Goal: Task Accomplishment & Management: Manage account settings

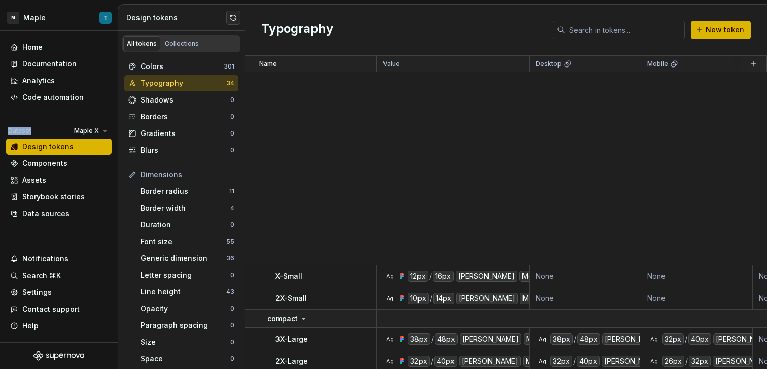
scroll to position [426, 0]
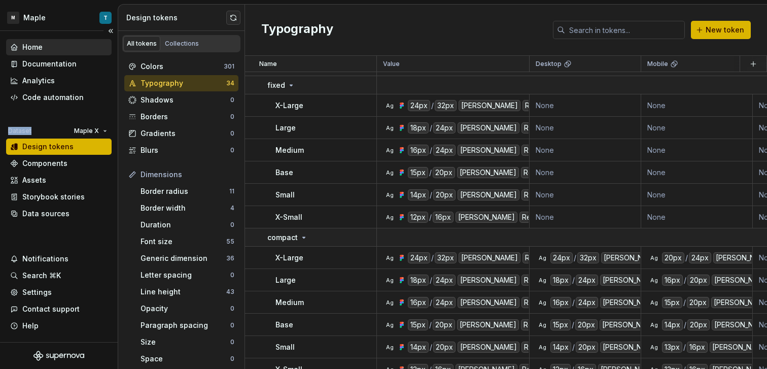
click at [49, 48] on div "Home" at bounding box center [58, 47] width 97 height 10
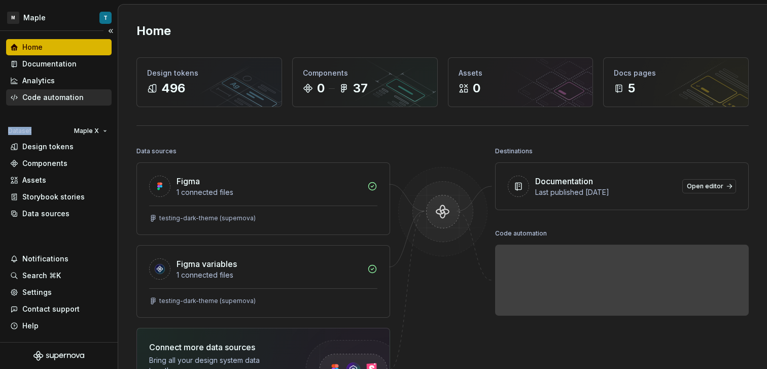
click at [82, 91] on div "Code automation" at bounding box center [59, 97] width 106 height 16
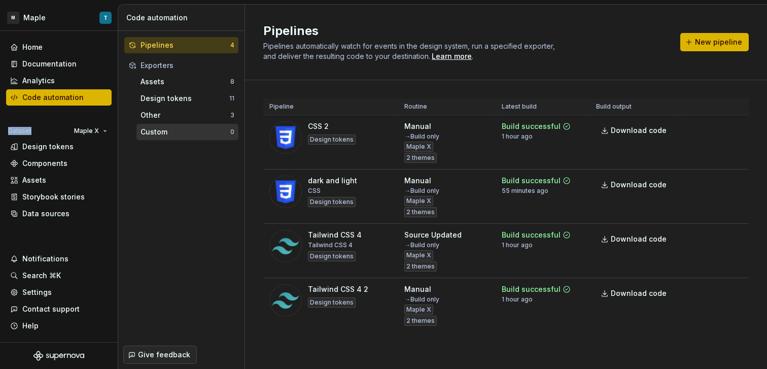
click at [187, 136] on div "Custom" at bounding box center [185, 132] width 90 height 10
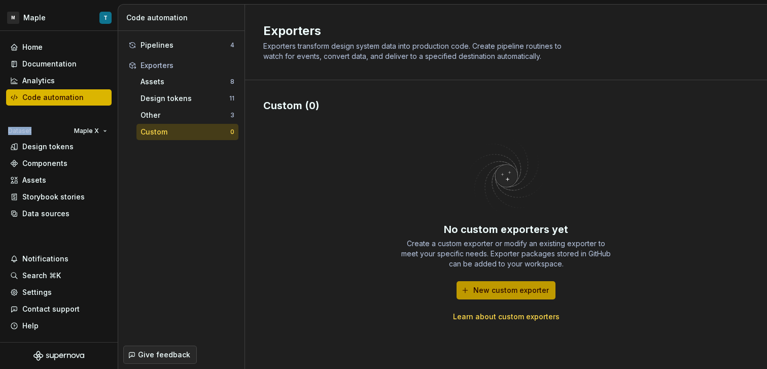
click at [516, 286] on span "New custom exporter" at bounding box center [511, 290] width 76 height 10
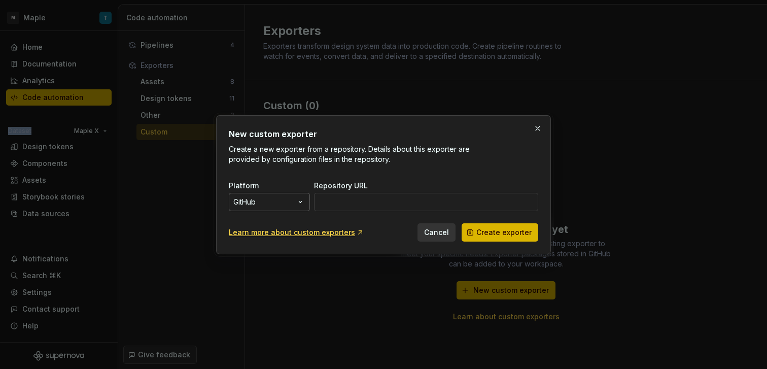
click at [269, 203] on div "New custom exporter Create a new exporter from a repository. Details about this…" at bounding box center [383, 184] width 767 height 369
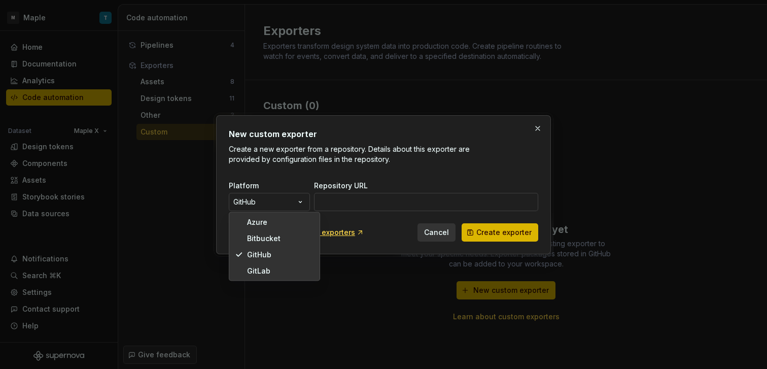
click at [270, 203] on div "New custom exporter Create a new exporter from a repository. Details about this…" at bounding box center [383, 184] width 767 height 369
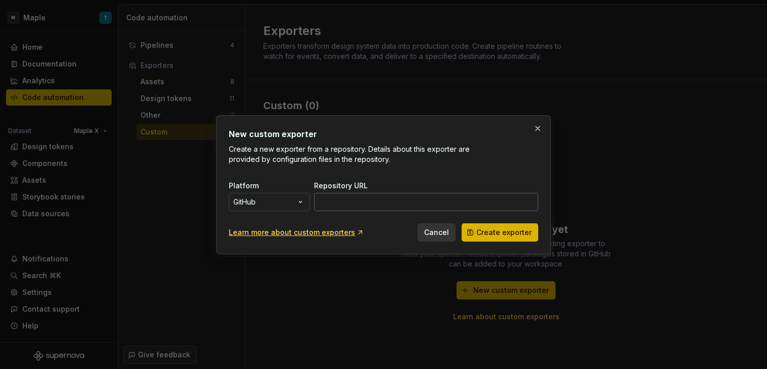
click at [338, 203] on input "Repository URL" at bounding box center [426, 202] width 224 height 18
click at [441, 233] on span "Cancel" at bounding box center [436, 232] width 25 height 10
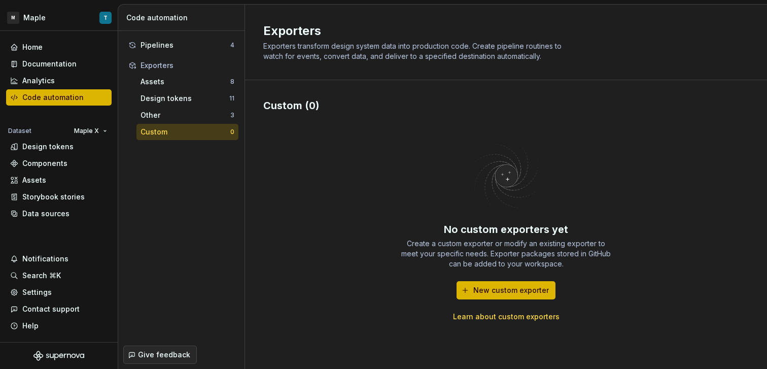
click at [517, 322] on div "No custom exporters yet Create a custom exporter or modify an existing exporter…" at bounding box center [505, 229] width 485 height 232
click at [517, 320] on link "Learn about custom exporters" at bounding box center [506, 316] width 107 height 10
click at [55, 149] on div "Design tokens" at bounding box center [47, 147] width 51 height 10
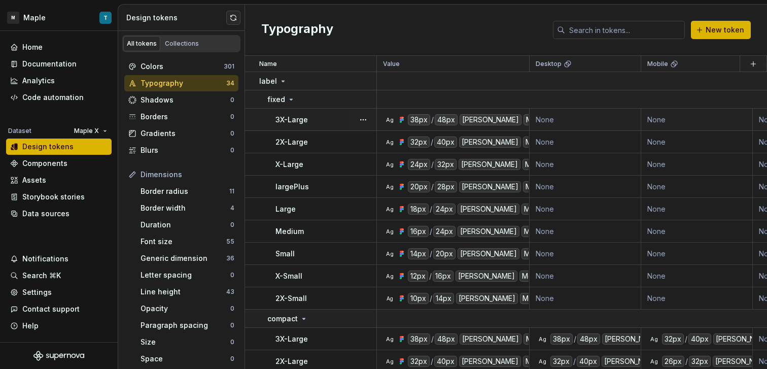
click at [574, 127] on td "None" at bounding box center [586, 120] width 112 height 22
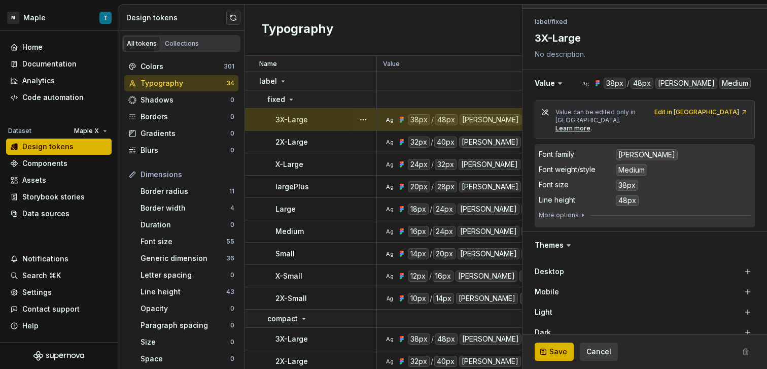
scroll to position [171, 0]
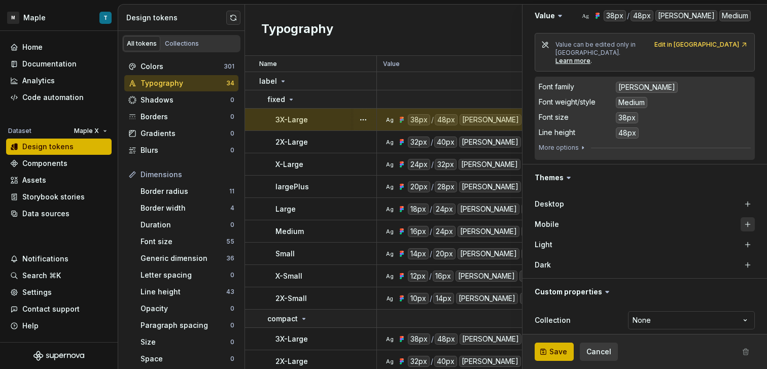
click at [741, 217] on button "button" at bounding box center [748, 224] width 14 height 14
click at [741, 198] on button "button" at bounding box center [748, 204] width 14 height 14
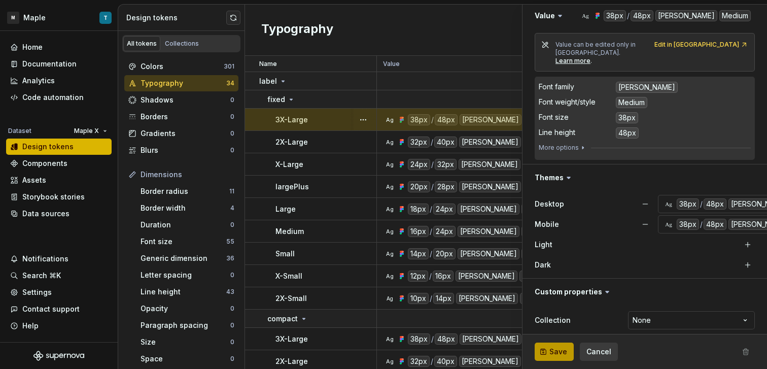
click at [564, 348] on span "Save" at bounding box center [558, 351] width 18 height 10
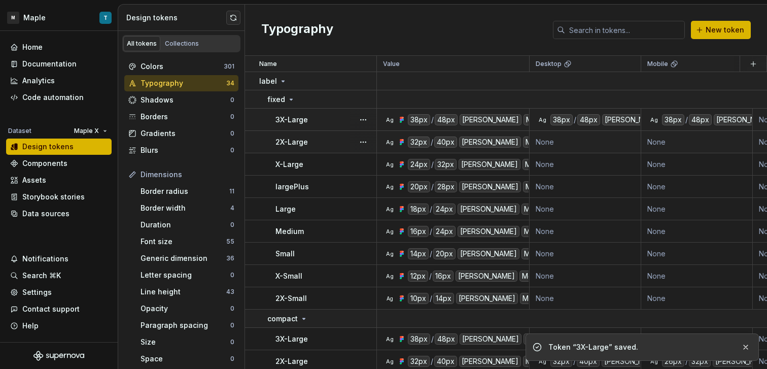
click at [593, 142] on td "None" at bounding box center [586, 142] width 112 height 22
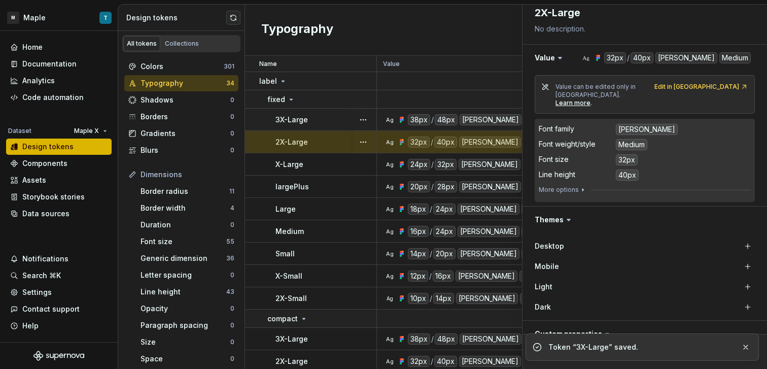
scroll to position [171, 0]
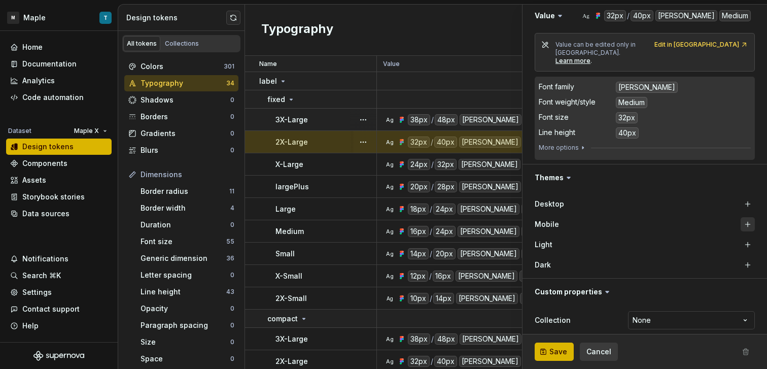
click at [744, 217] on button "button" at bounding box center [748, 224] width 14 height 14
click at [741, 197] on button "button" at bounding box center [748, 204] width 14 height 14
click at [554, 354] on span "Save" at bounding box center [558, 351] width 18 height 10
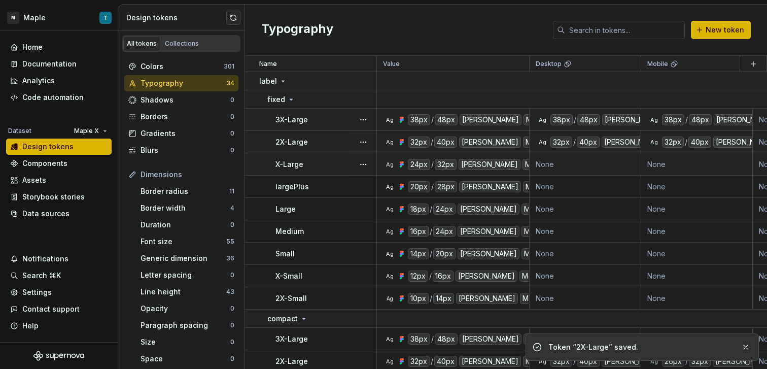
click at [583, 162] on td "None" at bounding box center [586, 164] width 112 height 22
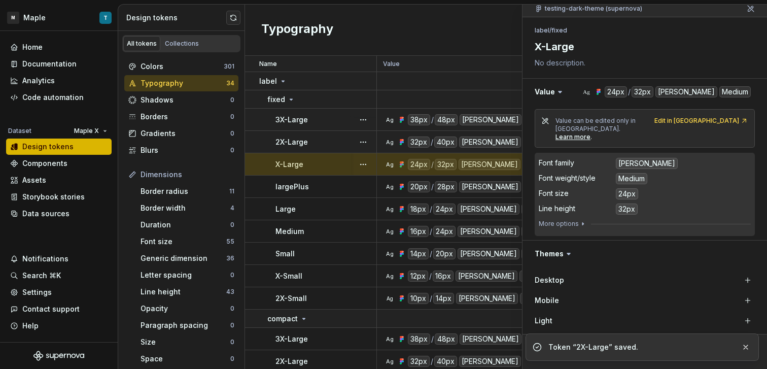
scroll to position [166, 0]
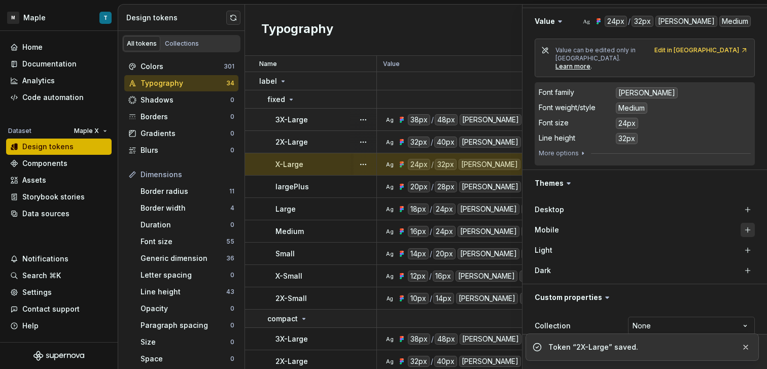
click at [741, 223] on button "button" at bounding box center [748, 230] width 14 height 14
click at [741, 204] on button "button" at bounding box center [748, 209] width 14 height 14
click at [745, 346] on button "button" at bounding box center [745, 347] width 13 height 14
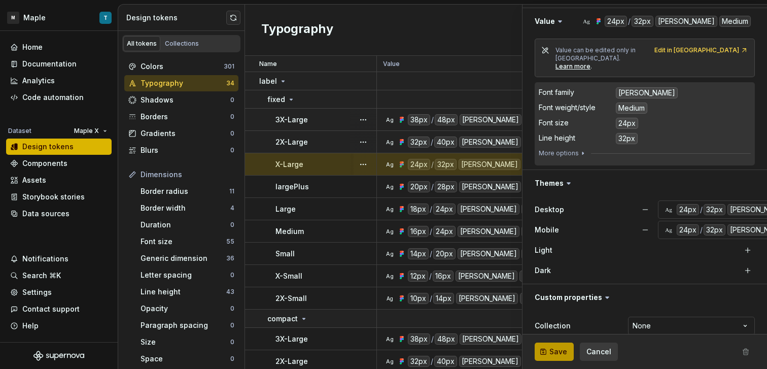
click at [567, 351] on button "Save" at bounding box center [554, 351] width 39 height 18
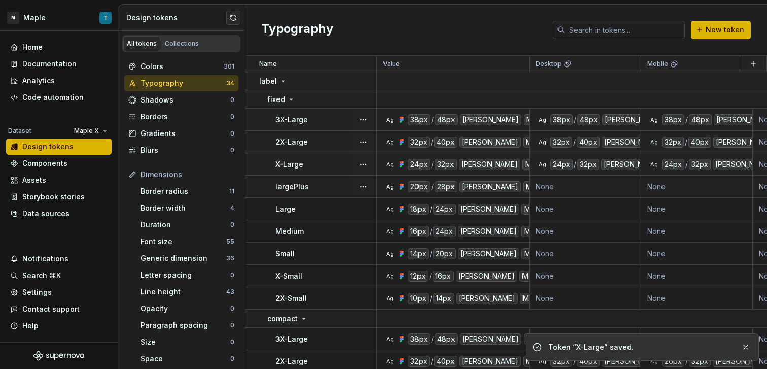
click at [621, 185] on td "None" at bounding box center [586, 186] width 112 height 22
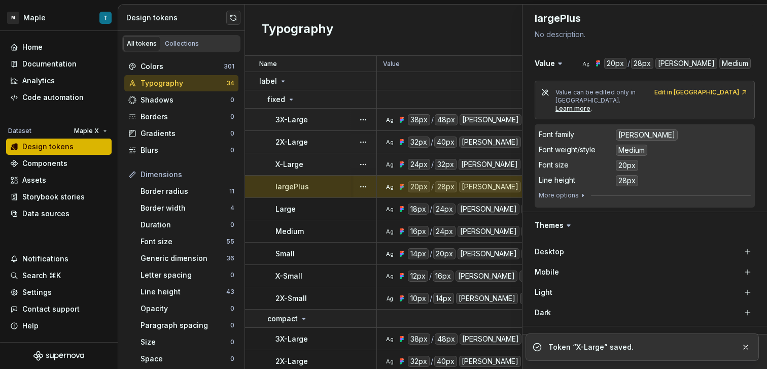
scroll to position [156, 0]
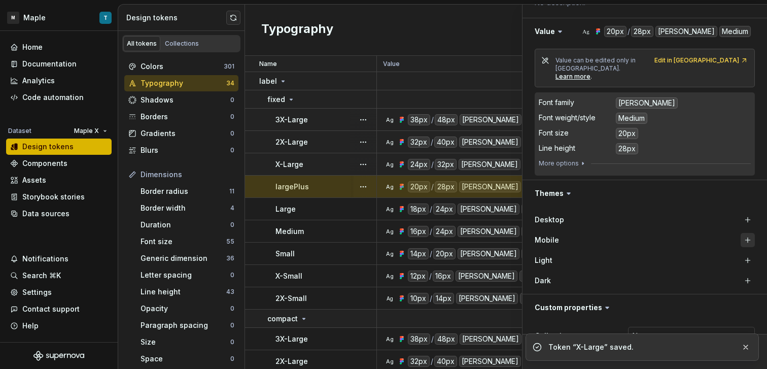
click at [741, 233] on button "button" at bounding box center [748, 240] width 14 height 14
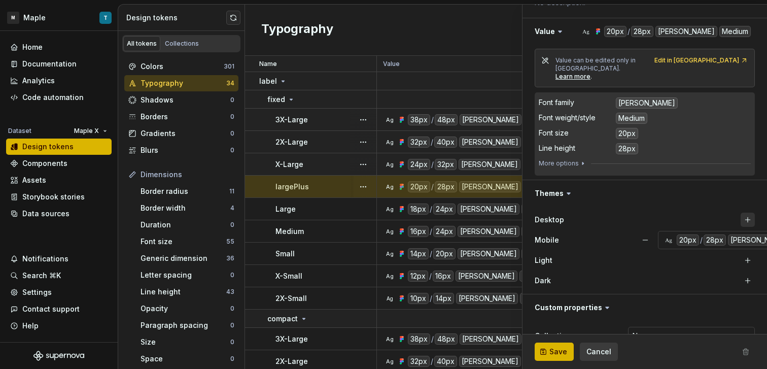
click at [741, 213] on button "button" at bounding box center [748, 220] width 14 height 14
click at [557, 356] on span "Save" at bounding box center [558, 351] width 18 height 10
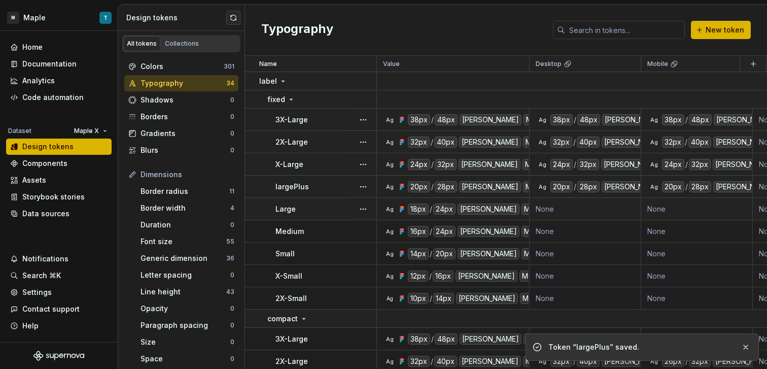
click at [583, 211] on td "None" at bounding box center [586, 209] width 112 height 22
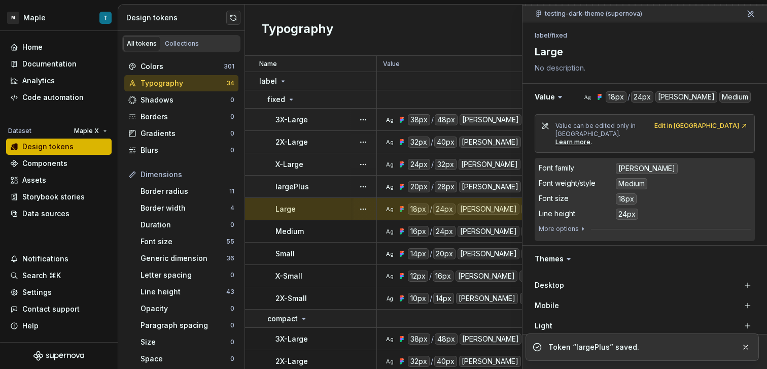
scroll to position [148, 0]
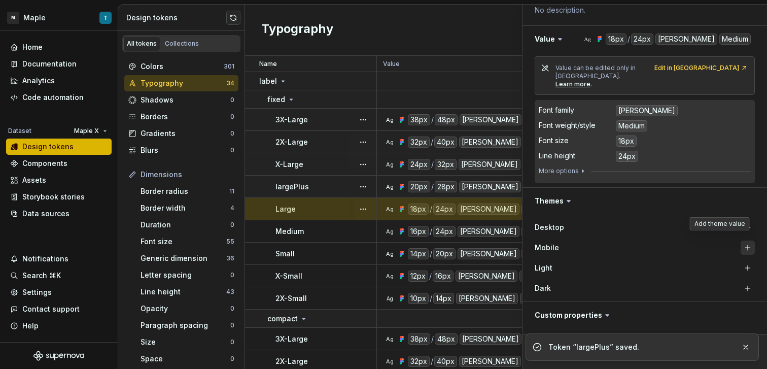
click at [741, 240] on button "button" at bounding box center [748, 247] width 14 height 14
click at [731, 214] on div "Desktop Mobile Ag 18px / 24px [PERSON_NAME] Medium Light Dark" at bounding box center [644, 257] width 244 height 87
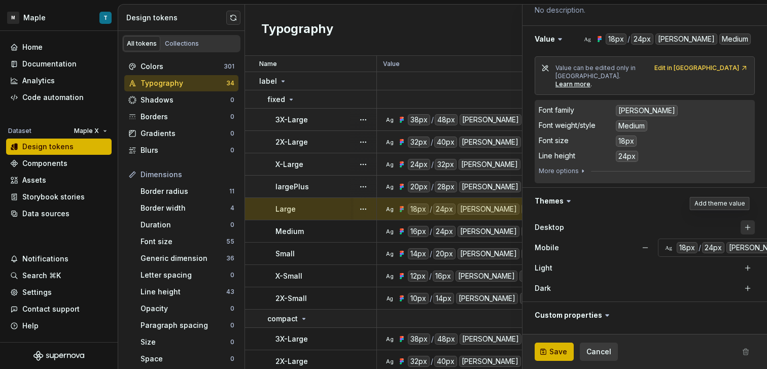
click at [741, 220] on button "button" at bounding box center [748, 227] width 14 height 14
click at [564, 345] on button "Save" at bounding box center [554, 351] width 39 height 18
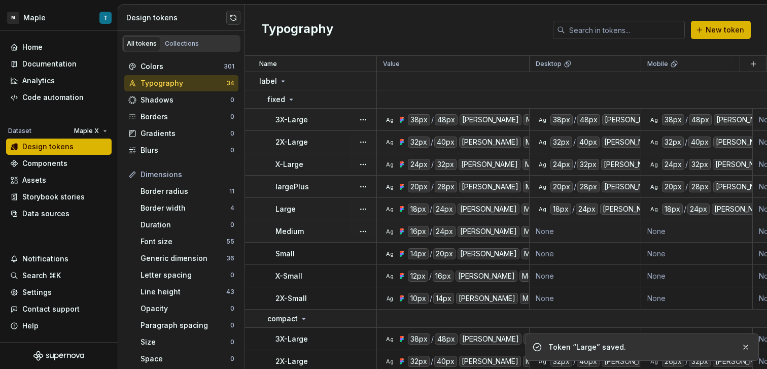
click at [586, 227] on td "None" at bounding box center [586, 231] width 112 height 22
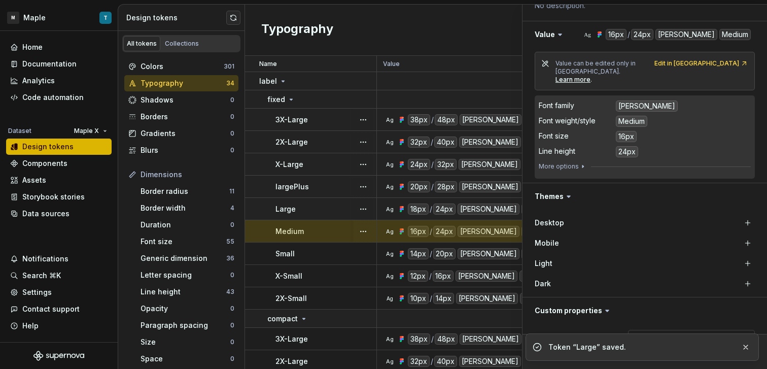
scroll to position [171, 0]
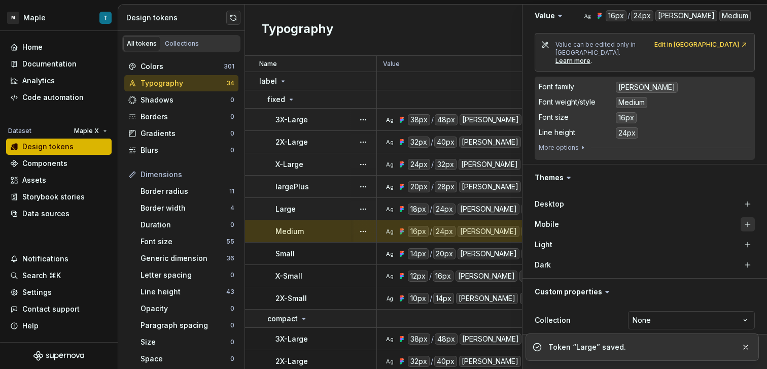
click at [741, 217] on button "button" at bounding box center [748, 224] width 14 height 14
click at [741, 197] on button "button" at bounding box center [748, 204] width 14 height 14
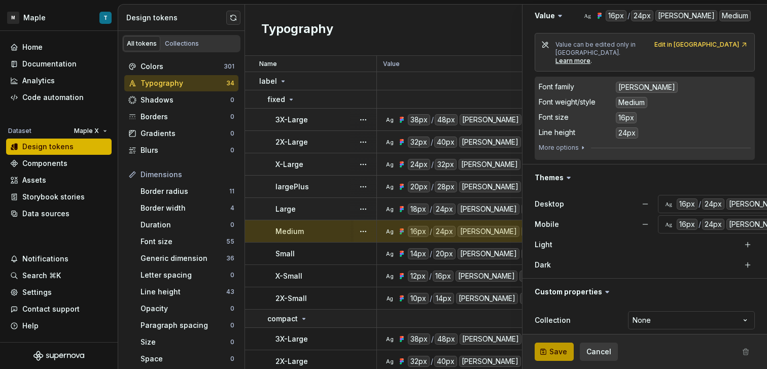
click at [558, 351] on span "Save" at bounding box center [558, 351] width 18 height 10
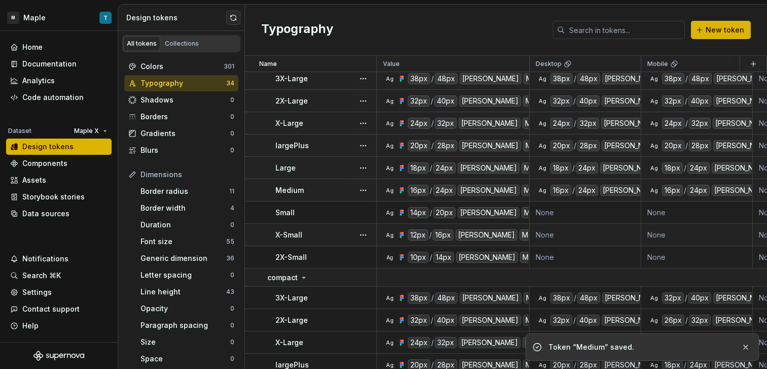
scroll to position [45, 0]
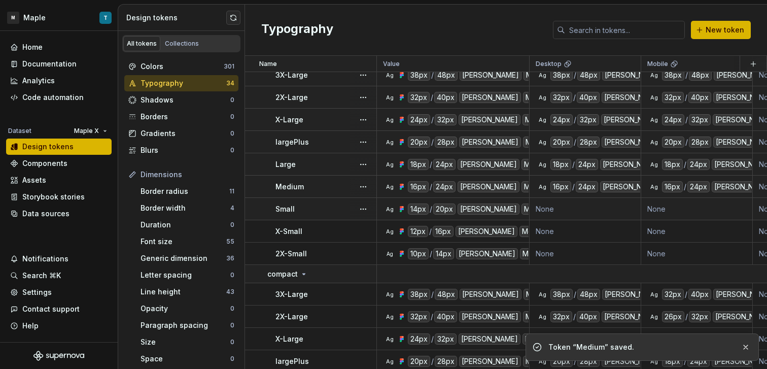
click at [628, 213] on td "None" at bounding box center [586, 209] width 112 height 22
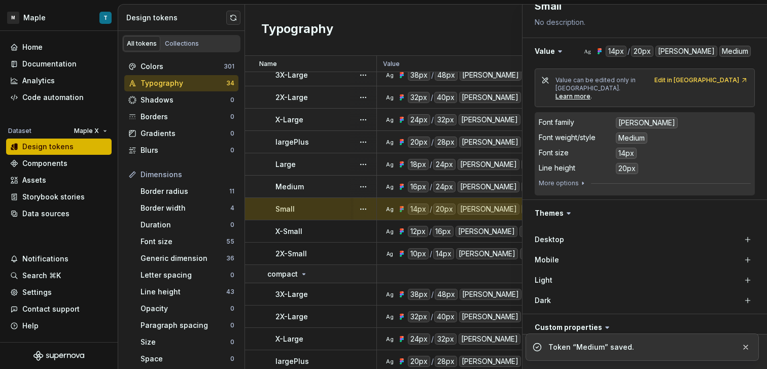
scroll to position [140, 0]
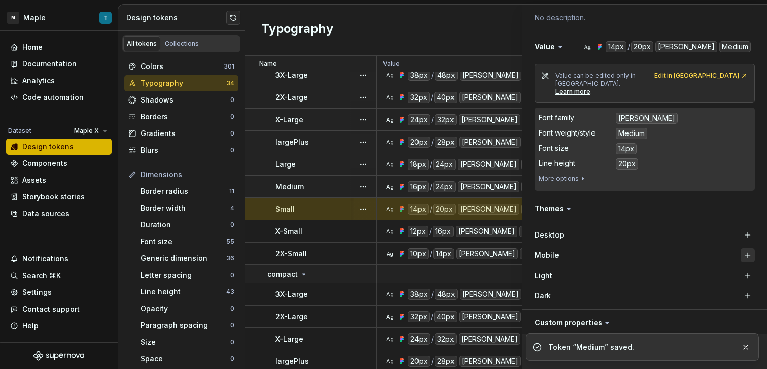
click at [741, 248] on button "button" at bounding box center [748, 255] width 14 height 14
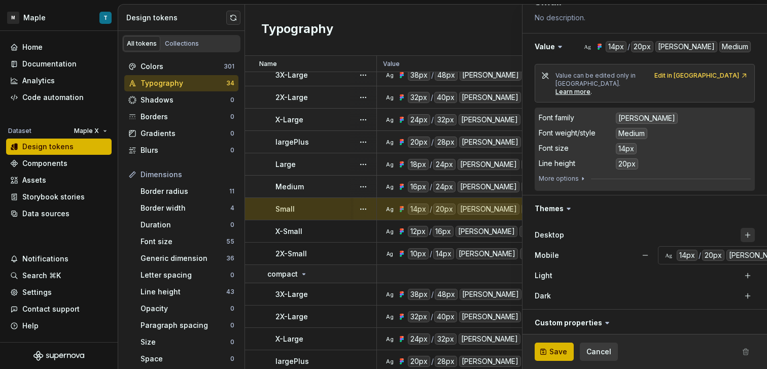
click at [741, 228] on button "button" at bounding box center [748, 235] width 14 height 14
click at [565, 353] on span "Save" at bounding box center [558, 351] width 18 height 10
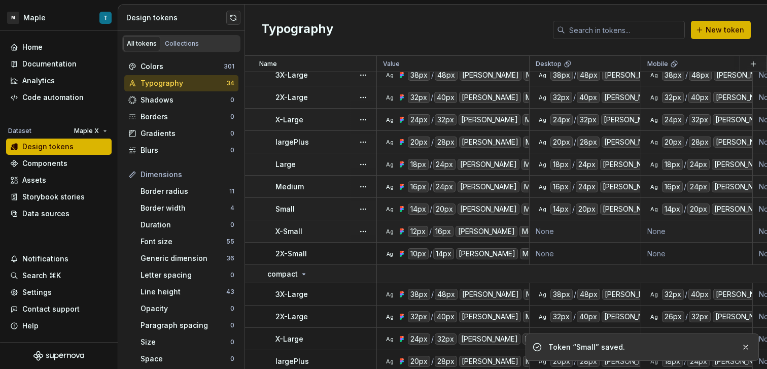
click at [621, 230] on td "None" at bounding box center [586, 231] width 112 height 22
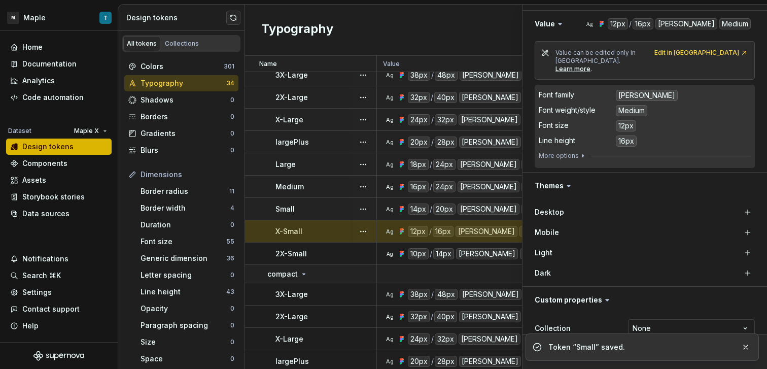
scroll to position [164, 0]
click at [743, 224] on button "button" at bounding box center [748, 231] width 14 height 14
click at [741, 204] on button "button" at bounding box center [748, 211] width 14 height 14
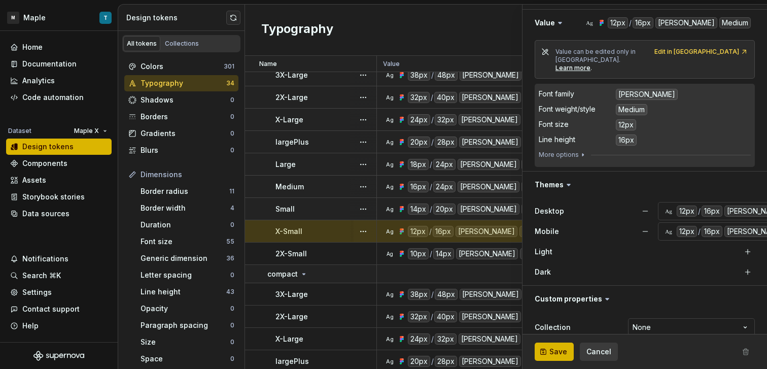
click at [557, 349] on span "Save" at bounding box center [558, 351] width 18 height 10
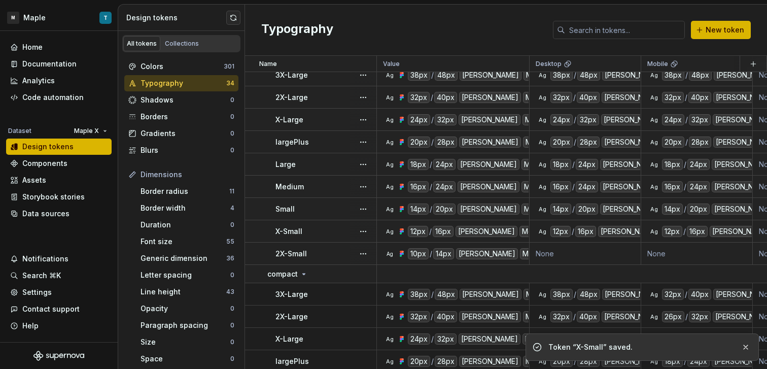
click at [569, 251] on td "None" at bounding box center [586, 253] width 112 height 22
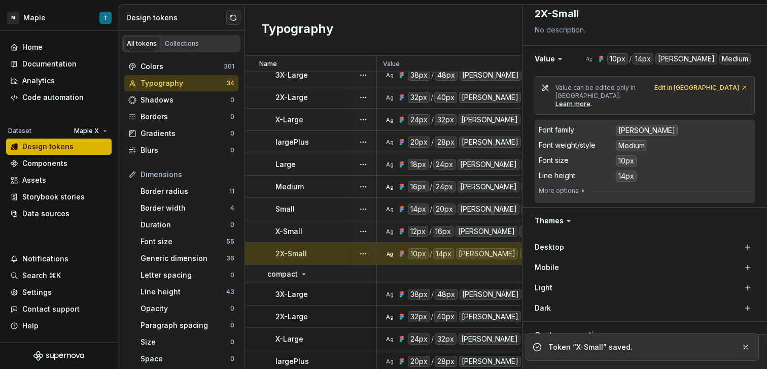
scroll to position [160, 0]
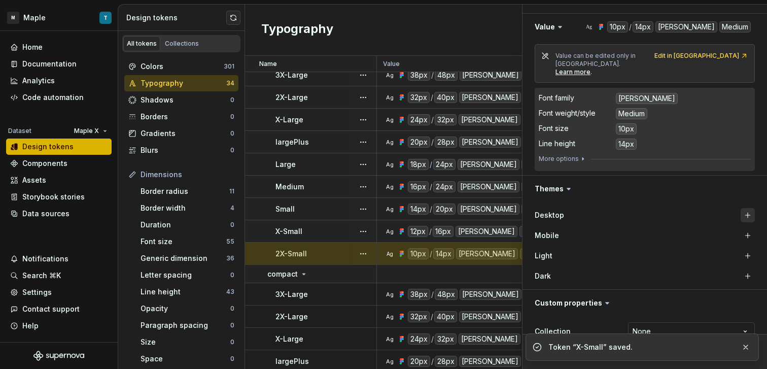
drag, startPoint x: 740, startPoint y: 224, endPoint x: 737, endPoint y: 213, distance: 11.3
click at [741, 228] on button "button" at bounding box center [748, 235] width 14 height 14
click at [741, 208] on button "button" at bounding box center [748, 215] width 14 height 14
click at [742, 345] on button "button" at bounding box center [745, 347] width 13 height 14
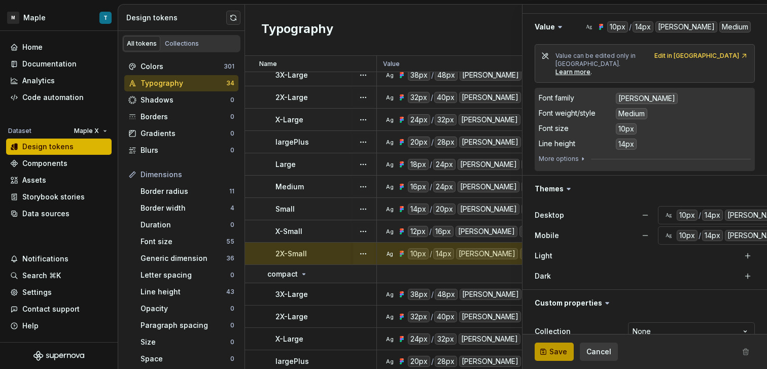
click at [547, 348] on button "Save" at bounding box center [554, 351] width 39 height 18
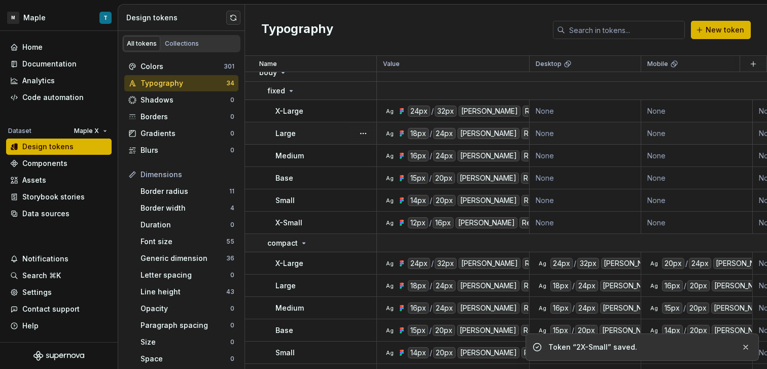
scroll to position [418, 0]
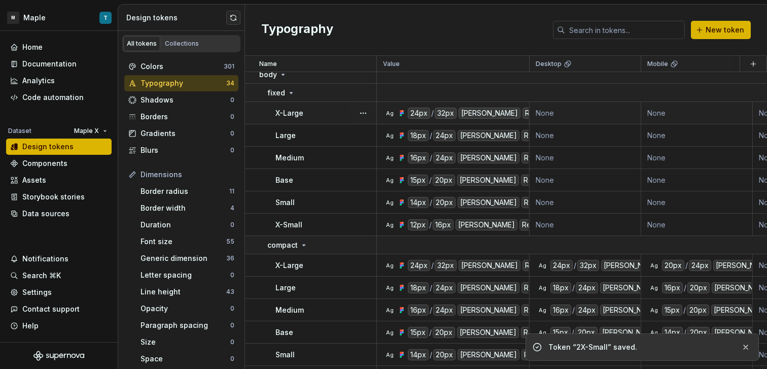
click at [565, 109] on td "None" at bounding box center [586, 113] width 112 height 22
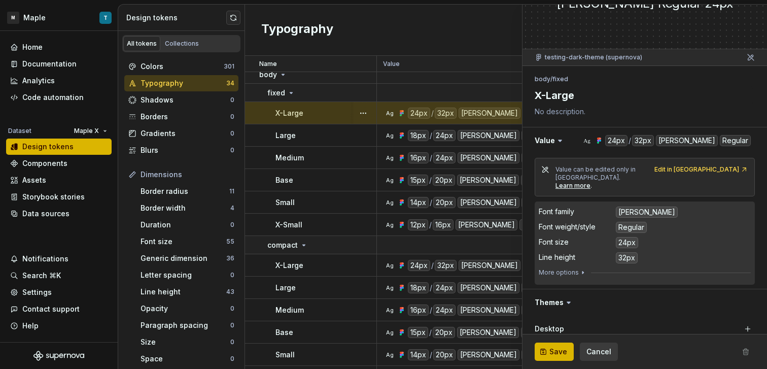
scroll to position [171, 0]
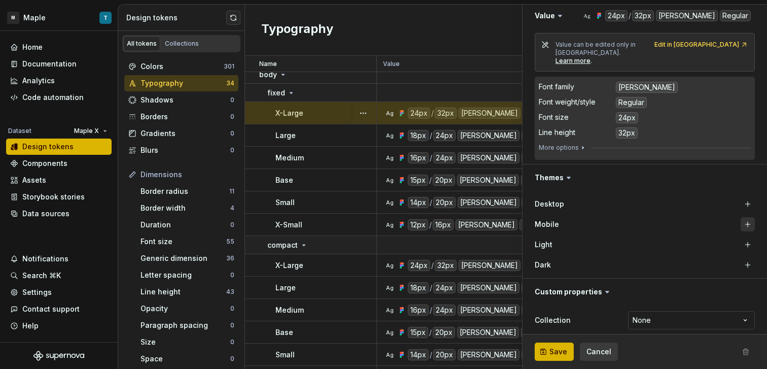
click at [741, 217] on button "button" at bounding box center [748, 224] width 14 height 14
click at [741, 199] on button "button" at bounding box center [748, 204] width 14 height 14
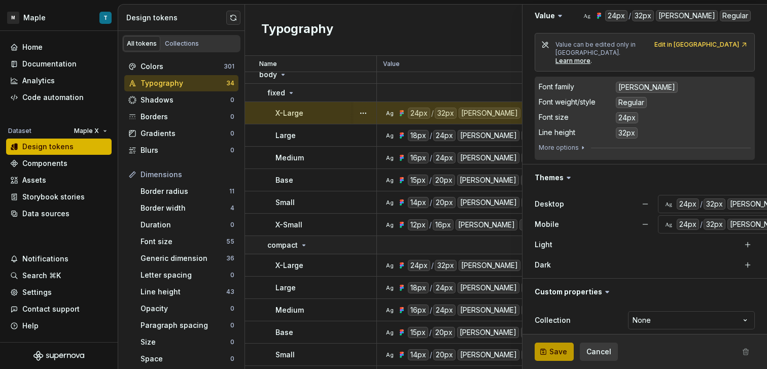
click at [555, 343] on button "Save" at bounding box center [554, 351] width 39 height 18
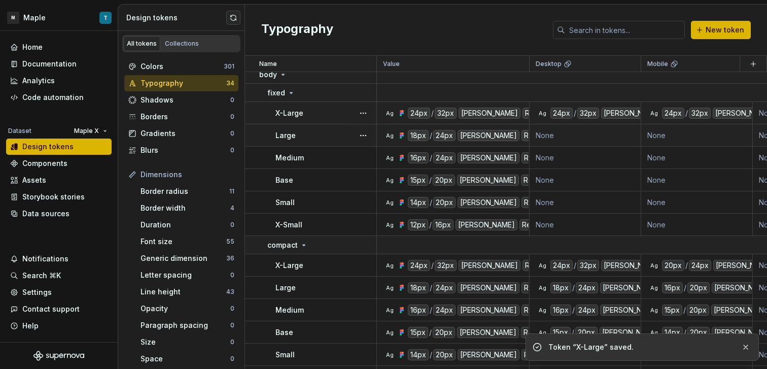
click at [561, 139] on td "None" at bounding box center [586, 135] width 112 height 22
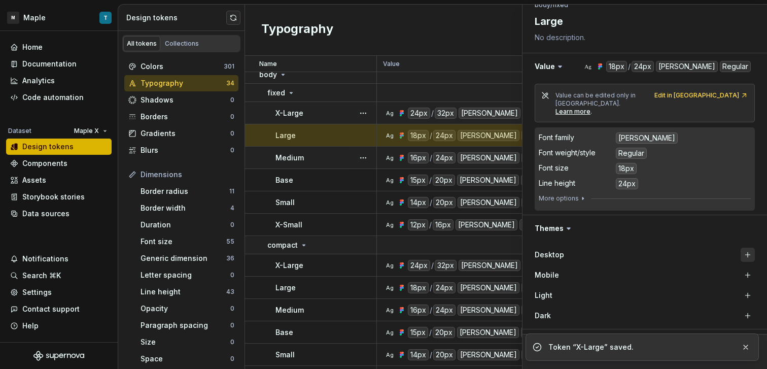
scroll to position [133, 0]
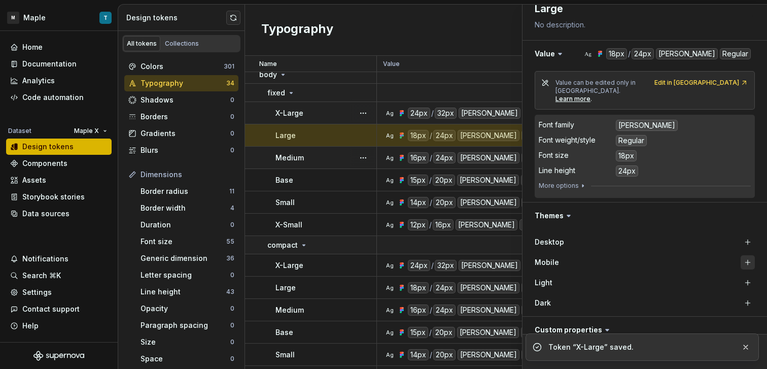
click at [741, 255] on button "button" at bounding box center [748, 262] width 14 height 14
click at [741, 235] on button "button" at bounding box center [748, 242] width 14 height 14
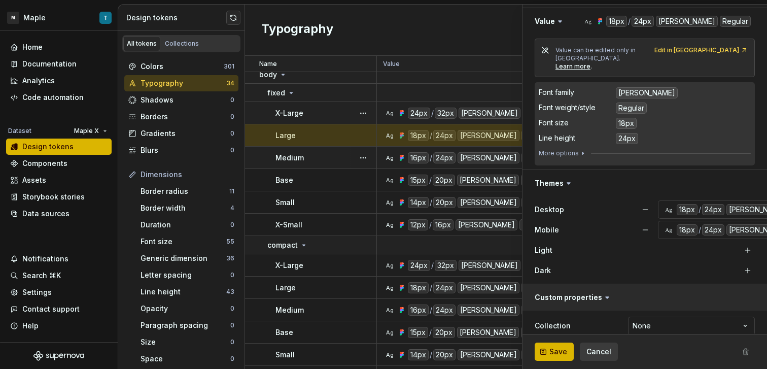
scroll to position [171, 0]
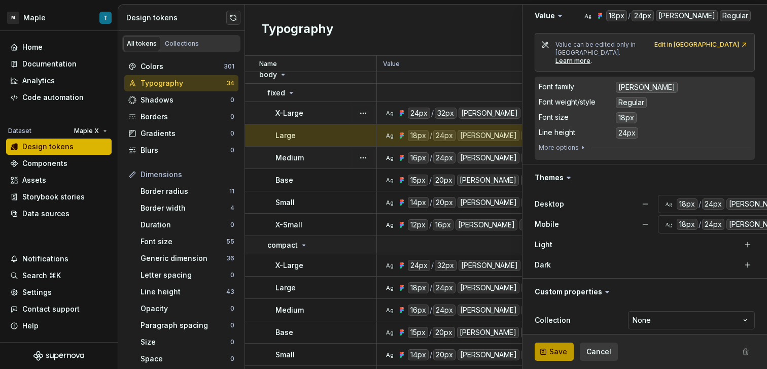
click at [563, 346] on span "Save" at bounding box center [558, 351] width 18 height 10
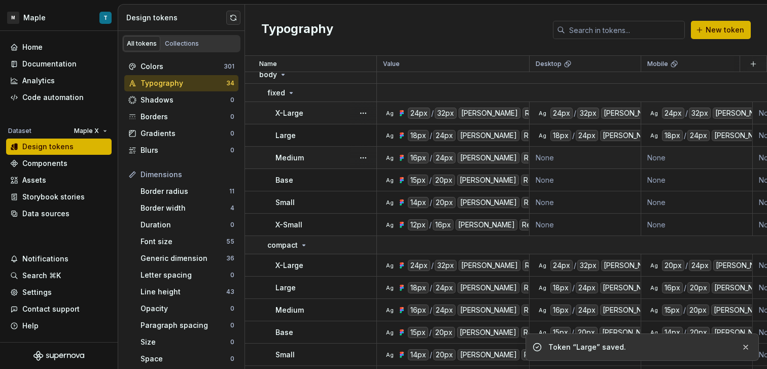
click at [588, 158] on td "None" at bounding box center [586, 158] width 112 height 22
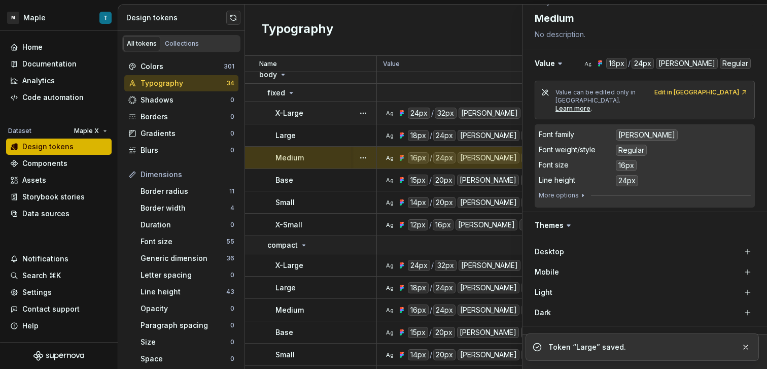
scroll to position [171, 0]
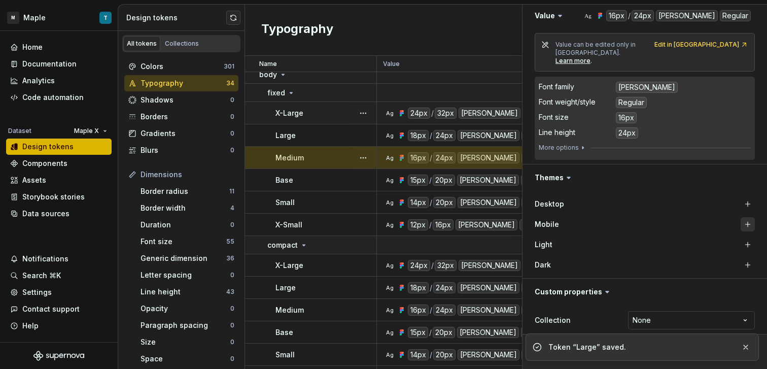
click at [741, 217] on button "button" at bounding box center [748, 224] width 14 height 14
click at [741, 197] on button "button" at bounding box center [748, 204] width 14 height 14
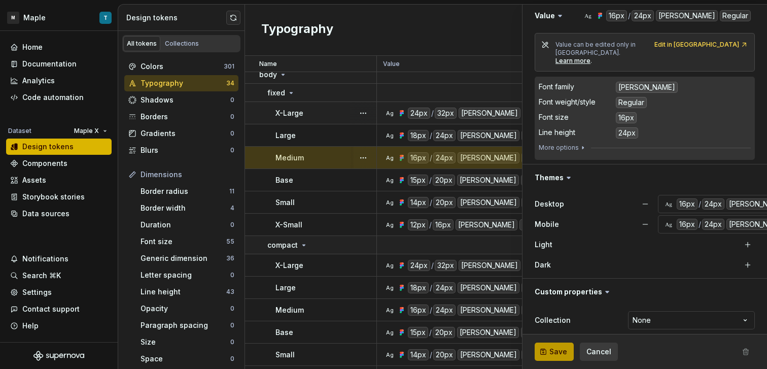
click at [565, 345] on button "Save" at bounding box center [554, 351] width 39 height 18
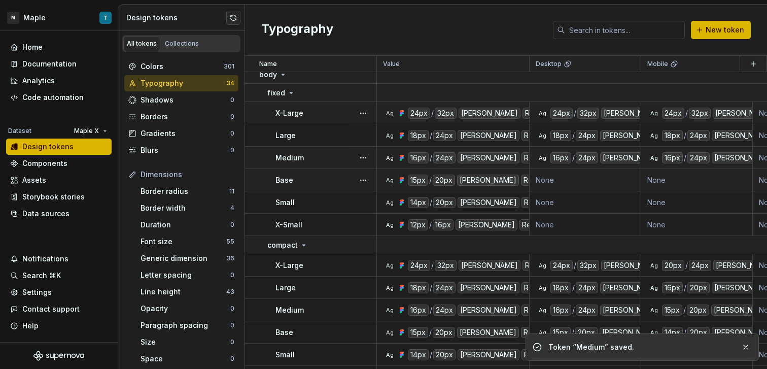
click at [620, 179] on td "None" at bounding box center [586, 180] width 112 height 22
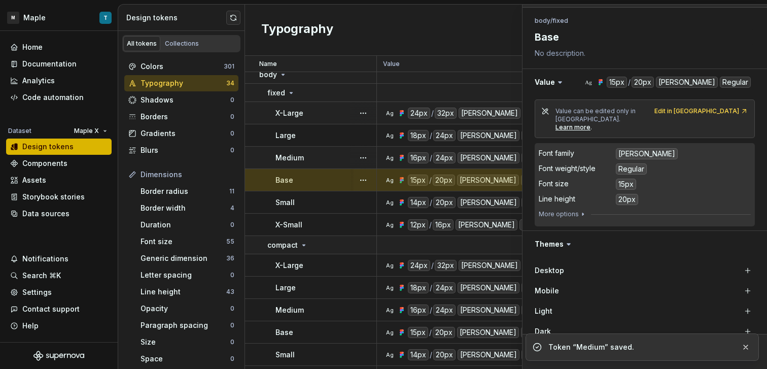
scroll to position [171, 0]
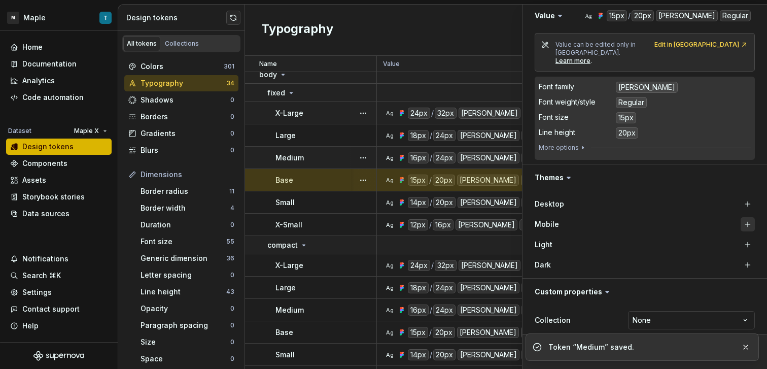
click at [744, 217] on button "button" at bounding box center [748, 224] width 14 height 14
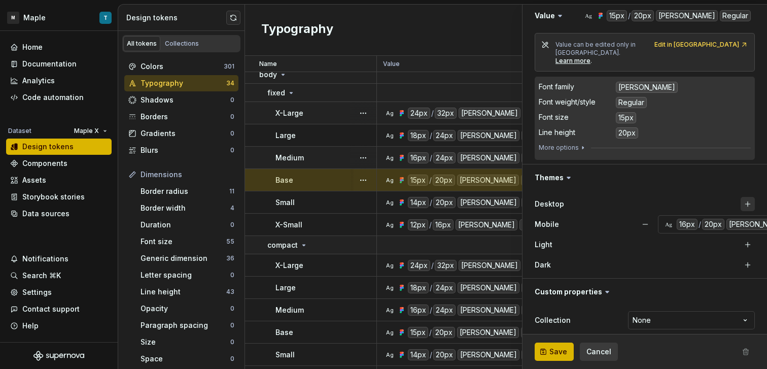
click at [741, 197] on button "button" at bounding box center [748, 204] width 14 height 14
click at [566, 349] on button "Save" at bounding box center [554, 351] width 39 height 18
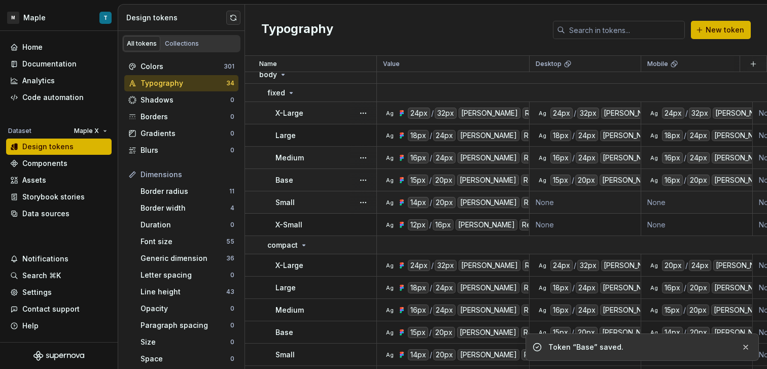
click at [618, 198] on td "None" at bounding box center [586, 202] width 112 height 22
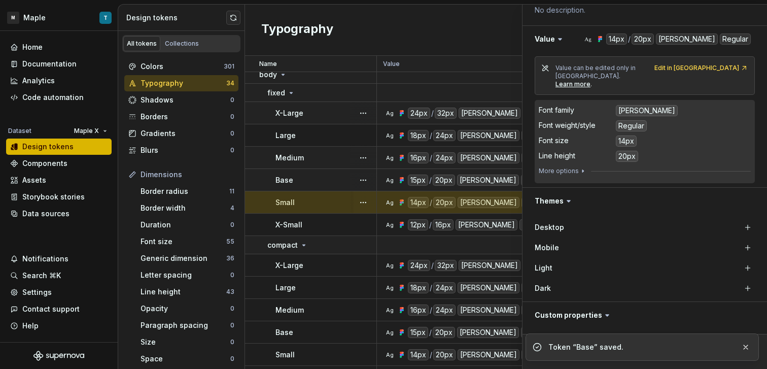
scroll to position [160, 0]
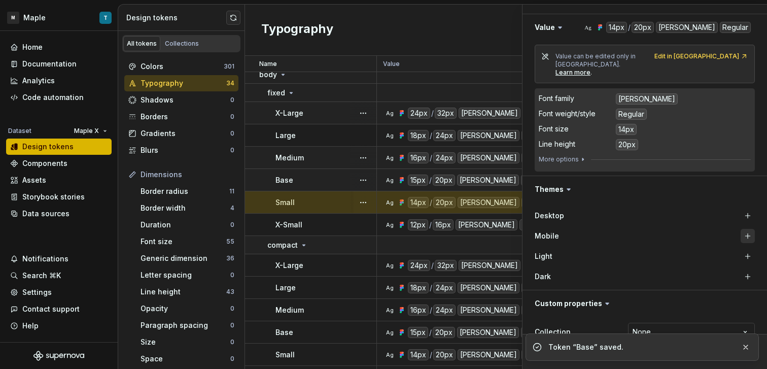
click at [741, 232] on button "button" at bounding box center [748, 236] width 14 height 14
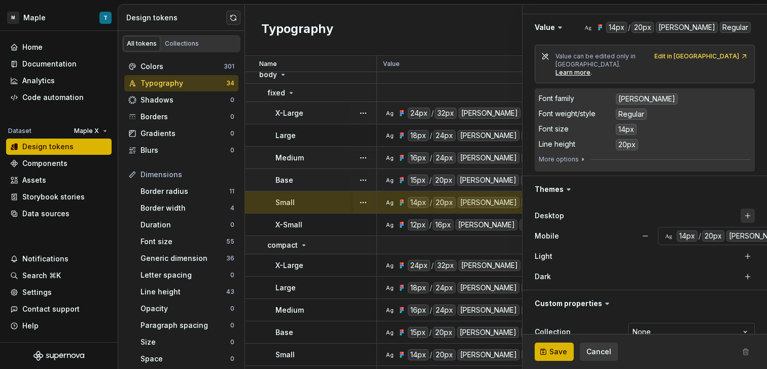
click at [741, 208] on button "button" at bounding box center [748, 215] width 14 height 14
click at [562, 346] on button "Save" at bounding box center [554, 351] width 39 height 18
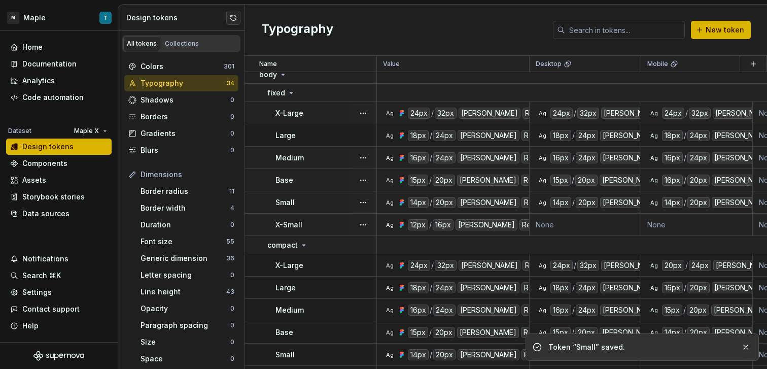
click at [607, 225] on td "None" at bounding box center [586, 225] width 112 height 22
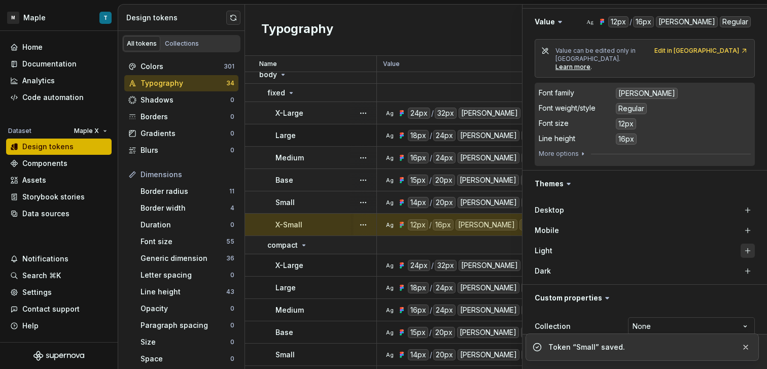
scroll to position [171, 0]
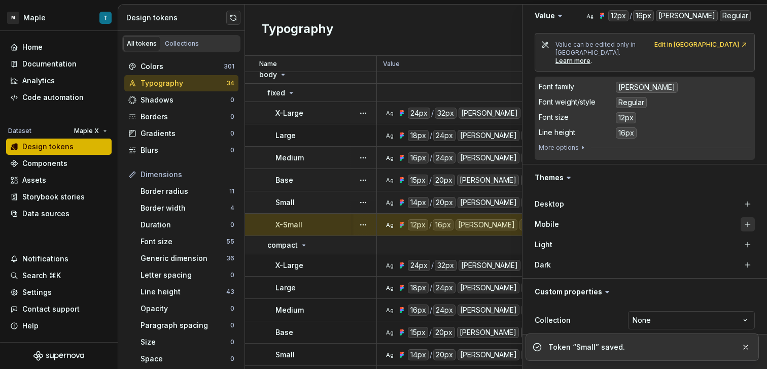
click at [742, 221] on button "button" at bounding box center [748, 224] width 14 height 14
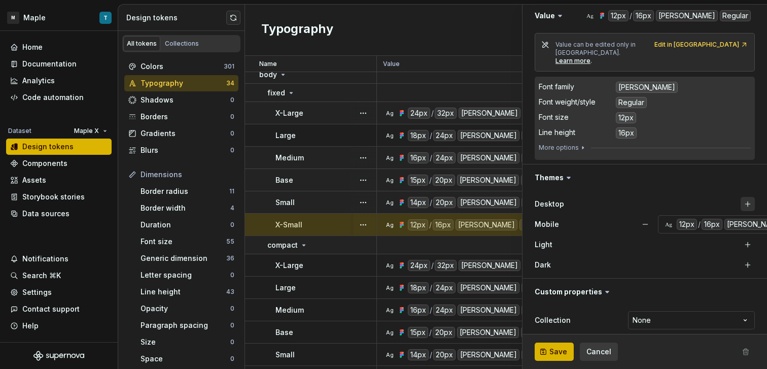
click at [741, 197] on button "button" at bounding box center [748, 204] width 14 height 14
click at [566, 345] on button "Save" at bounding box center [554, 351] width 39 height 18
type textarea "*"
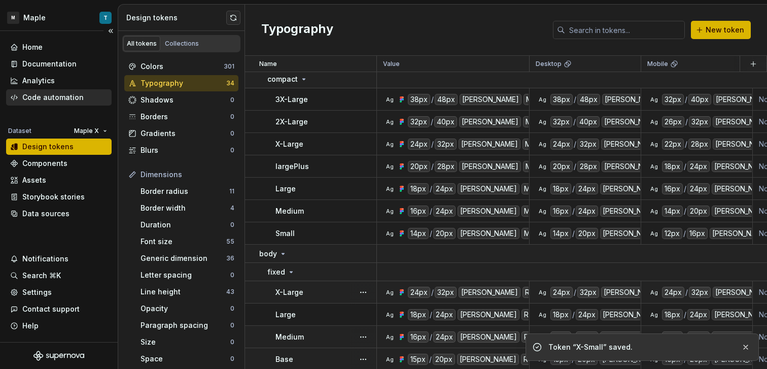
scroll to position [224, 0]
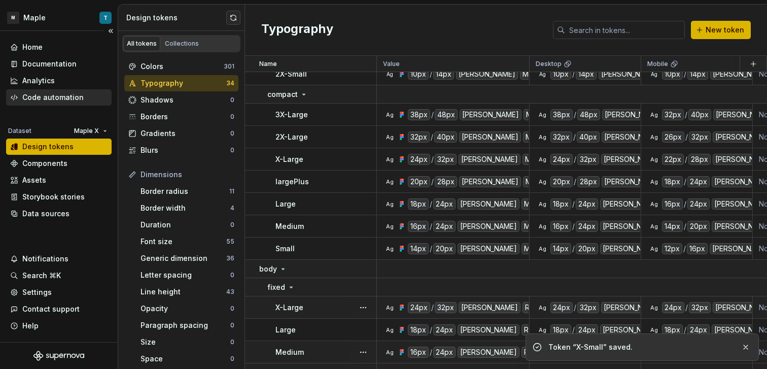
click at [64, 93] on div "Code automation" at bounding box center [52, 97] width 61 height 10
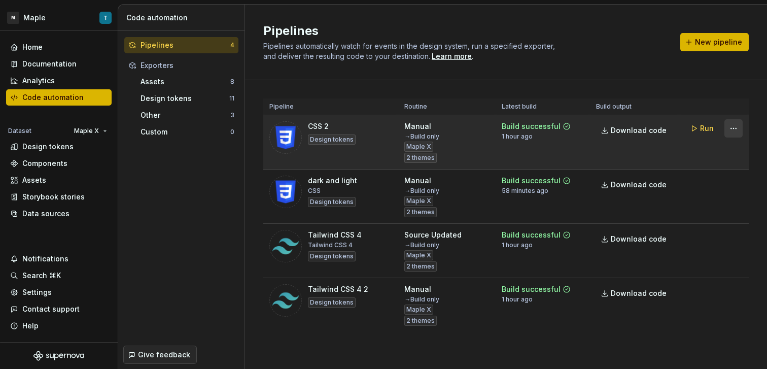
click at [718, 125] on html "M Maple T Home Documentation Analytics Code automation Dataset Maple X Design t…" at bounding box center [383, 184] width 767 height 369
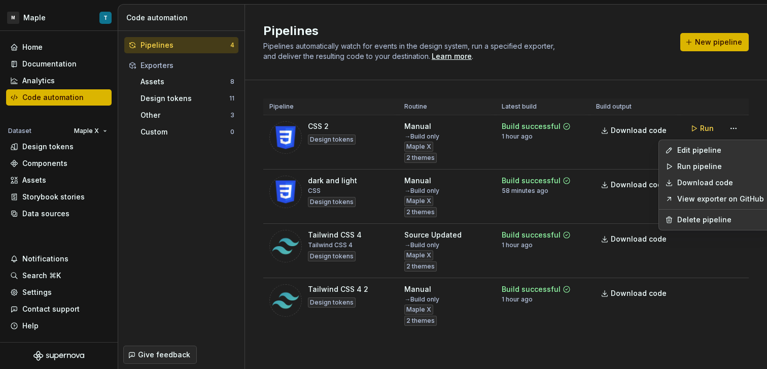
click at [695, 139] on div "Edit pipeline Run pipeline Download code View exporter on GitHub Delete pipeline" at bounding box center [714, 184] width 112 height 91
click at [695, 145] on div "Edit pipeline" at bounding box center [720, 150] width 87 height 10
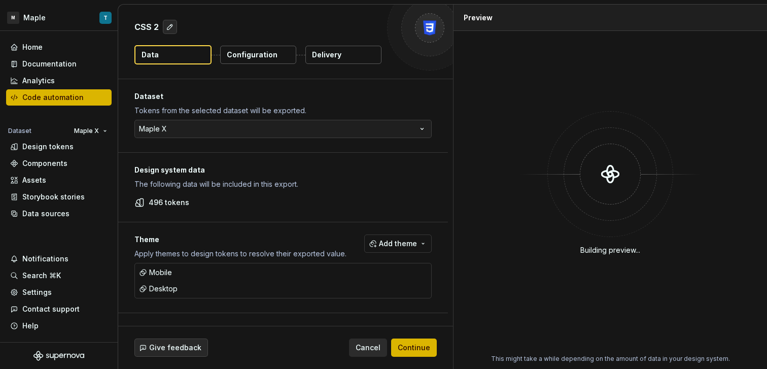
click at [244, 52] on p "Configuration" at bounding box center [252, 55] width 51 height 10
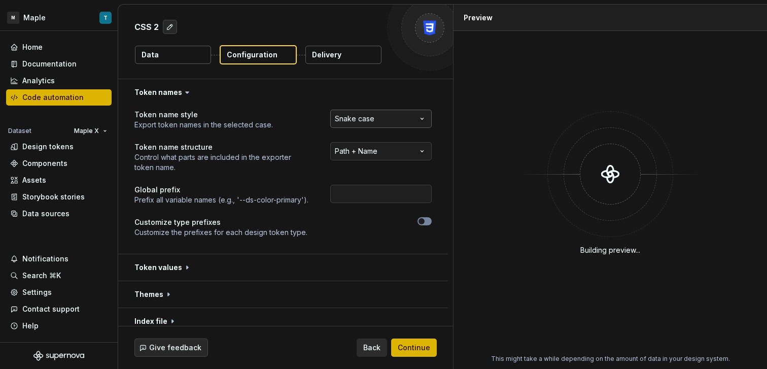
click at [358, 120] on html "**********" at bounding box center [383, 184] width 767 height 369
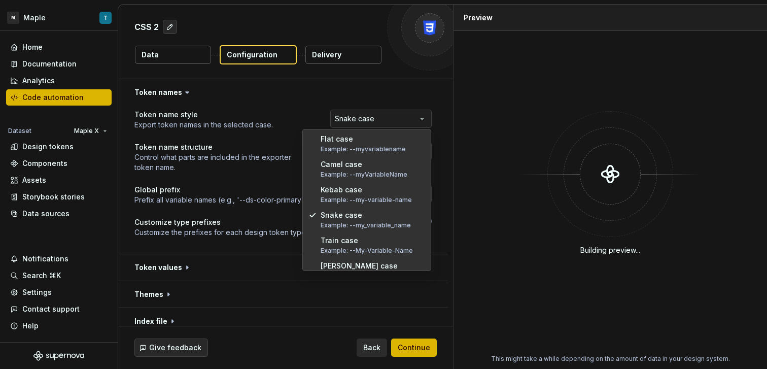
click at [255, 144] on html "**********" at bounding box center [383, 184] width 767 height 369
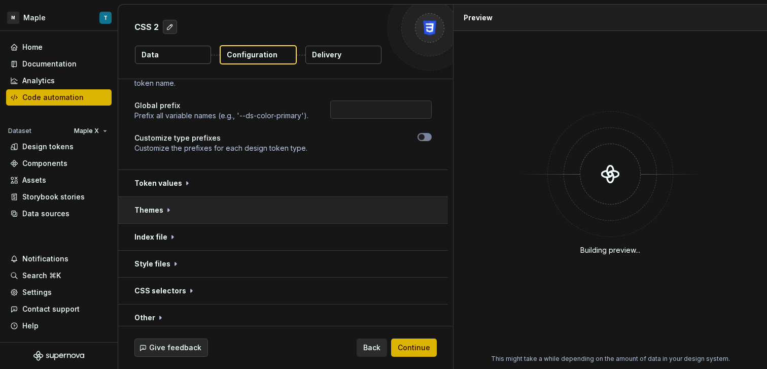
click at [237, 205] on button "button" at bounding box center [283, 210] width 330 height 26
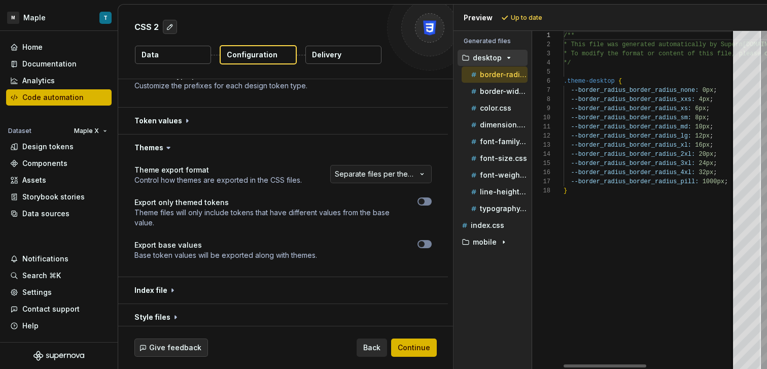
scroll to position [174, 0]
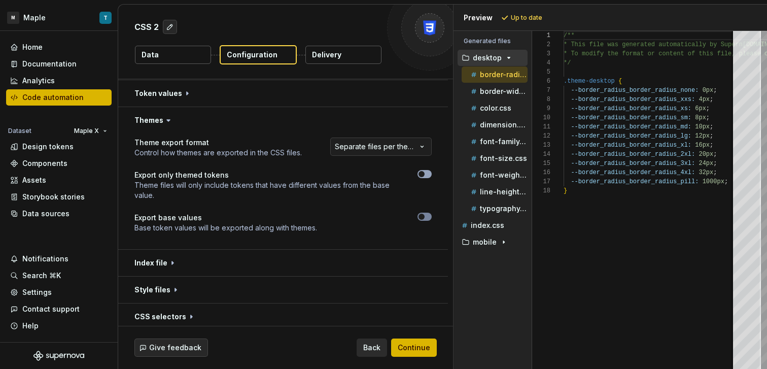
click at [422, 175] on span "button" at bounding box center [421, 174] width 6 height 6
click at [380, 146] on html "**********" at bounding box center [383, 184] width 767 height 369
click at [518, 15] on span "Refresh preview" at bounding box center [536, 18] width 51 height 8
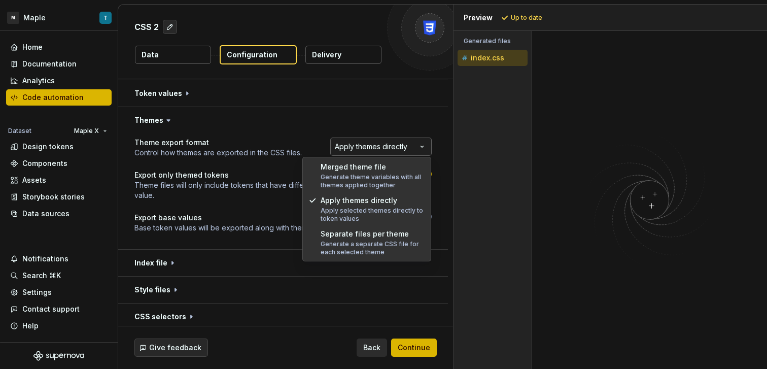
click at [383, 149] on html "**********" at bounding box center [383, 184] width 767 height 369
select select "**********"
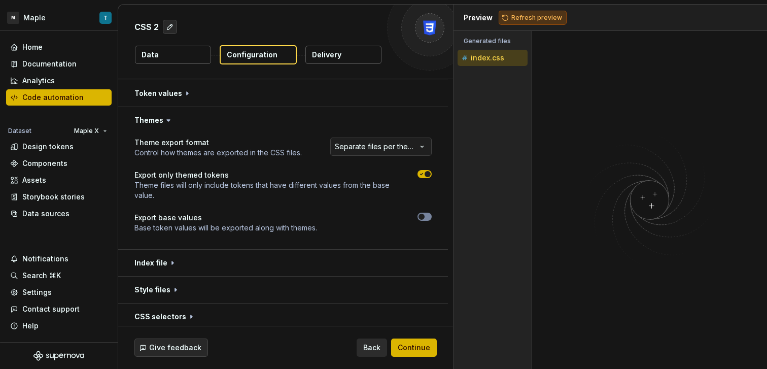
click at [522, 17] on span "Refresh preview" at bounding box center [536, 18] width 51 height 8
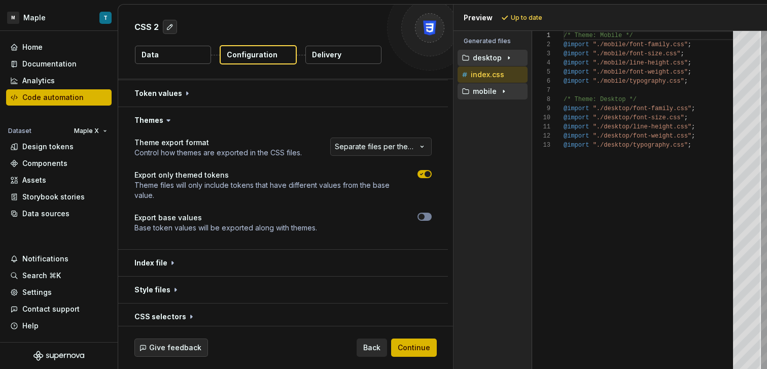
click at [483, 85] on div "mobile" at bounding box center [493, 91] width 70 height 16
click at [487, 92] on p "mobile" at bounding box center [485, 91] width 24 height 8
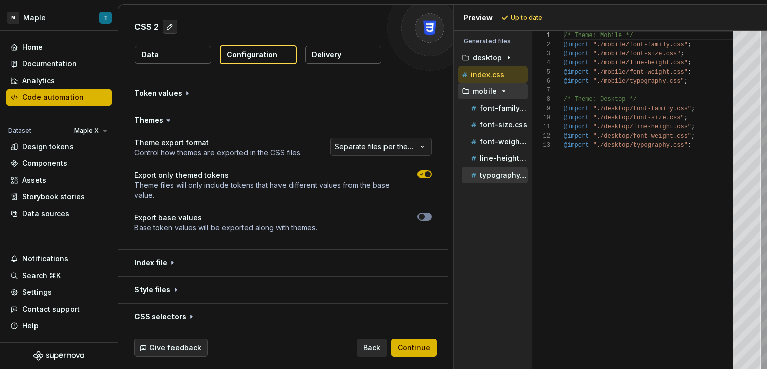
click at [497, 179] on div "typography.css" at bounding box center [498, 175] width 59 height 10
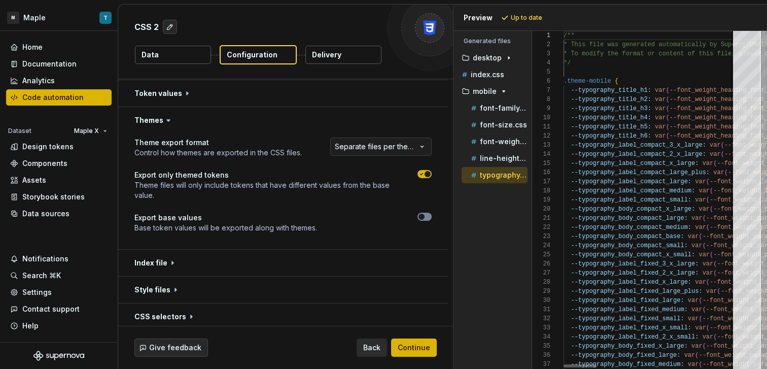
scroll to position [64, 0]
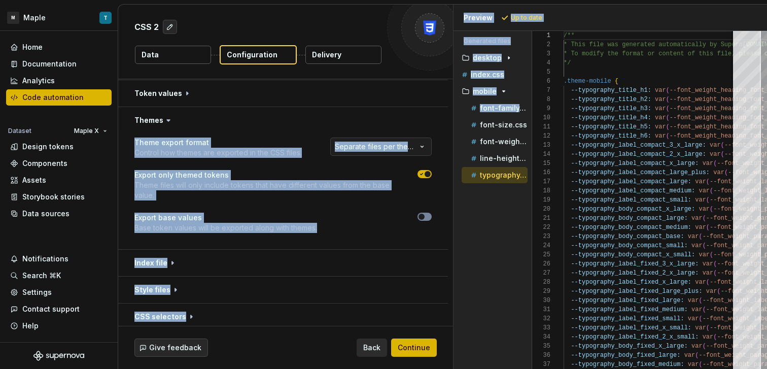
click at [451, 132] on div "**********" at bounding box center [442, 187] width 649 height 364
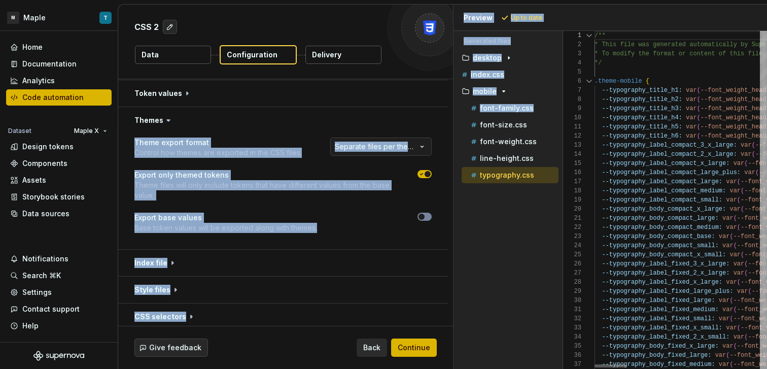
click at [562, 133] on div "Generated files Accessibility guide for tree . Navigate the tree with the arrow…" at bounding box center [609, 200] width 313 height 338
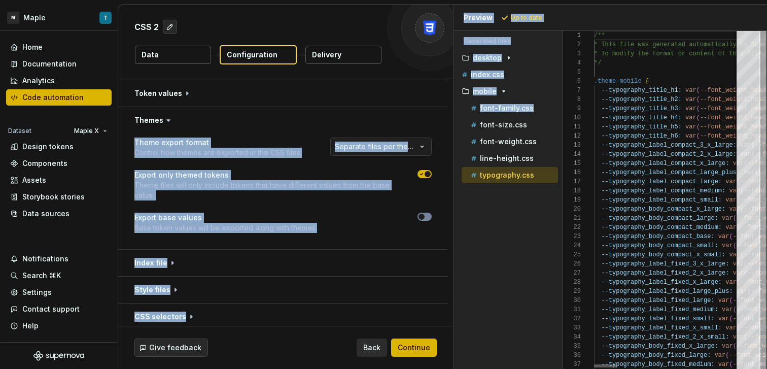
click at [453, 98] on div "Preview Up to date Generated files Accessibility guide for tree . Navigate the …" at bounding box center [610, 187] width 314 height 364
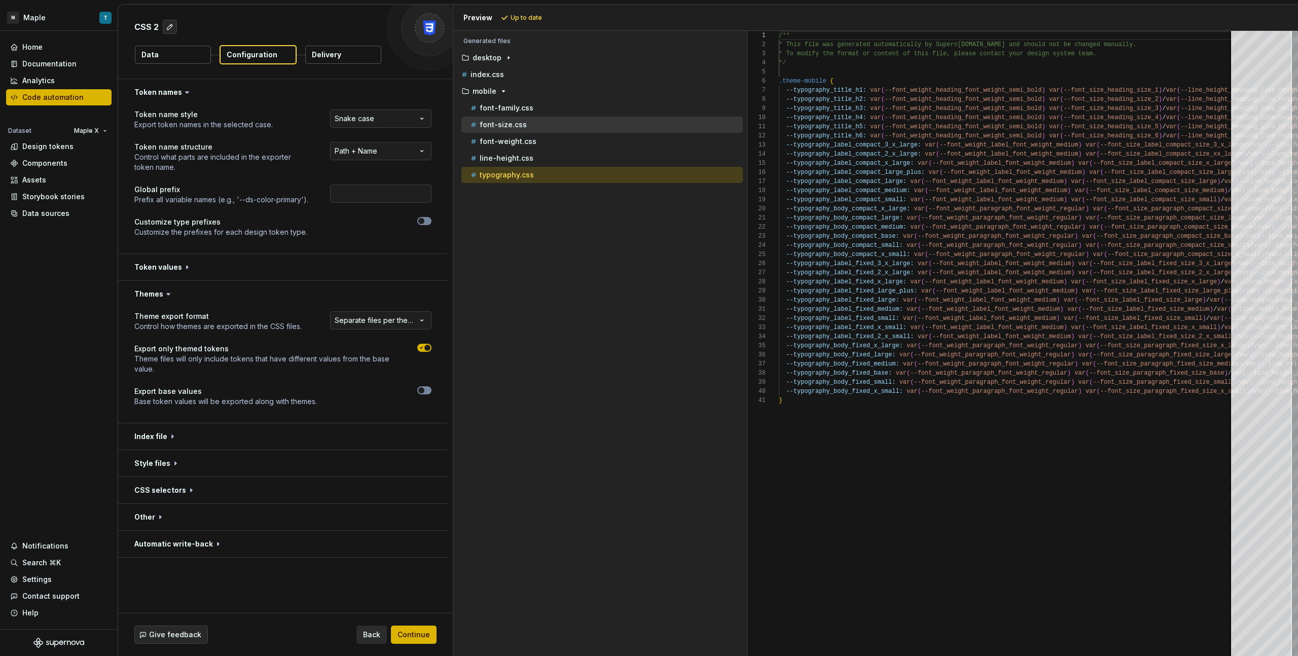
click at [551, 121] on div "font-size.css" at bounding box center [606, 125] width 274 height 10
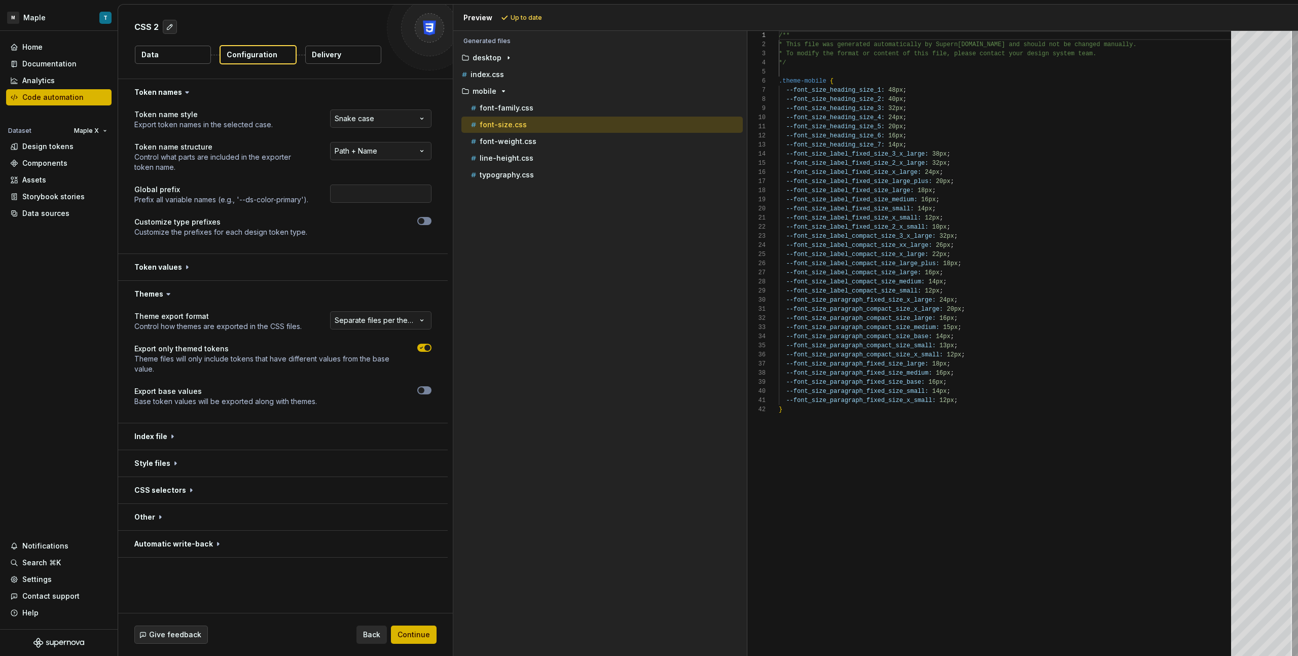
scroll to position [91, 0]
click at [509, 59] on icon "button" at bounding box center [509, 58] width 8 height 8
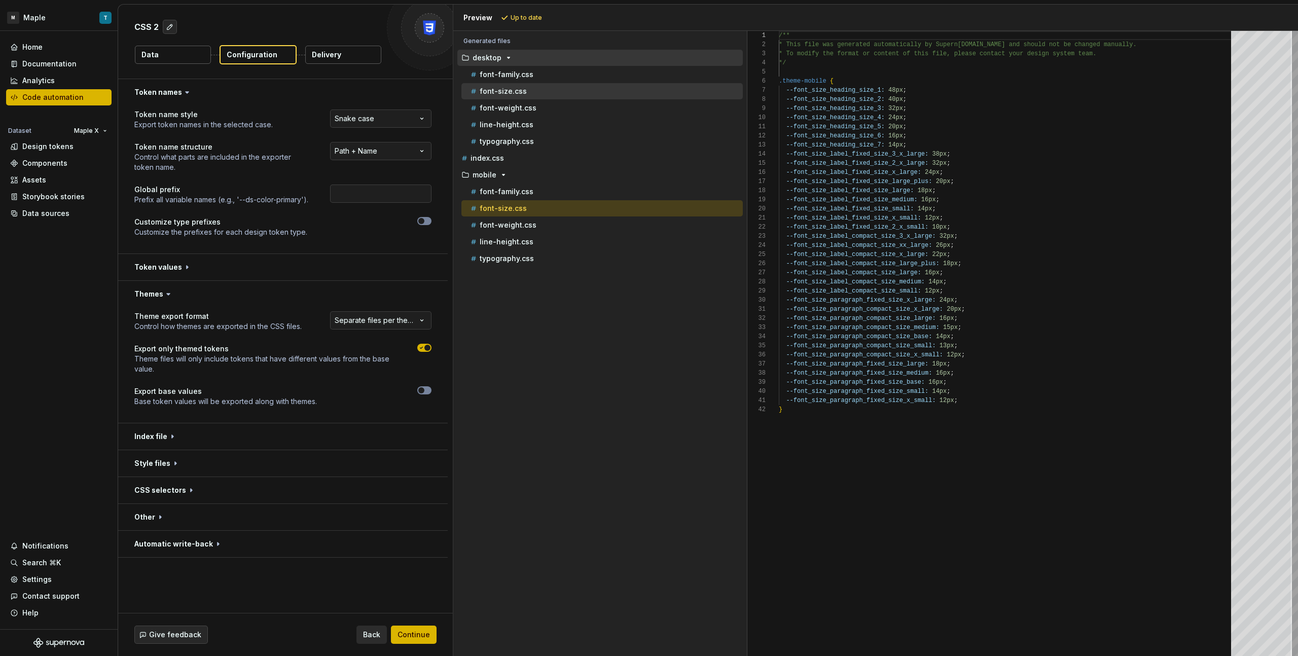
click at [520, 88] on p "font-size.css" at bounding box center [503, 91] width 47 height 8
click at [530, 208] on div "font-size.css" at bounding box center [606, 208] width 274 height 10
click at [524, 93] on div "font-size.css" at bounding box center [606, 91] width 274 height 10
click at [539, 205] on div "font-size.css" at bounding box center [606, 208] width 274 height 10
type textarea "**********"
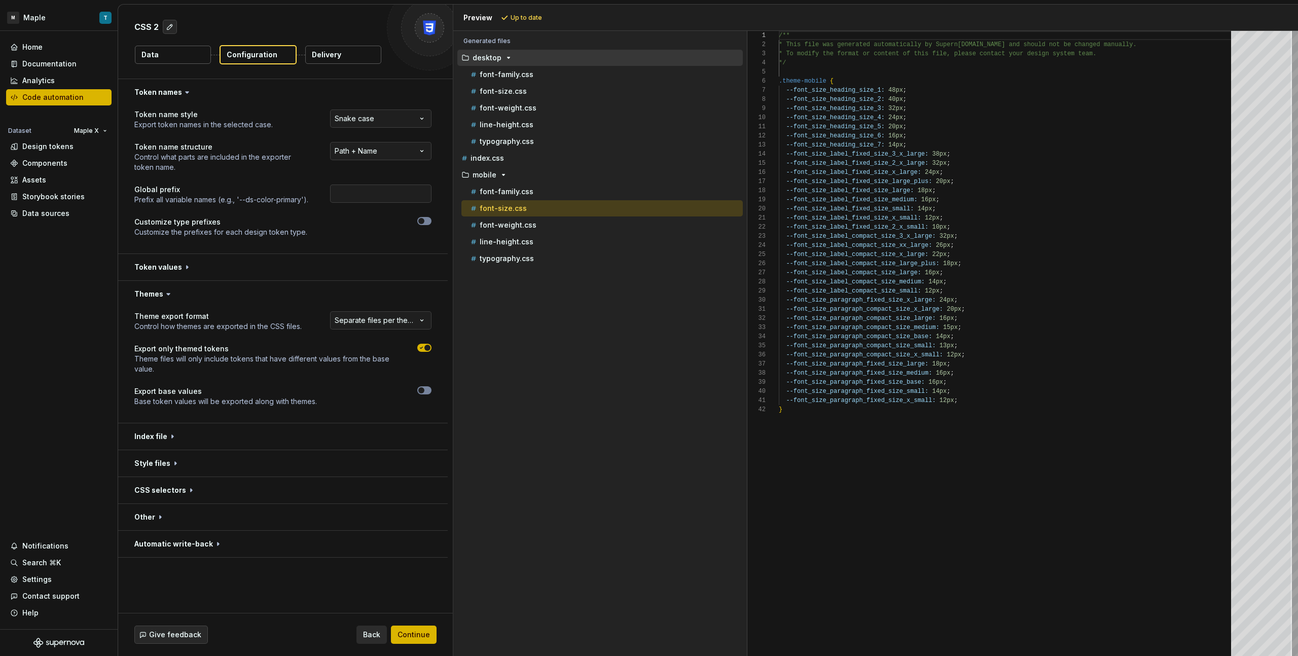
click at [577, 301] on div "Accessibility guide for tree . Navigate the tree with the arrow keys. Common tr…" at bounding box center [600, 351] width 294 height 609
click at [323, 59] on p "Delivery" at bounding box center [326, 55] width 29 height 10
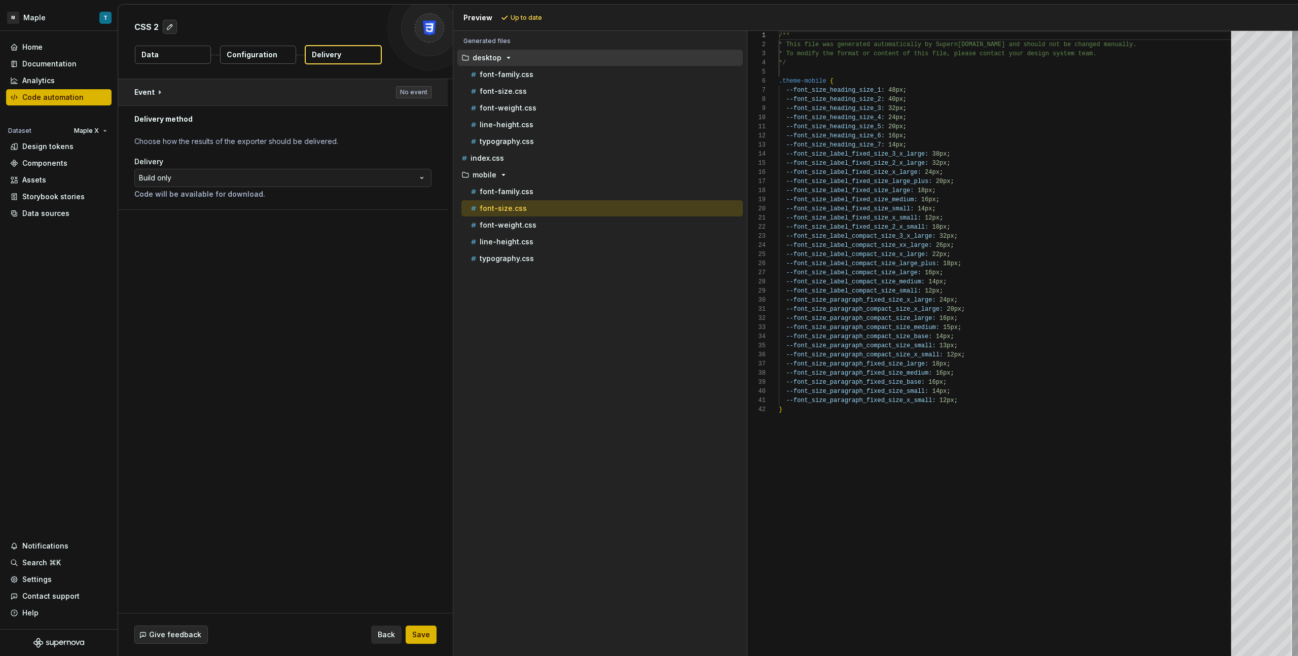
click at [250, 87] on button "button" at bounding box center [283, 92] width 330 height 26
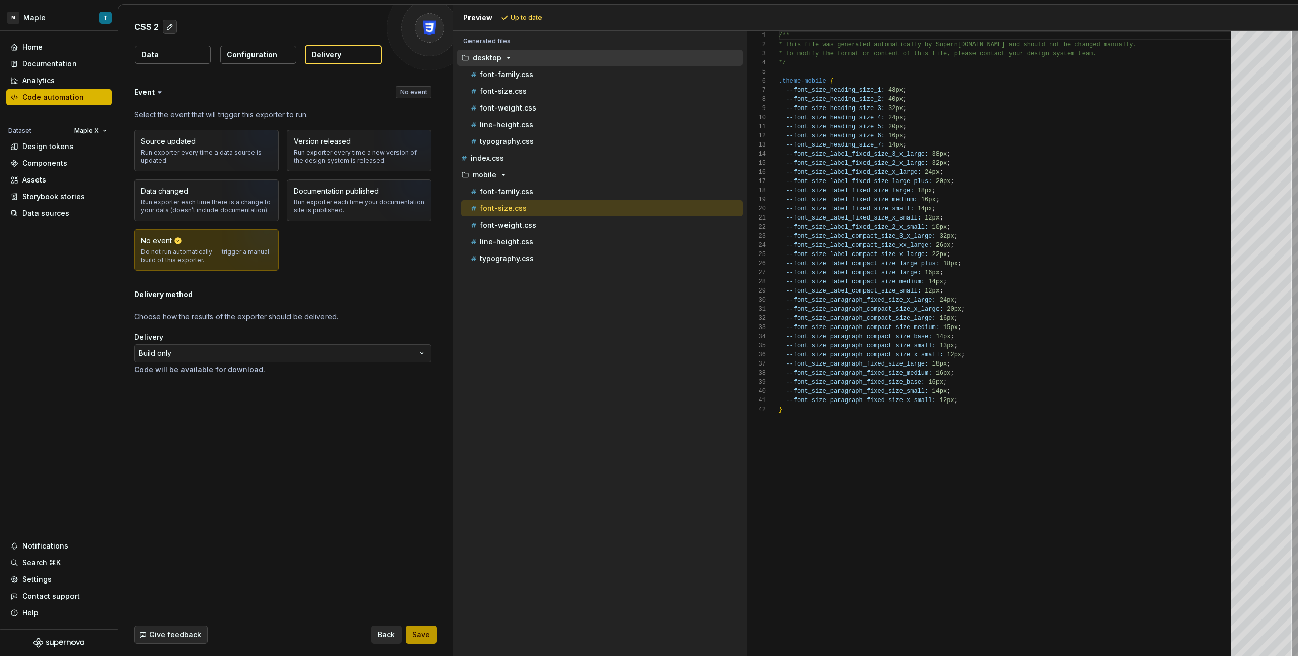
click at [426, 368] on span "Save" at bounding box center [421, 635] width 18 height 10
click at [171, 24] on button "button" at bounding box center [170, 27] width 14 height 14
type textarea "*"
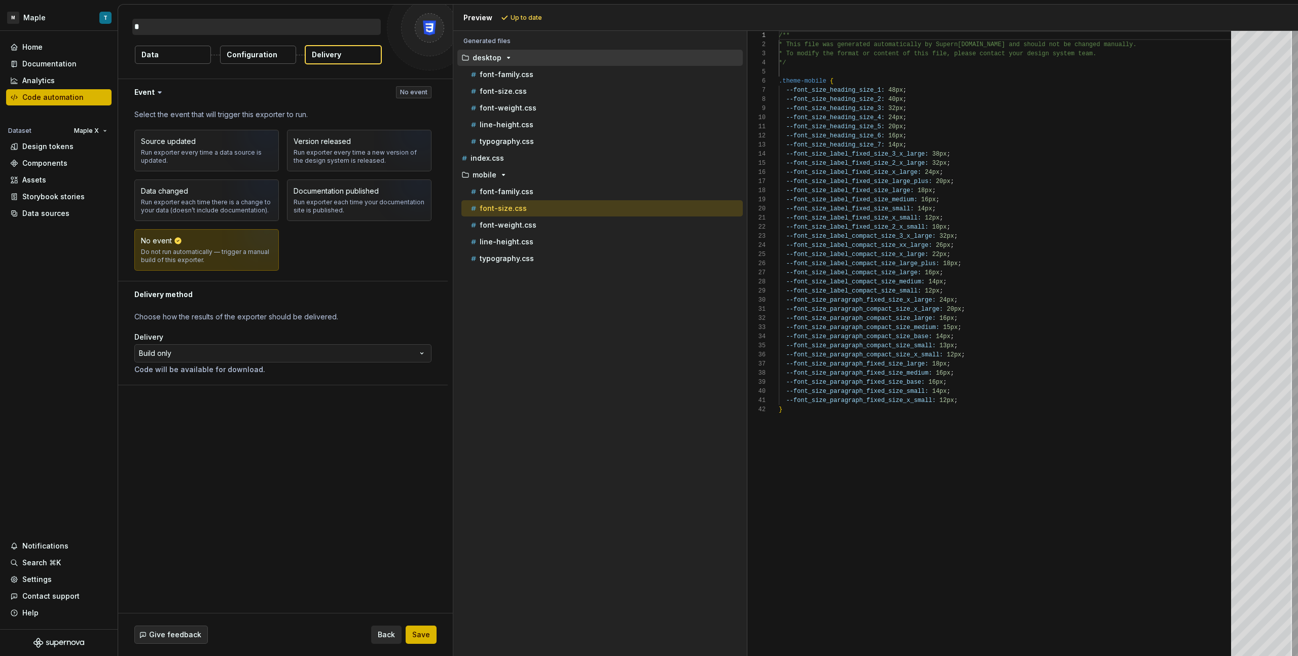
type textarea "**"
type textarea "*"
type textarea "***"
type textarea "*"
type textarea "****"
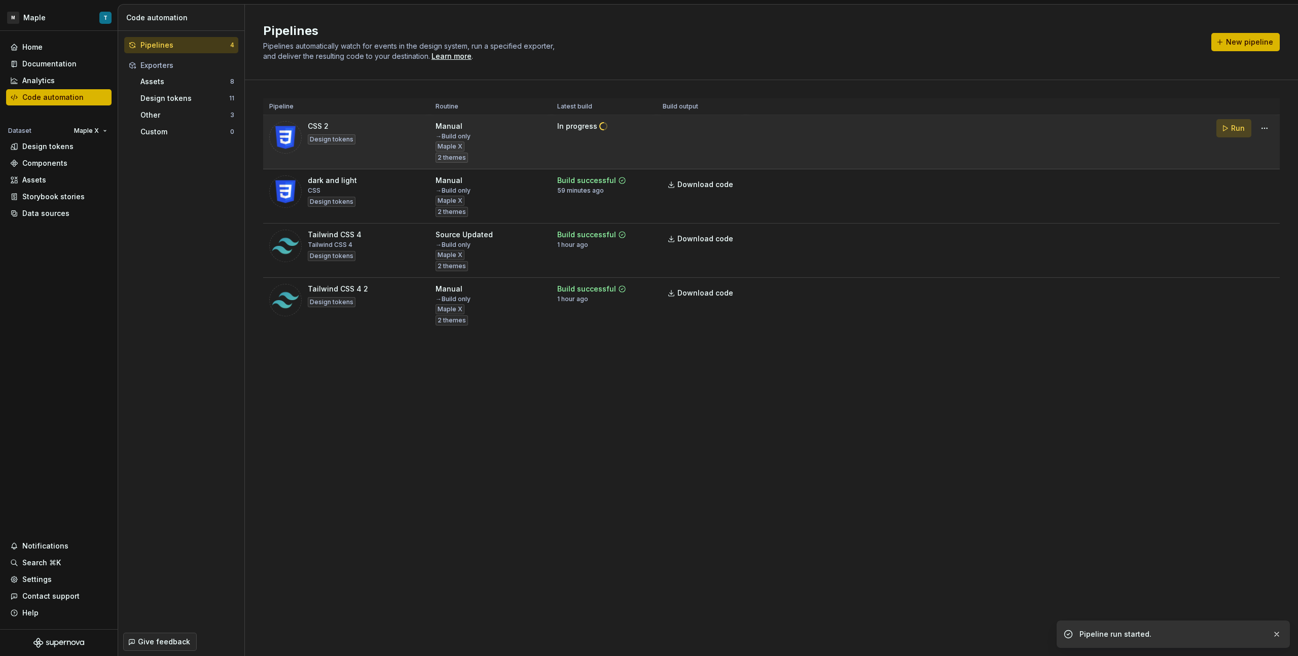
click at [766, 129] on span "Run" at bounding box center [1239, 128] width 14 height 10
click at [766, 129] on html "M Maple T Home Documentation Analytics Code automation Dataset Maple X Design t…" at bounding box center [649, 328] width 1298 height 656
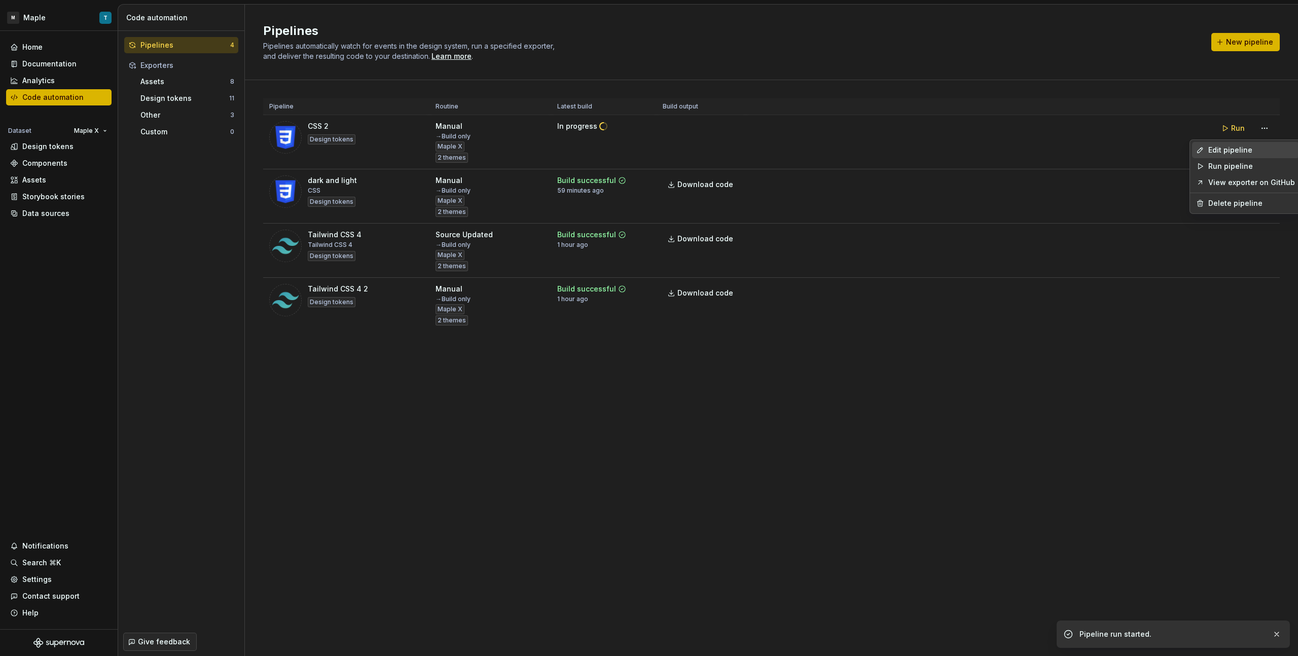
click at [766, 147] on div "Edit pipeline" at bounding box center [1252, 150] width 87 height 10
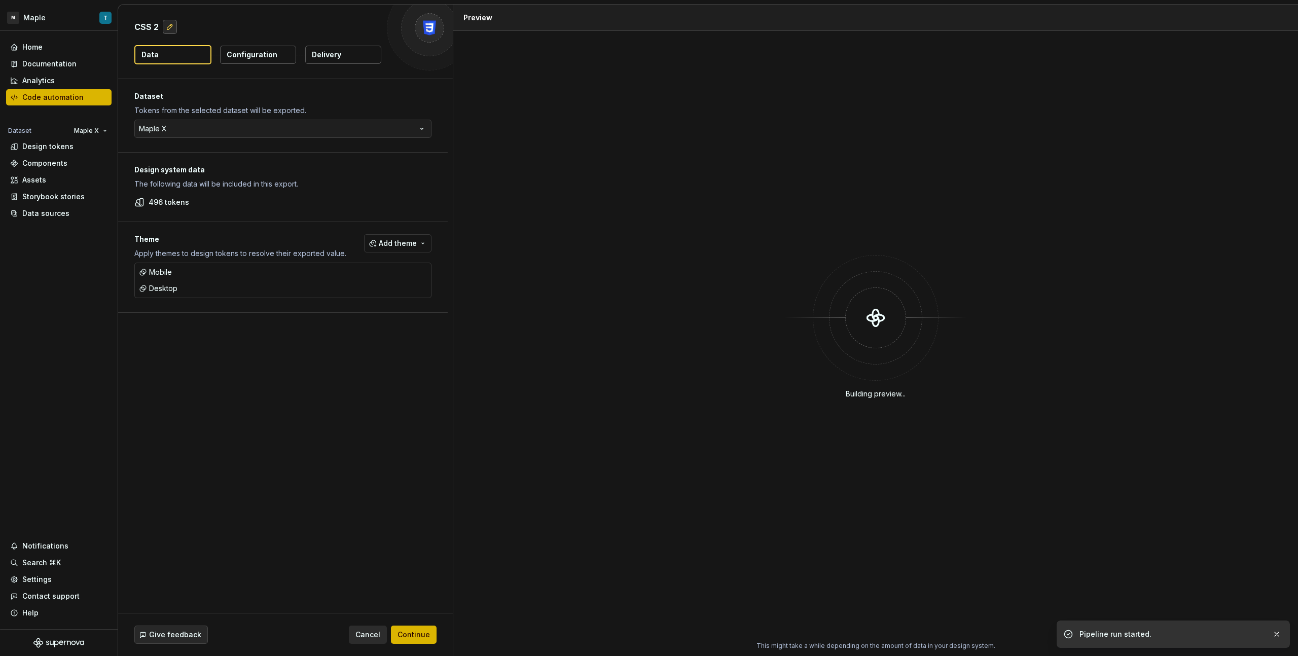
click at [172, 28] on button "button" at bounding box center [170, 27] width 14 height 14
type textarea "*"
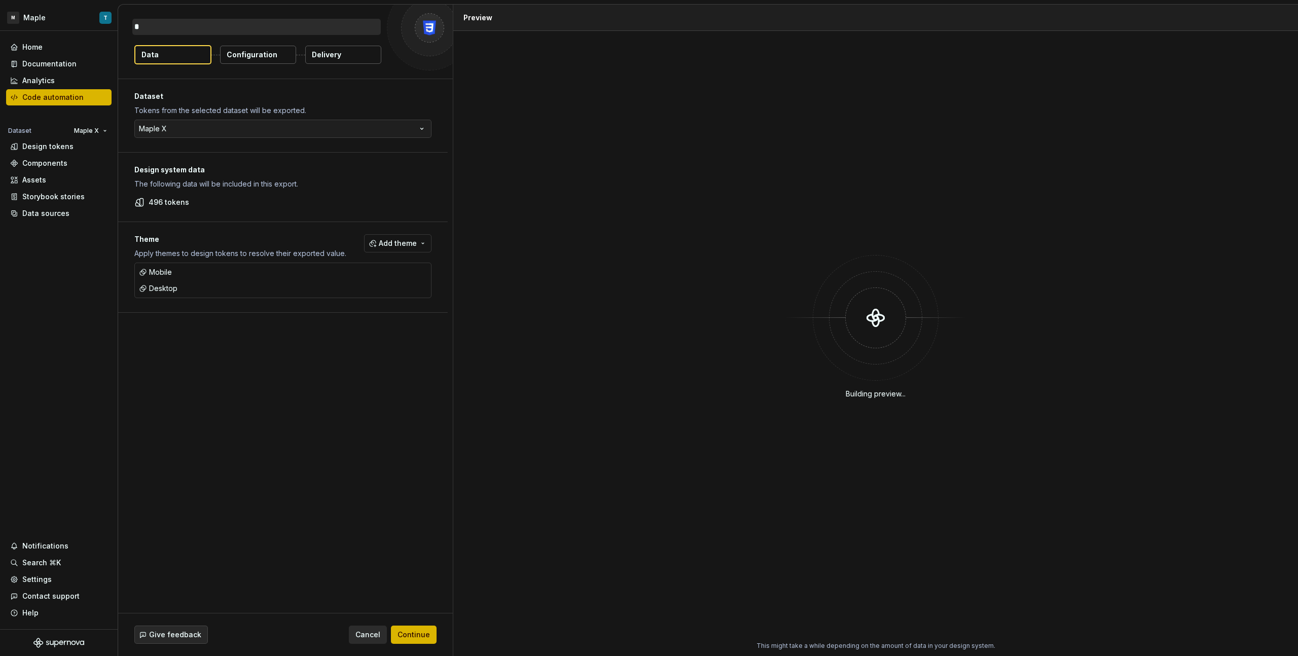
type textarea "*"
type textarea "**"
type textarea "*"
type textarea "***"
type textarea "*"
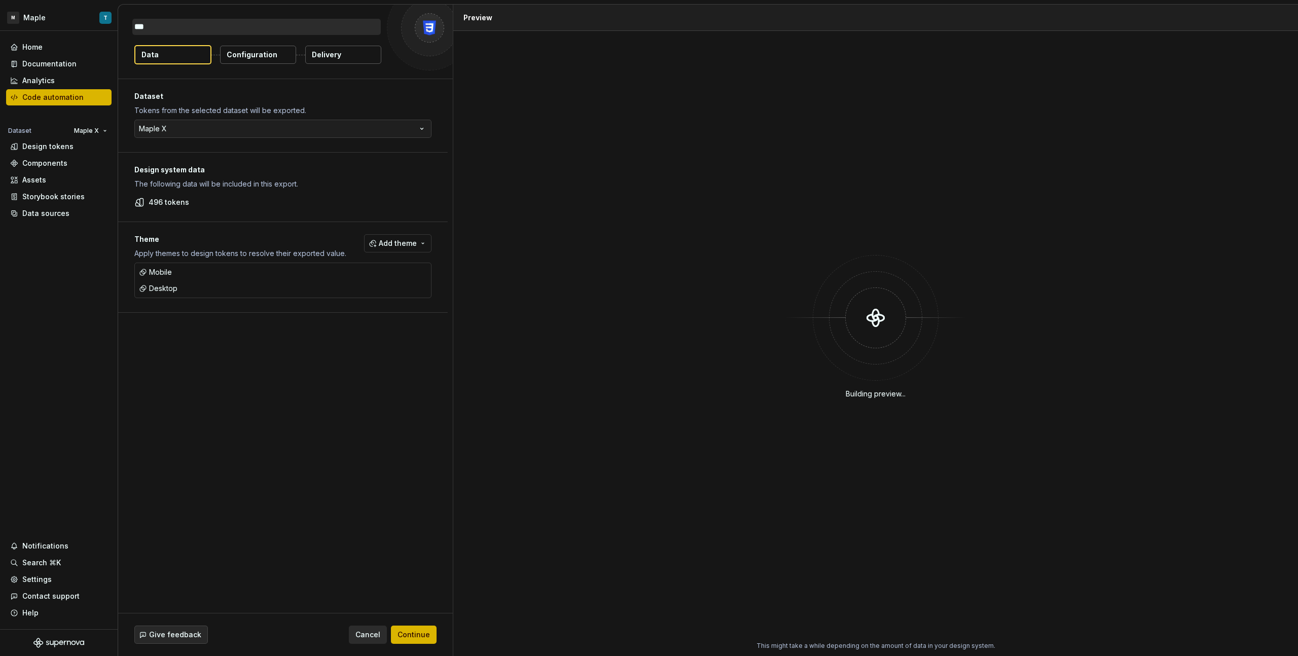
type textarea "****"
type textarea "*"
type textarea "*****"
type textarea "*"
type textarea "******"
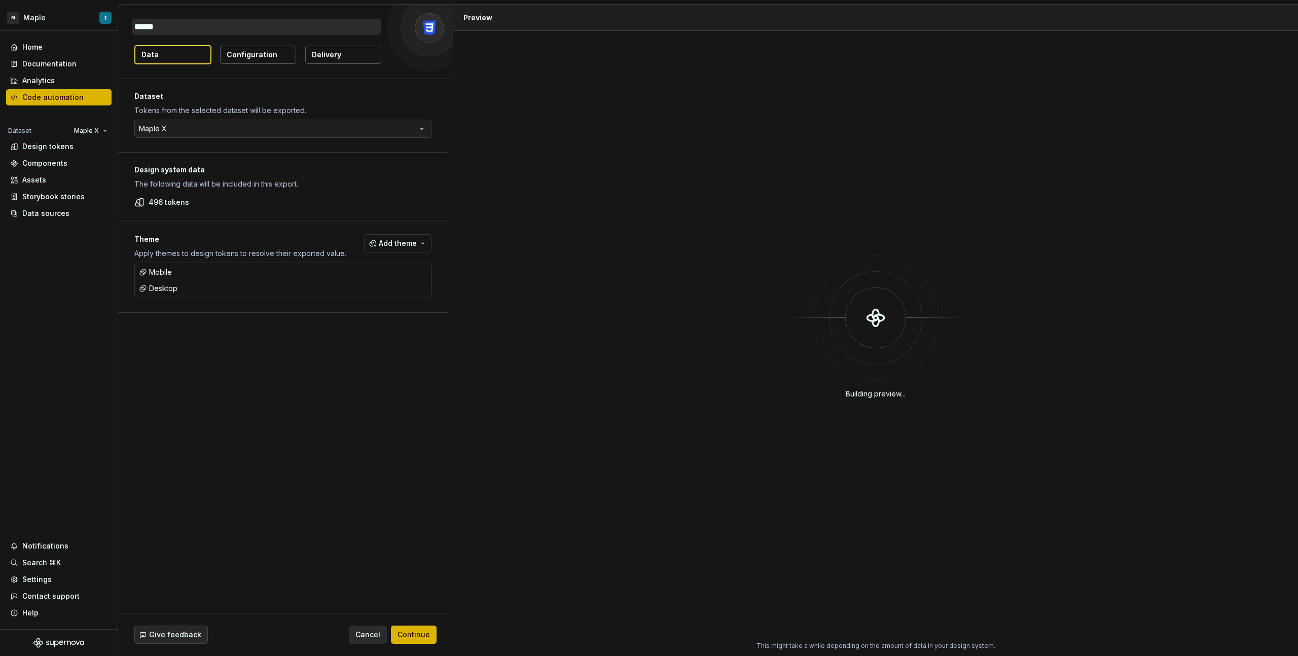
type textarea "*"
type textarea "*******"
type textarea "*"
type textarea "******"
type textarea "*"
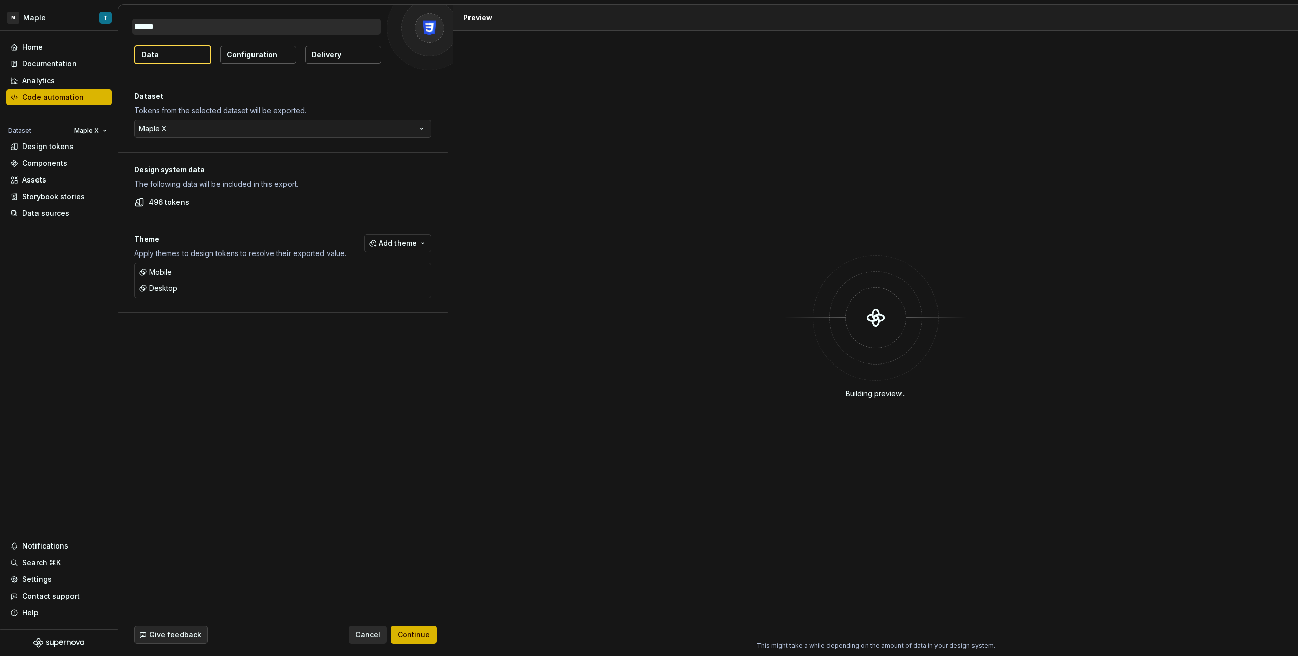
type textarea "*****"
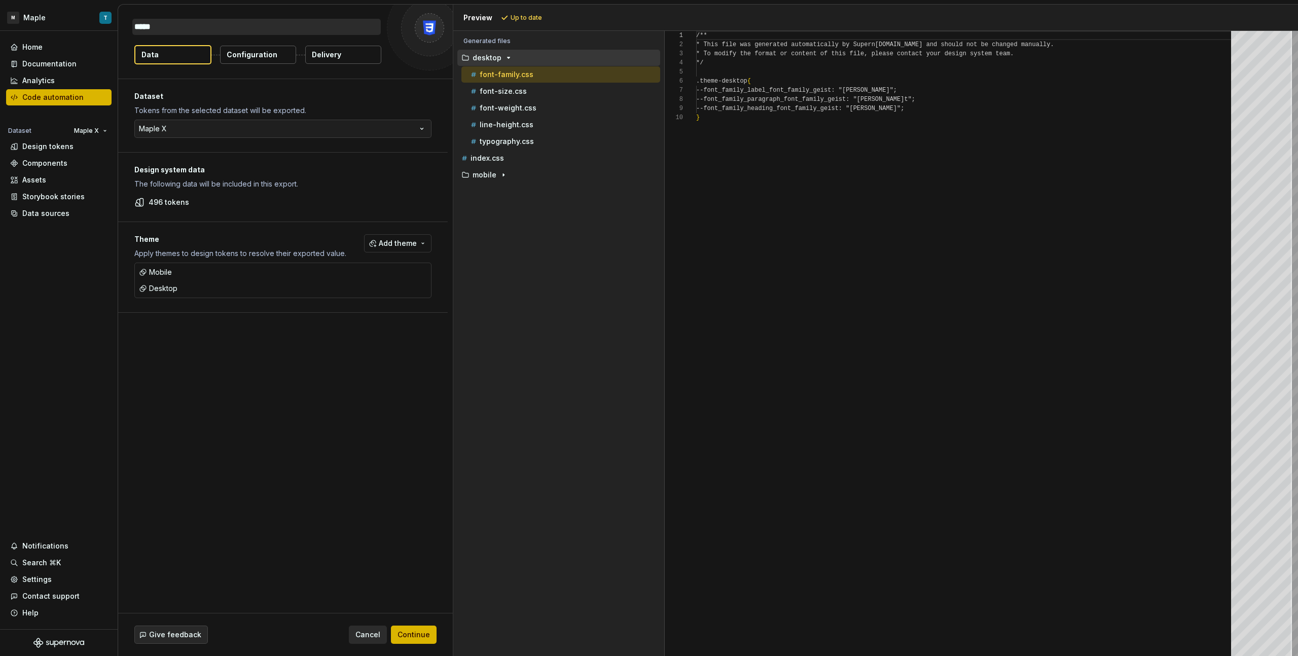
type textarea "*"
type textarea "****"
type textarea "*"
type textarea "***"
type textarea "*"
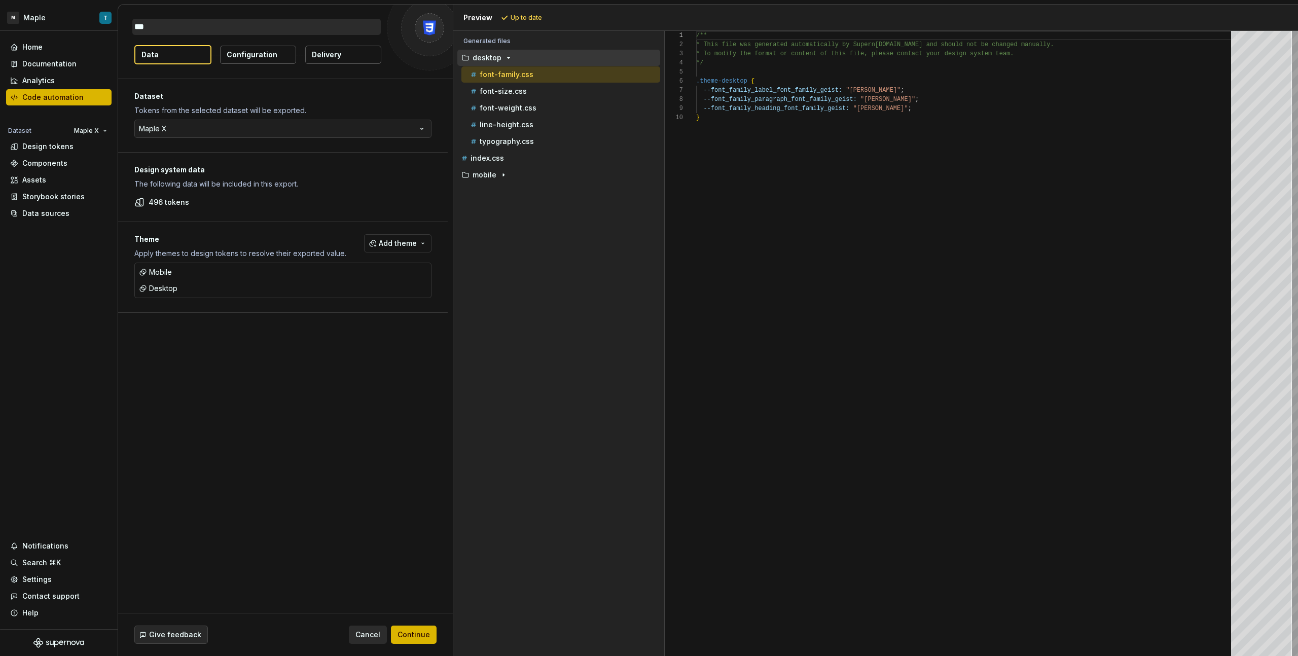
type textarea "**"
type textarea "*"
type textarea "***"
type textarea "*"
type textarea "****"
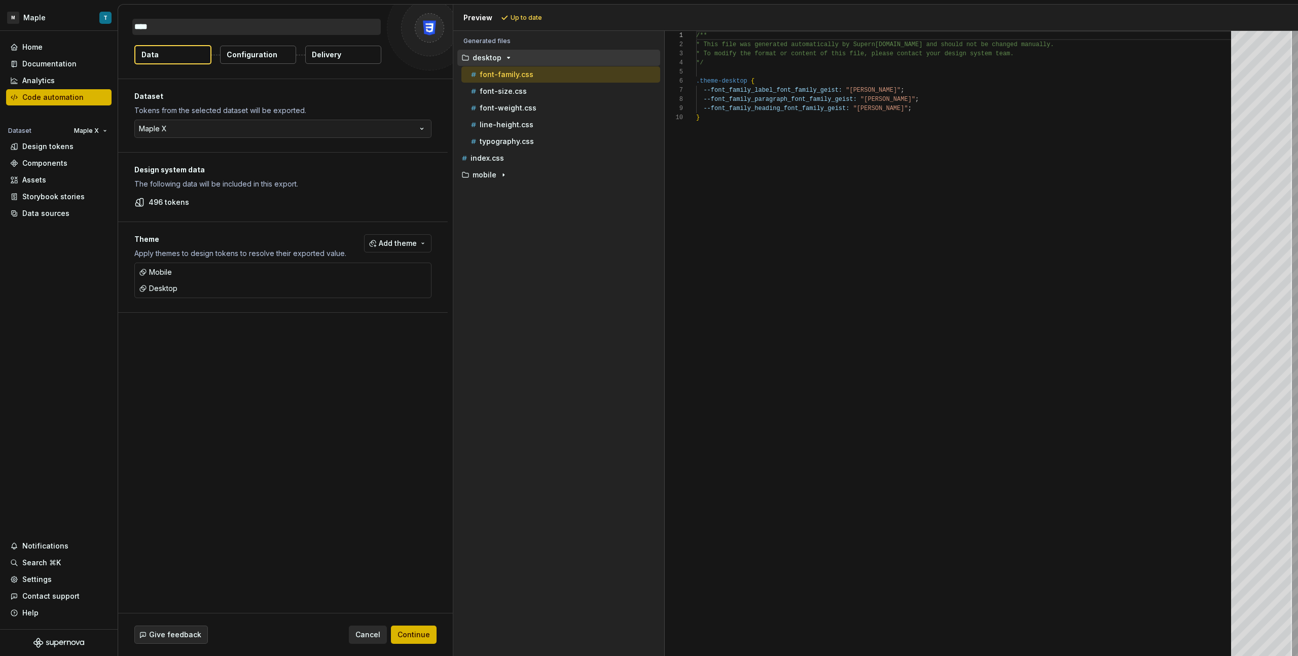
type textarea "*"
type textarea "*****"
type textarea "*"
type textarea "******"
type textarea "*"
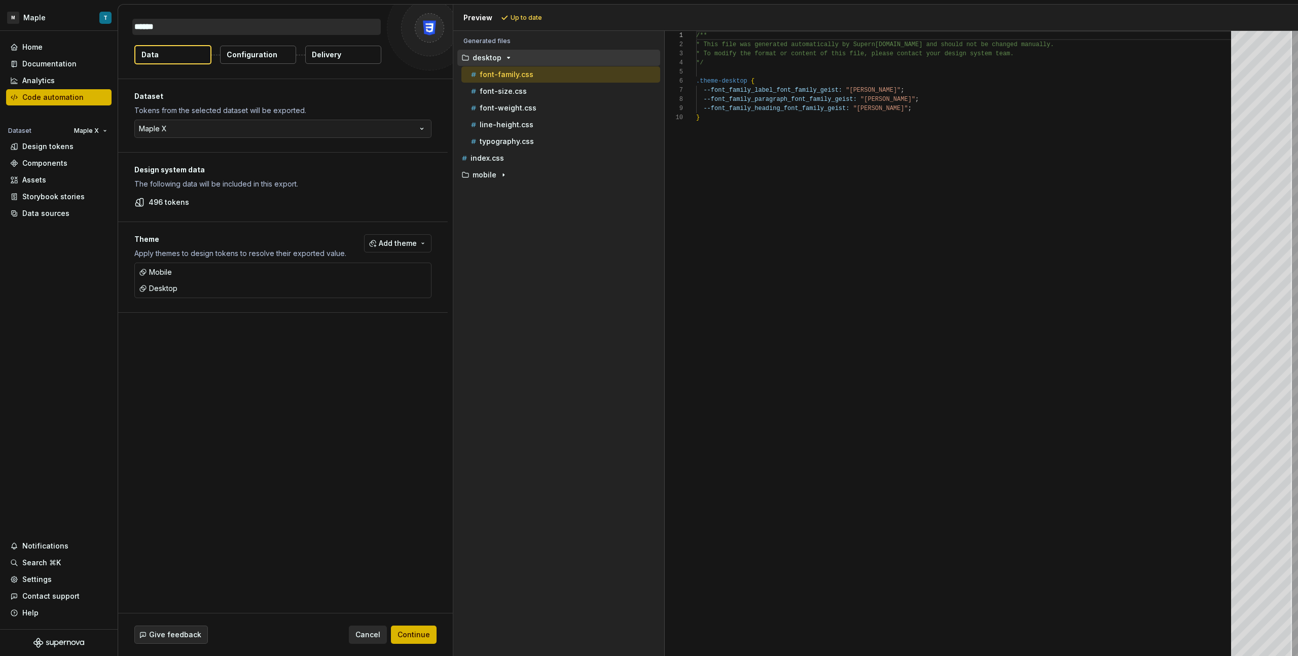
type textarea "*******"
type textarea "*"
type textarea "********"
type textarea "*"
type textarea "*********"
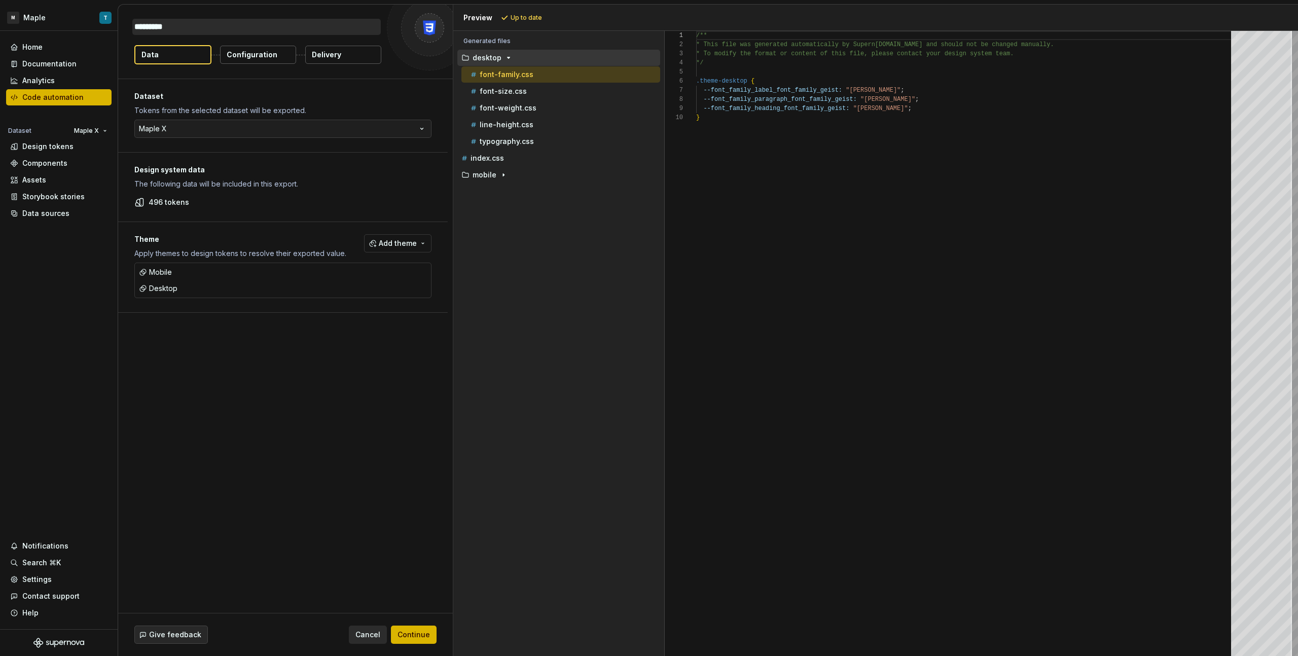
type textarea "*"
type textarea "**********"
click at [423, 368] on span "Continue" at bounding box center [414, 635] width 32 height 10
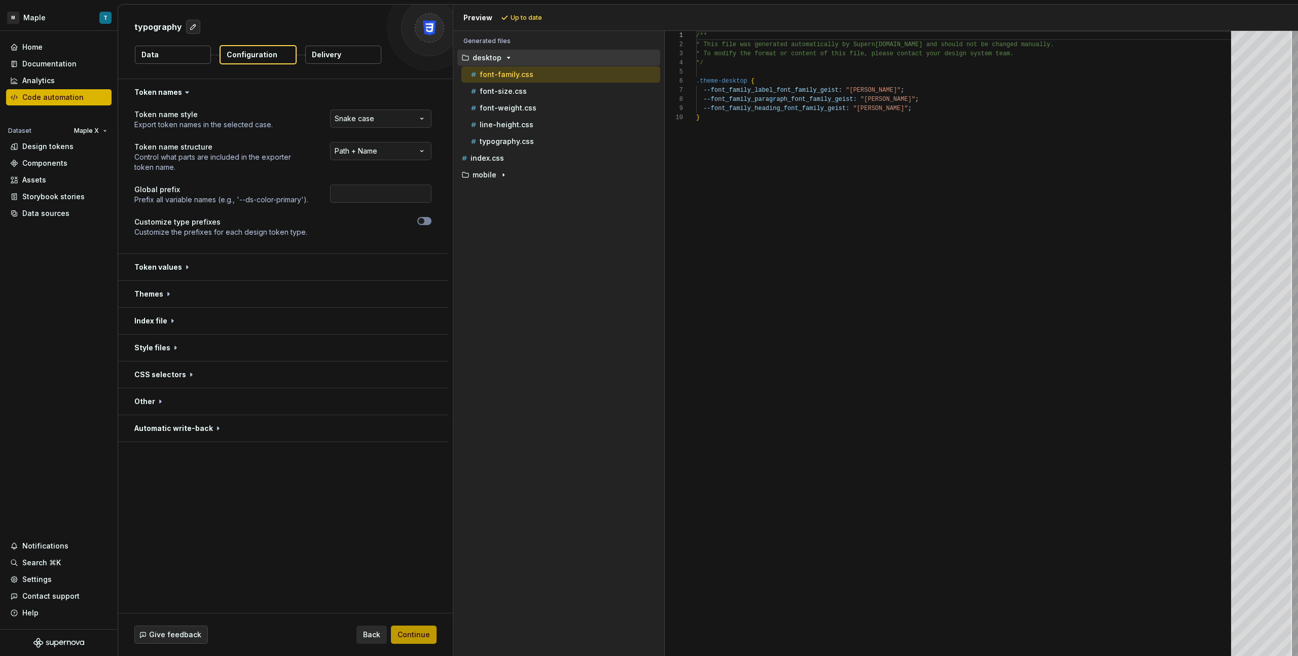
click at [415, 368] on span "Continue" at bounding box center [414, 635] width 32 height 10
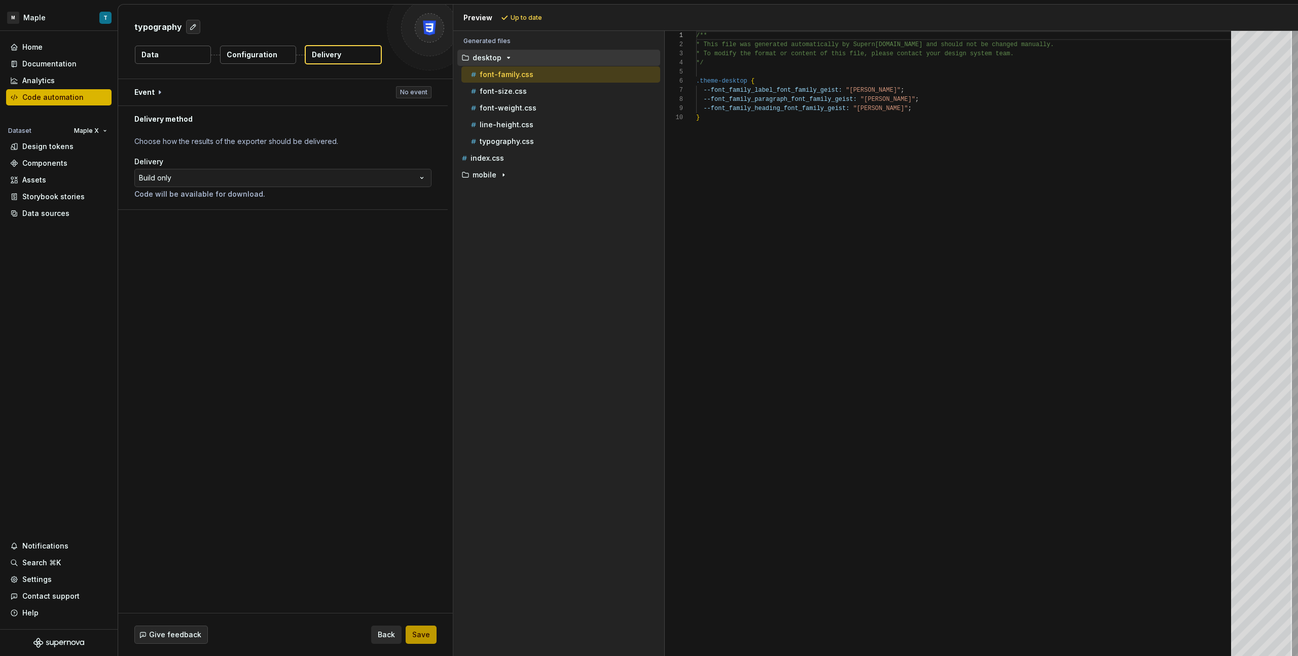
click at [417, 368] on span "Save" at bounding box center [421, 635] width 18 height 10
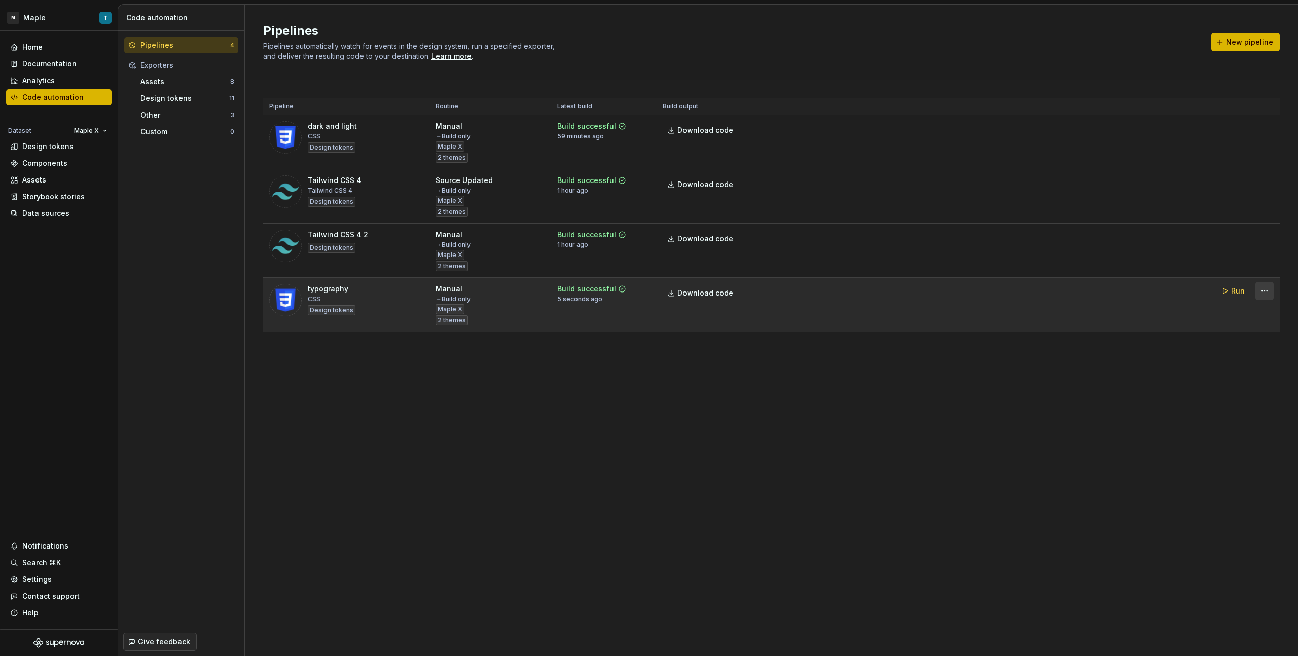
click at [766, 292] on html "M Maple T Home Documentation Analytics Code automation Dataset Maple X Design t…" at bounding box center [649, 328] width 1298 height 656
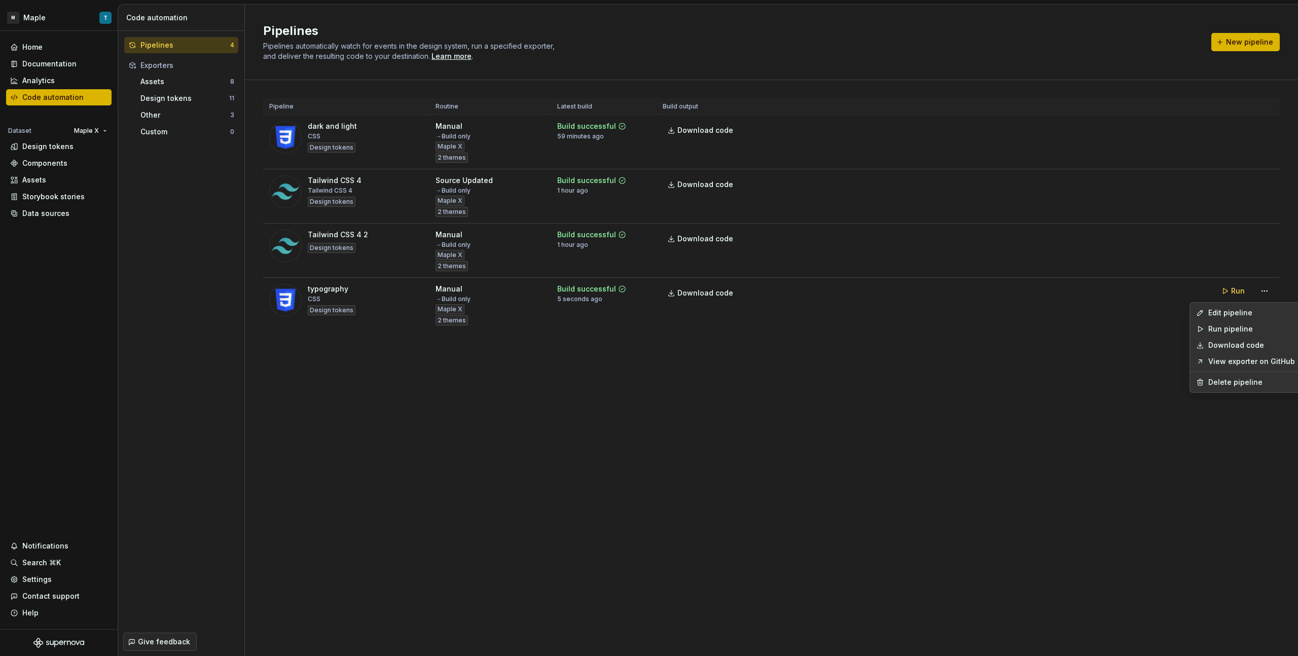
click at [766, 46] on html "M Maple T Home Documentation Analytics Code automation Dataset Maple X Design t…" at bounding box center [649, 328] width 1298 height 656
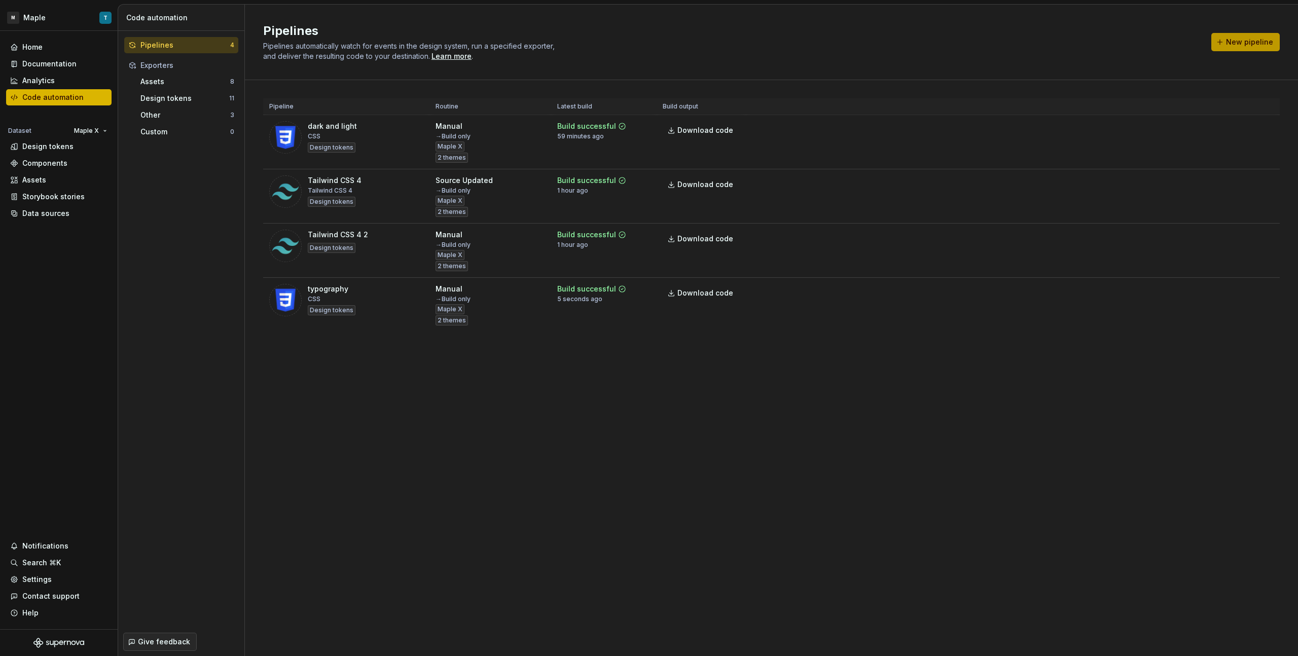
click at [766, 45] on span "New pipeline" at bounding box center [1249, 42] width 47 height 10
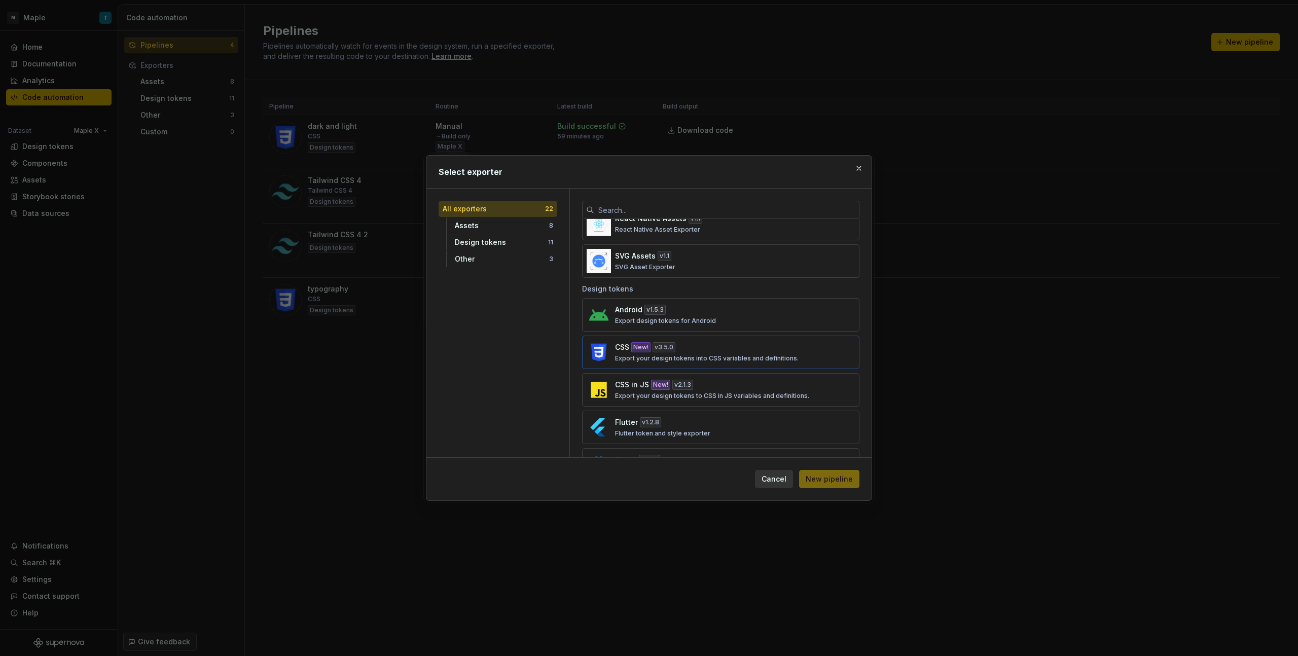
scroll to position [267, 0]
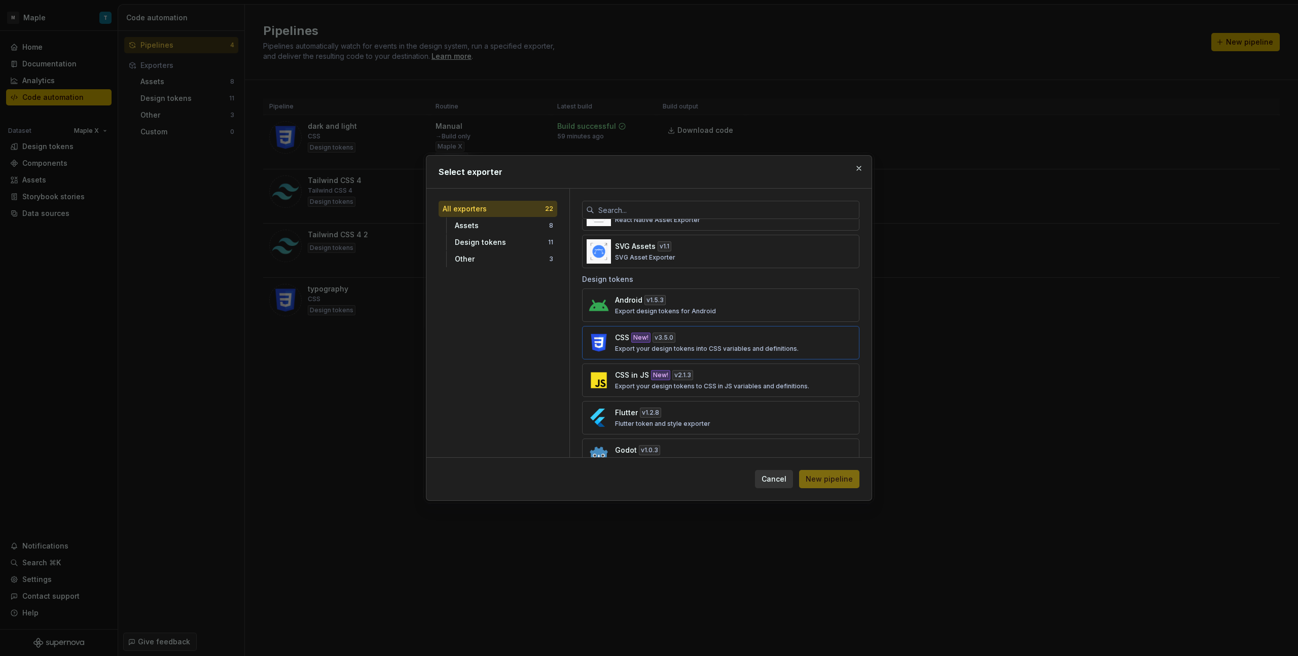
click at [687, 346] on p "Export your design tokens into CSS variables and definitions." at bounding box center [707, 349] width 184 height 8
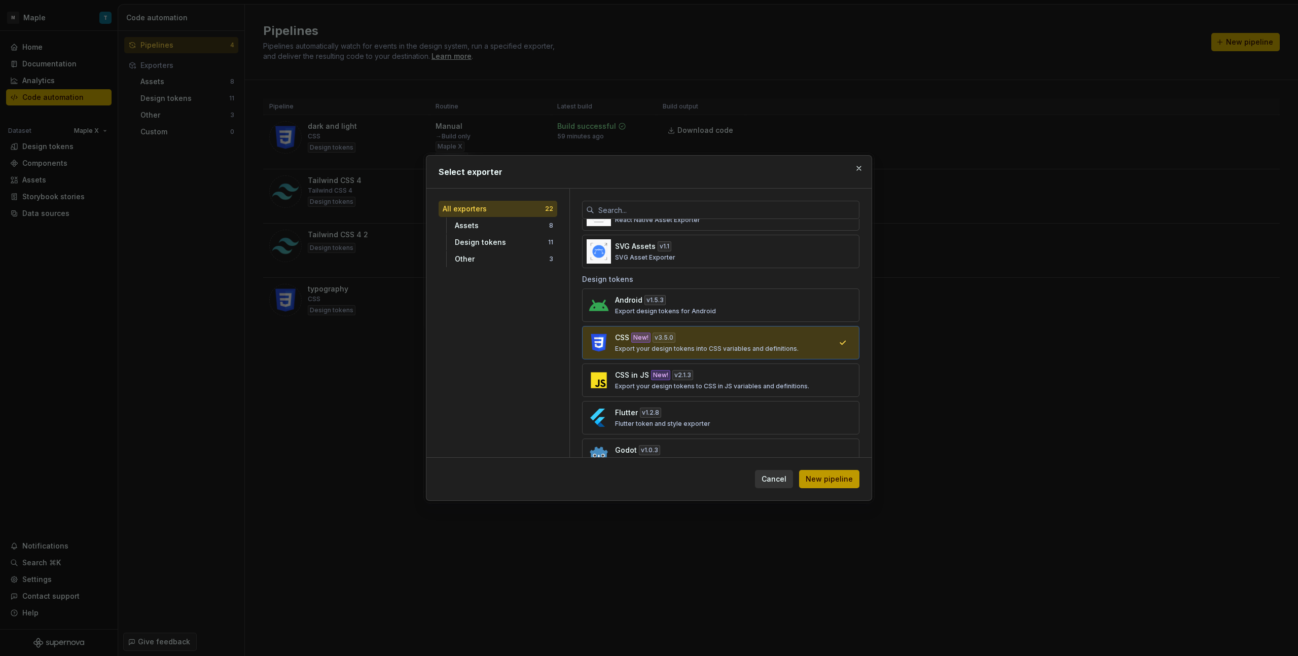
click at [766, 368] on span "New pipeline" at bounding box center [829, 479] width 47 height 10
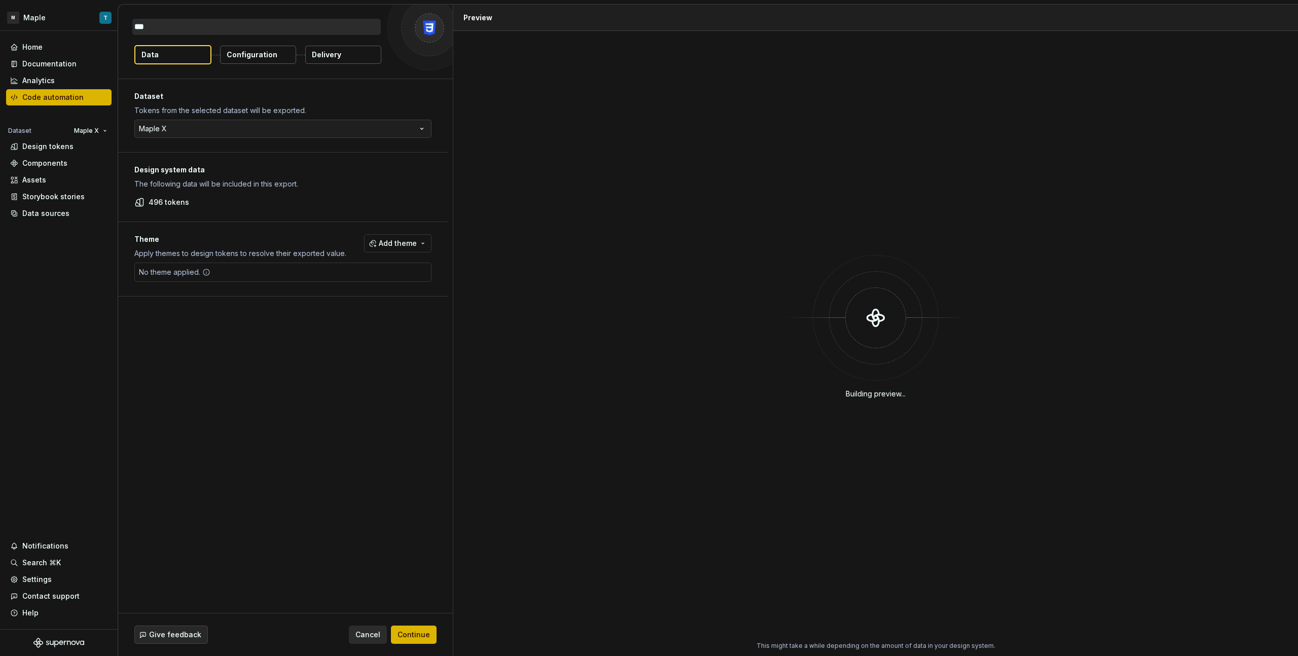
click at [202, 25] on textarea "***" at bounding box center [256, 27] width 249 height 16
type textarea "*"
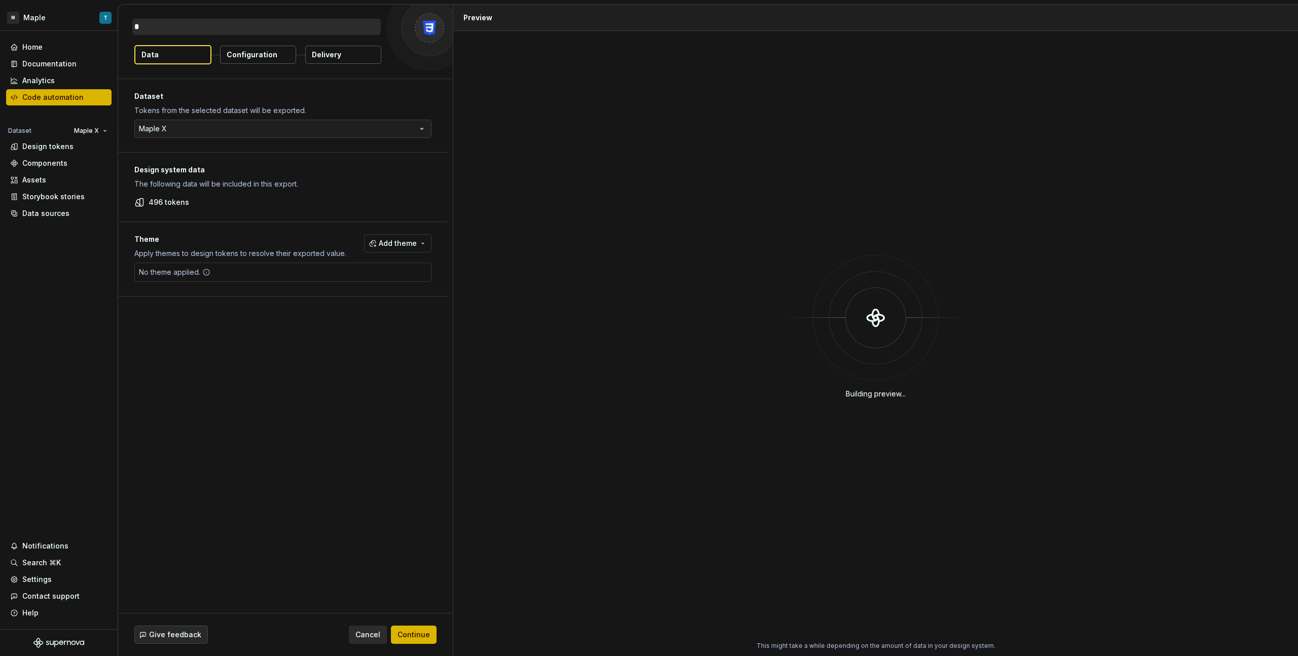
type textarea "*"
type textarea "**"
type textarea "*"
type textarea "***"
type textarea "*"
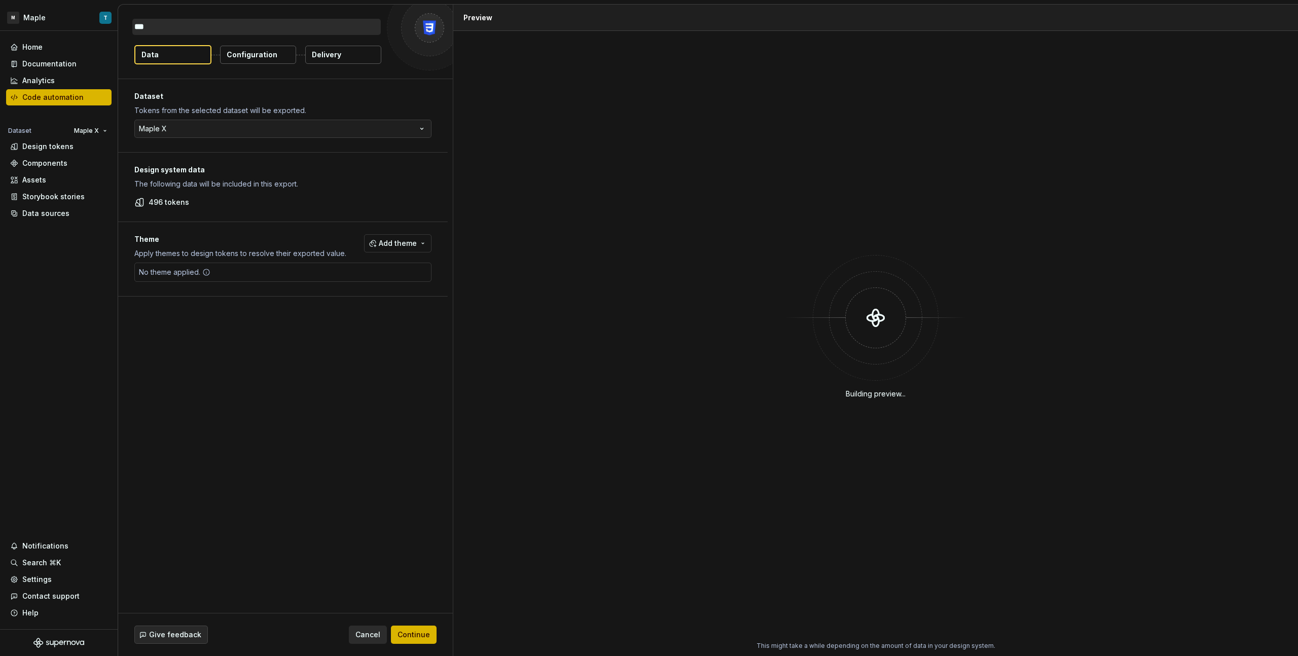
type textarea "****"
type textarea "*"
type textarea "*****"
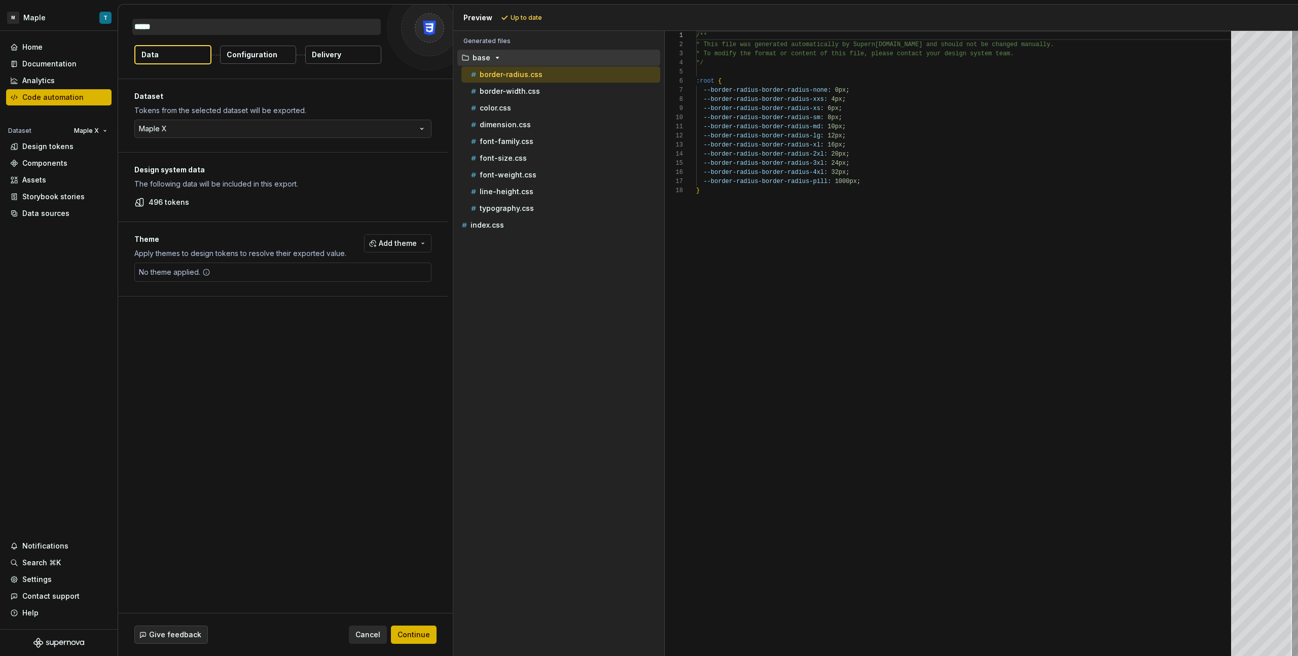
type textarea "*"
type textarea "*****"
type textarea "*"
type textarea "********"
type textarea "*"
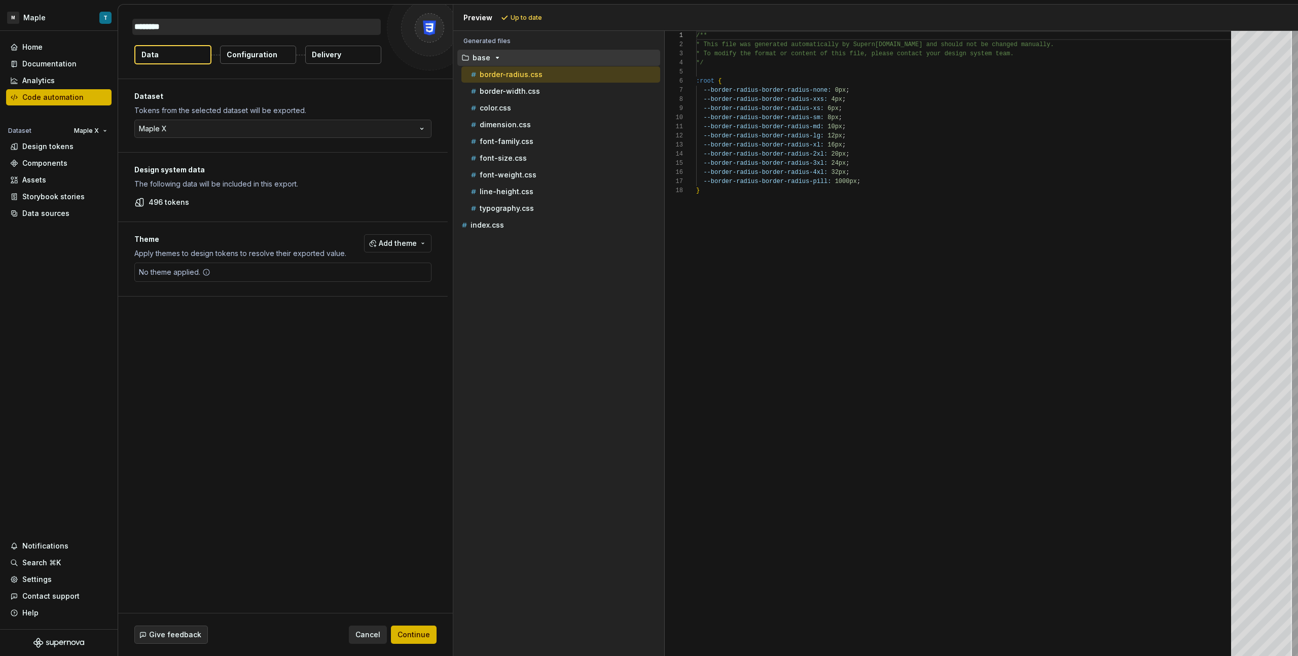
type textarea "*******"
type textarea "*"
type textarea "*****"
type textarea "*"
type textarea "*****"
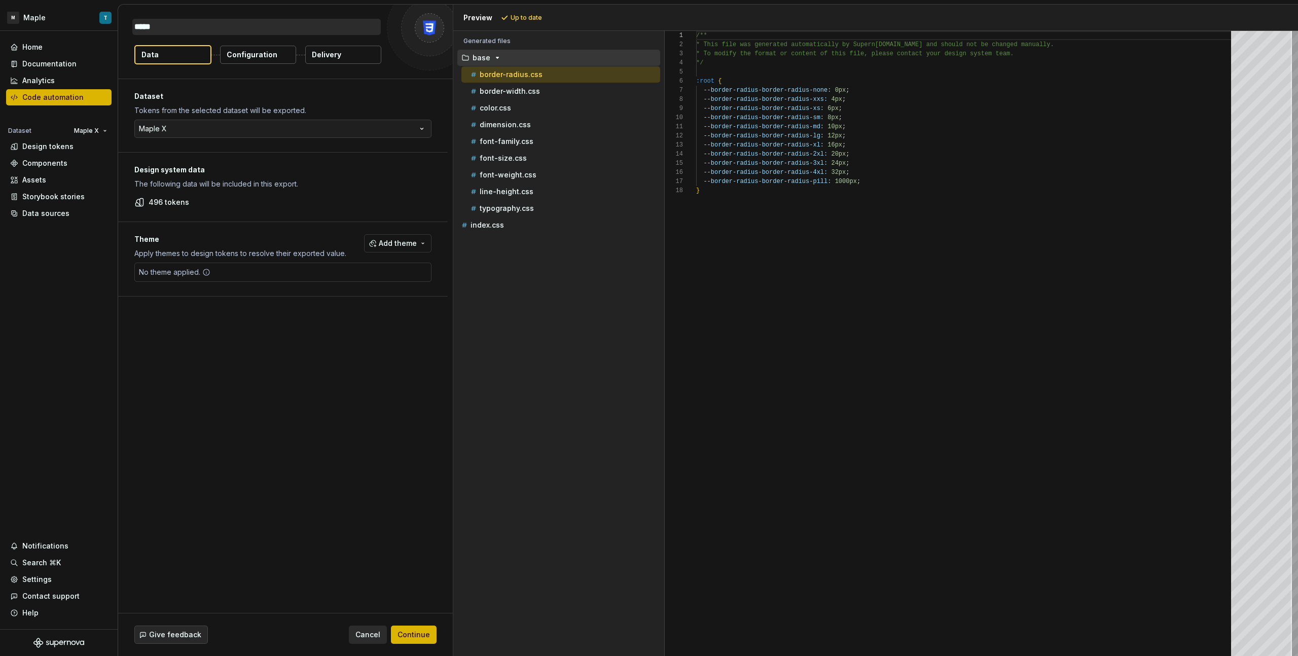
type textarea "*"
type textarea "******"
type textarea "*"
type textarea "*******"
type textarea "*"
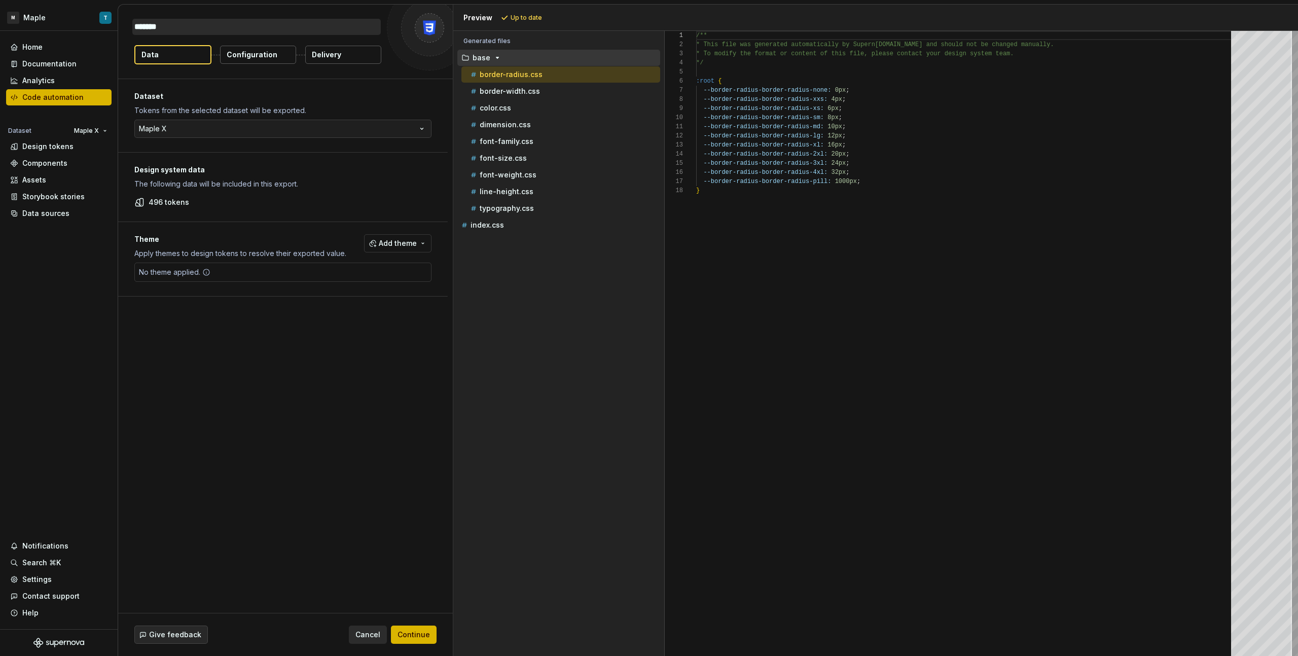
type textarea "********"
type textarea "*"
type textarea "*********"
type textarea "*"
type textarea "**********"
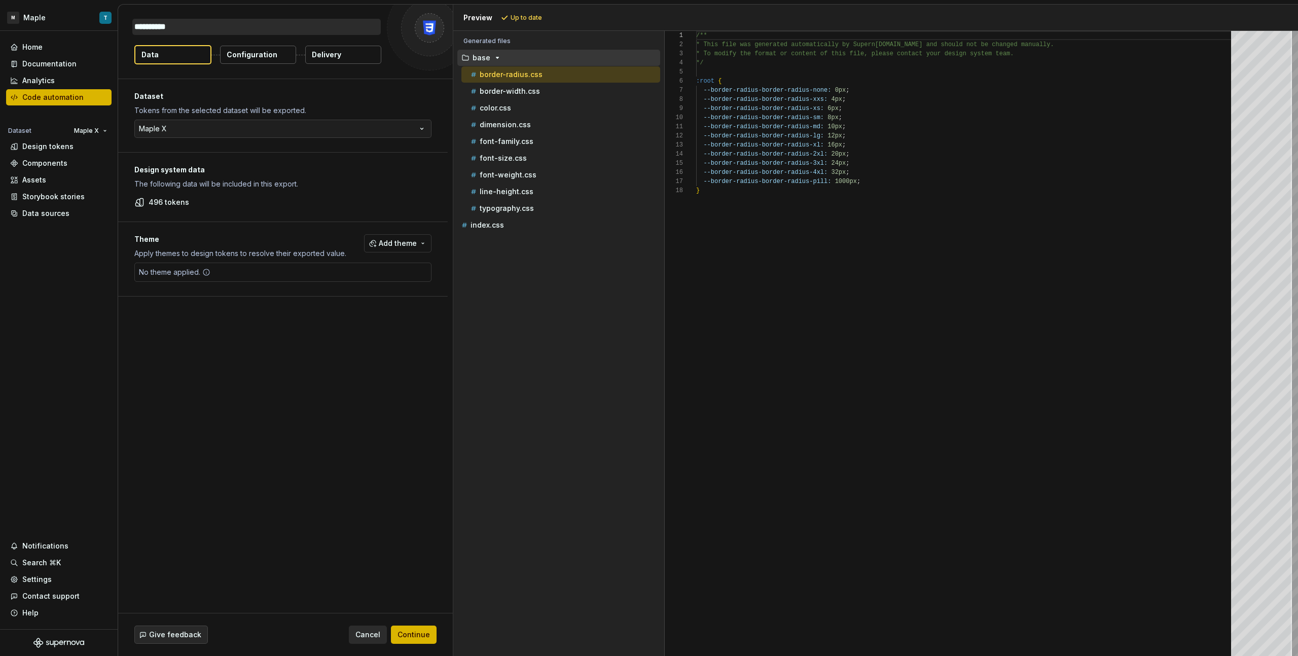
type textarea "*"
type textarea "**********"
drag, startPoint x: 319, startPoint y: 267, endPoint x: 358, endPoint y: 260, distance: 39.1
click at [321, 266] on div "No theme applied." at bounding box center [282, 272] width 297 height 19
click at [399, 244] on span "Add theme" at bounding box center [398, 243] width 38 height 10
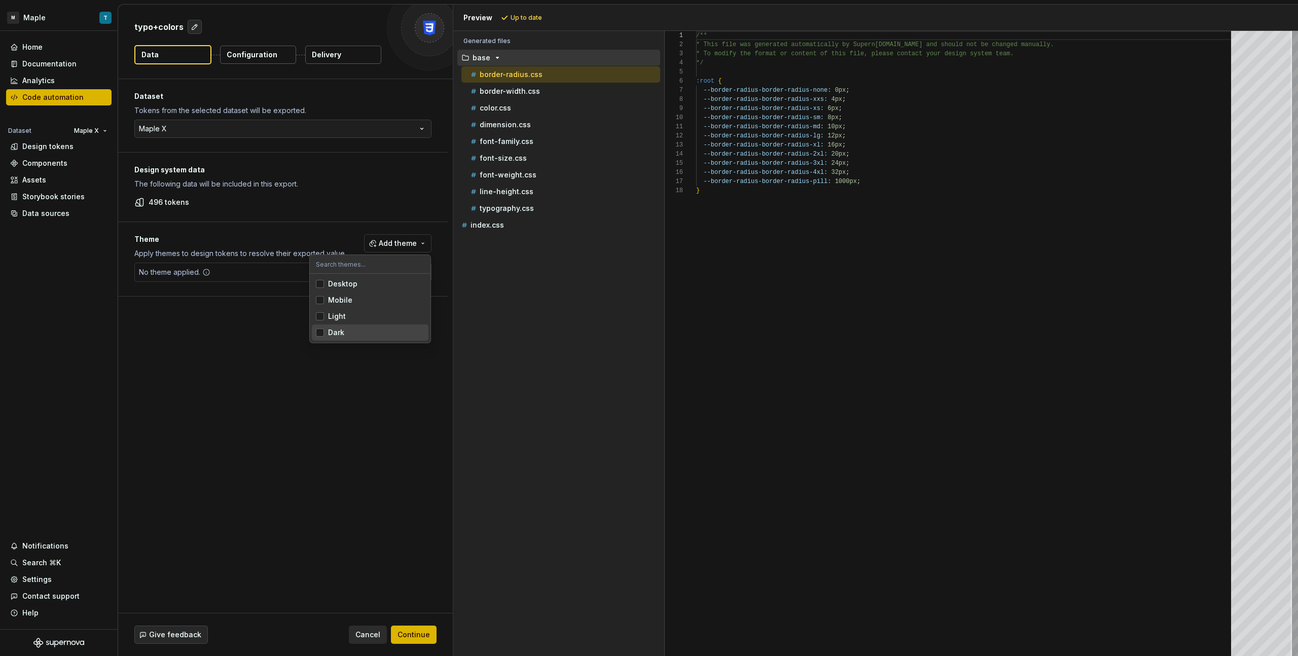
drag, startPoint x: 332, startPoint y: 327, endPoint x: 337, endPoint y: 321, distance: 7.2
click at [333, 327] on span "Dark" at bounding box center [370, 333] width 117 height 16
click at [340, 316] on div "Light" at bounding box center [337, 316] width 18 height 10
click at [345, 299] on div "Mobile" at bounding box center [340, 300] width 24 height 10
click at [348, 283] on div "Desktop" at bounding box center [342, 284] width 29 height 10
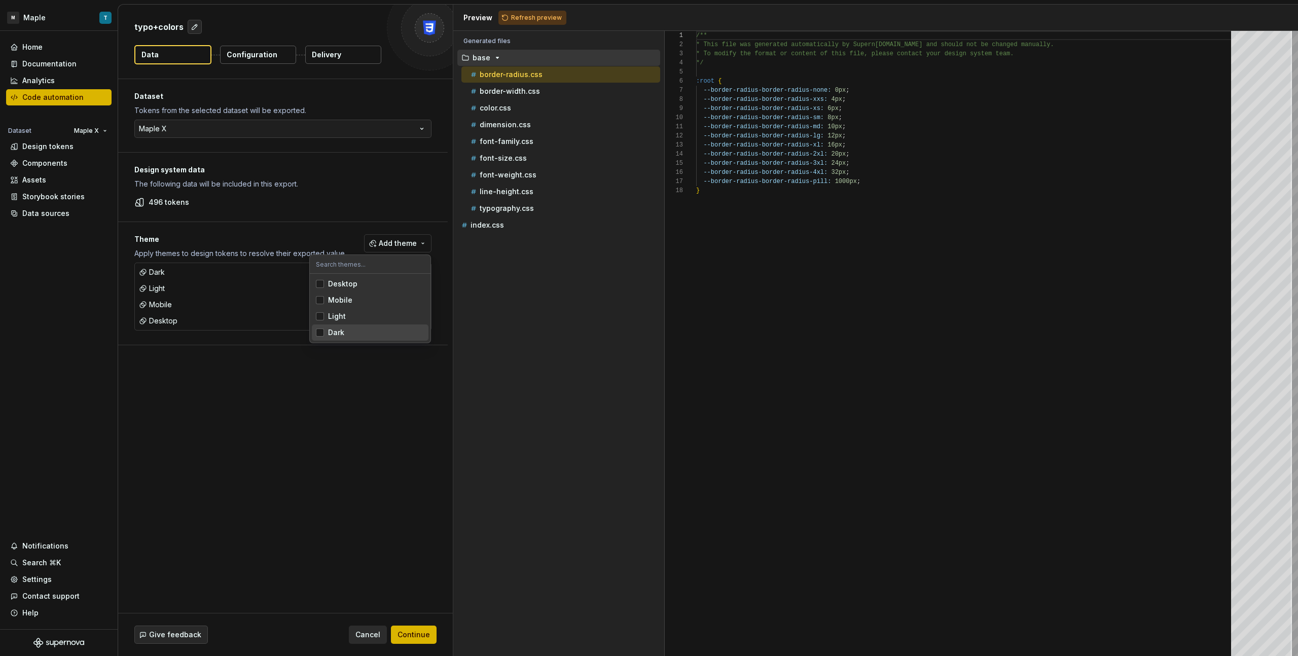
click at [386, 368] on html "M Maple T Home Documentation Analytics Code automation Dataset Maple X Design t…" at bounding box center [649, 328] width 1298 height 656
click at [253, 54] on p "Configuration" at bounding box center [252, 55] width 51 height 10
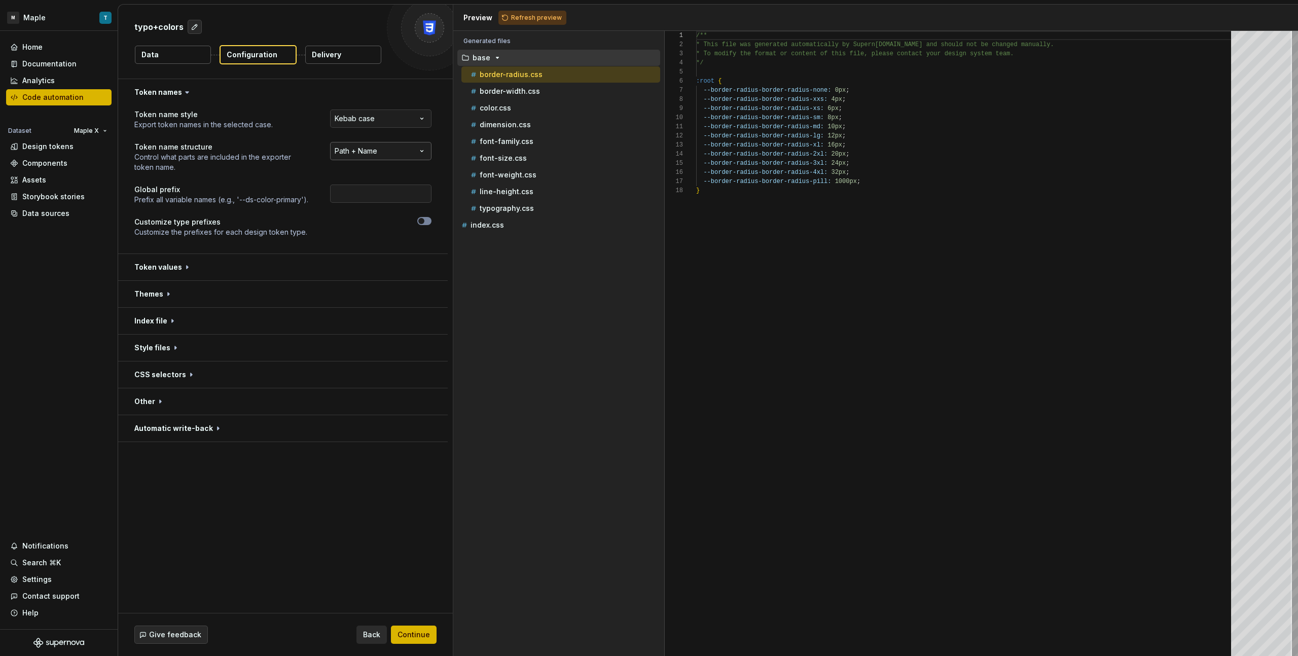
click at [363, 157] on html "**********" at bounding box center [649, 328] width 1298 height 656
click at [236, 294] on button "button" at bounding box center [283, 294] width 330 height 26
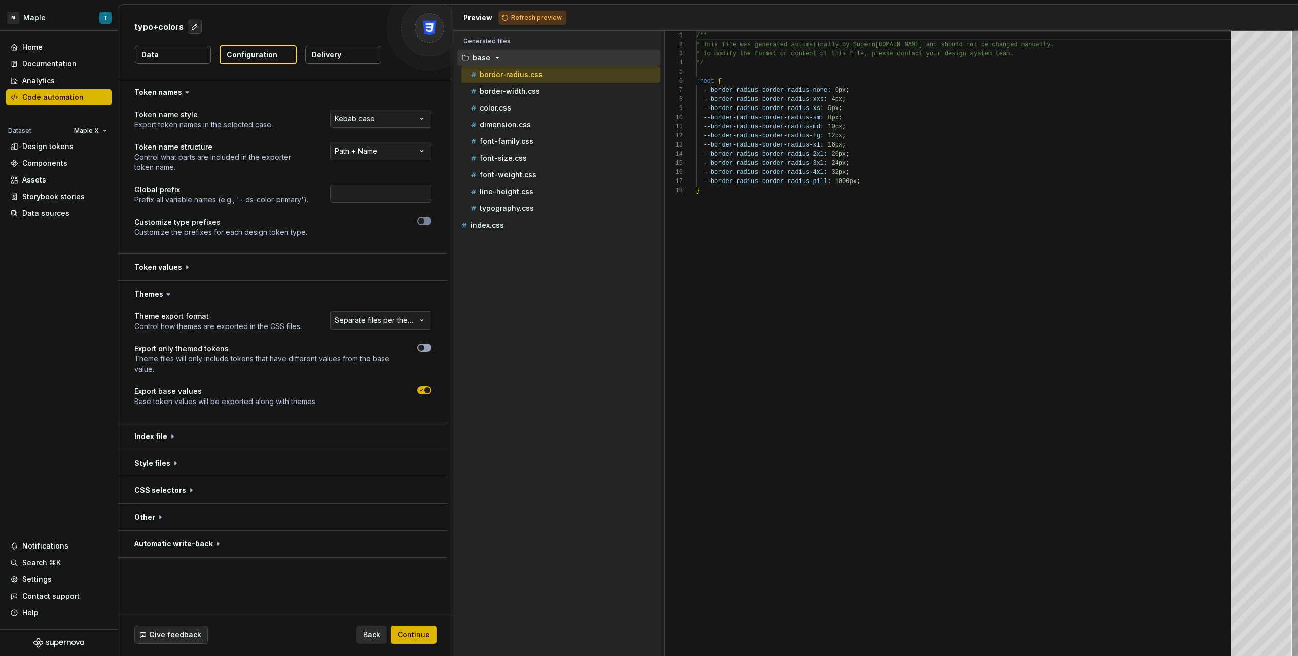
click at [420, 352] on div at bounding box center [424, 359] width 14 height 30
click at [428, 350] on button "button" at bounding box center [424, 348] width 14 height 8
click at [429, 368] on span "button" at bounding box center [428, 391] width 6 height 6
click at [535, 13] on button "Refresh preview" at bounding box center [533, 18] width 68 height 14
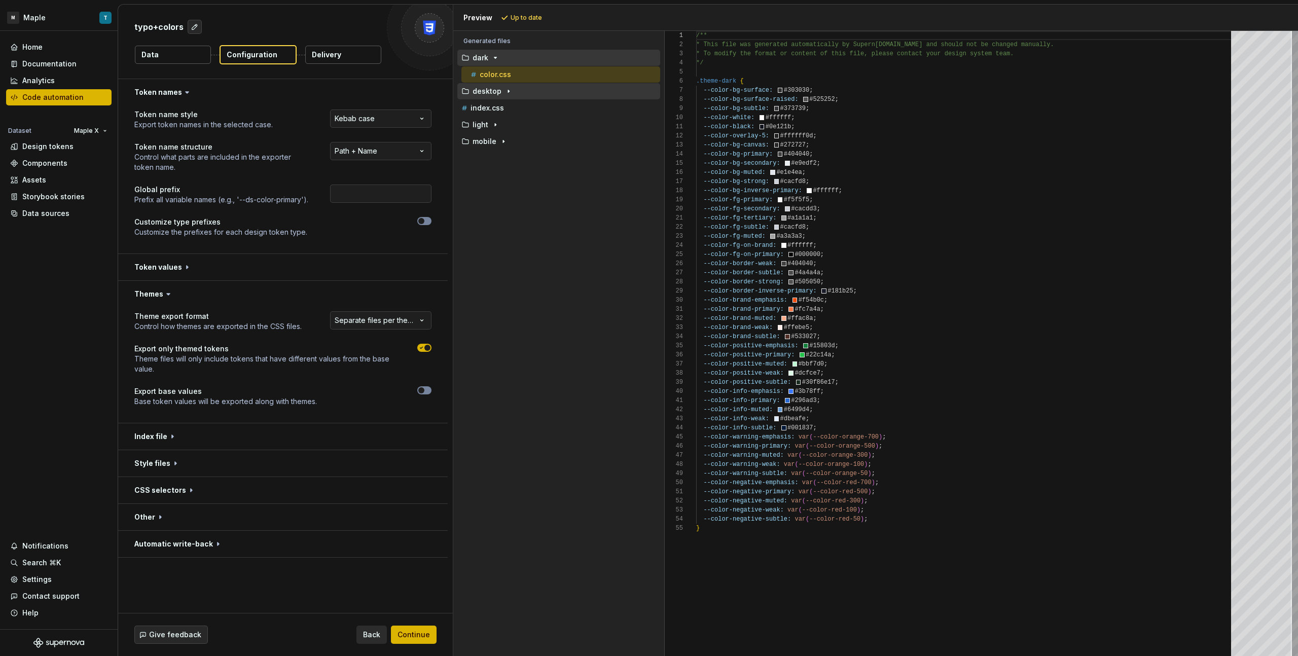
click at [509, 91] on icon "button" at bounding box center [509, 91] width 8 height 8
click at [499, 208] on div "button" at bounding box center [495, 208] width 12 height 8
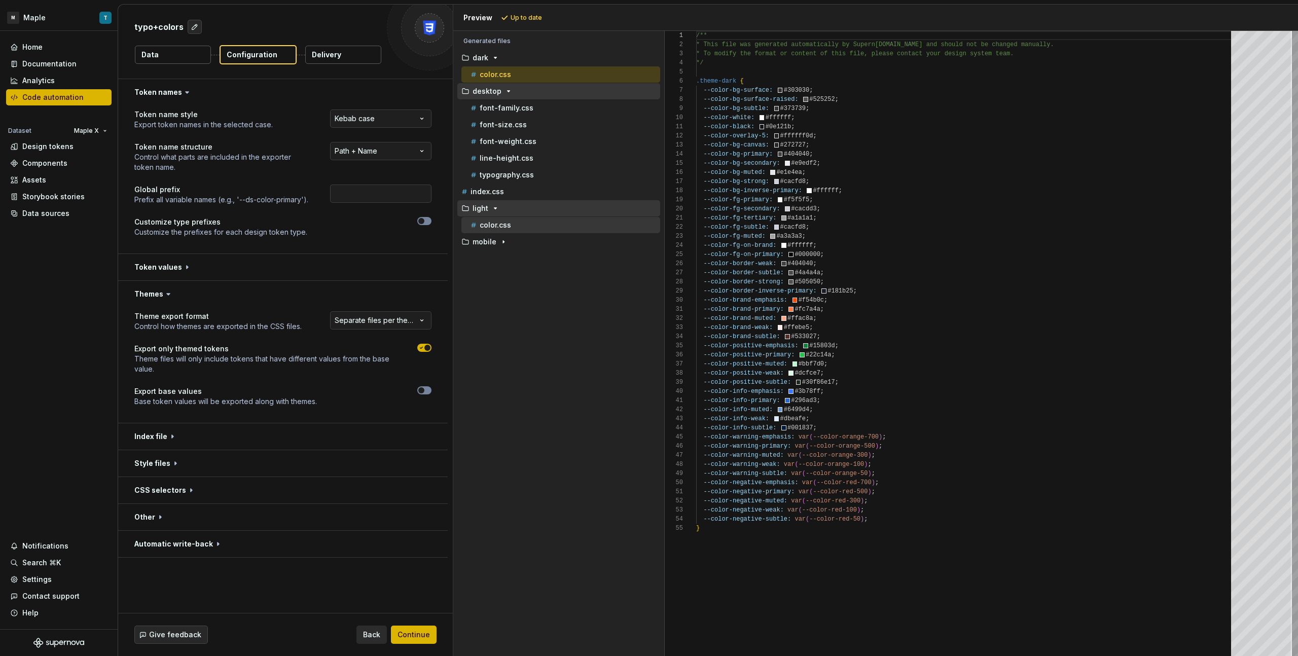
click at [517, 226] on div "color.css" at bounding box center [565, 225] width 192 height 10
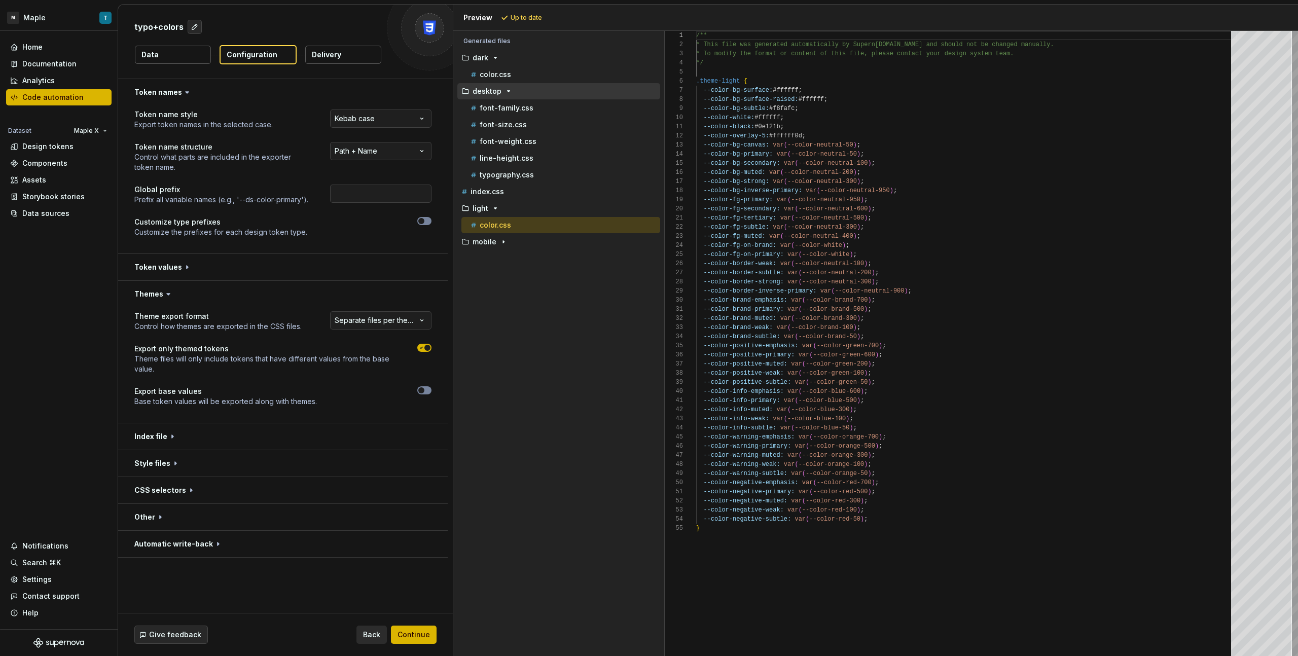
scroll to position [91, 0]
click at [517, 237] on button "mobile" at bounding box center [559, 241] width 203 height 11
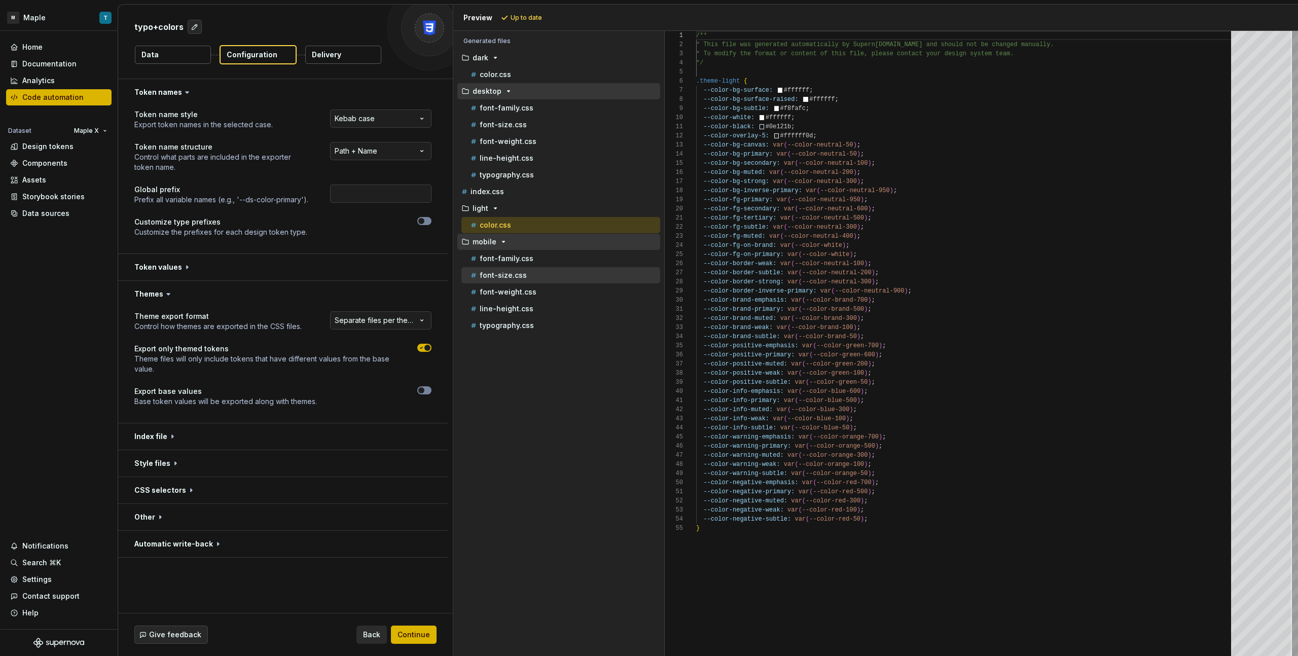
click at [520, 272] on p "font-size.css" at bounding box center [503, 275] width 47 height 8
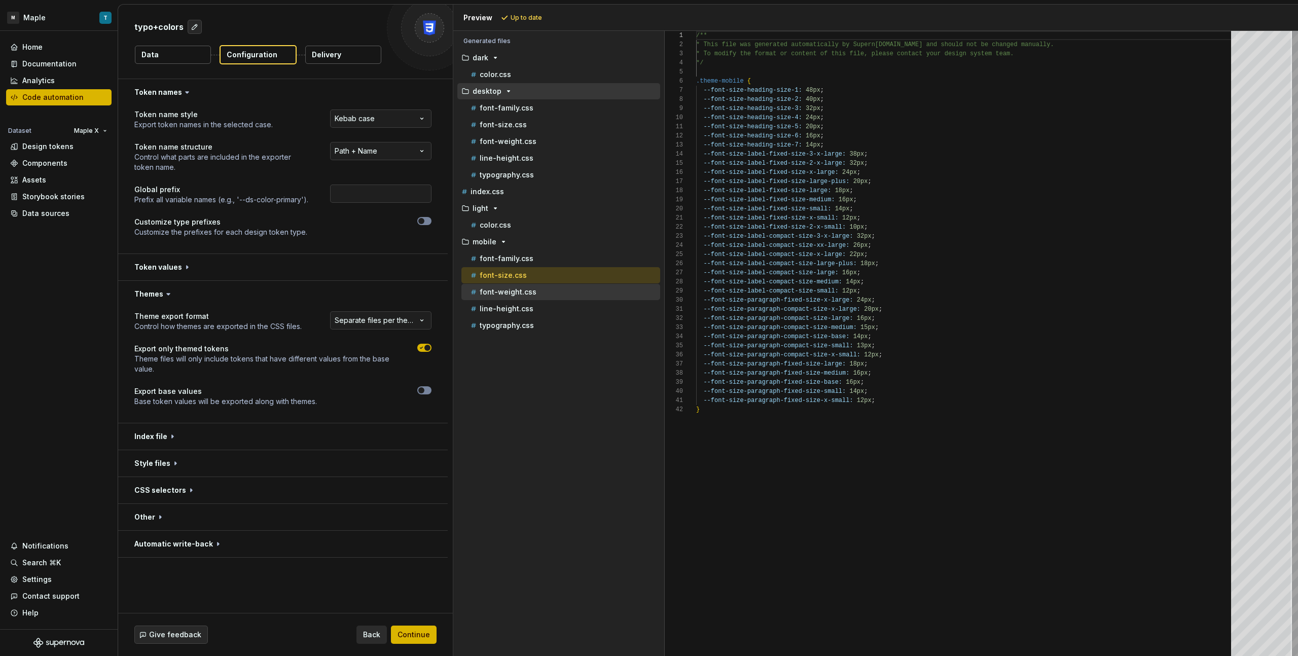
click at [533, 294] on div "font-weight.css" at bounding box center [565, 292] width 192 height 10
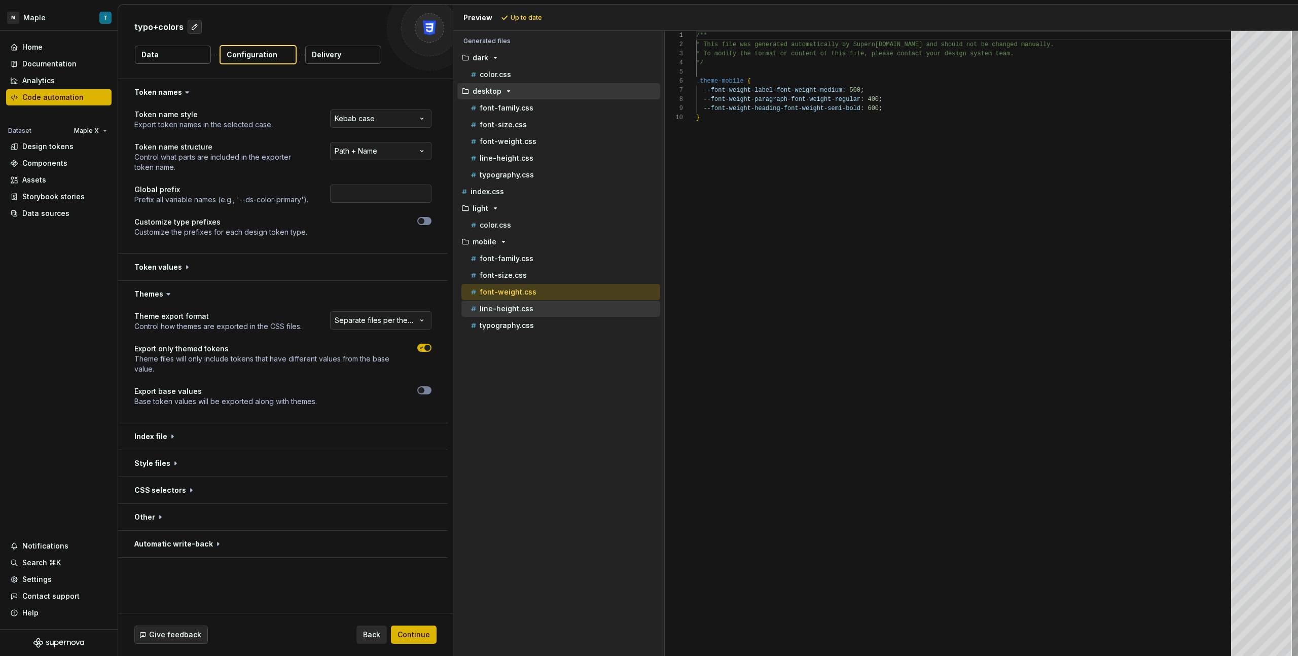
click at [537, 311] on div "line-height.css" at bounding box center [565, 309] width 192 height 10
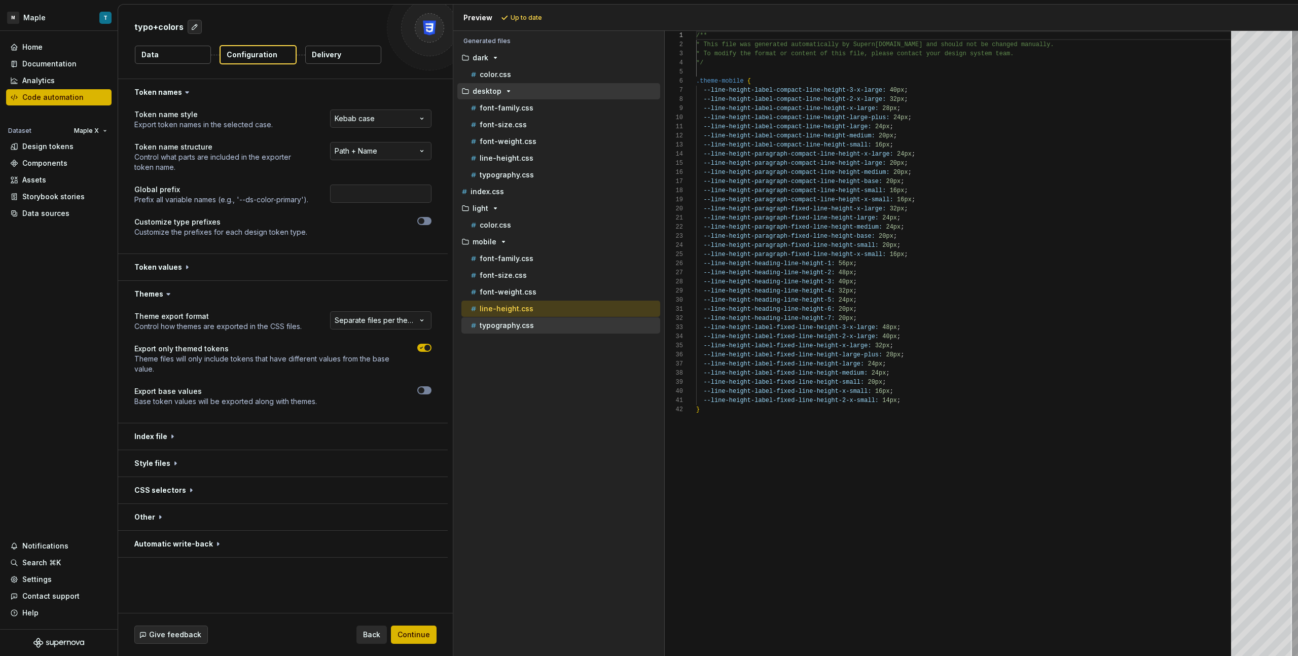
drag, startPoint x: 537, startPoint y: 325, endPoint x: 535, endPoint y: 319, distance: 6.4
click at [537, 325] on div "typography.css" at bounding box center [565, 326] width 192 height 10
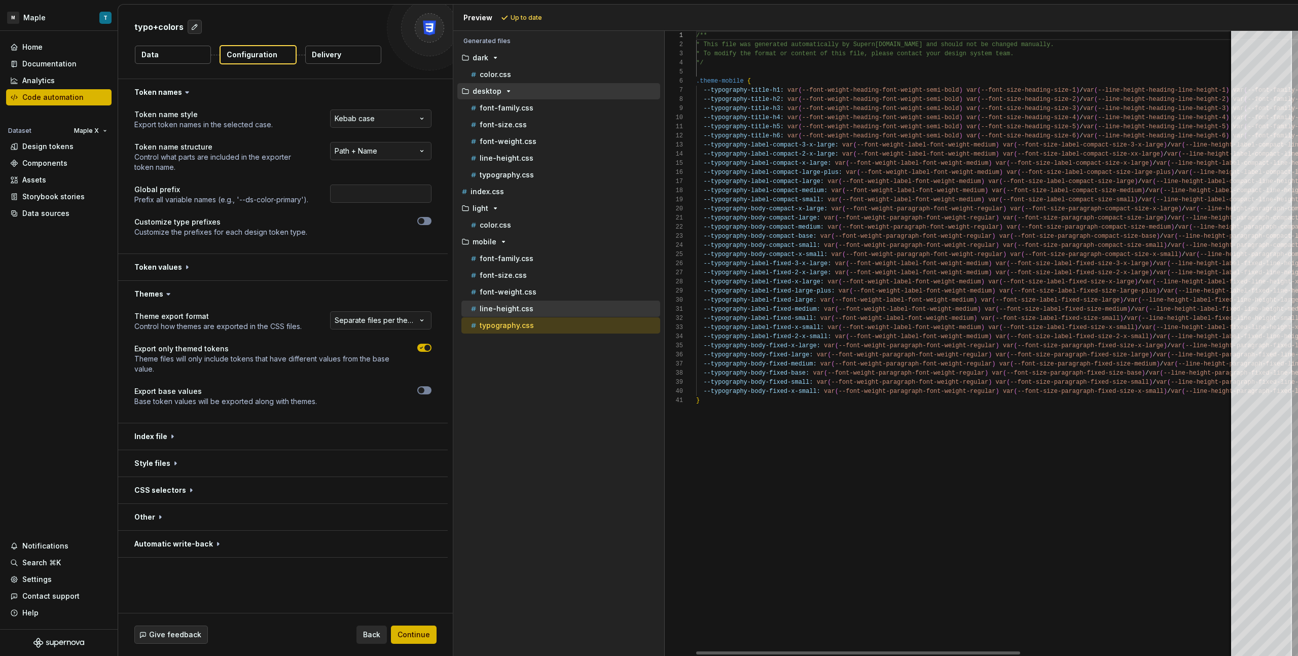
click at [533, 308] on div "line-height.css" at bounding box center [565, 309] width 192 height 10
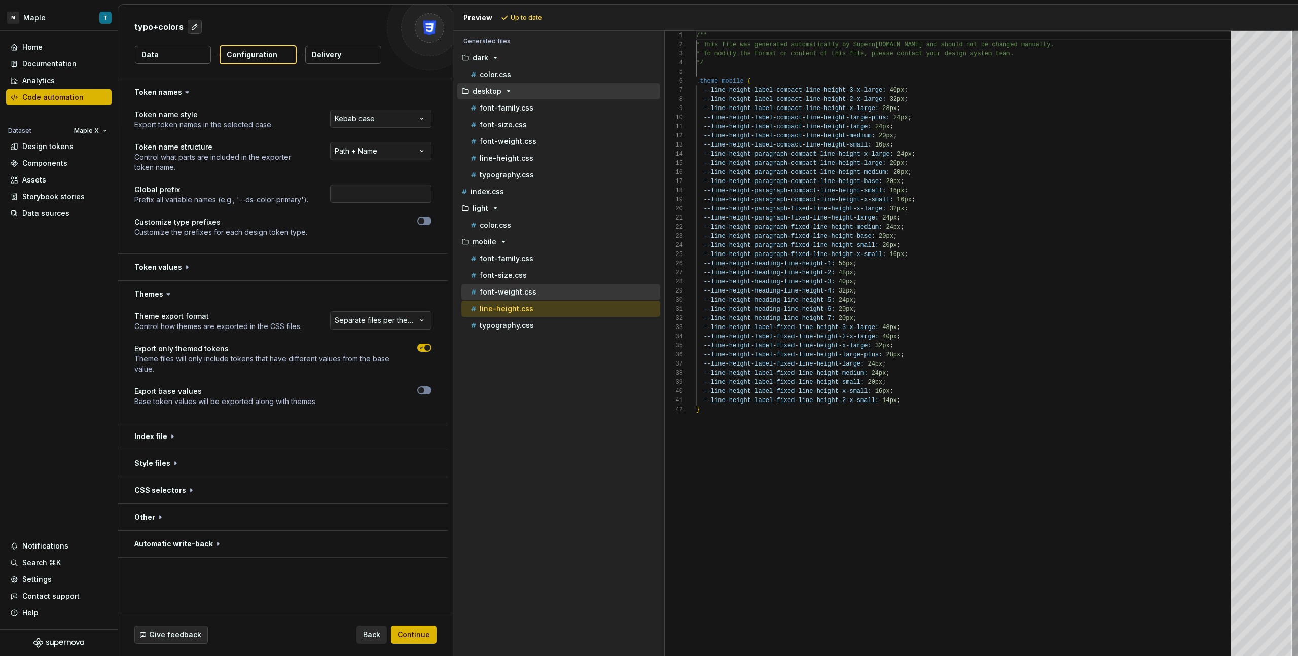
click at [532, 298] on div "font-weight.css" at bounding box center [561, 292] width 199 height 16
drag, startPoint x: 531, startPoint y: 282, endPoint x: 529, endPoint y: 273, distance: 8.8
click at [531, 282] on div "font-size.css" at bounding box center [561, 275] width 199 height 16
click at [526, 262] on p "font-family.css" at bounding box center [507, 259] width 54 height 8
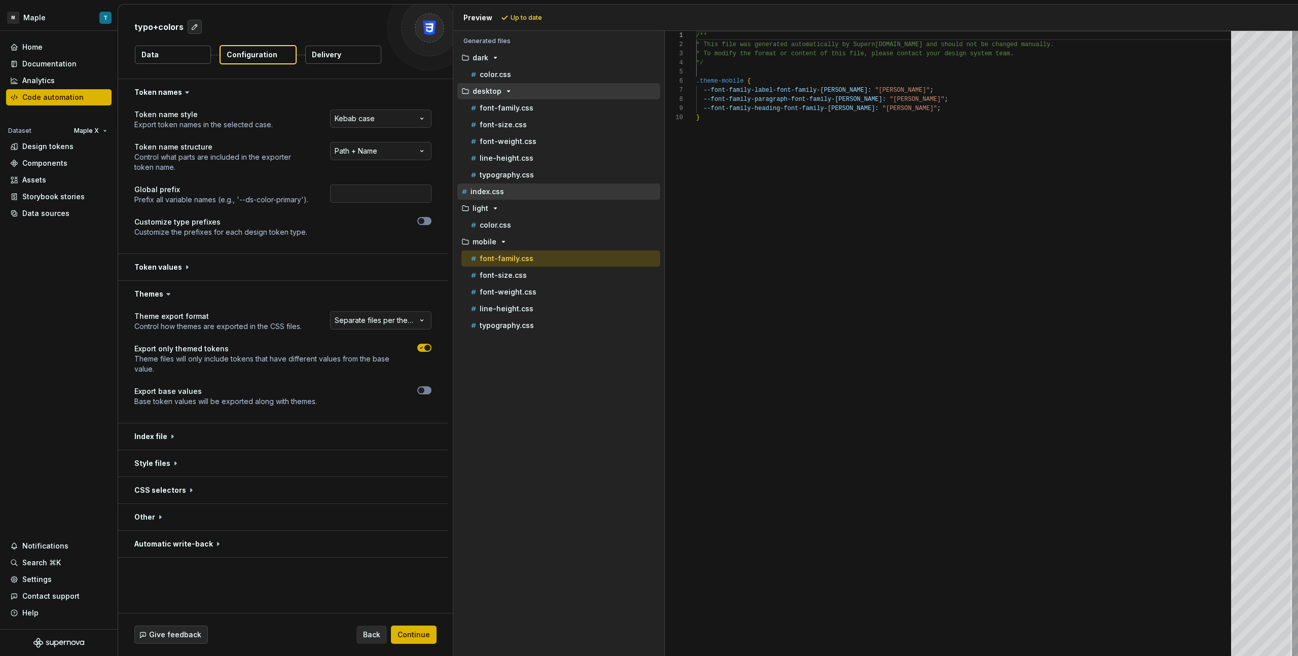
click at [535, 191] on div "index.css" at bounding box center [560, 192] width 201 height 10
type textarea "**********"
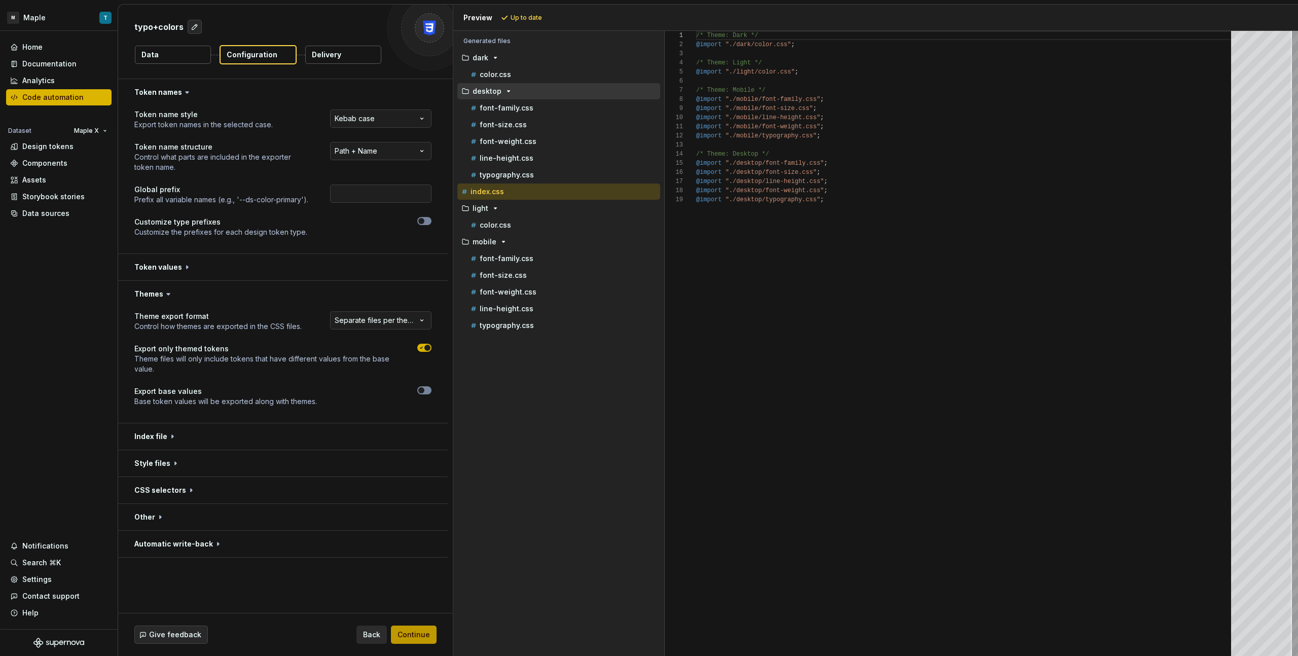
click at [422, 368] on span "Continue" at bounding box center [414, 635] width 32 height 10
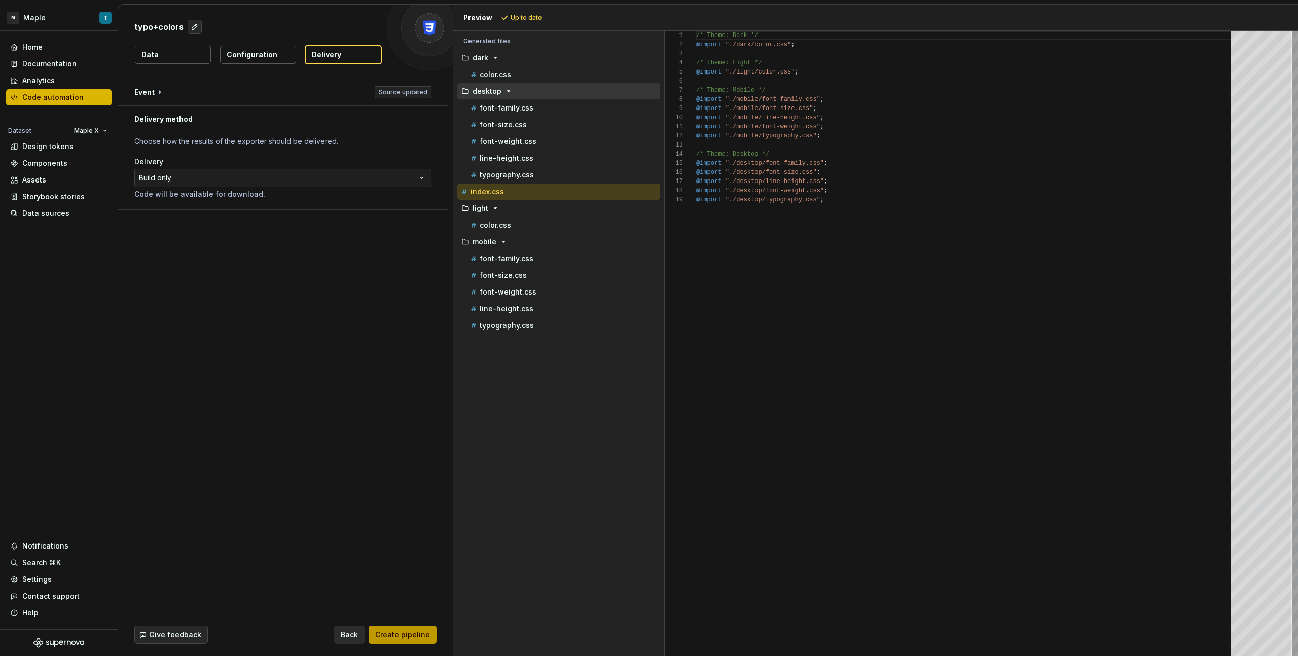
click at [423, 368] on span "Create pipeline" at bounding box center [402, 635] width 55 height 10
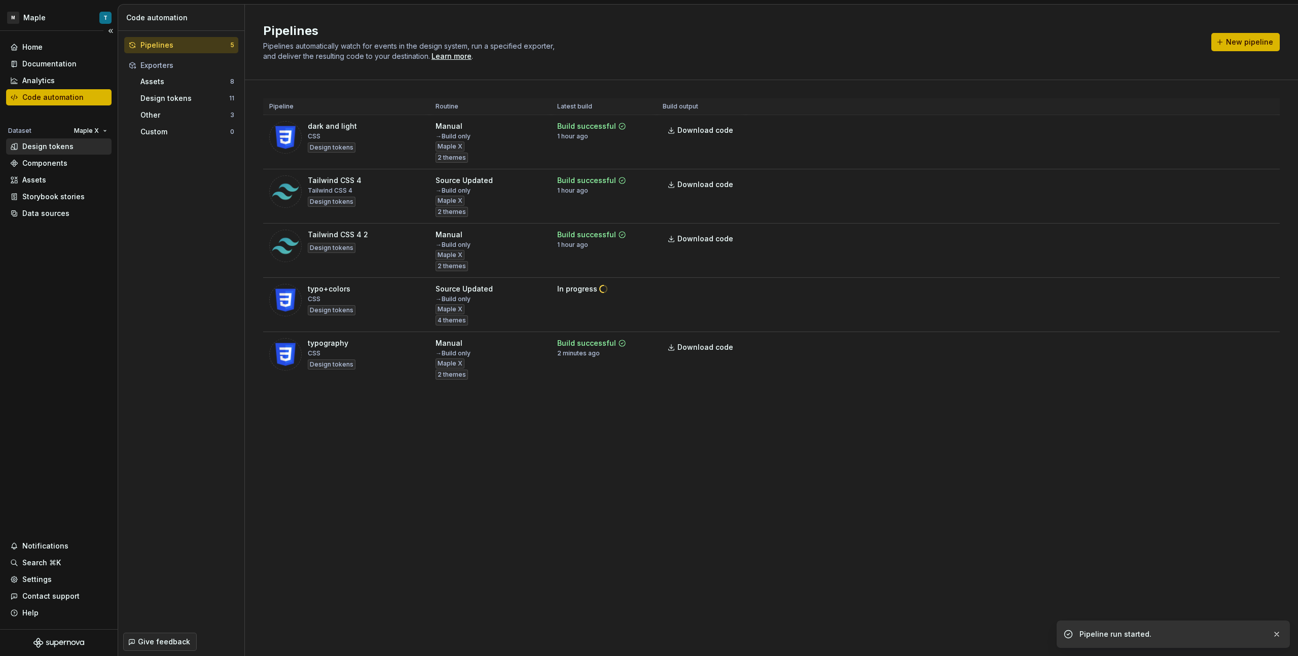
click at [58, 145] on div "Design tokens" at bounding box center [47, 147] width 51 height 10
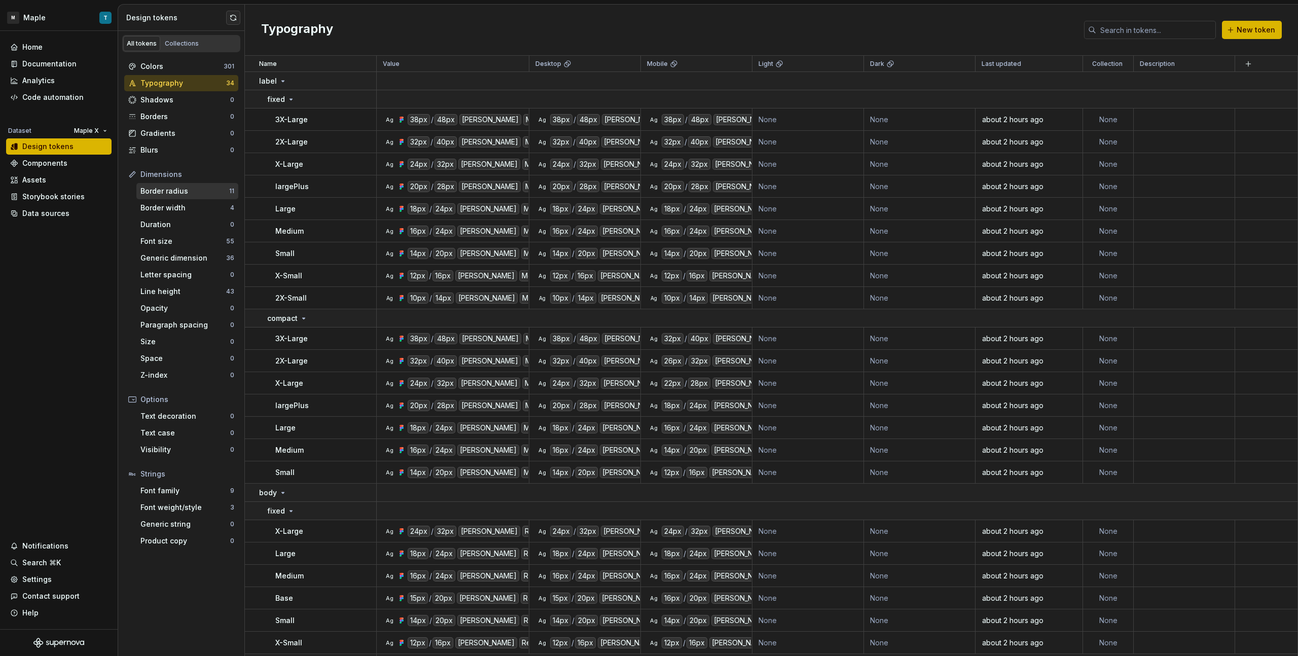
click at [175, 194] on div "Border radius" at bounding box center [184, 191] width 89 height 10
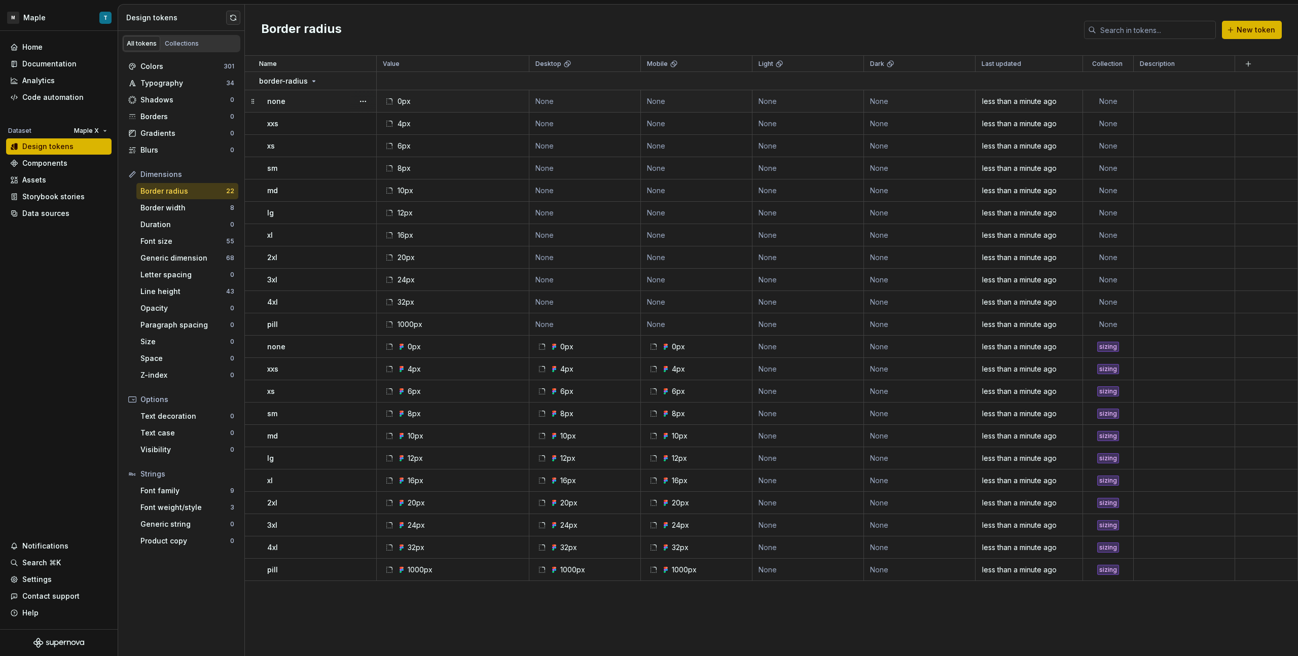
click at [296, 104] on div "none" at bounding box center [321, 101] width 109 height 10
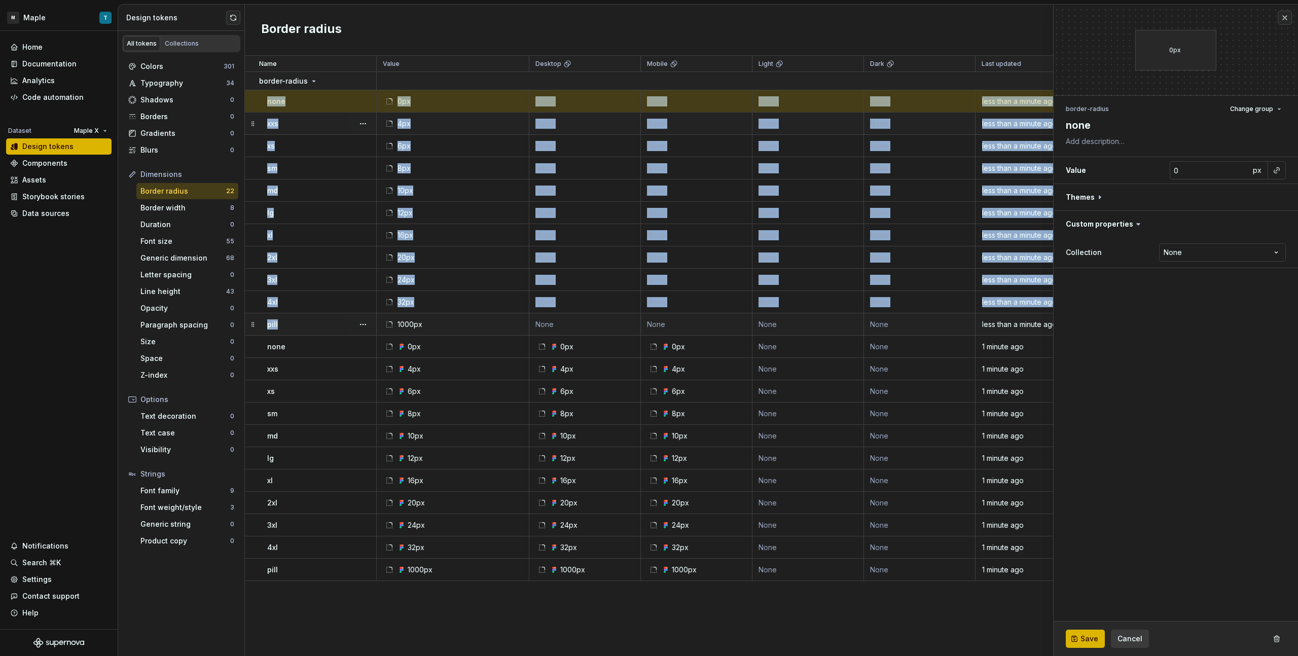
click at [334, 324] on div "pill" at bounding box center [321, 325] width 109 height 10
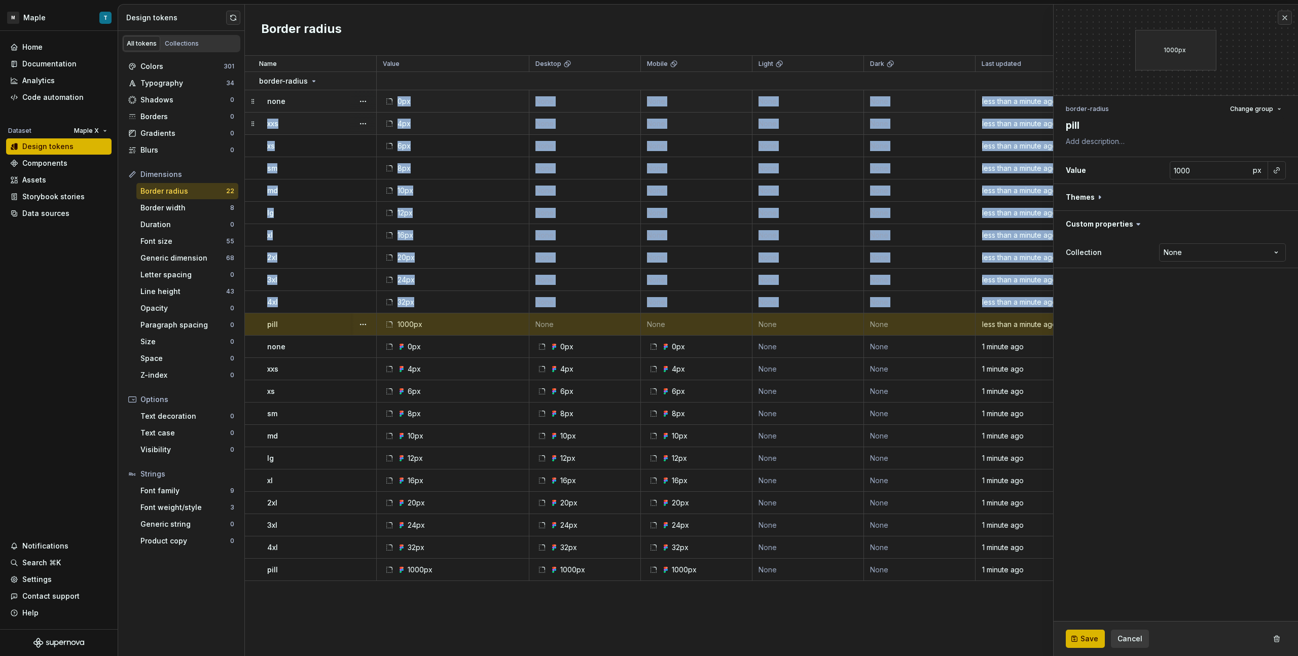
click at [318, 104] on div "none" at bounding box center [321, 101] width 109 height 10
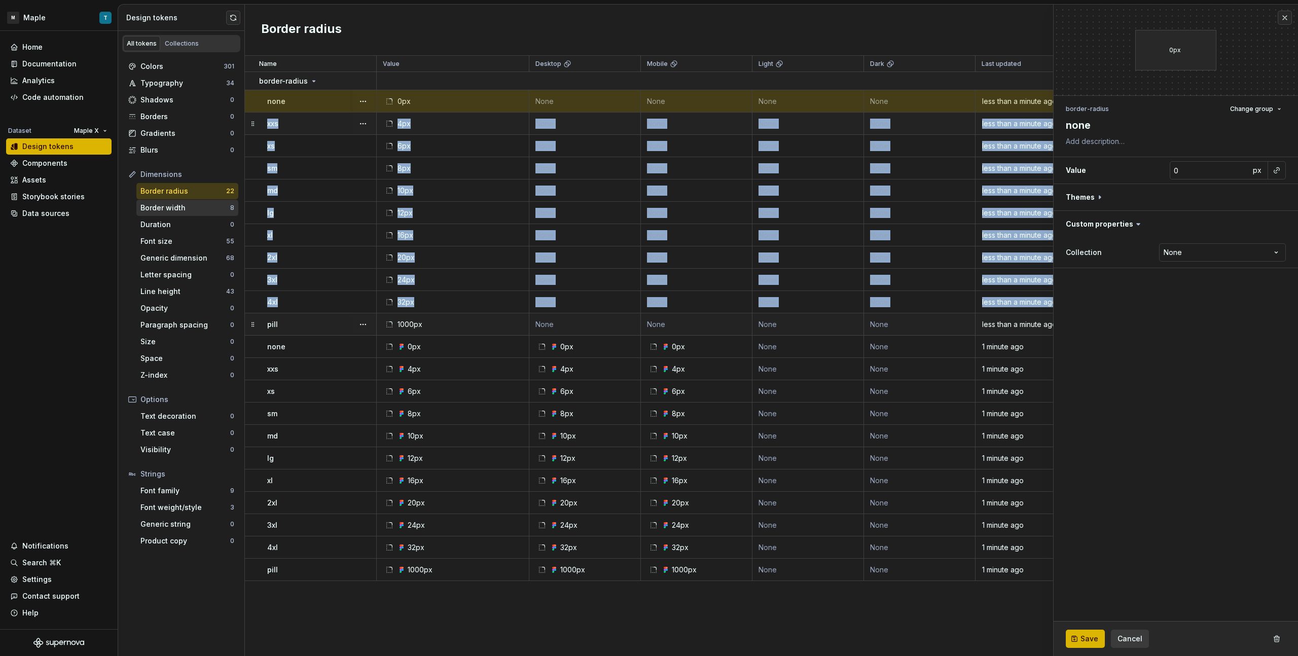
click at [188, 207] on div "Border width" at bounding box center [185, 208] width 90 height 10
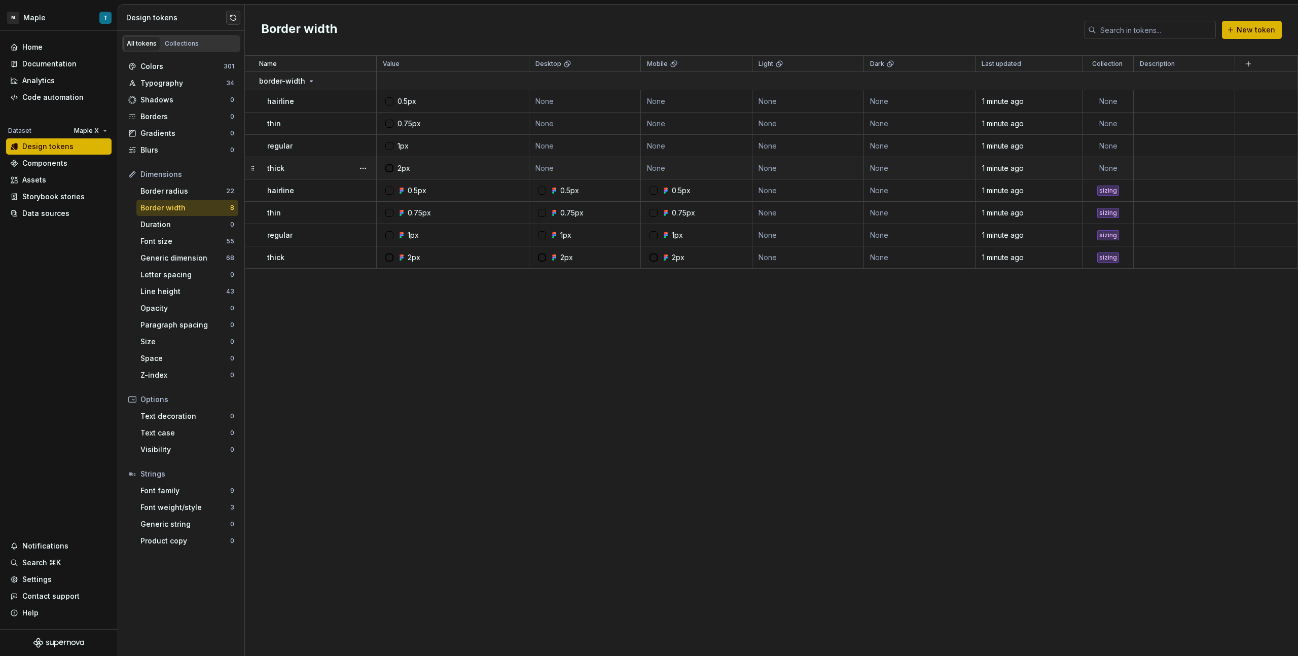
click at [315, 167] on div "thick" at bounding box center [321, 168] width 109 height 10
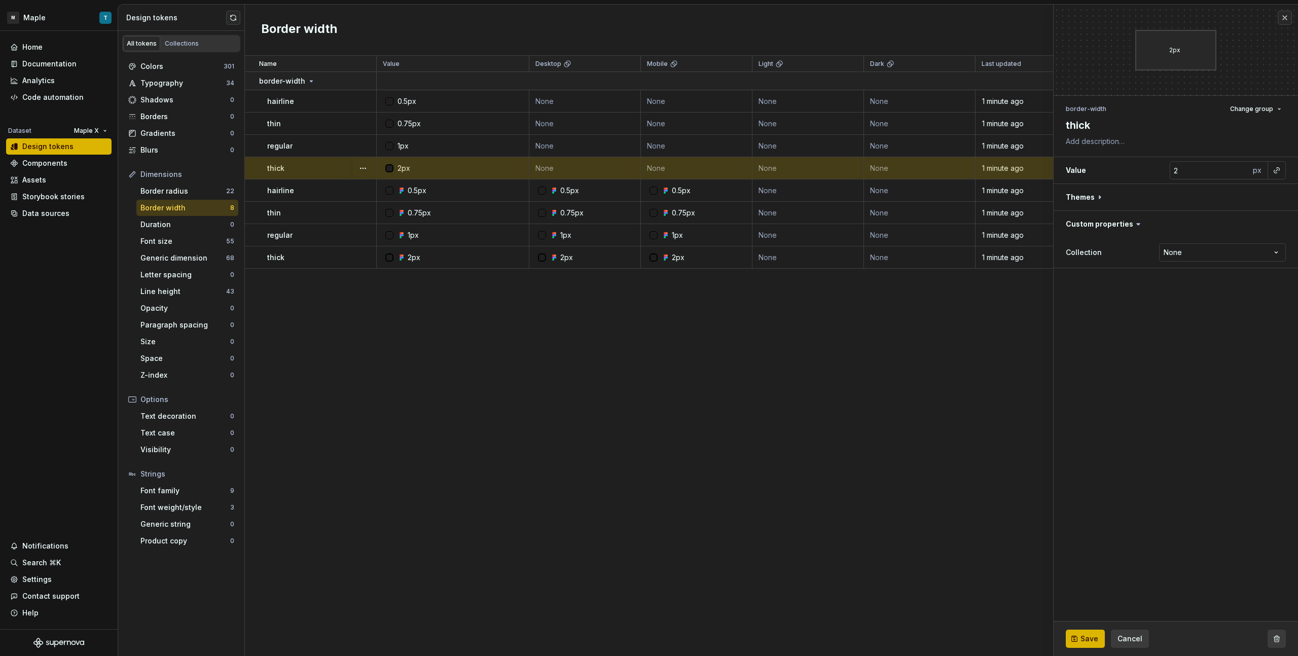
click at [766, 368] on button "button" at bounding box center [1277, 639] width 18 height 18
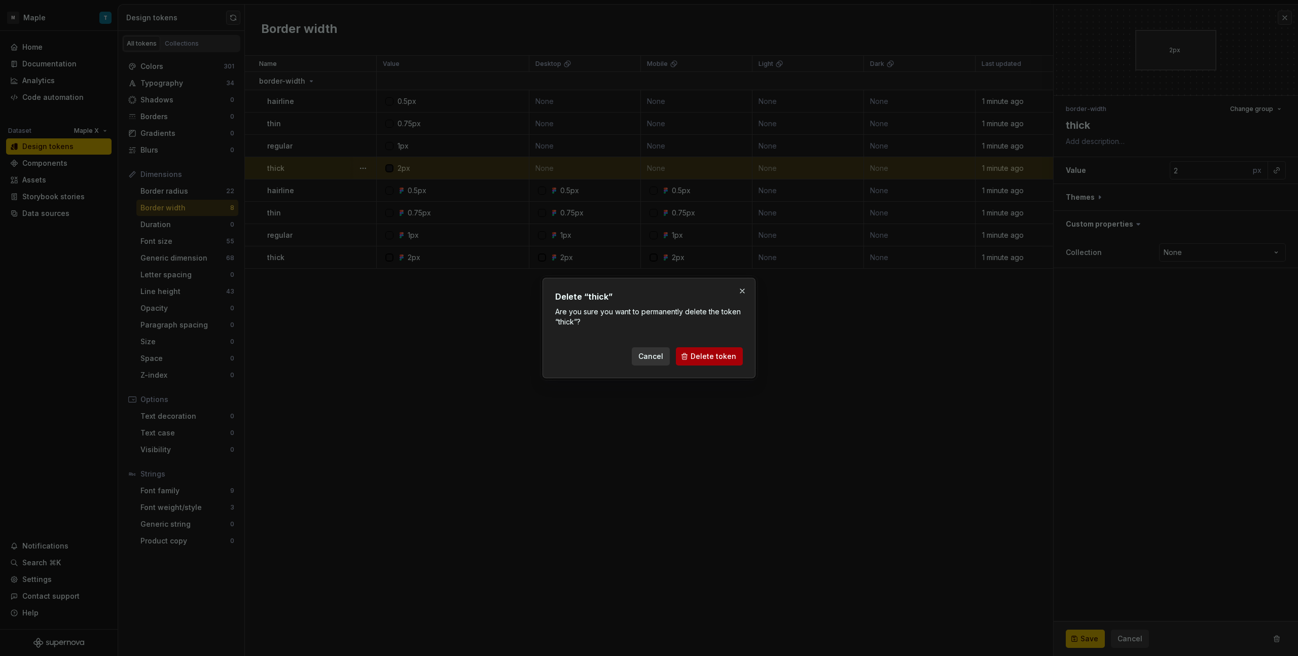
click at [707, 352] on span "Delete token" at bounding box center [714, 357] width 46 height 10
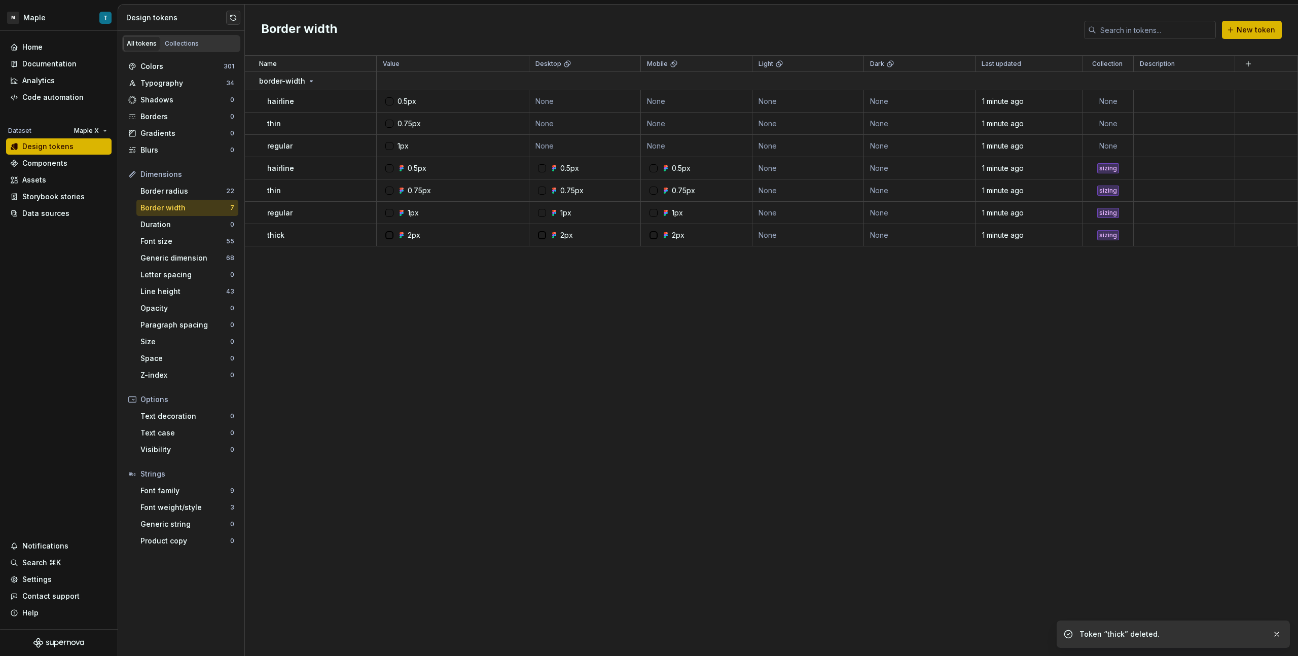
click at [323, 142] on div "regular" at bounding box center [321, 146] width 109 height 10
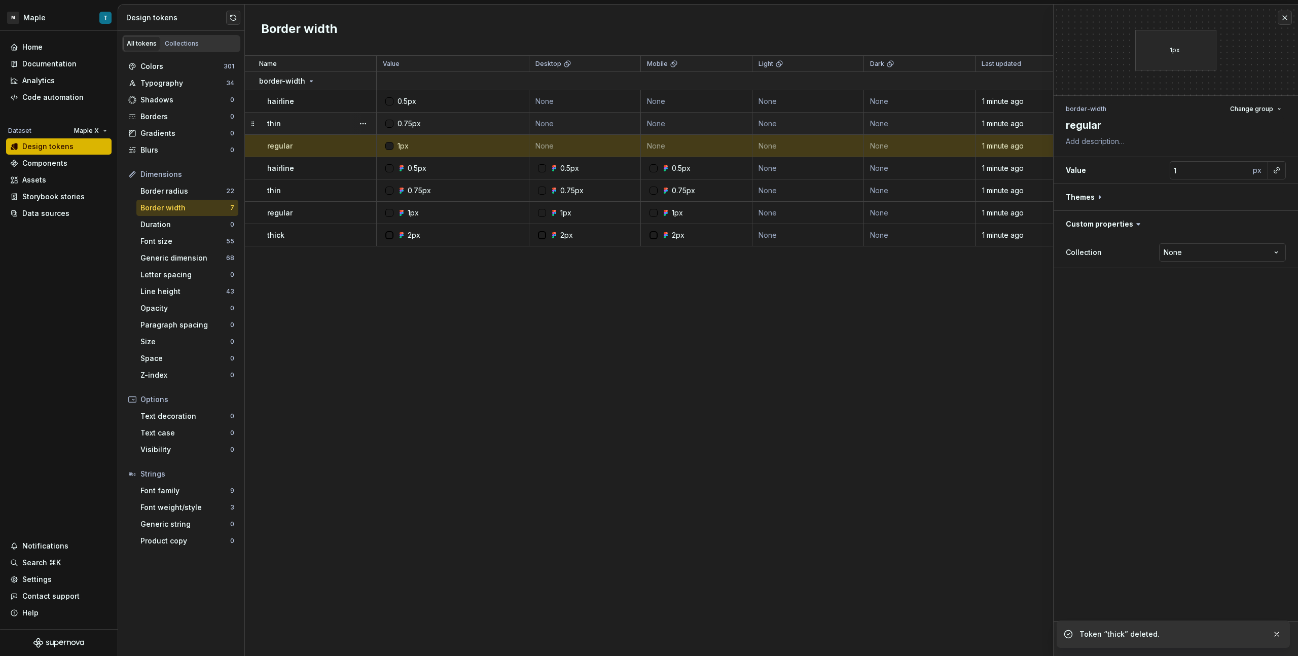
click at [317, 123] on div "thin" at bounding box center [321, 124] width 109 height 10
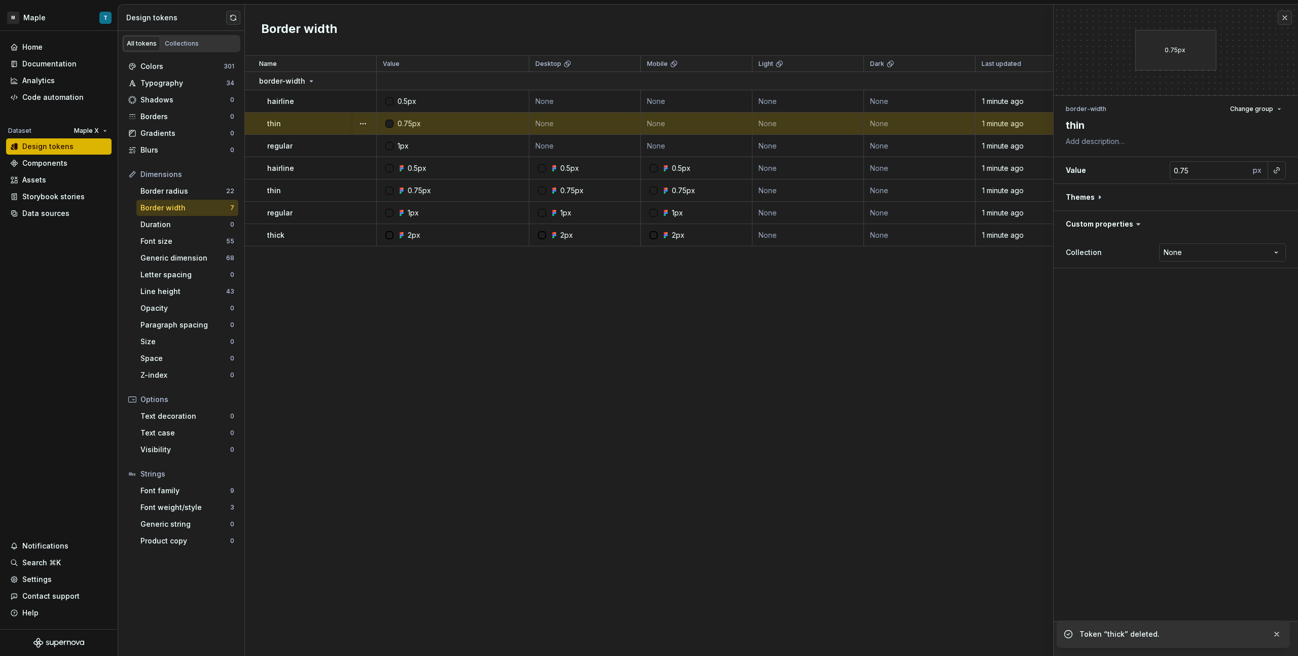
click at [315, 117] on td "thin" at bounding box center [311, 124] width 132 height 22
click at [323, 98] on div "hairline" at bounding box center [321, 101] width 109 height 10
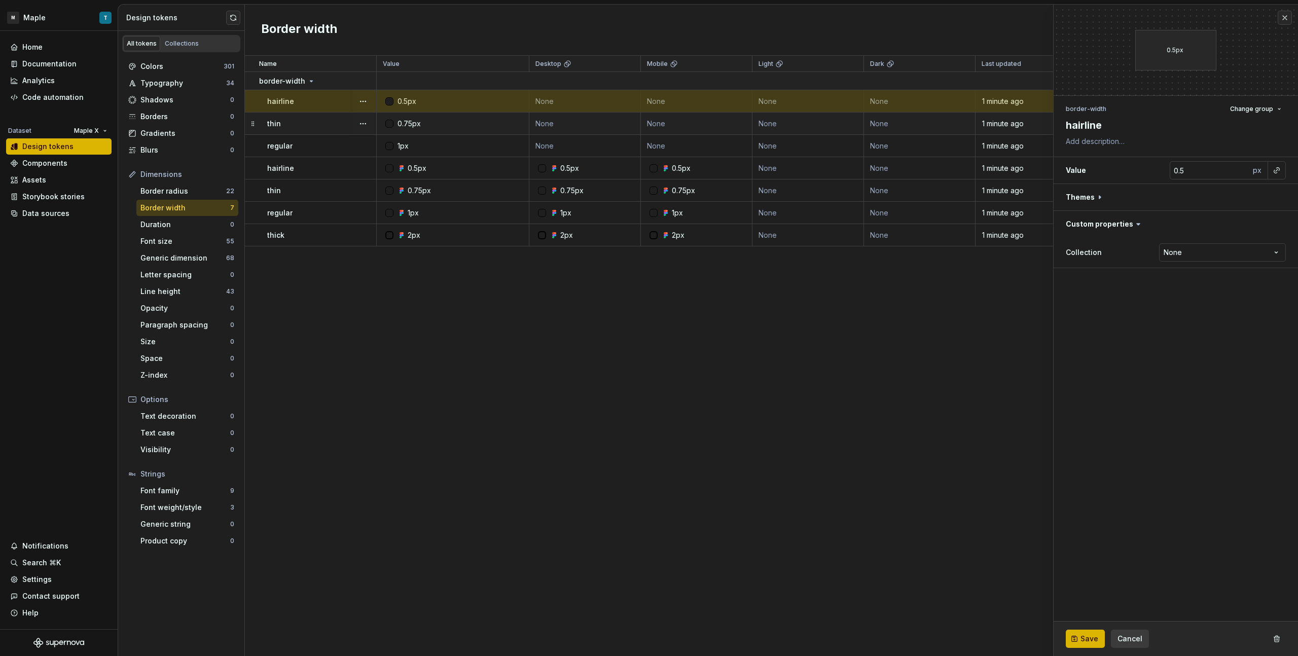
click at [254, 101] on td "hairline" at bounding box center [311, 101] width 132 height 22
click at [296, 98] on div "hairline" at bounding box center [321, 101] width 109 height 10
click at [766, 368] on button "button" at bounding box center [1277, 639] width 18 height 18
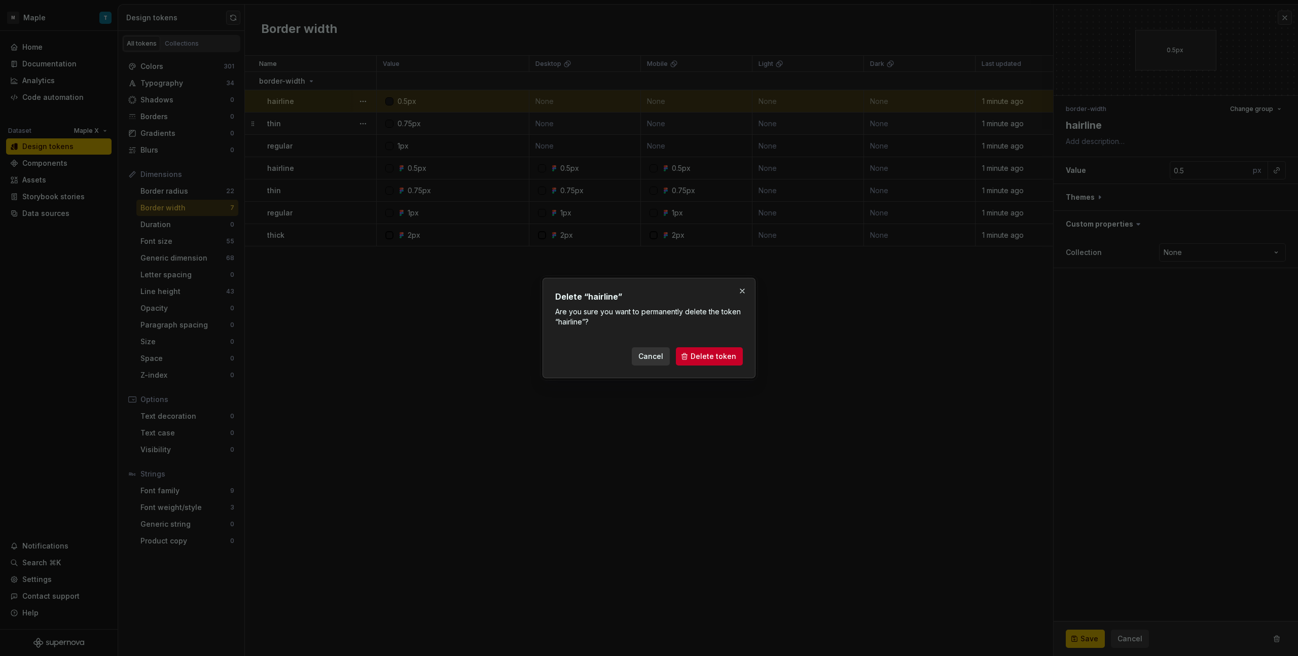
click at [705, 359] on span "Delete token" at bounding box center [714, 357] width 46 height 10
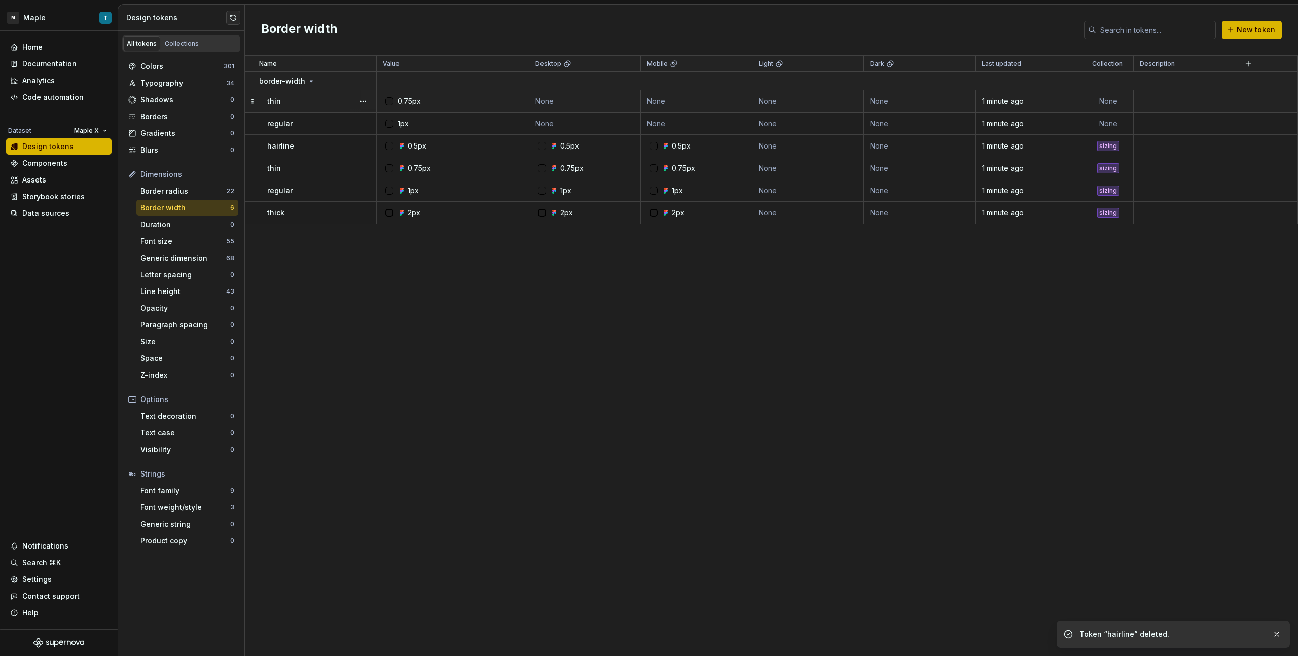
click at [327, 106] on td "thin" at bounding box center [311, 101] width 132 height 22
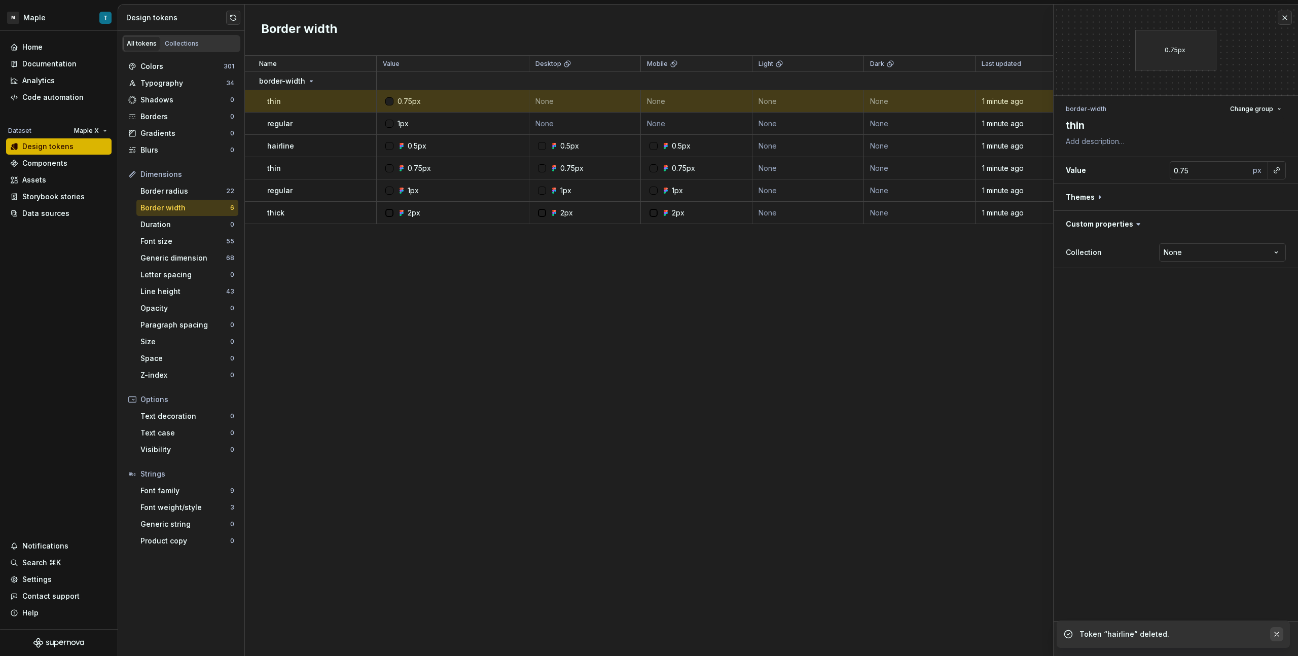
click at [766, 368] on button "button" at bounding box center [1277, 634] width 13 height 14
click at [766, 368] on body "M Maple T Home Documentation Analytics Code automation Dataset Maple X Design t…" at bounding box center [649, 328] width 1298 height 656
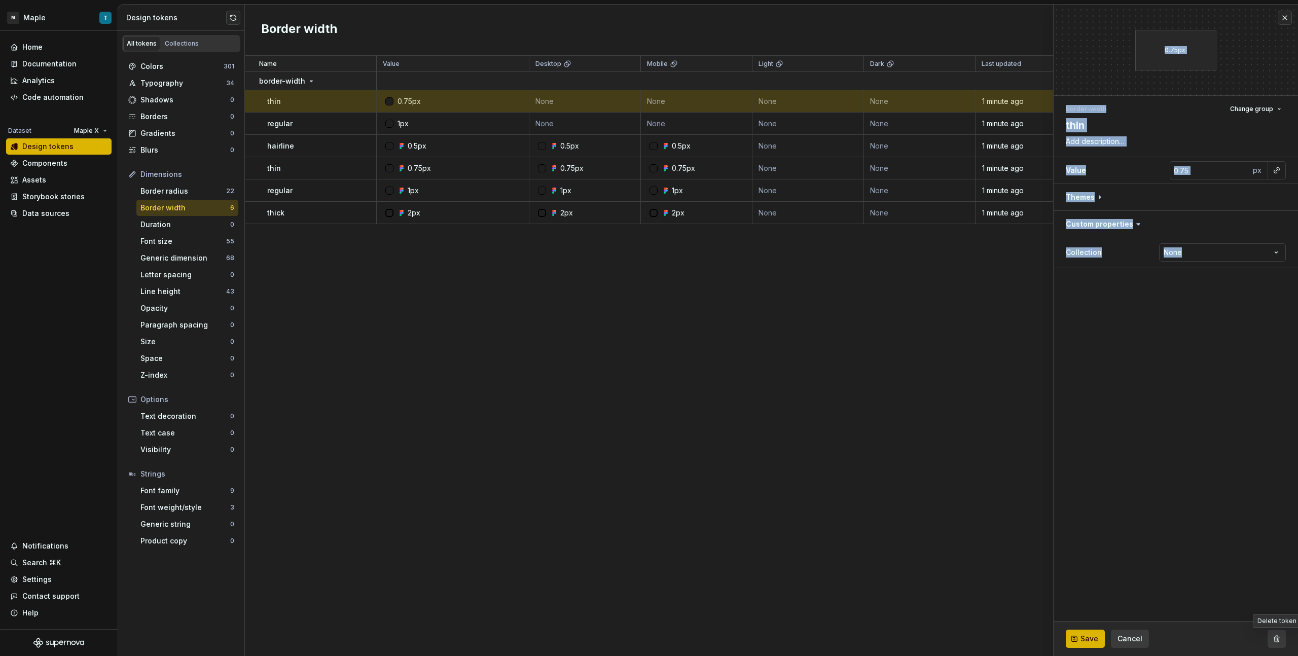
click at [766, 368] on button "button" at bounding box center [1277, 639] width 18 height 18
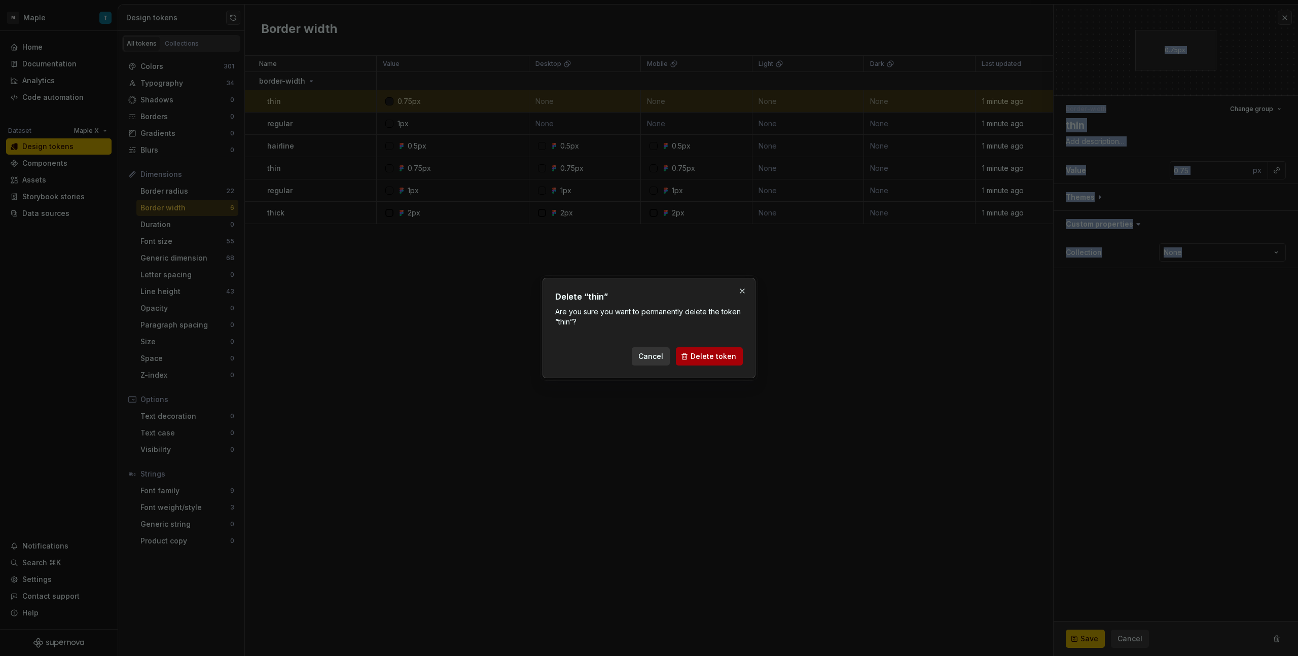
click at [715, 359] on span "Delete token" at bounding box center [714, 357] width 46 height 10
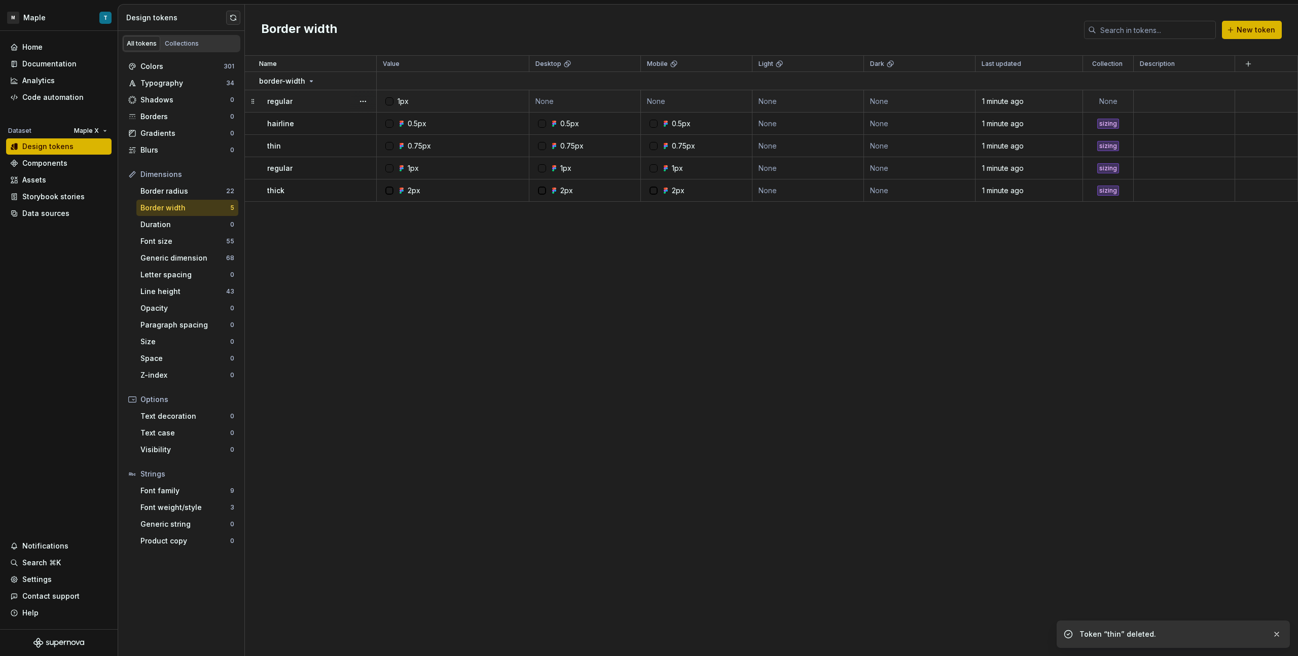
click at [330, 103] on div "regular" at bounding box center [321, 101] width 109 height 10
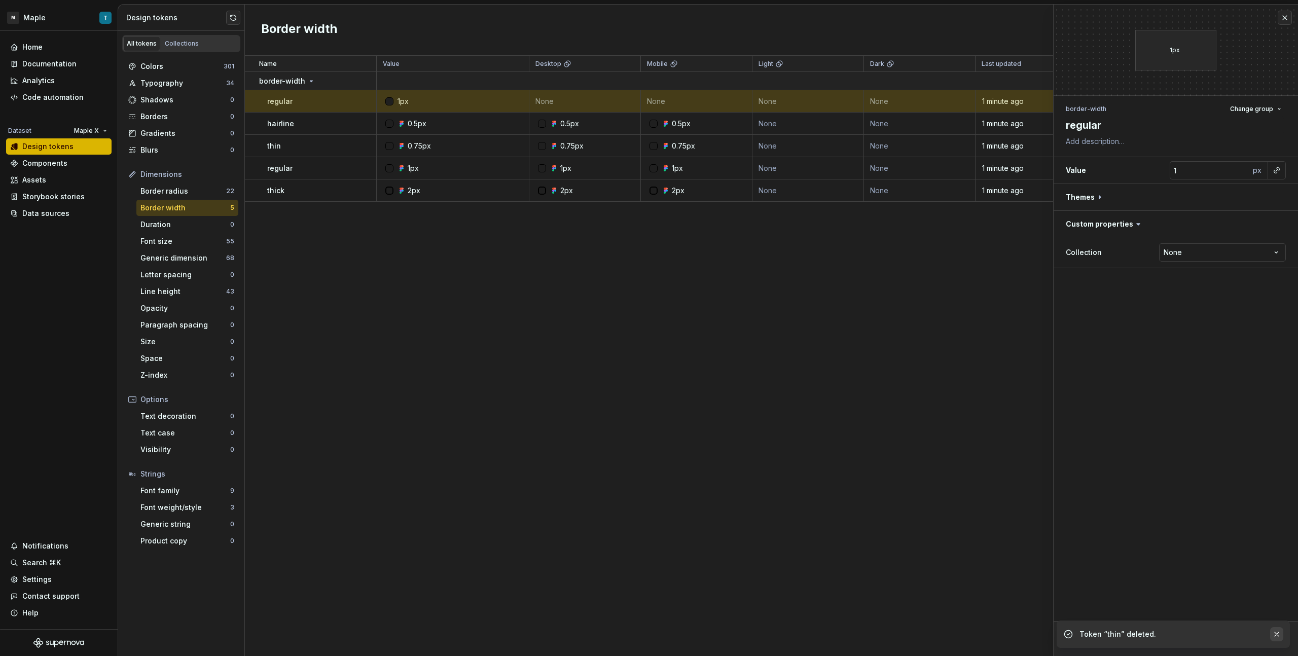
click at [766, 368] on button "button" at bounding box center [1277, 634] width 13 height 14
click at [766, 368] on button "button" at bounding box center [1277, 639] width 18 height 18
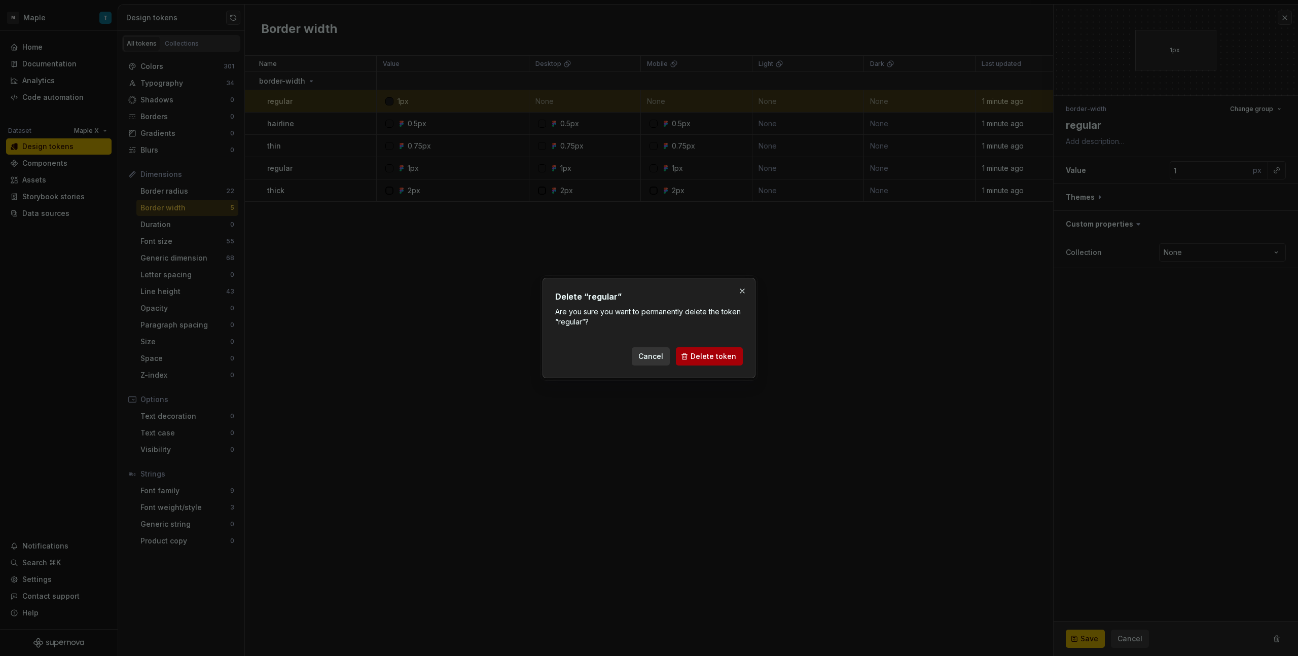
click at [736, 356] on span "Delete token" at bounding box center [714, 357] width 46 height 10
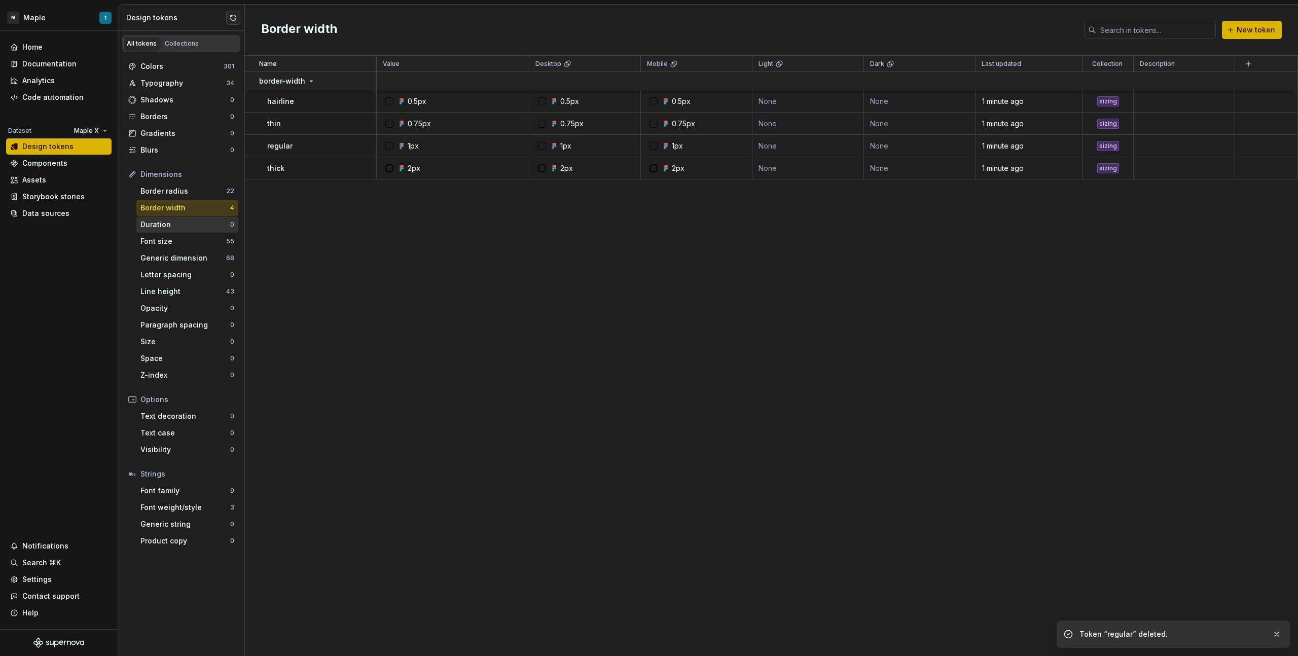
click at [186, 222] on div "Duration" at bounding box center [185, 225] width 90 height 10
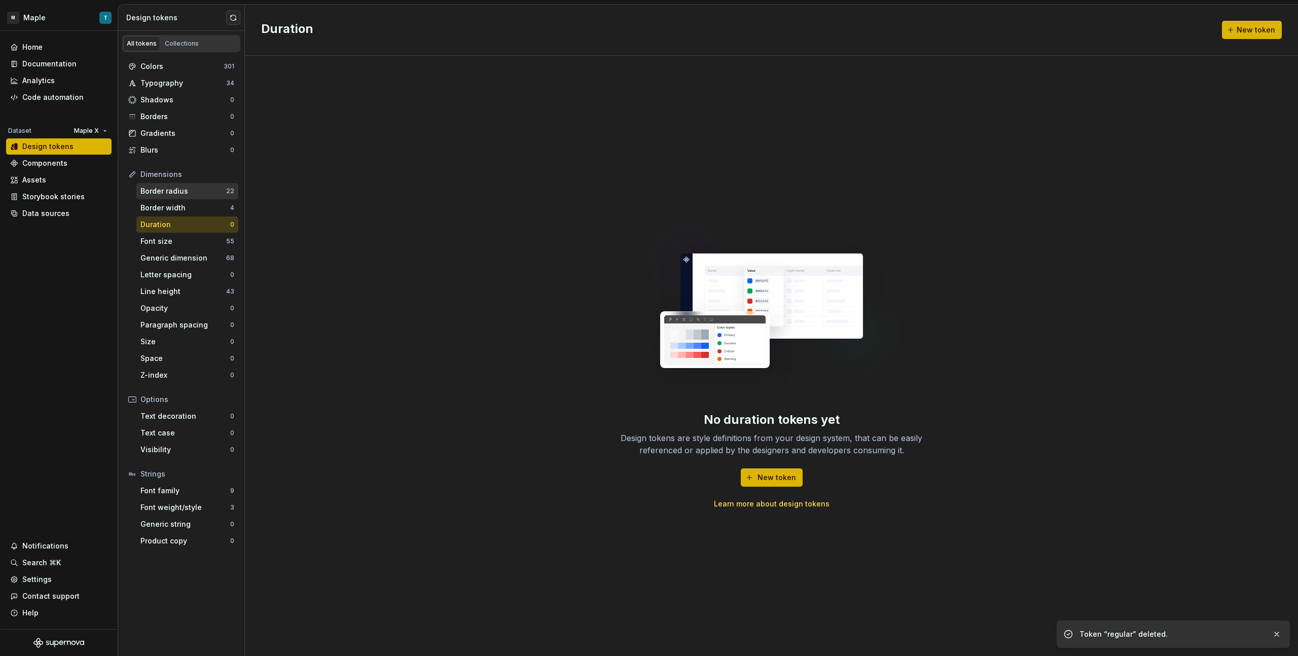
click at [183, 197] on div "Border radius 22" at bounding box center [187, 191] width 102 height 16
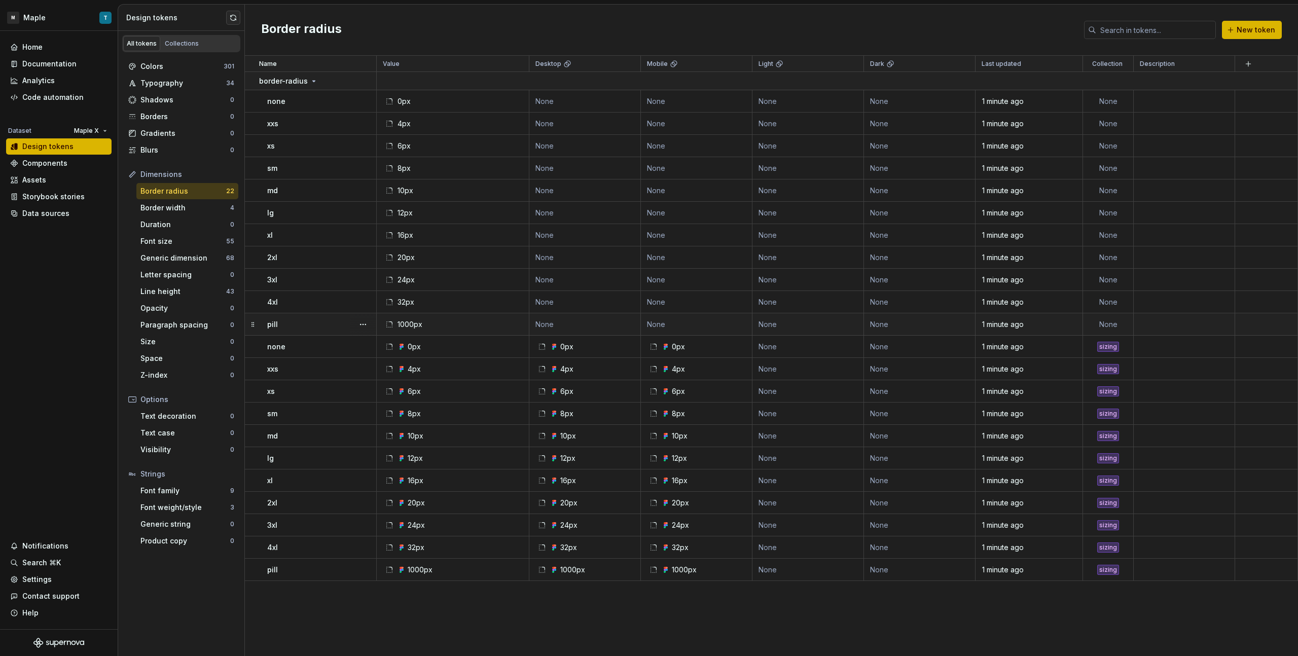
click at [301, 322] on div "pill" at bounding box center [321, 325] width 109 height 10
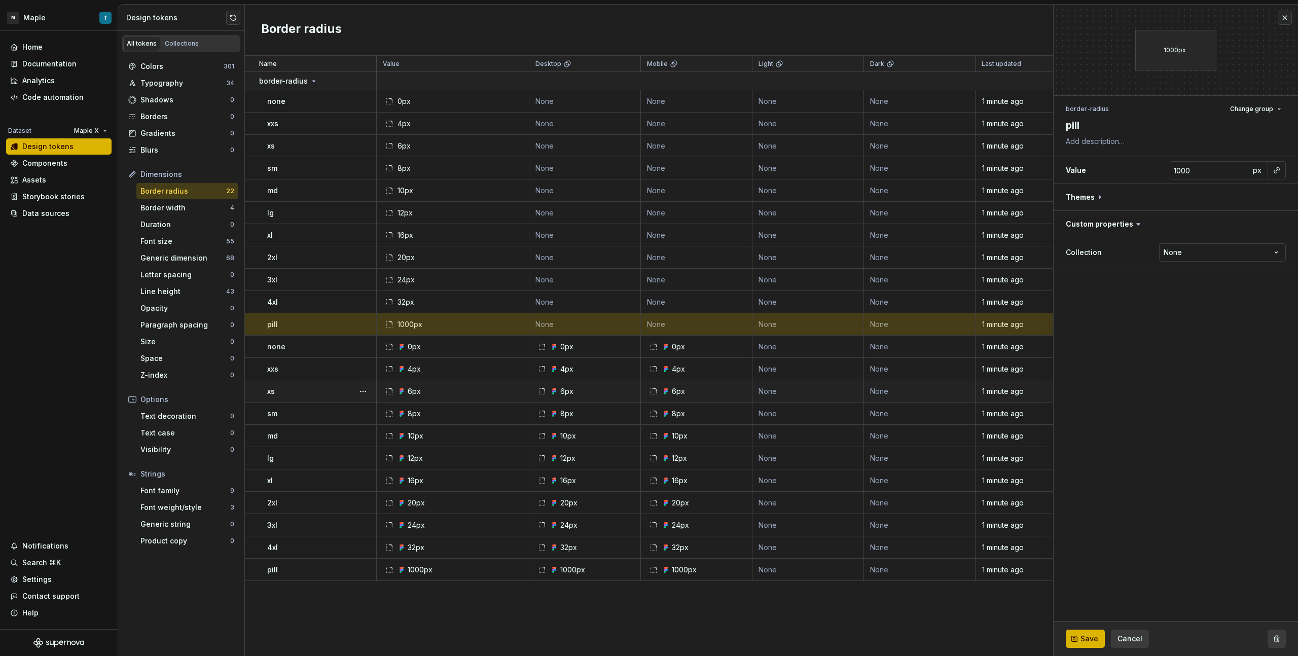
click at [766, 368] on button "button" at bounding box center [1277, 639] width 18 height 18
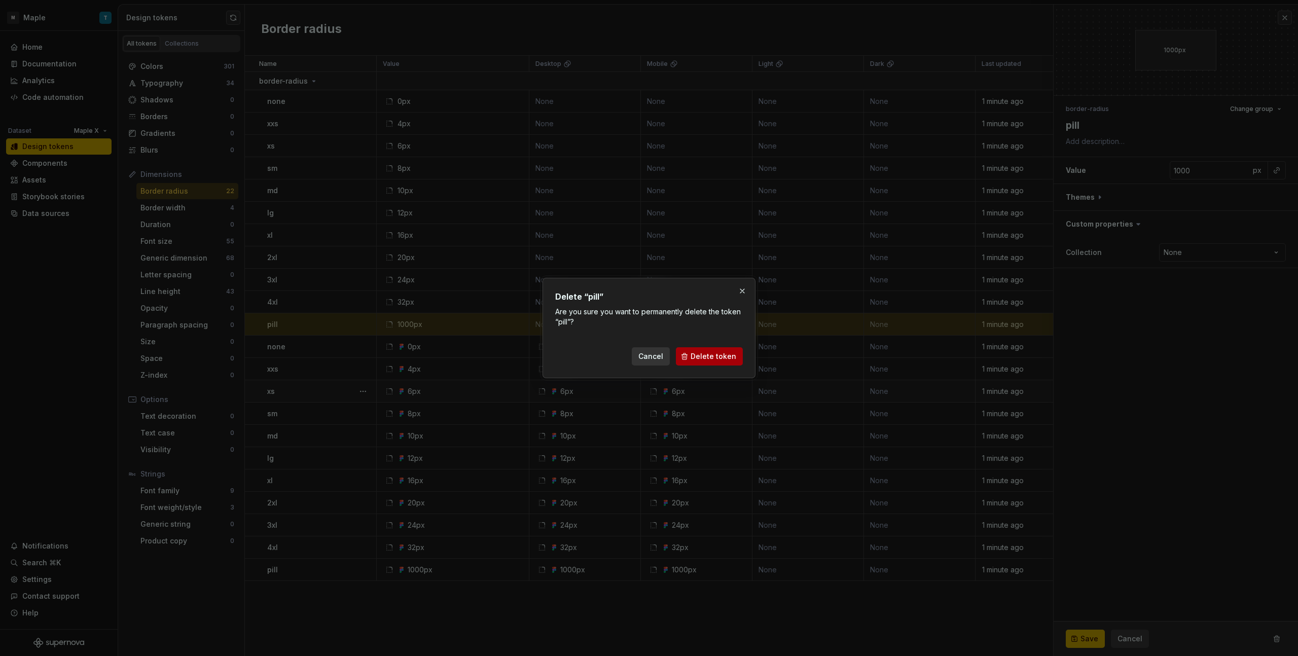
click at [709, 359] on span "Delete token" at bounding box center [714, 357] width 46 height 10
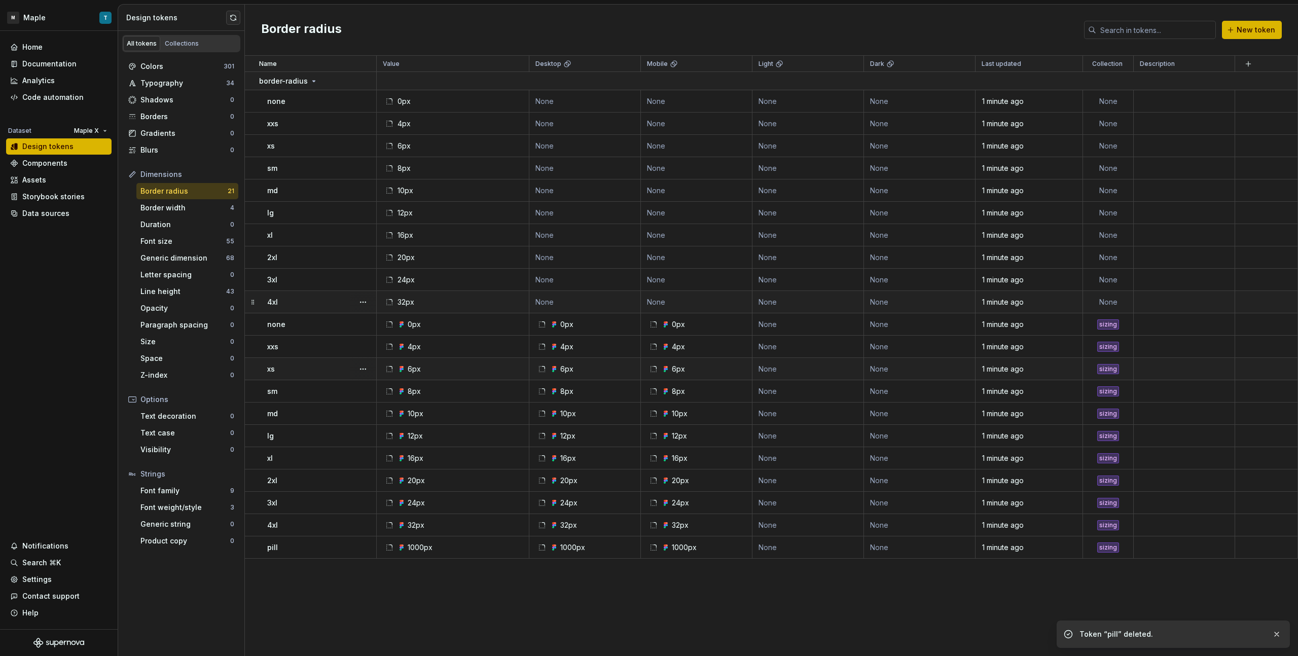
click at [327, 300] on div "4xl" at bounding box center [321, 302] width 109 height 10
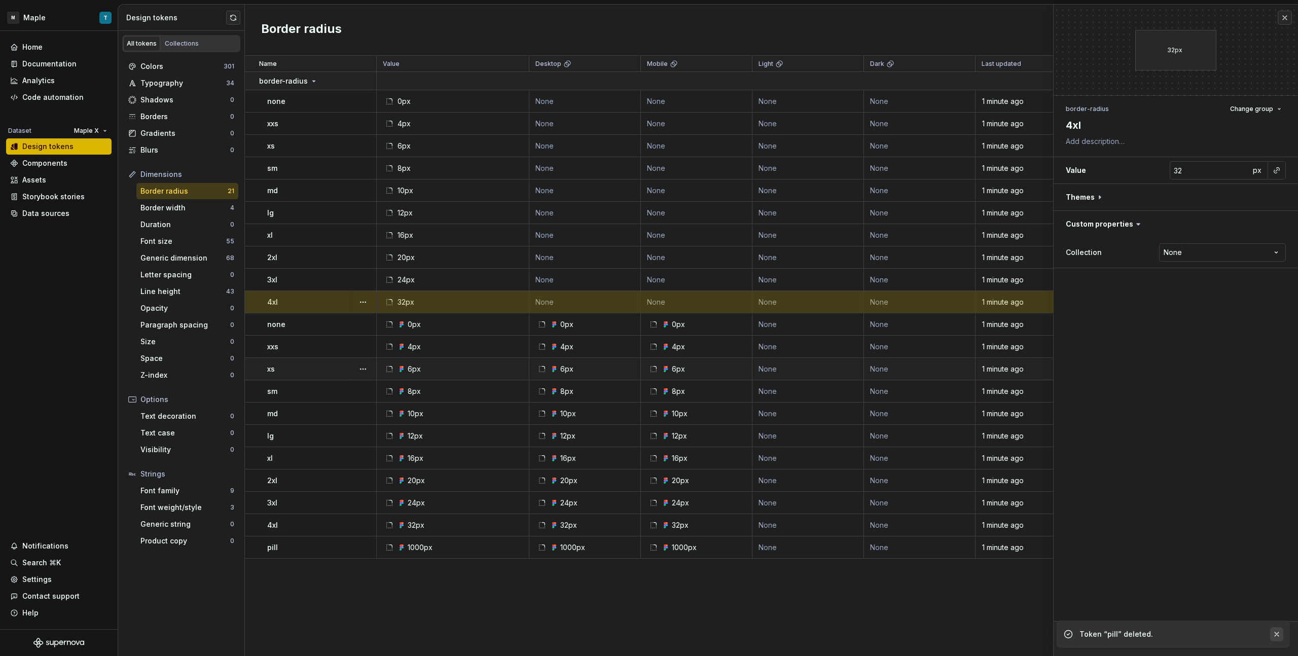
click at [766, 368] on button "button" at bounding box center [1277, 634] width 13 height 14
click at [766, 368] on button "button" at bounding box center [1277, 639] width 18 height 18
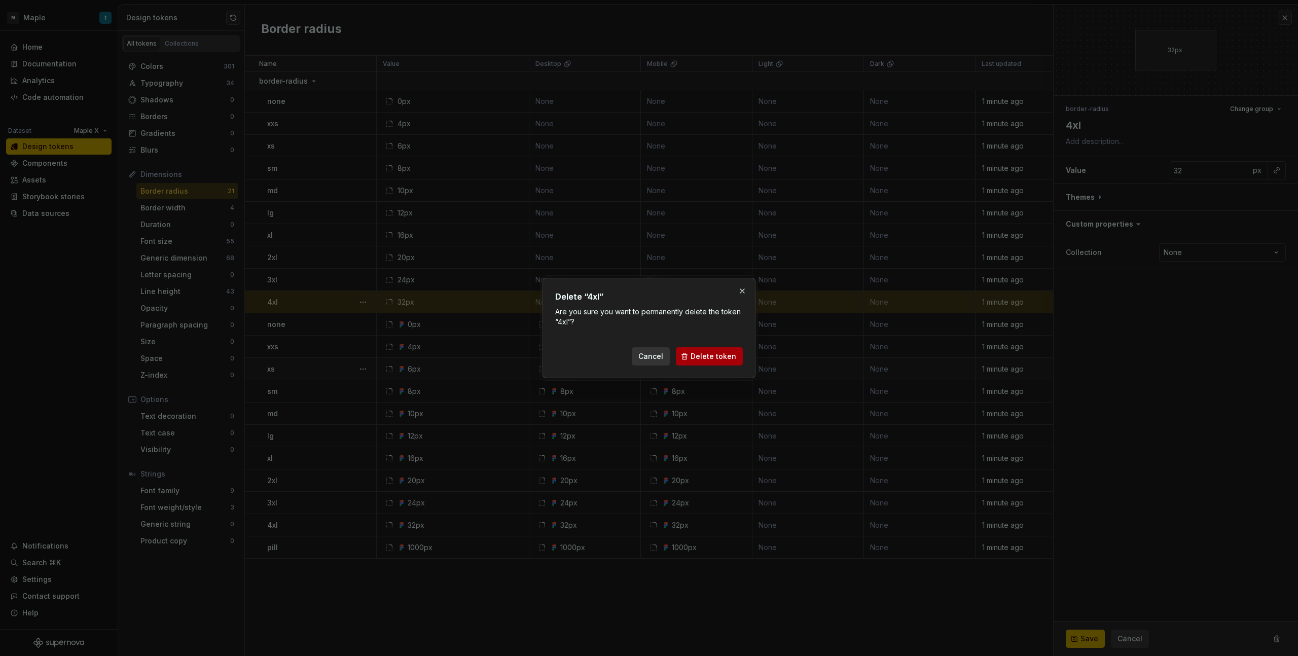
click at [719, 362] on button "Delete token" at bounding box center [709, 356] width 67 height 18
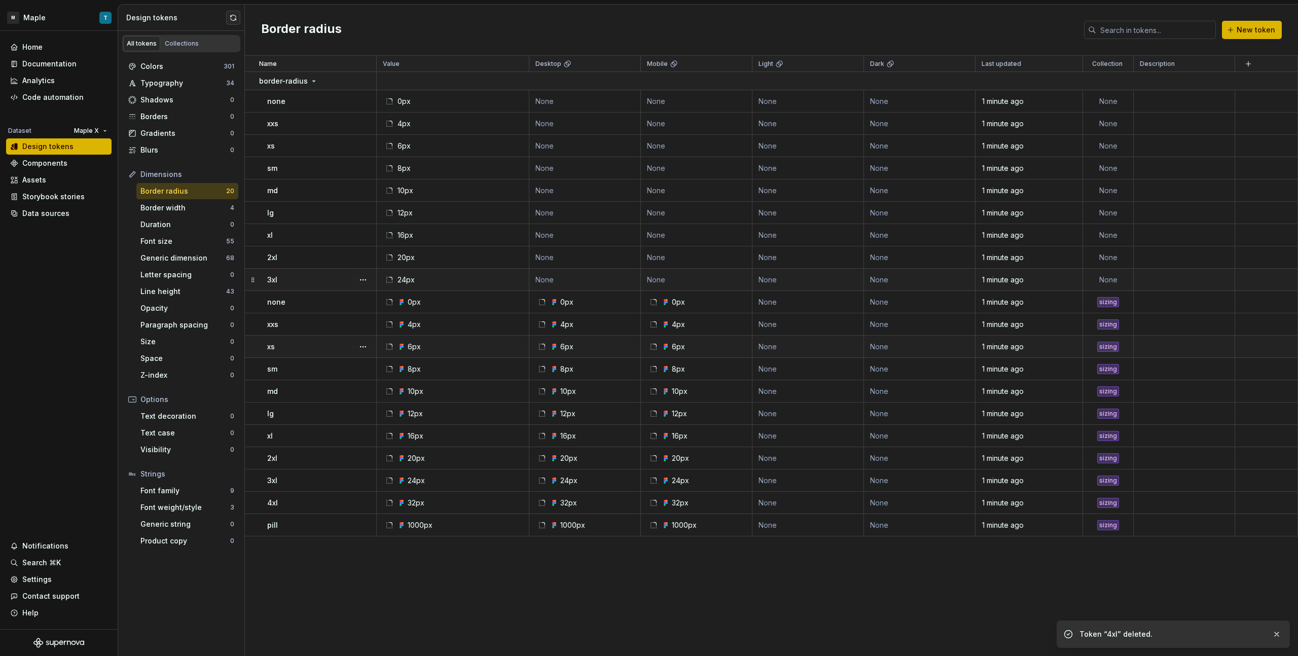
click at [345, 282] on div "3xl" at bounding box center [321, 280] width 109 height 10
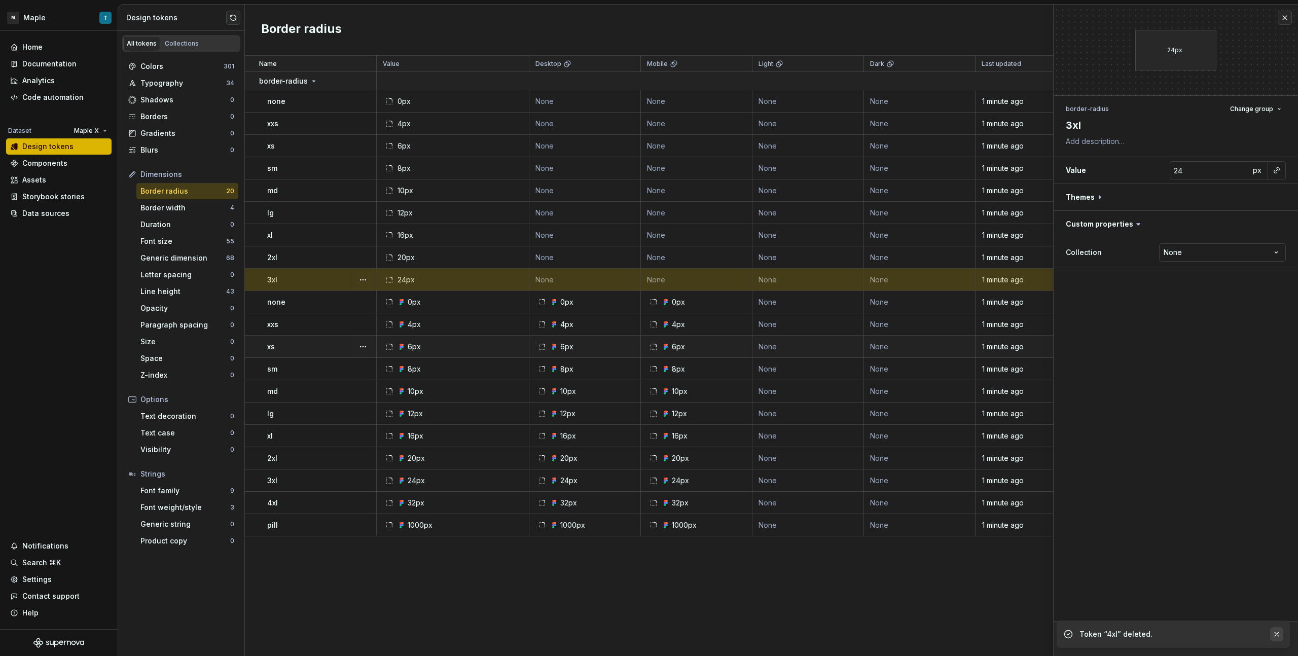
click at [766, 368] on button "button" at bounding box center [1277, 634] width 13 height 14
click at [766, 368] on button "button" at bounding box center [1277, 639] width 18 height 18
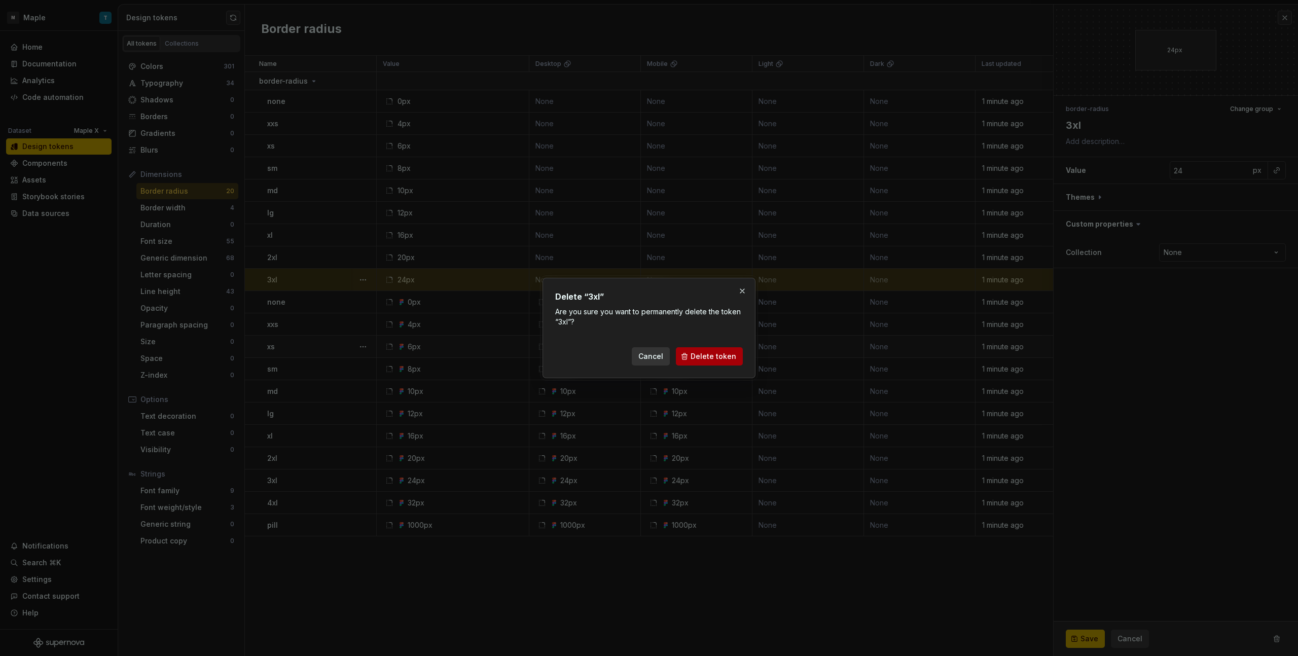
click at [716, 365] on button "Delete token" at bounding box center [709, 356] width 67 height 18
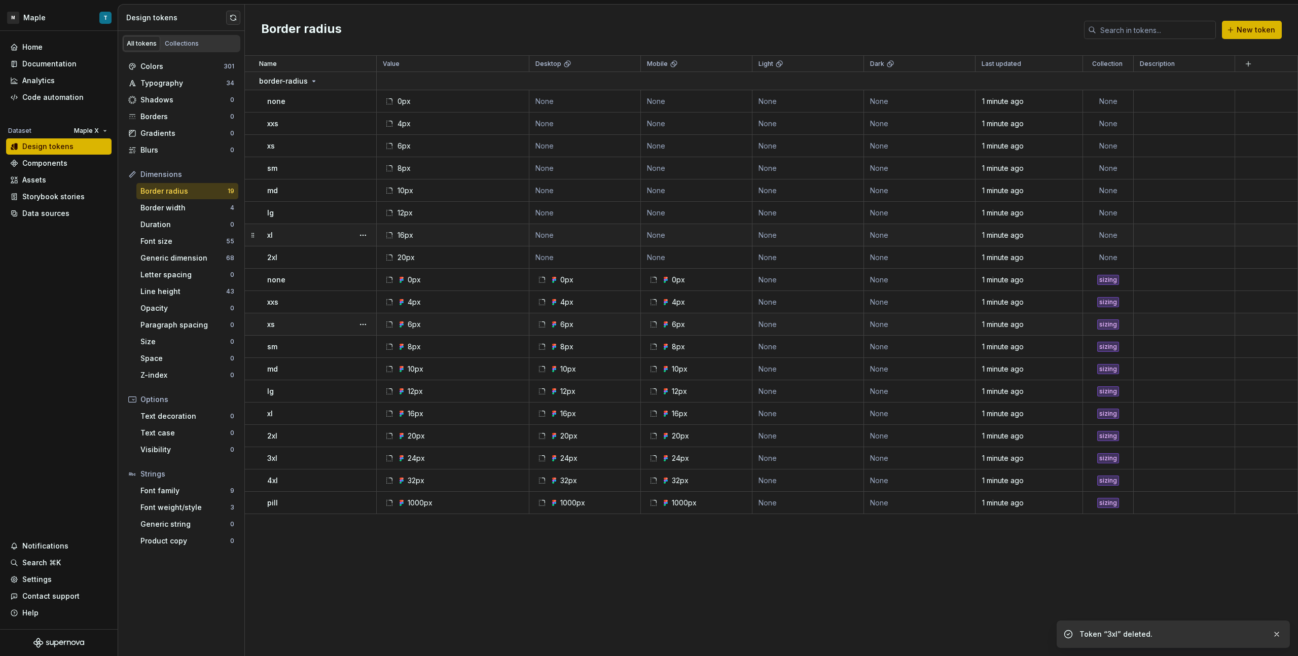
click at [331, 241] on td "xl" at bounding box center [311, 235] width 132 height 22
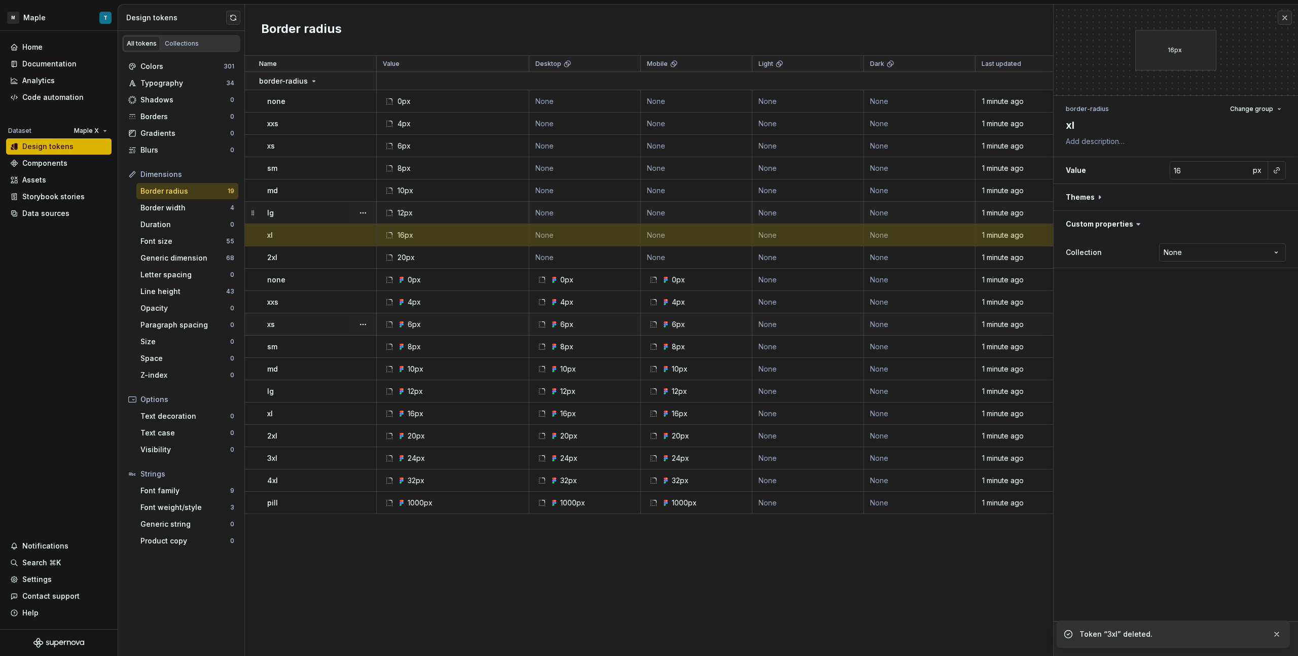
drag, startPoint x: 304, startPoint y: 215, endPoint x: 311, endPoint y: 215, distance: 6.6
click at [304, 215] on div "lg" at bounding box center [321, 213] width 109 height 10
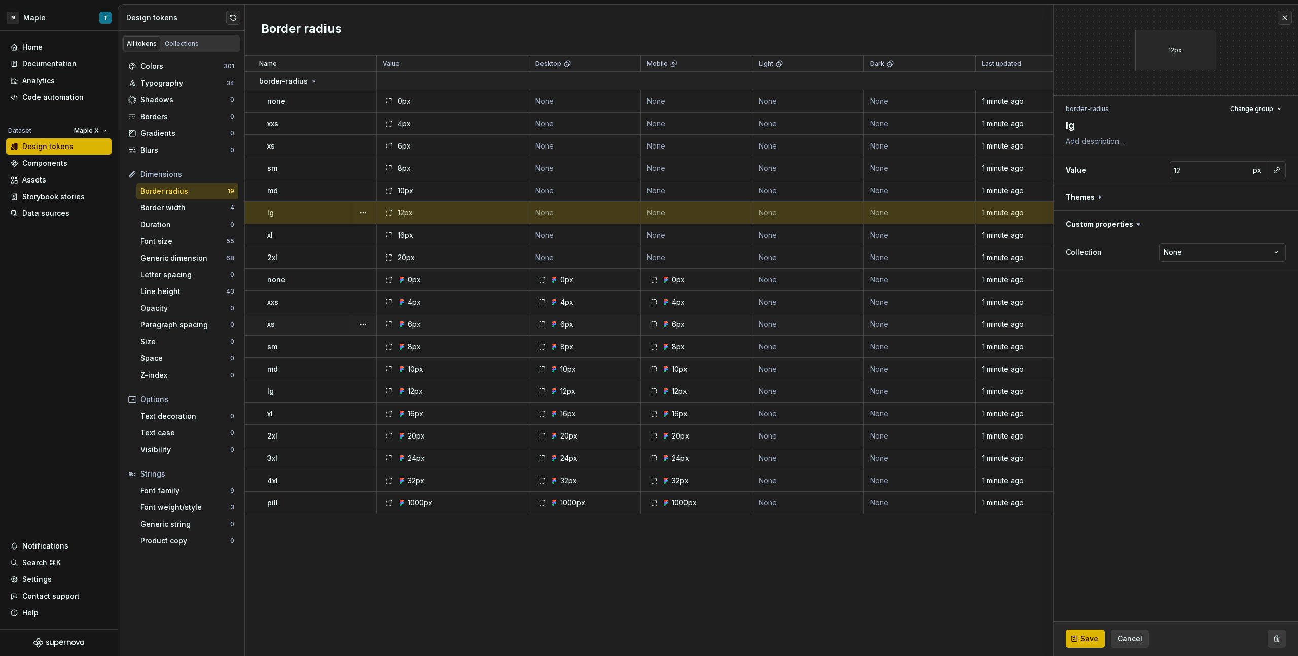
click at [766, 368] on button "button" at bounding box center [1277, 639] width 18 height 18
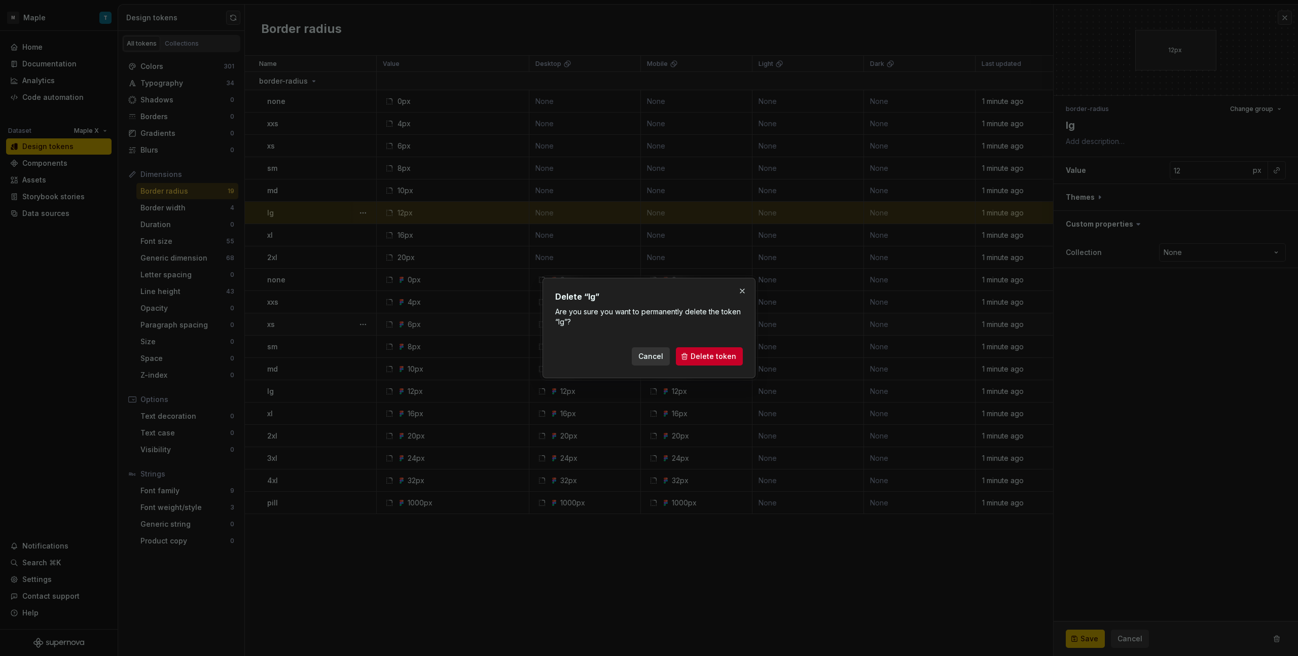
click at [722, 354] on span "Delete token" at bounding box center [714, 357] width 46 height 10
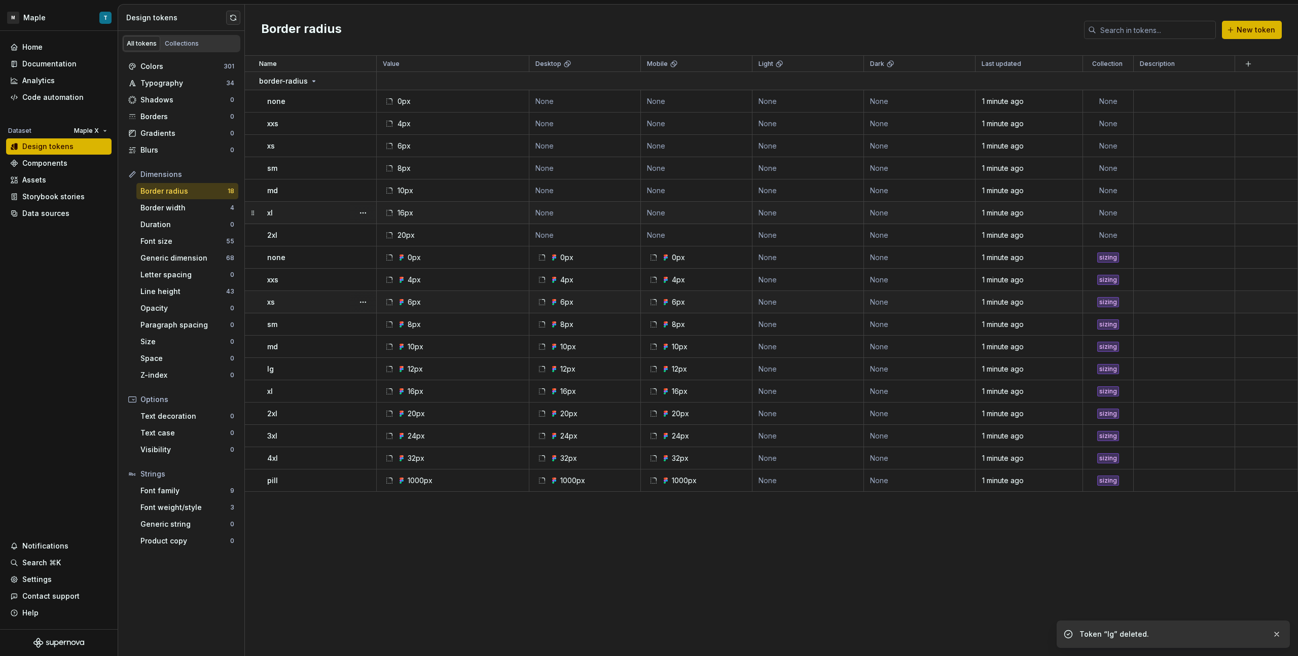
drag, startPoint x: 317, startPoint y: 229, endPoint x: 311, endPoint y: 220, distance: 11.0
click at [311, 220] on td "xl" at bounding box center [311, 213] width 132 height 22
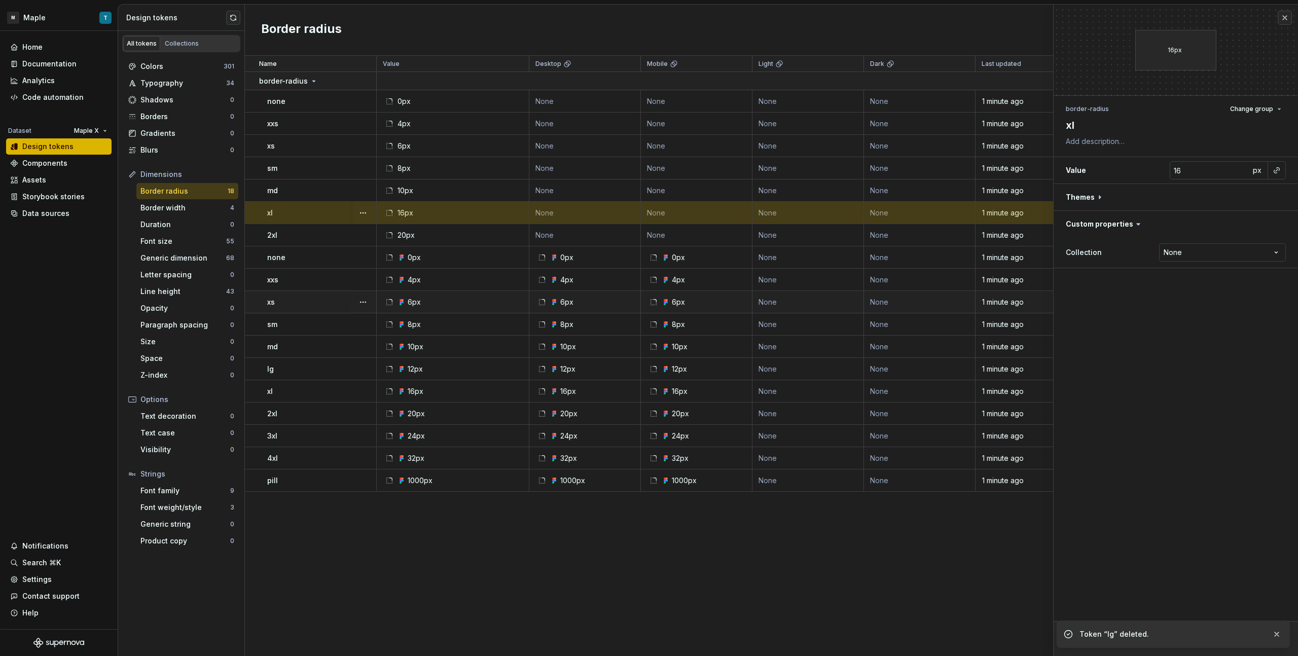
click at [766, 368] on div "Token “lg” deleted." at bounding box center [1173, 634] width 233 height 27
click at [766, 368] on button "button" at bounding box center [1277, 634] width 13 height 14
click at [766, 368] on body "M Maple T Home Documentation Analytics Code automation Dataset Maple X Design t…" at bounding box center [649, 328] width 1298 height 656
click at [766, 368] on button "button" at bounding box center [1277, 639] width 18 height 18
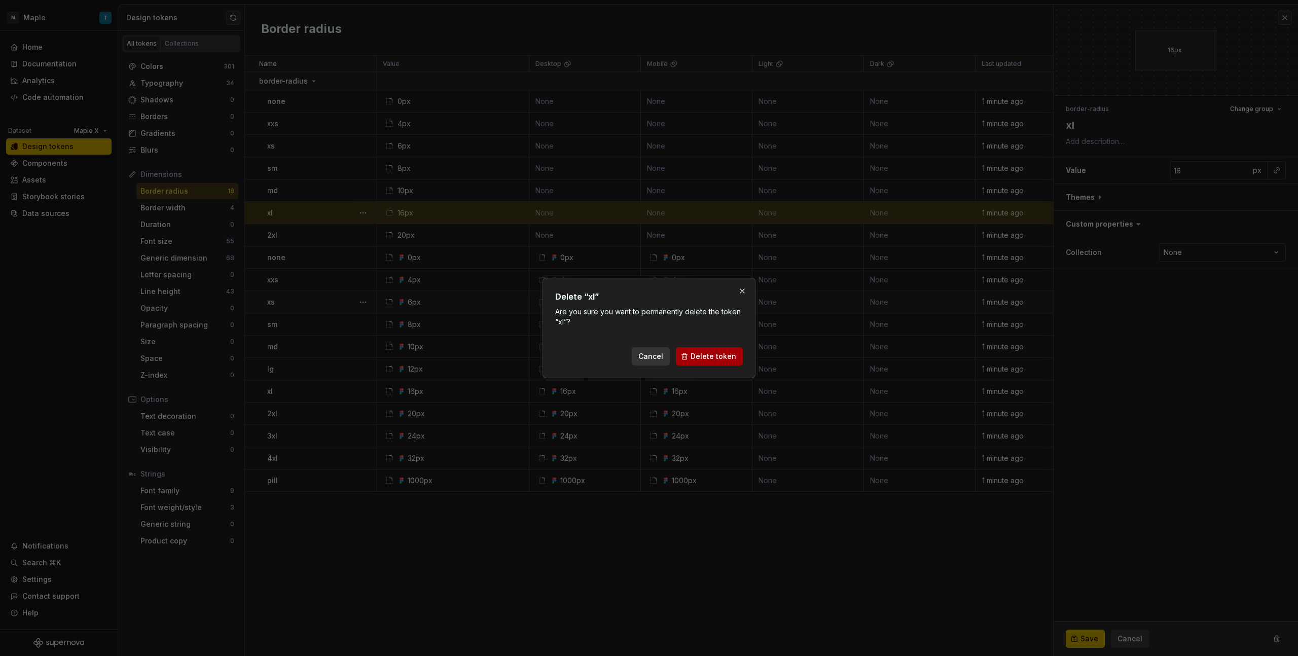
click at [715, 358] on span "Delete token" at bounding box center [714, 357] width 46 height 10
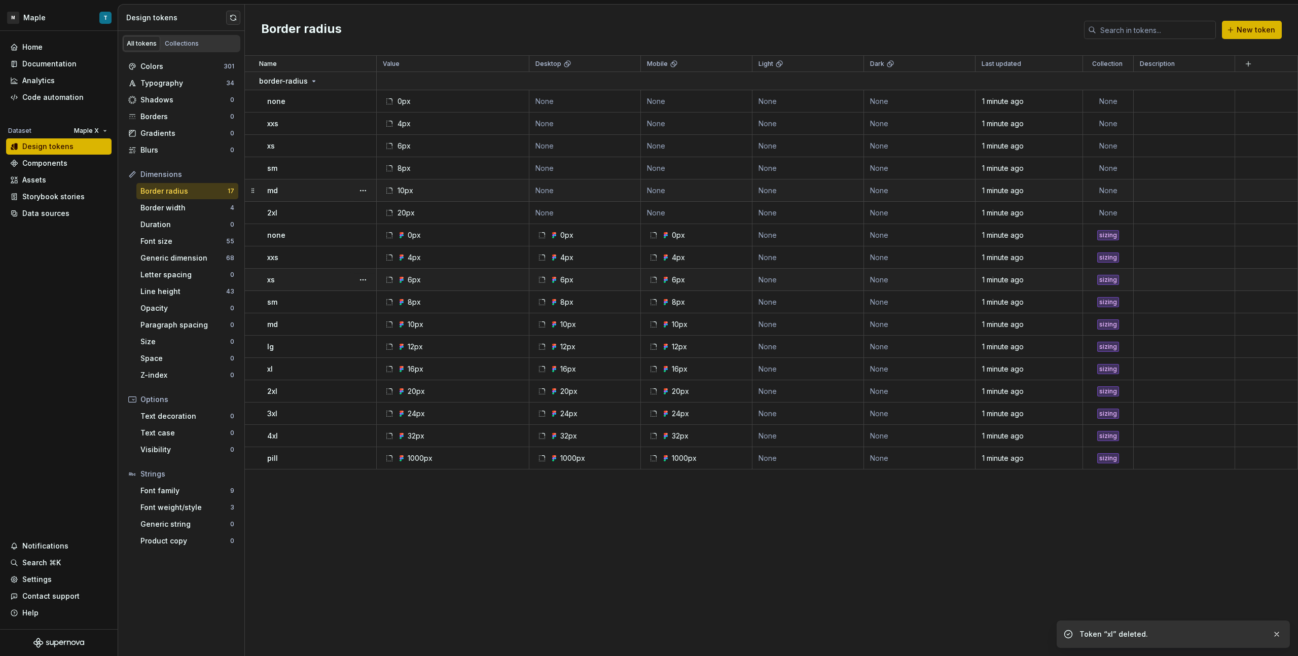
click at [289, 200] on td "md" at bounding box center [311, 191] width 132 height 22
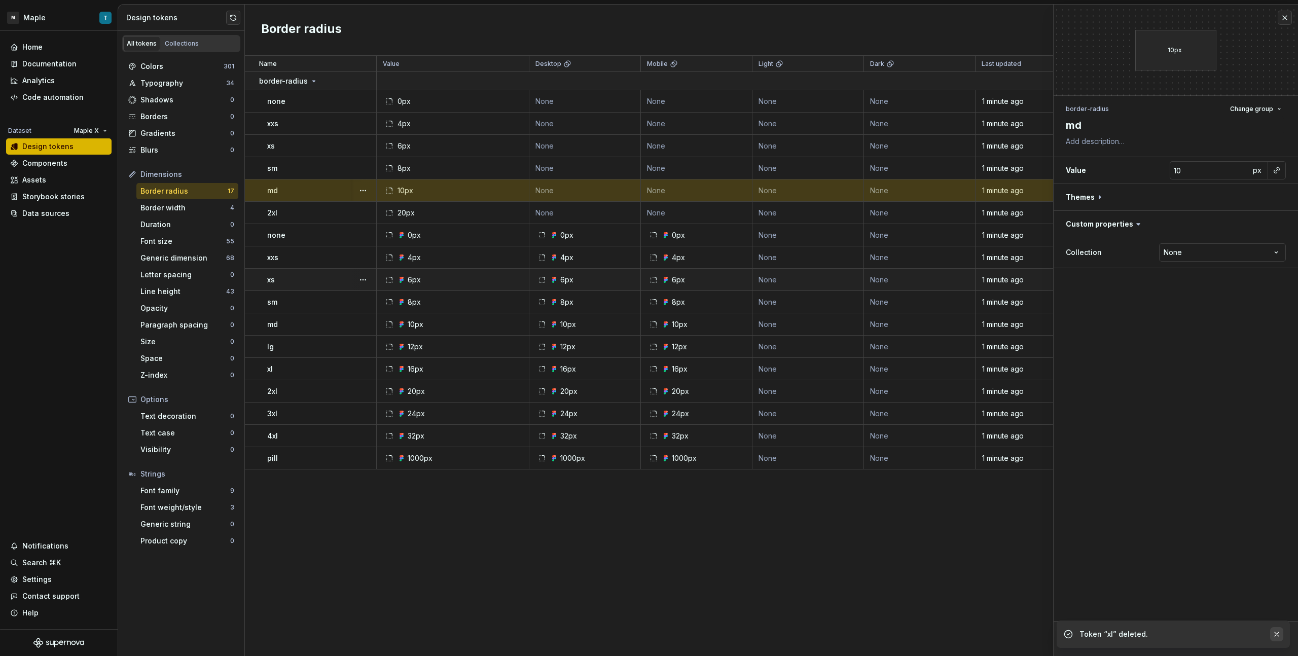
click at [766, 368] on button "button" at bounding box center [1277, 634] width 13 height 14
click at [766, 368] on button "button" at bounding box center [1277, 639] width 18 height 18
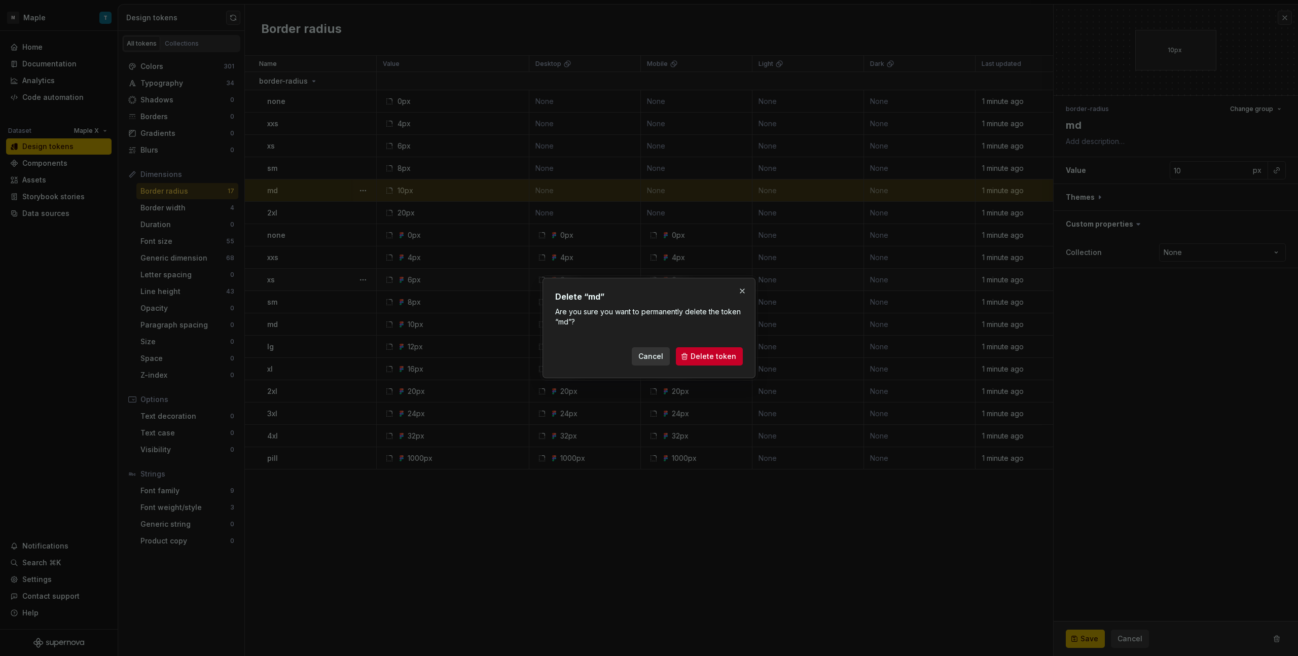
drag, startPoint x: 716, startPoint y: 354, endPoint x: 708, endPoint y: 353, distance: 8.2
click at [716, 354] on span "Delete token" at bounding box center [714, 357] width 46 height 10
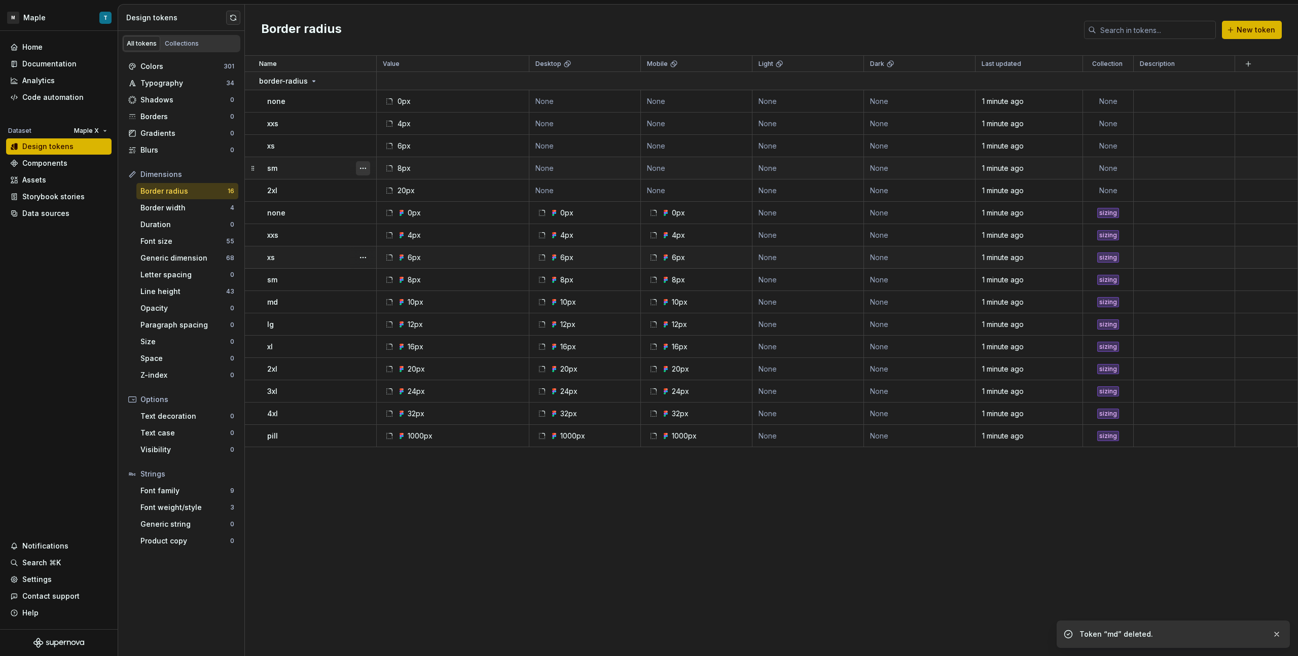
click at [367, 168] on button "button" at bounding box center [363, 168] width 14 height 14
click at [416, 228] on div "Delete token" at bounding box center [408, 225] width 66 height 10
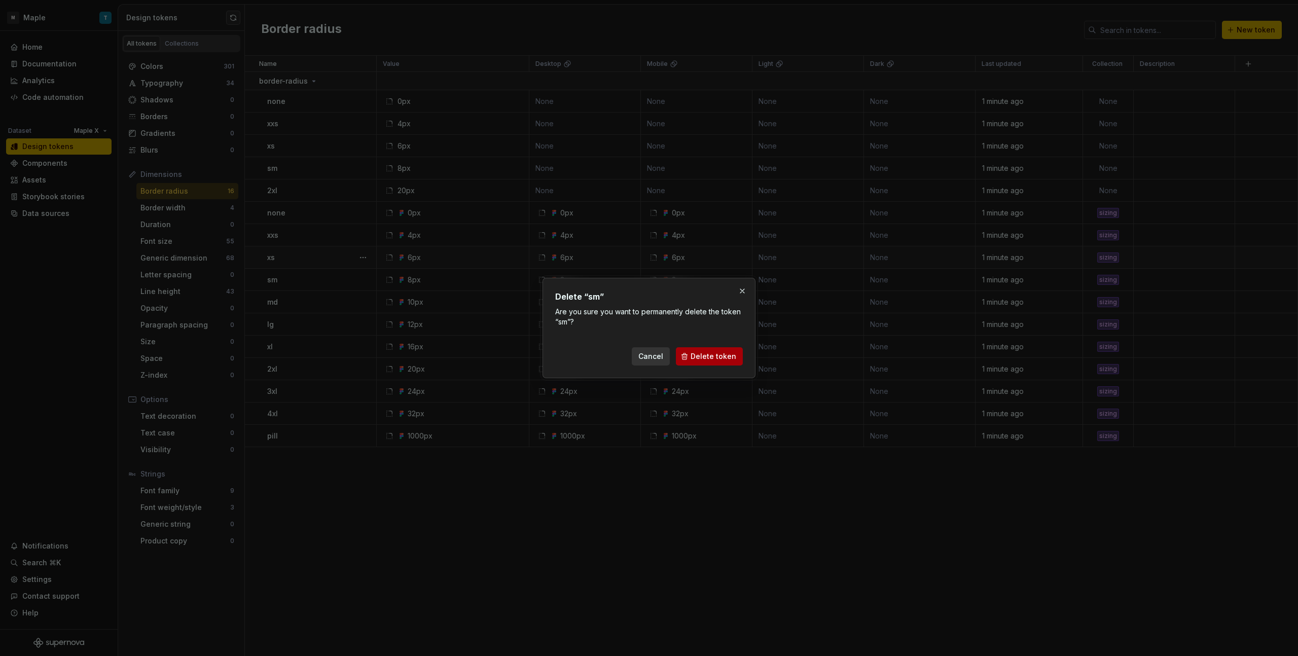
click at [714, 354] on span "Delete token" at bounding box center [714, 357] width 46 height 10
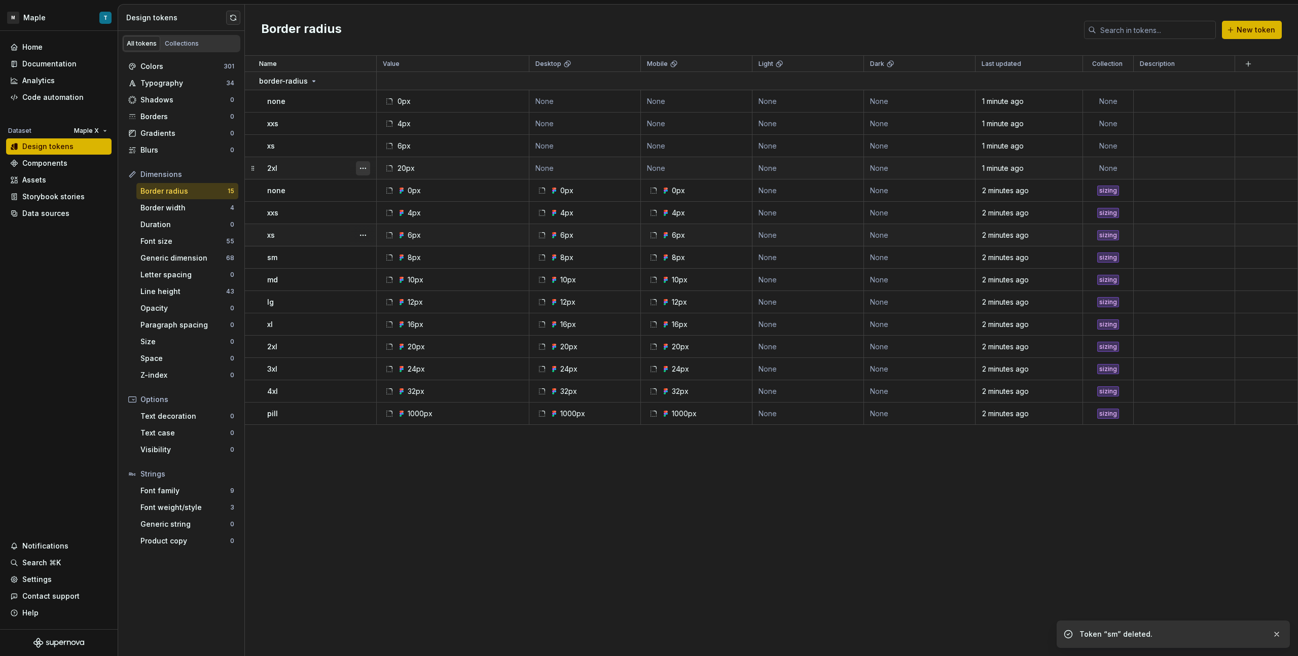
click at [364, 171] on button "button" at bounding box center [363, 168] width 14 height 14
click at [399, 222] on div "Delete token" at bounding box center [408, 225] width 66 height 10
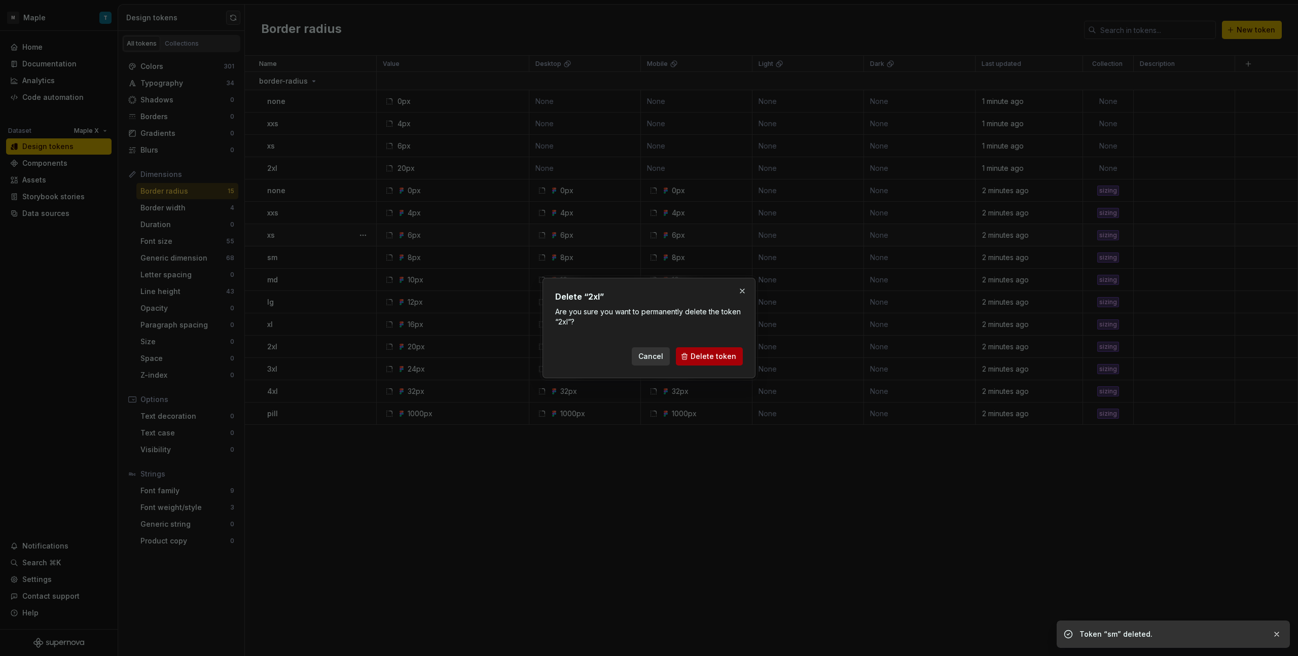
click at [688, 352] on button "Delete token" at bounding box center [709, 356] width 67 height 18
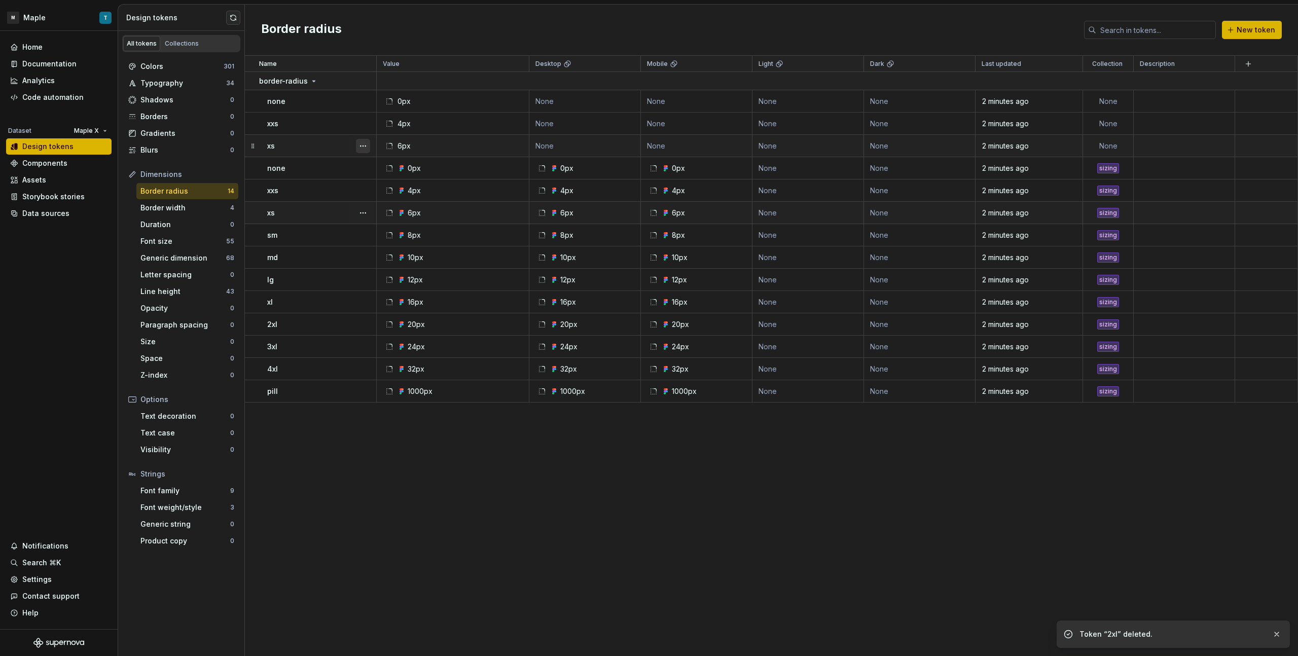
click at [357, 147] on button "button" at bounding box center [363, 146] width 14 height 14
click at [397, 197] on div "Delete token" at bounding box center [402, 203] width 86 height 16
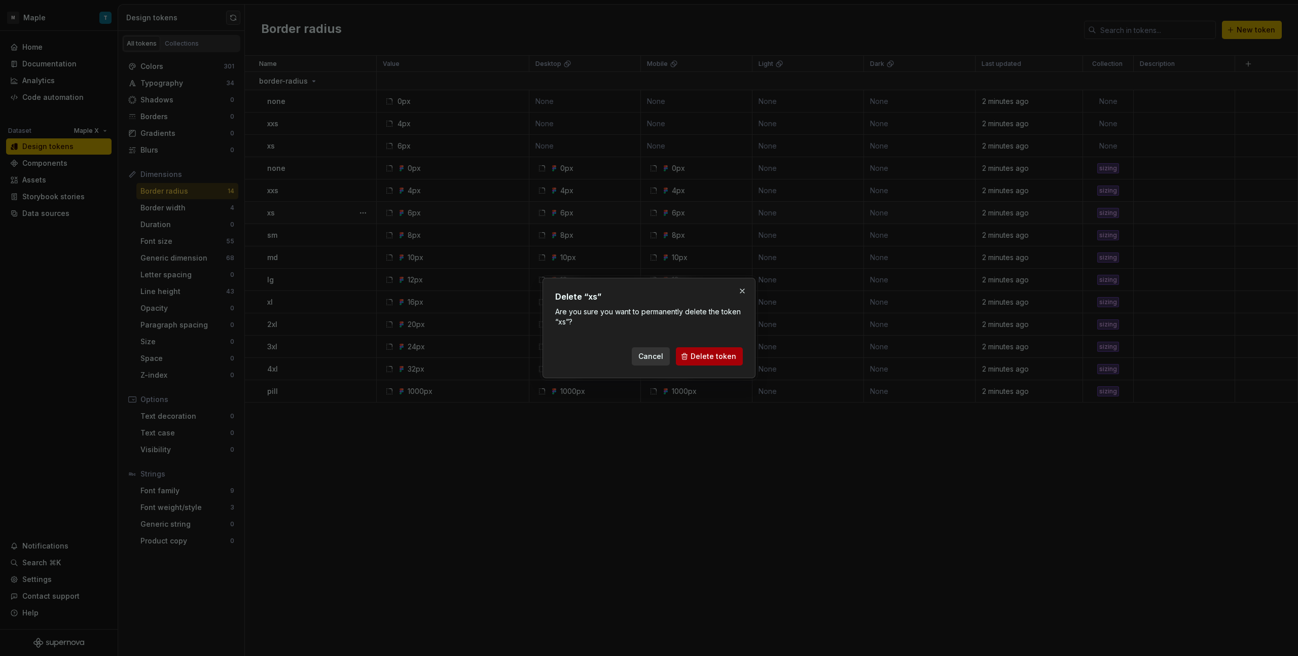
click at [703, 354] on span "Delete token" at bounding box center [714, 357] width 46 height 10
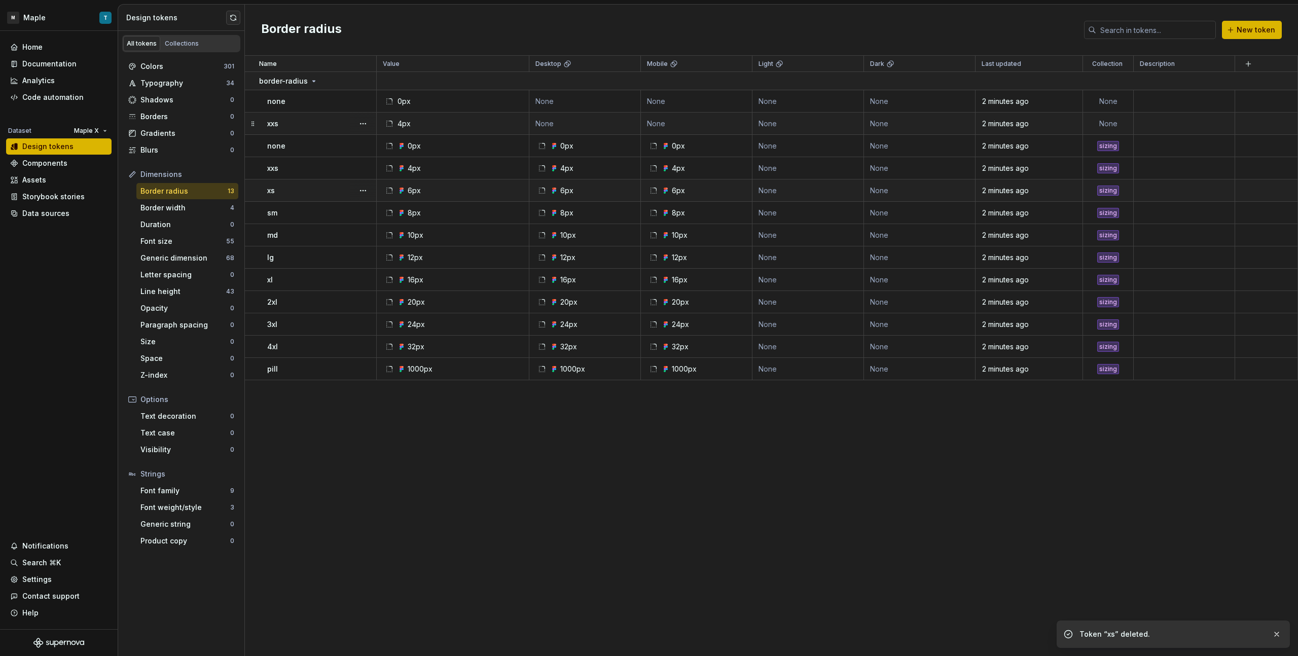
click at [372, 124] on div at bounding box center [363, 124] width 26 height 22
click at [366, 124] on button "button" at bounding box center [363, 124] width 14 height 14
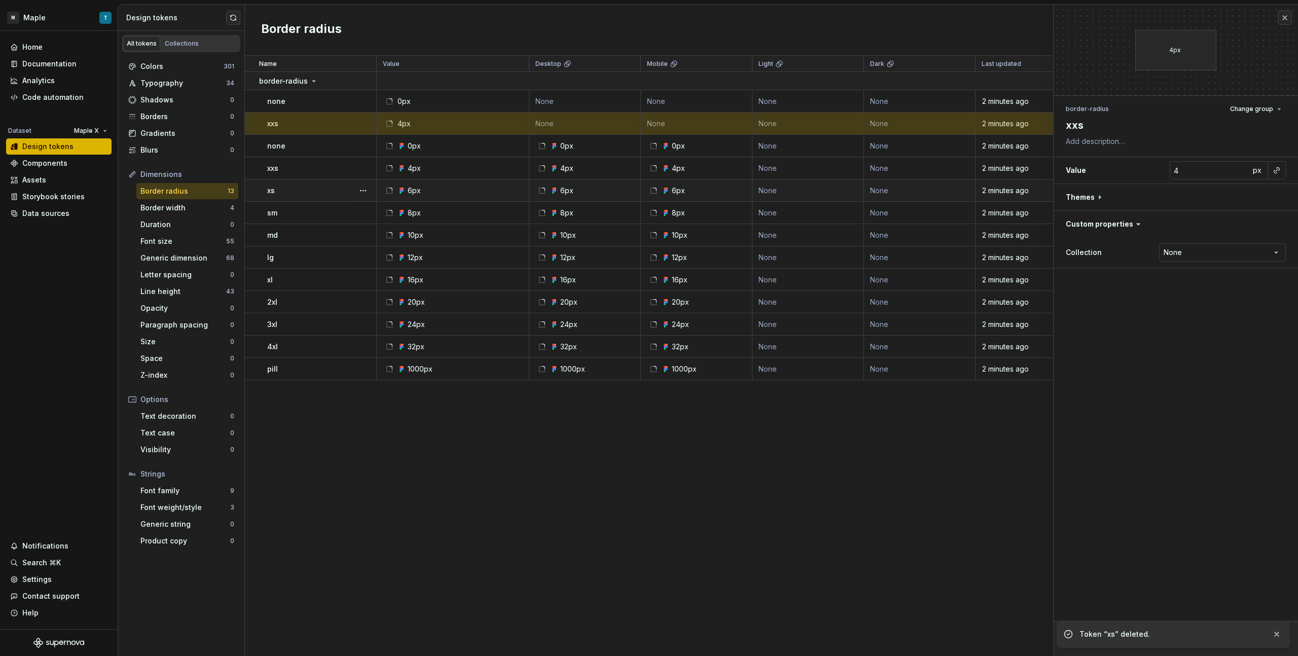
click at [392, 179] on td "4px" at bounding box center [453, 168] width 153 height 22
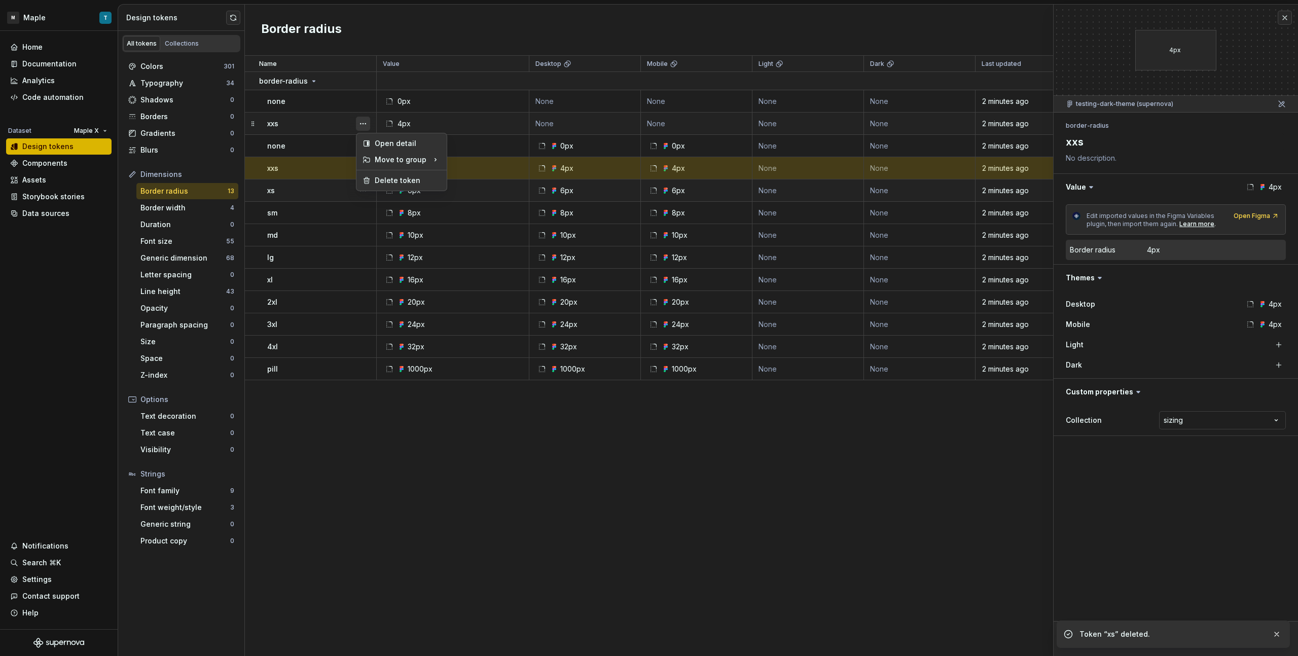
click at [359, 122] on button "button" at bounding box center [363, 124] width 14 height 14
click at [383, 177] on div "Delete token" at bounding box center [408, 180] width 66 height 10
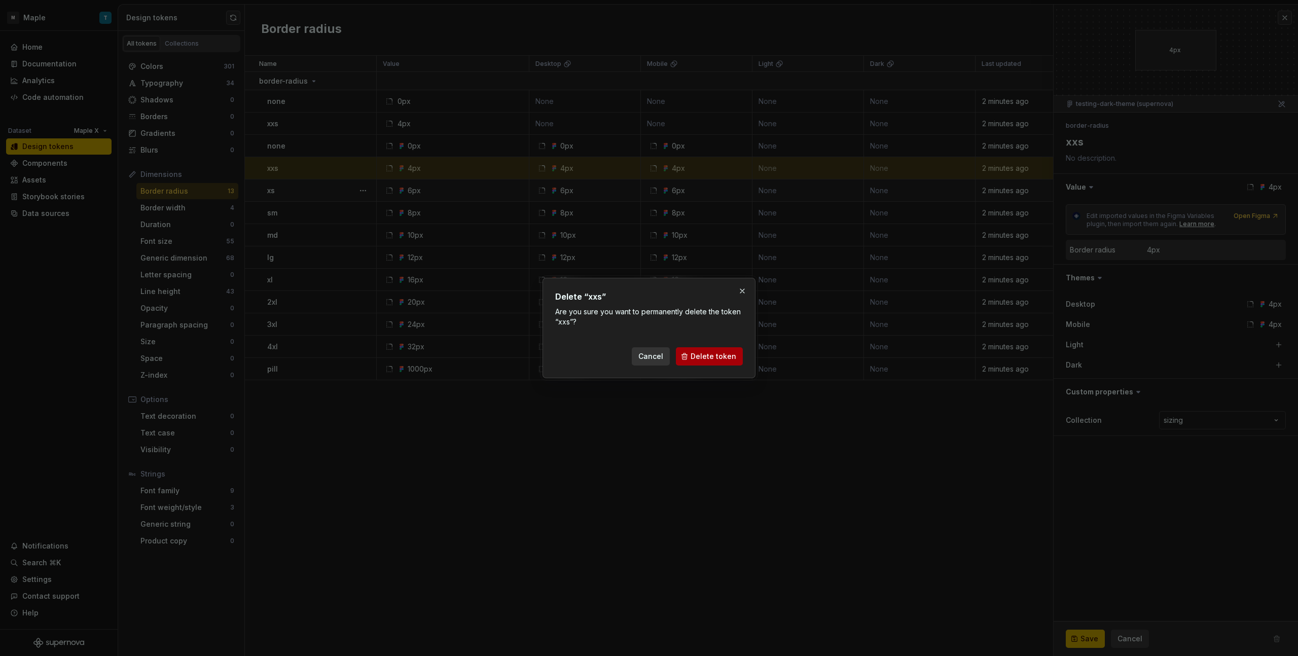
click at [718, 357] on span "Delete token" at bounding box center [714, 357] width 46 height 10
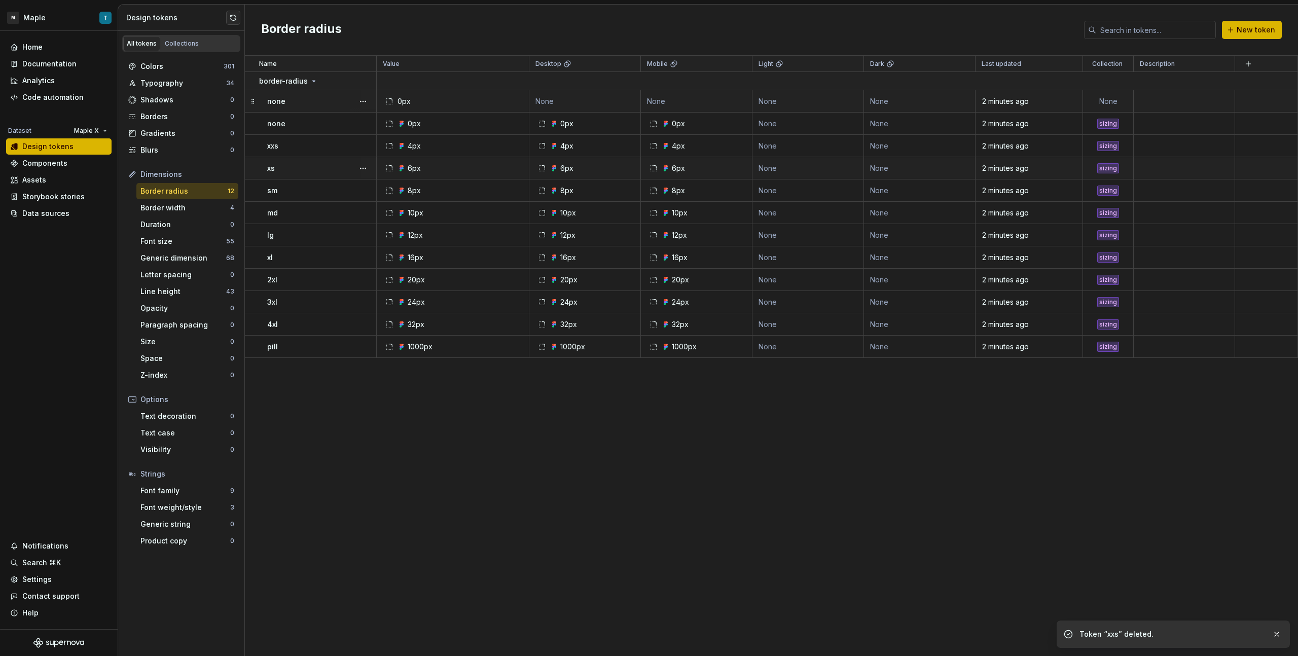
click at [363, 103] on button "button" at bounding box center [363, 101] width 14 height 14
click at [400, 156] on div "Delete token" at bounding box center [408, 158] width 66 height 10
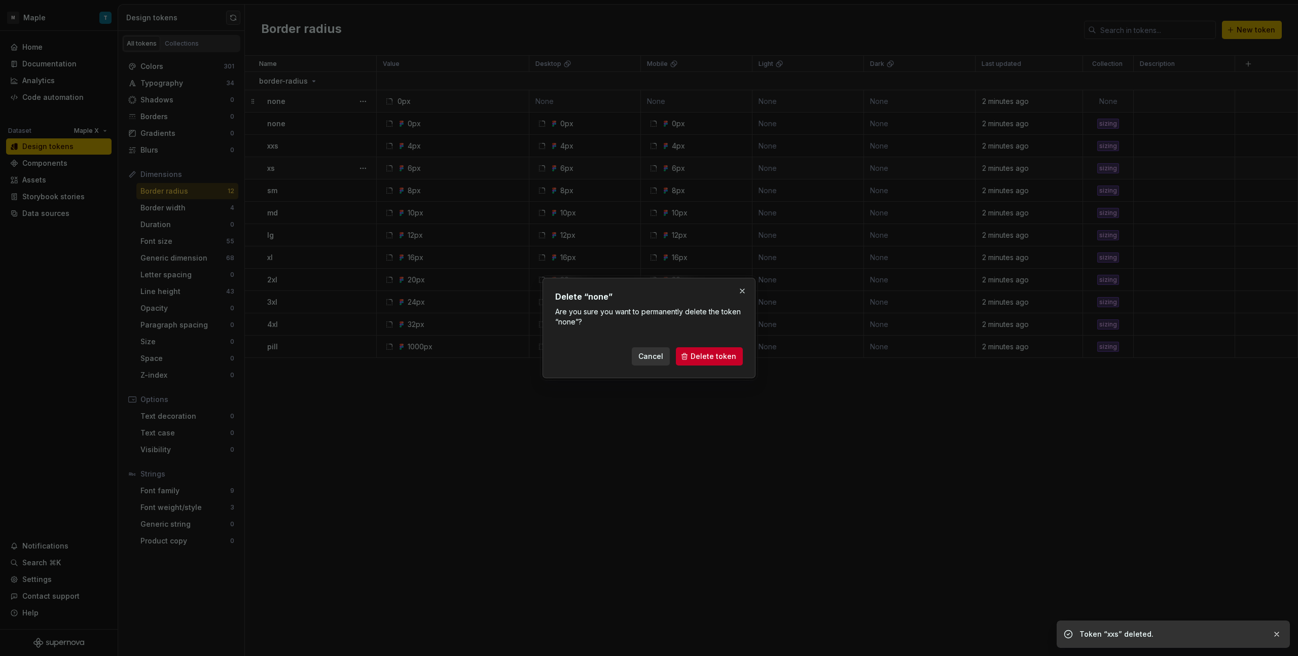
click at [690, 348] on button "Delete token" at bounding box center [709, 356] width 67 height 18
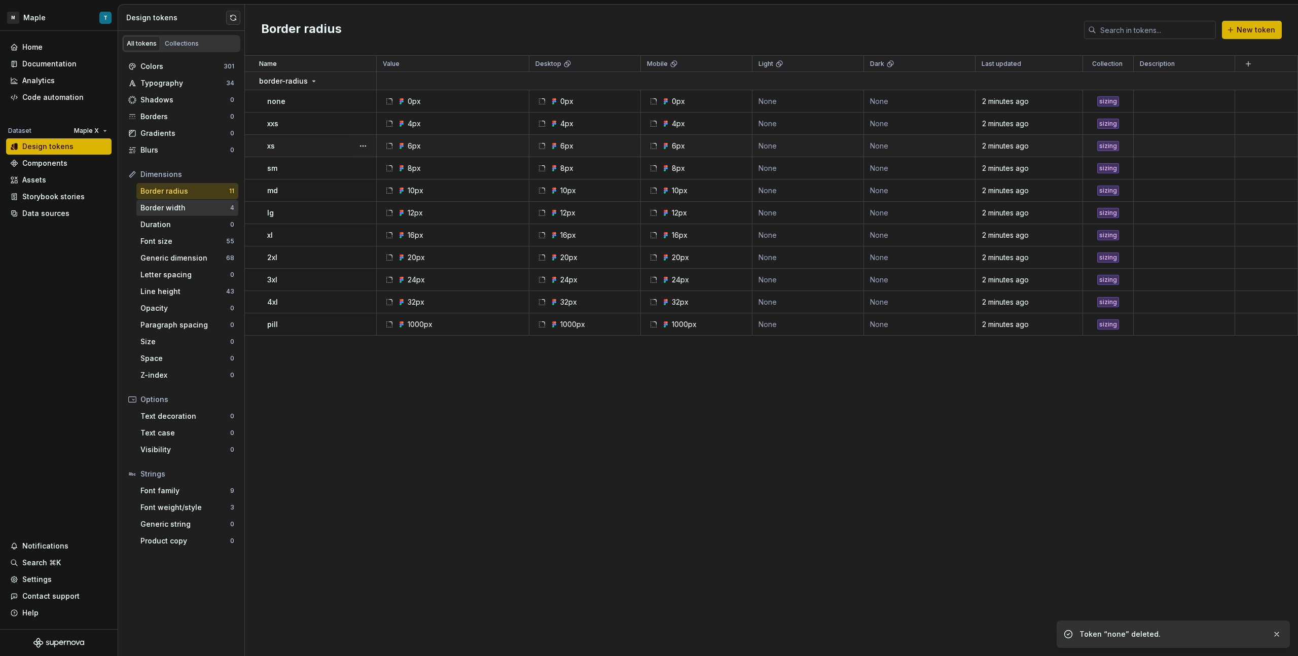
click at [199, 207] on div "Border width" at bounding box center [185, 208] width 90 height 10
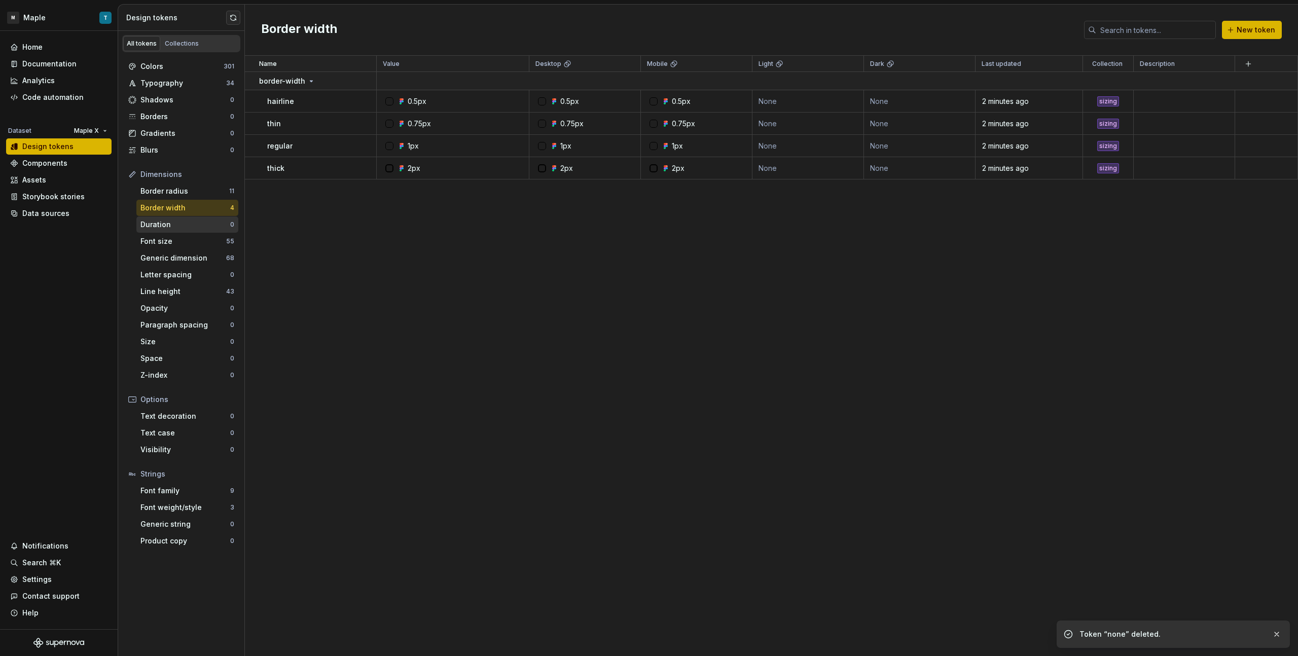
click at [201, 220] on div "Duration" at bounding box center [185, 225] width 90 height 10
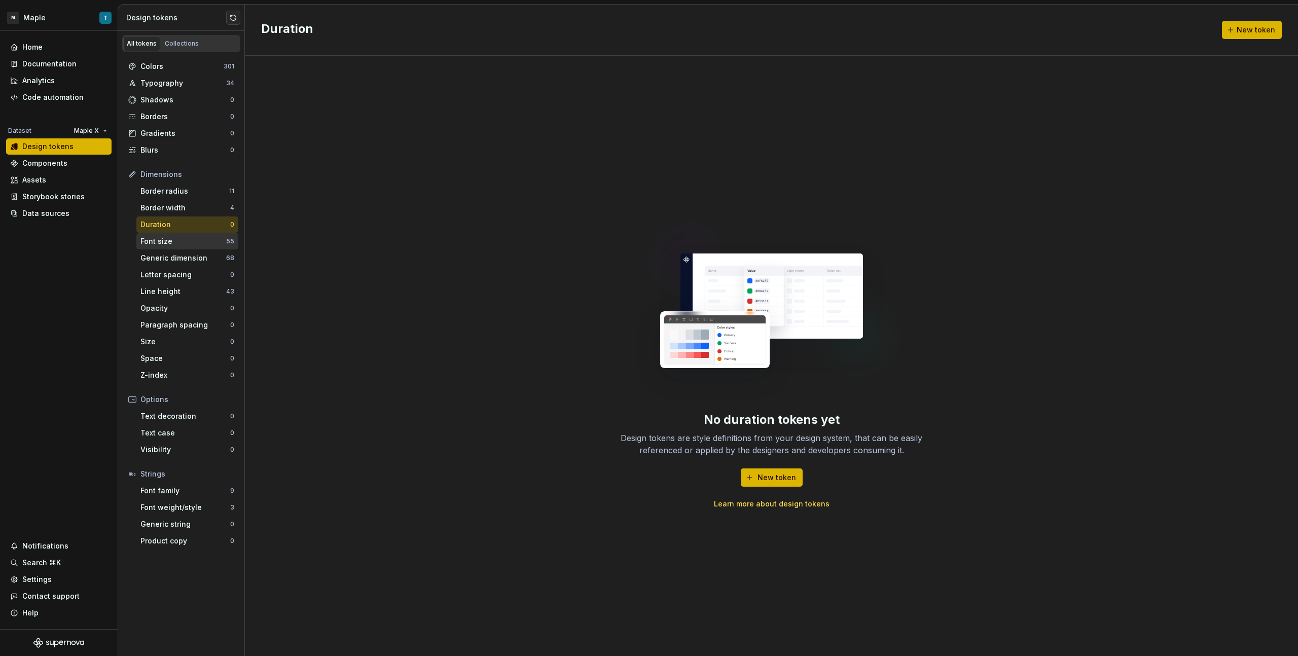
click at [206, 242] on div "Font size" at bounding box center [183, 241] width 86 height 10
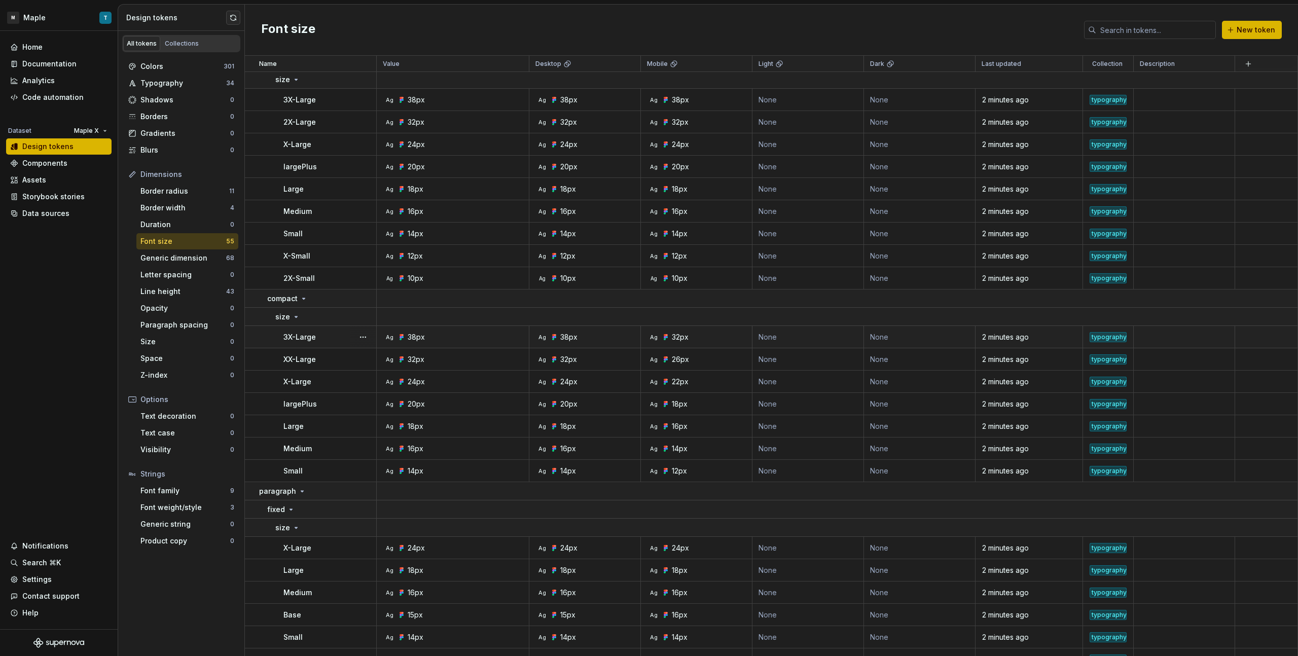
scroll to position [278, 0]
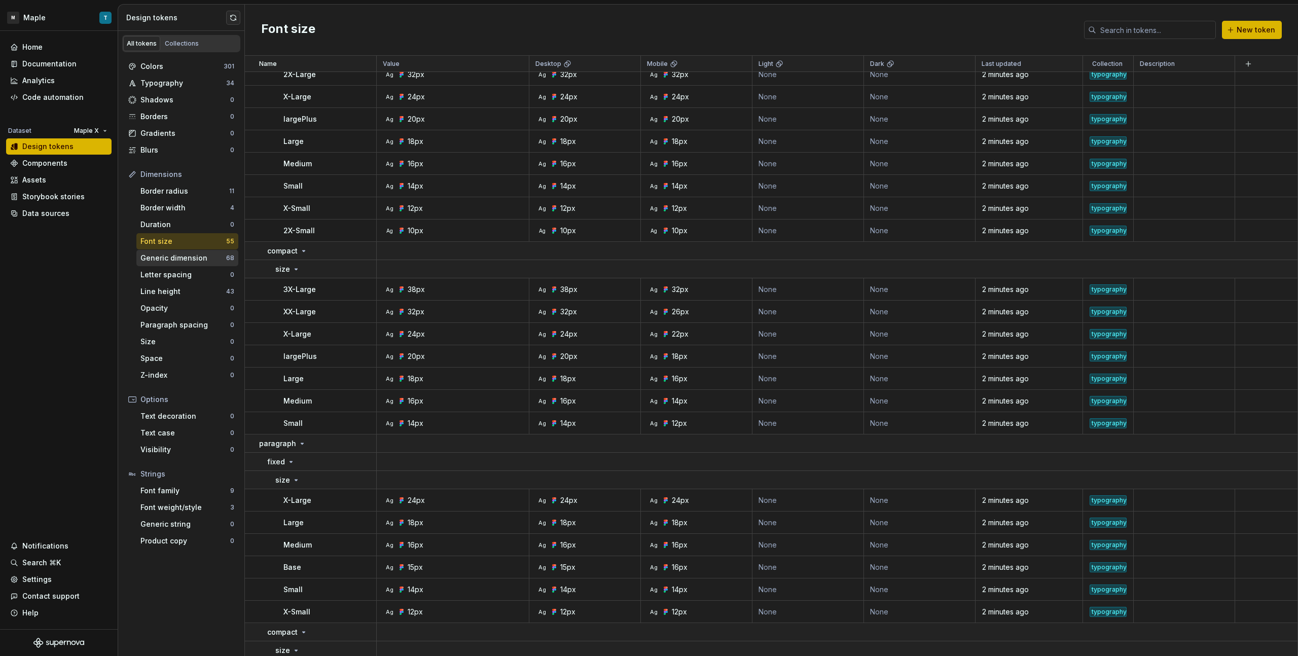
click at [189, 256] on div "Generic dimension" at bounding box center [183, 258] width 86 height 10
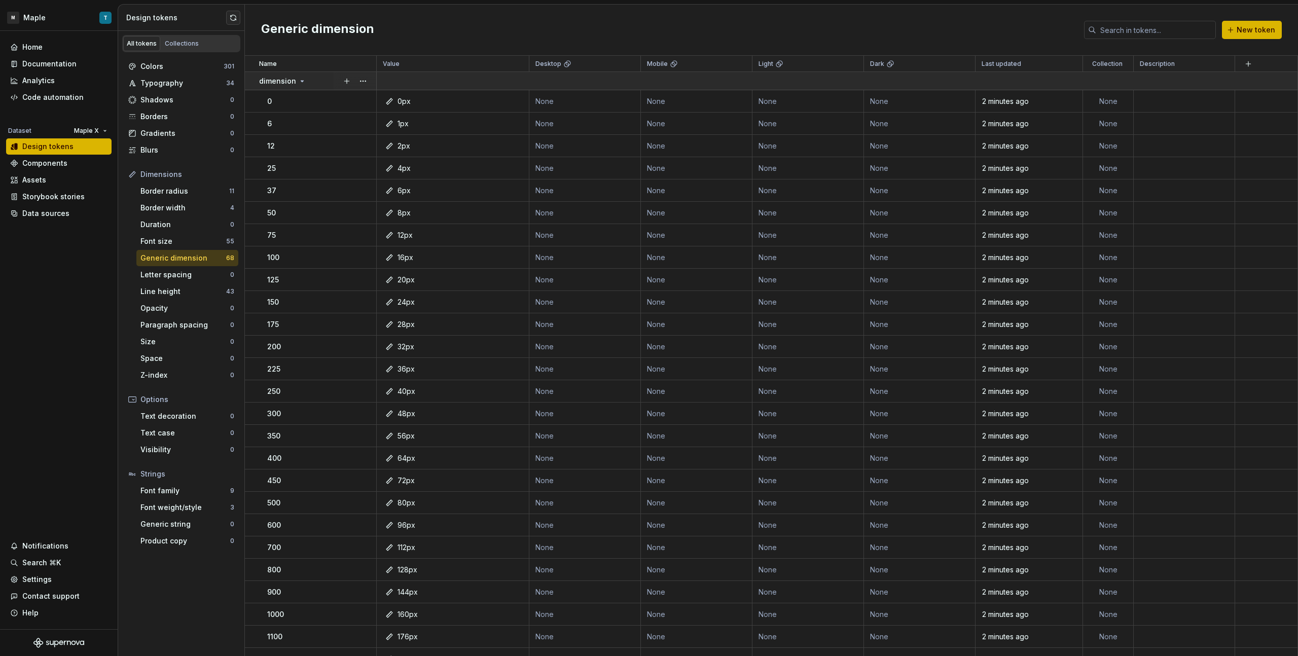
click at [299, 80] on icon at bounding box center [302, 81] width 8 height 8
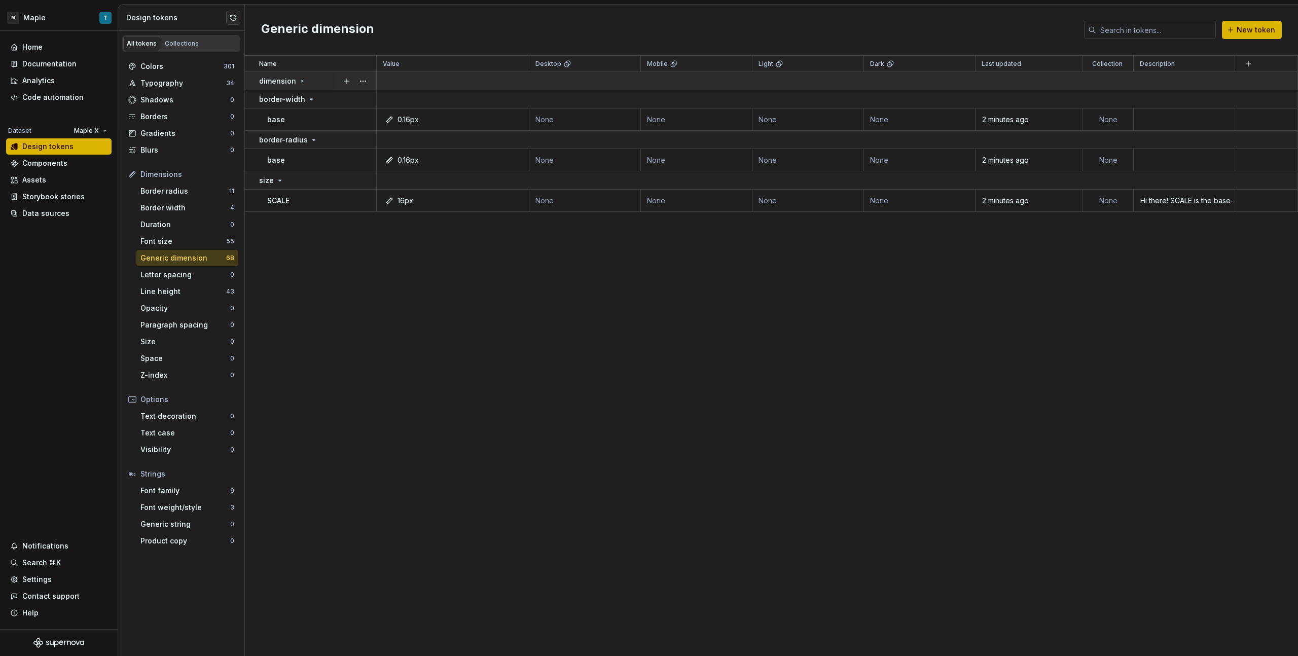
click at [298, 84] on icon at bounding box center [302, 81] width 8 height 8
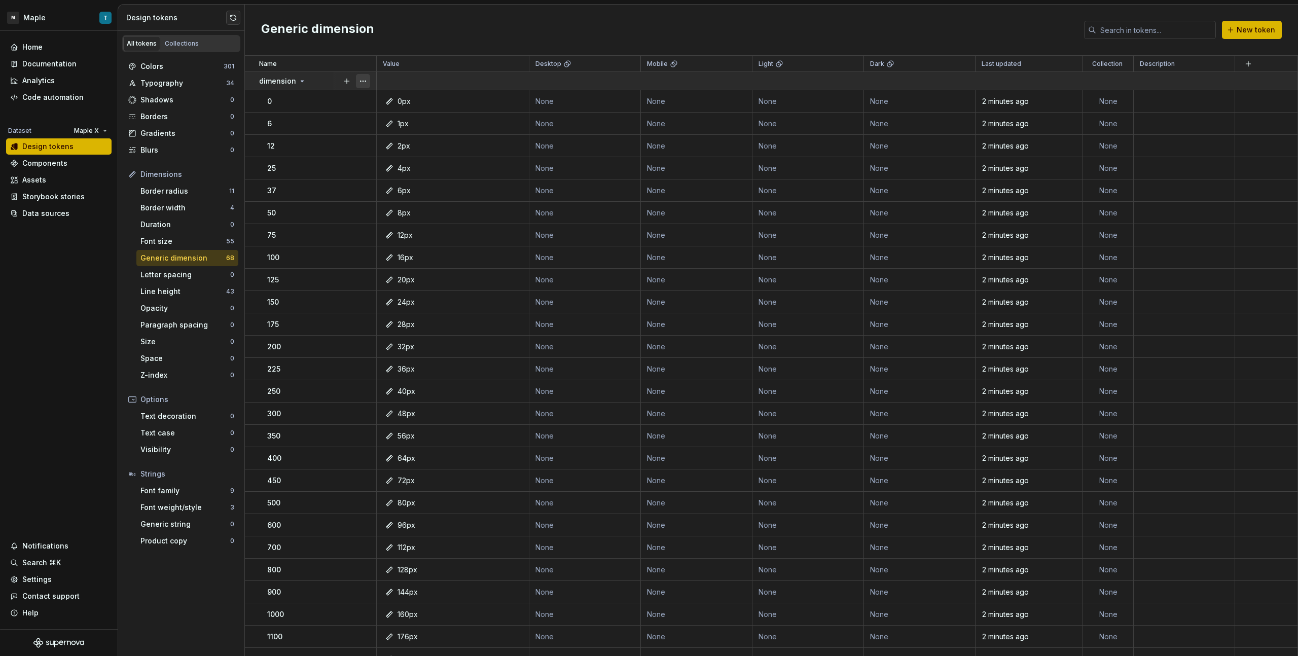
click at [361, 81] on button "button" at bounding box center [363, 81] width 14 height 14
click at [319, 151] on html "M Maple T Home Documentation Analytics Code automation Dataset Maple X Design t…" at bounding box center [649, 328] width 1298 height 656
click at [322, 102] on div "0" at bounding box center [321, 101] width 109 height 10
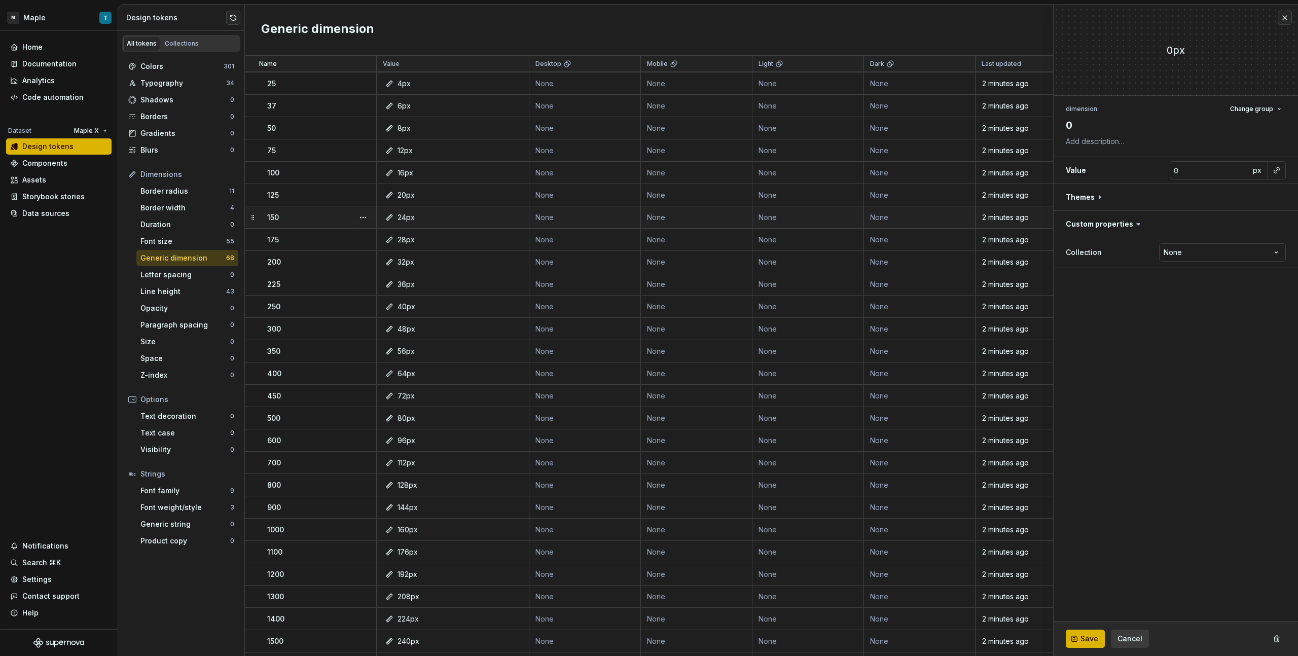
scroll to position [96, 0]
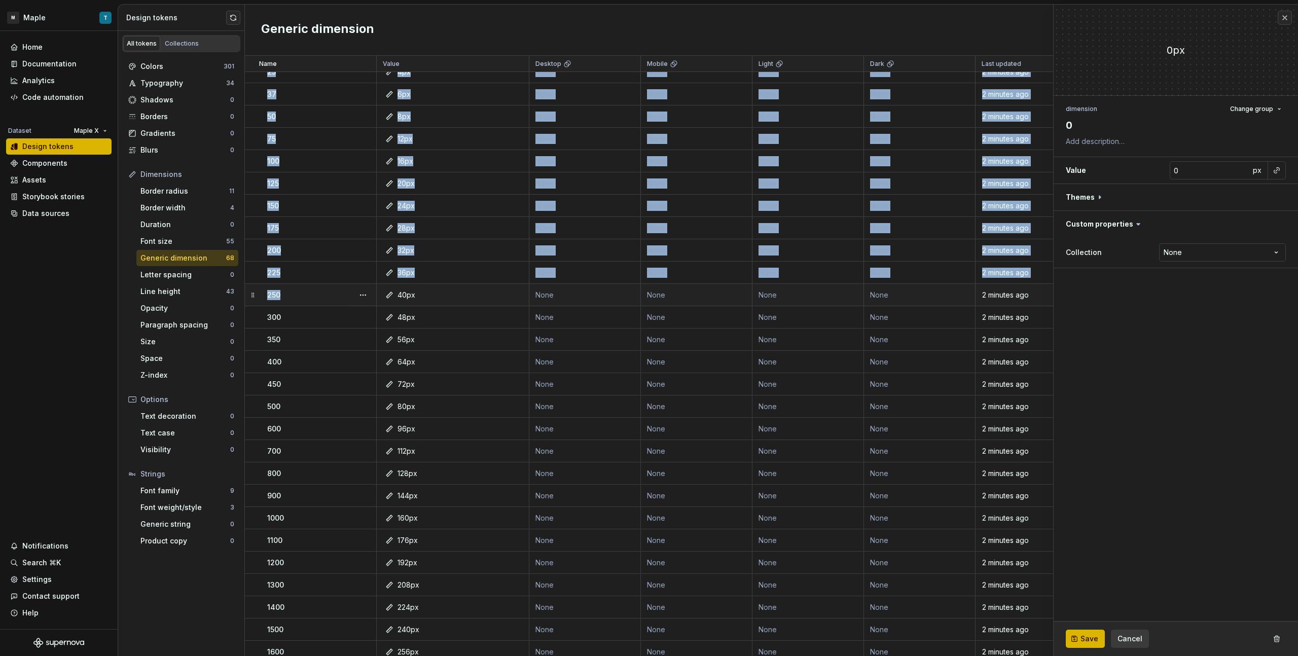
click at [325, 301] on td "250" at bounding box center [311, 295] width 132 height 22
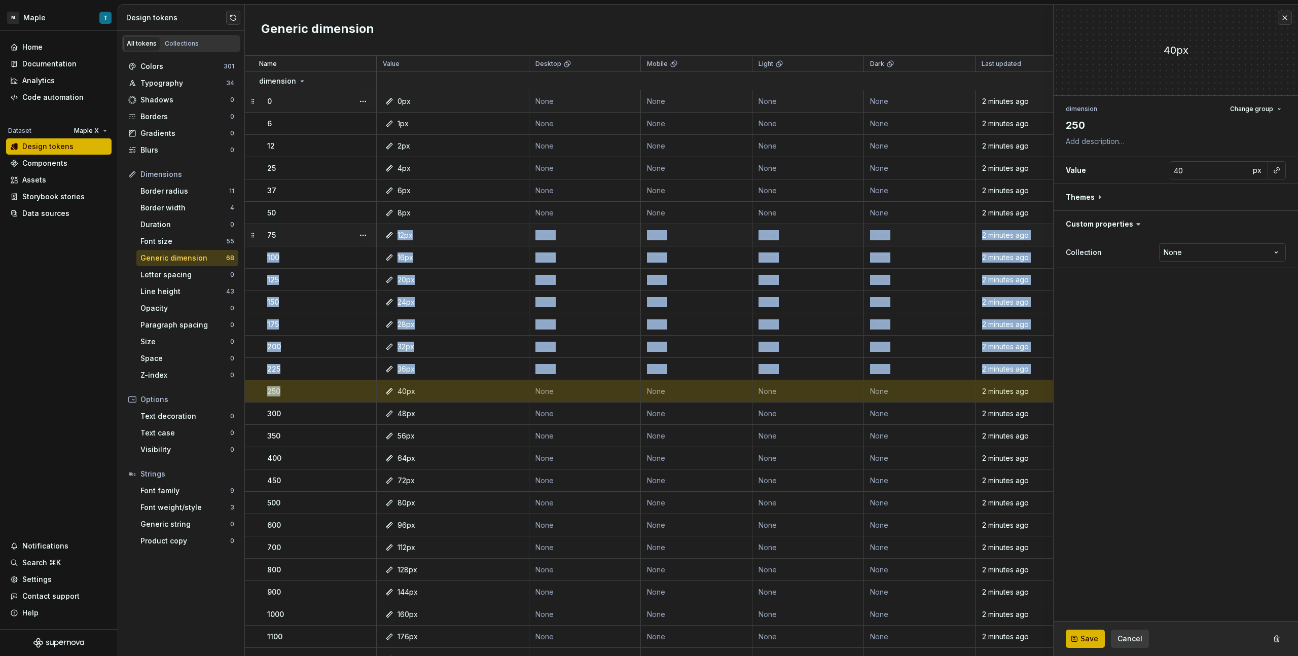
drag, startPoint x: 330, startPoint y: 373, endPoint x: 328, endPoint y: 235, distance: 138.0
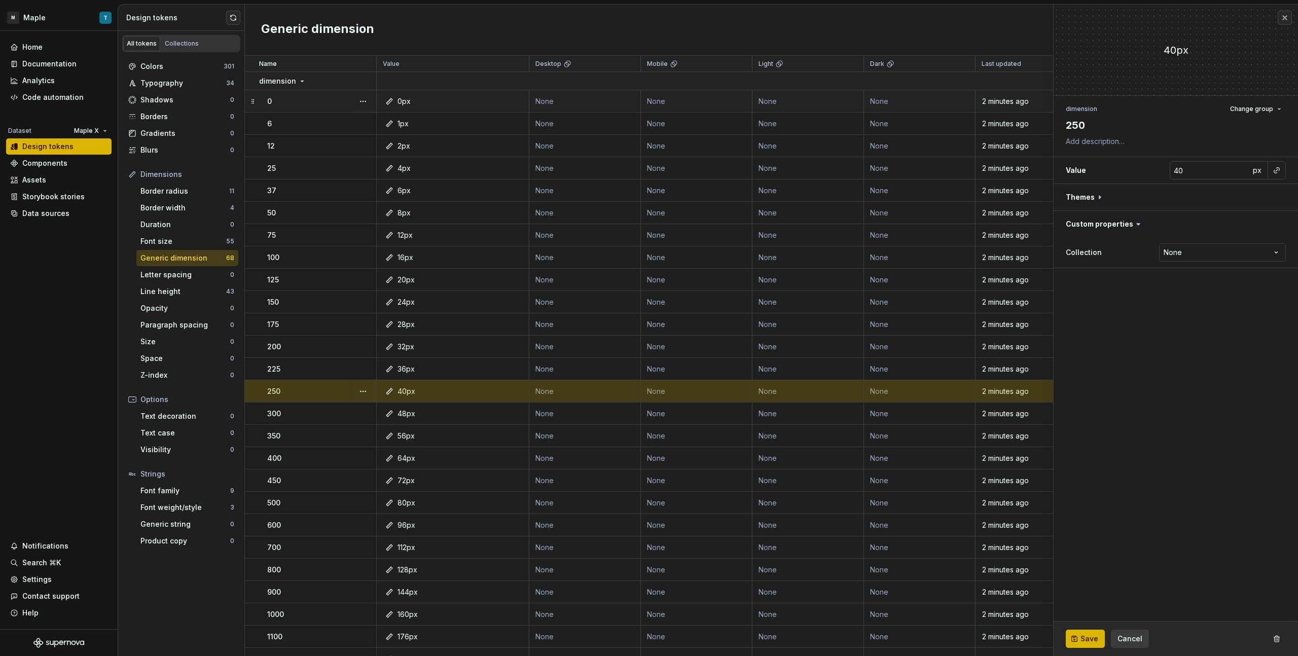
click at [766, 368] on div "2 minutes ago" at bounding box center [1029, 391] width 106 height 10
click at [766, 368] on button "button" at bounding box center [1277, 639] width 18 height 18
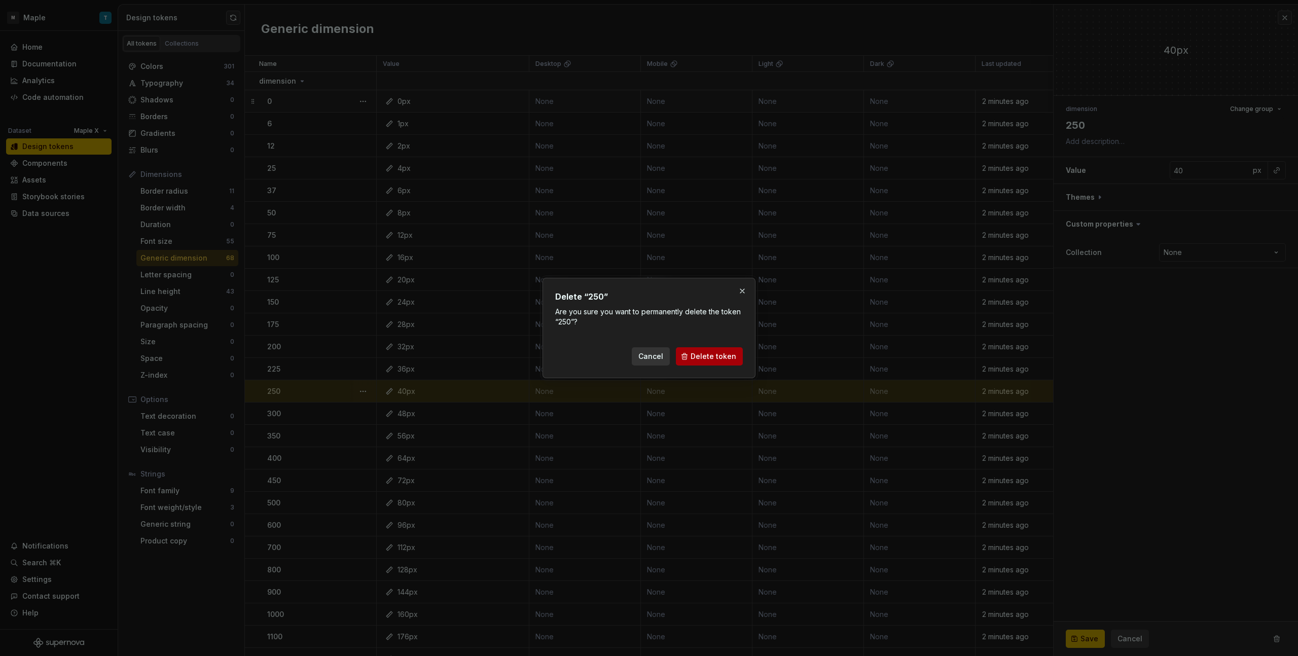
click at [734, 360] on span "Delete token" at bounding box center [714, 357] width 46 height 10
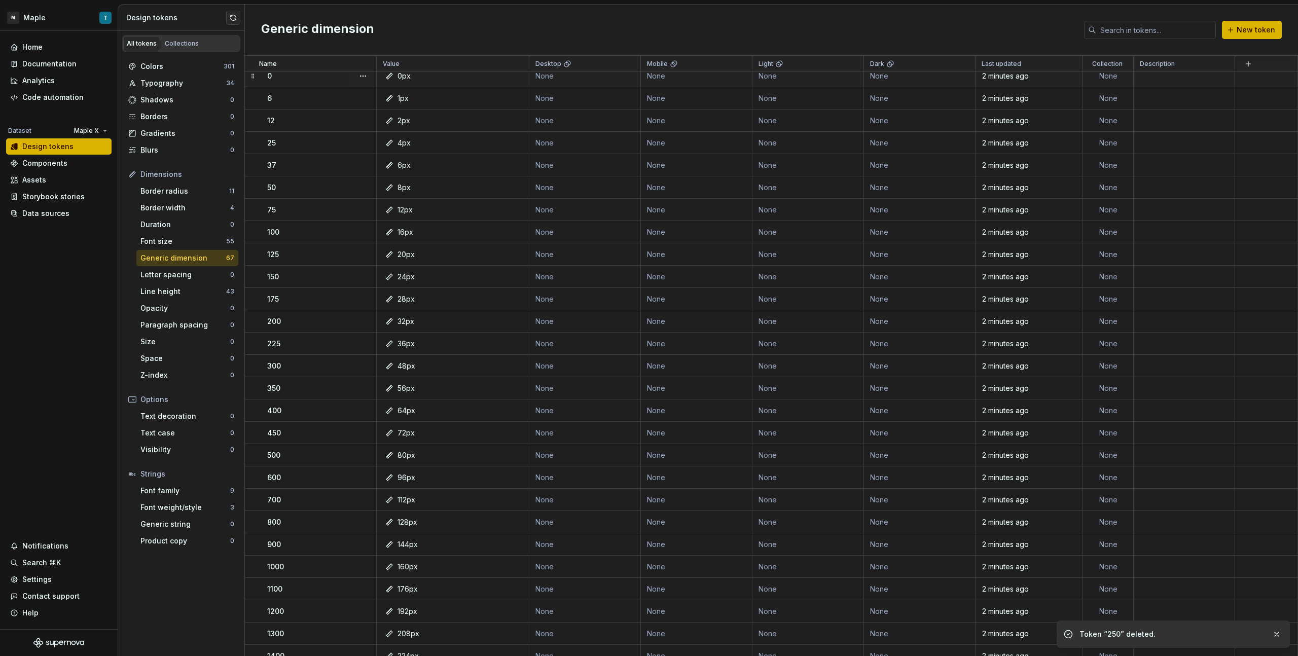
scroll to position [36, 0]
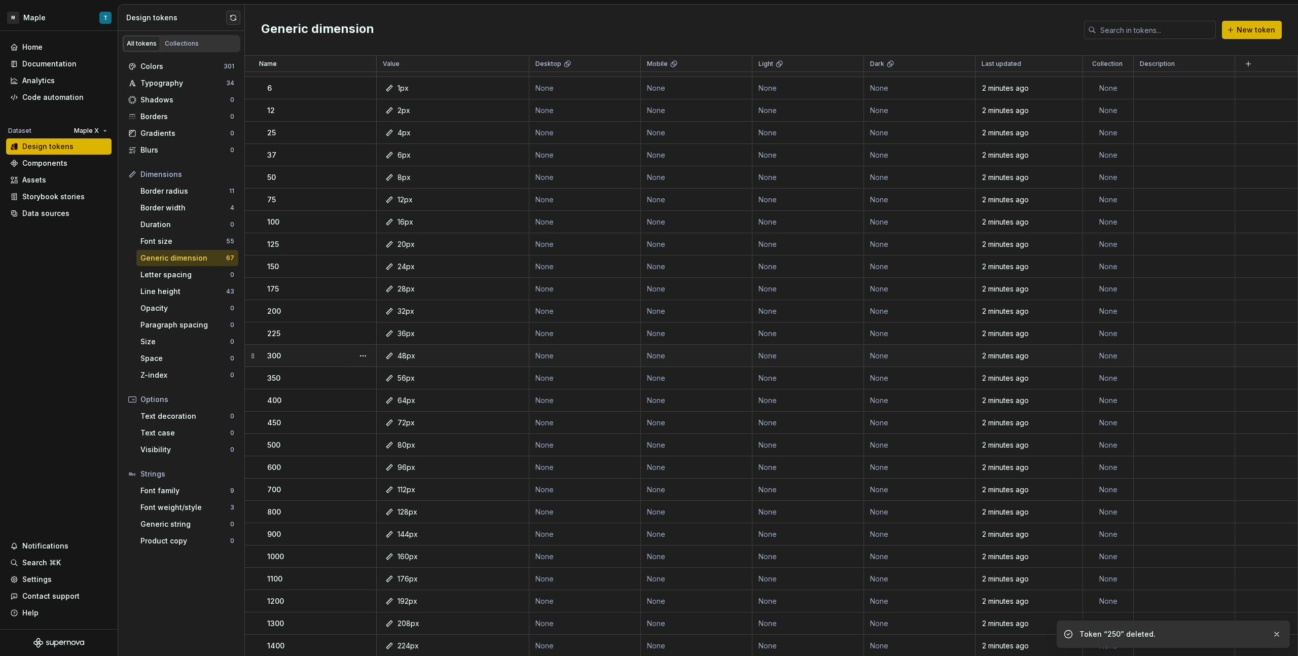
click at [766, 358] on td "None" at bounding box center [809, 356] width 112 height 22
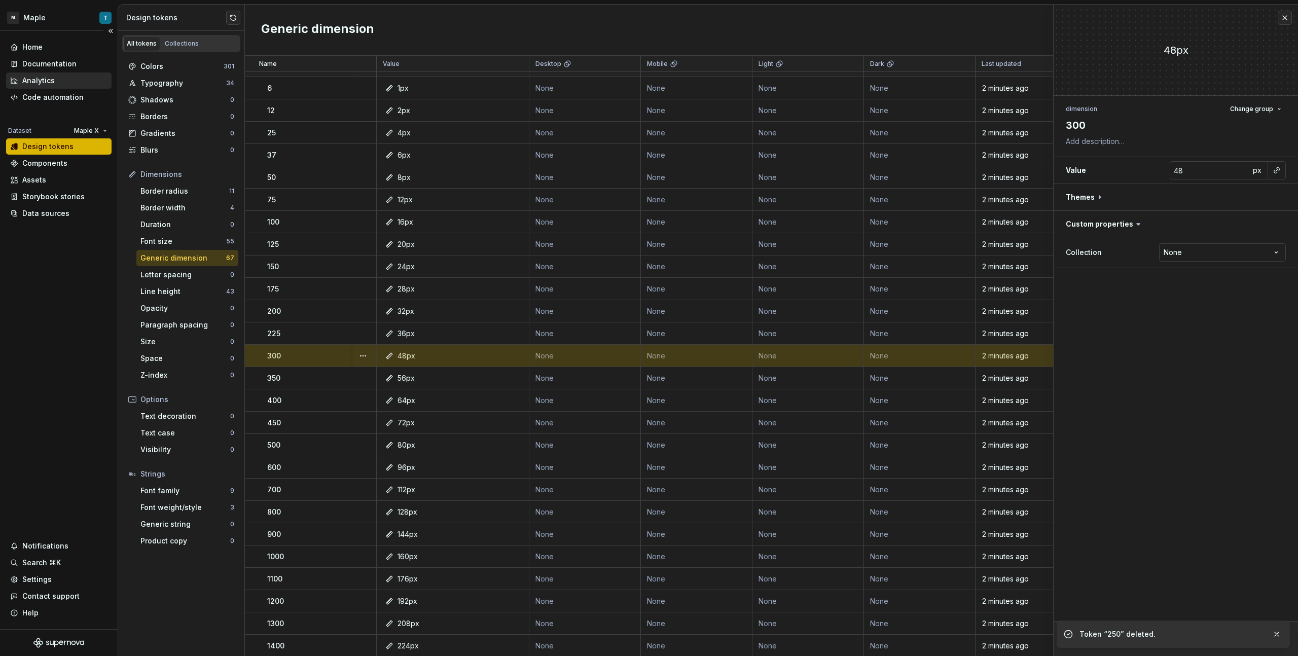
type textarea "*"
click at [68, 84] on div "Analytics" at bounding box center [58, 81] width 97 height 10
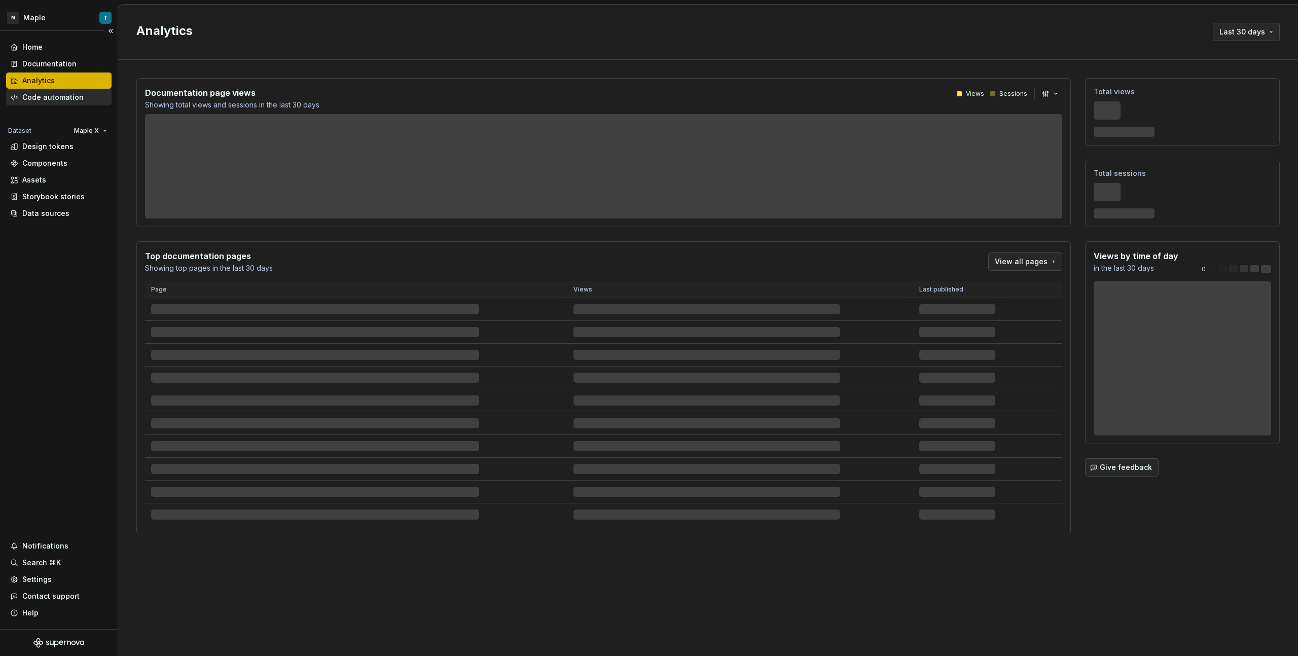
click at [71, 91] on div "Code automation" at bounding box center [59, 97] width 106 height 16
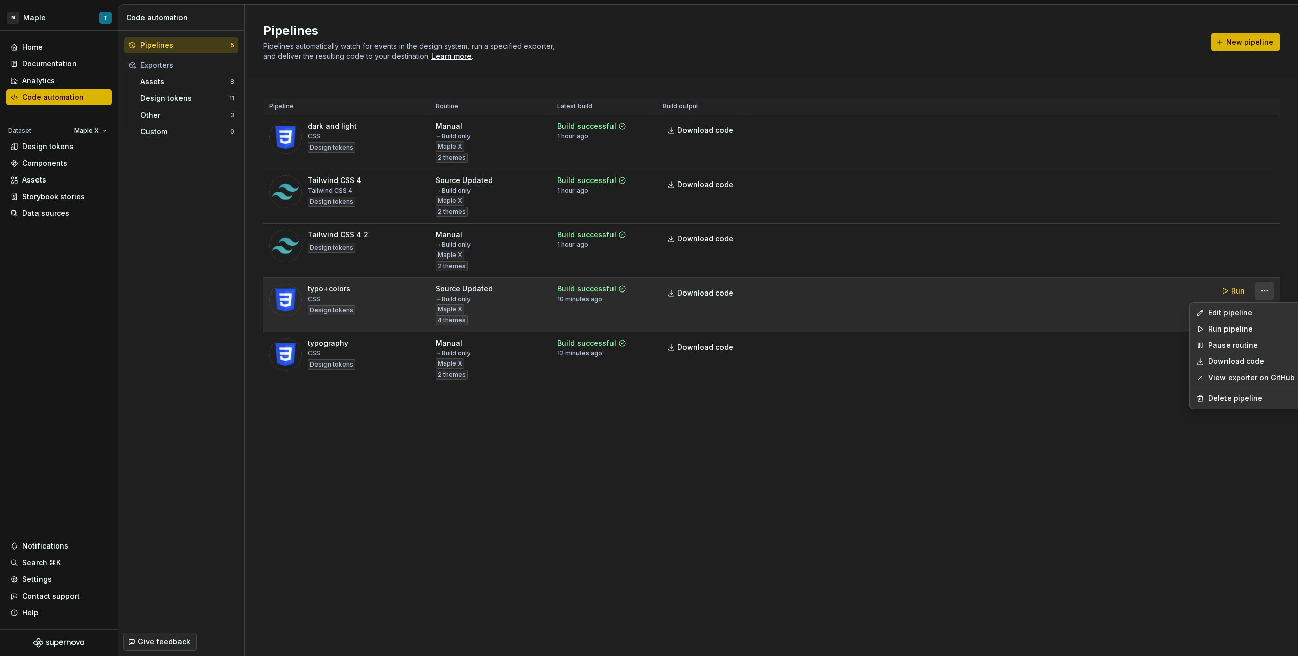
click at [766, 293] on html "M Maple T Home Documentation Analytics Code automation Dataset Maple X Design t…" at bounding box center [649, 328] width 1298 height 656
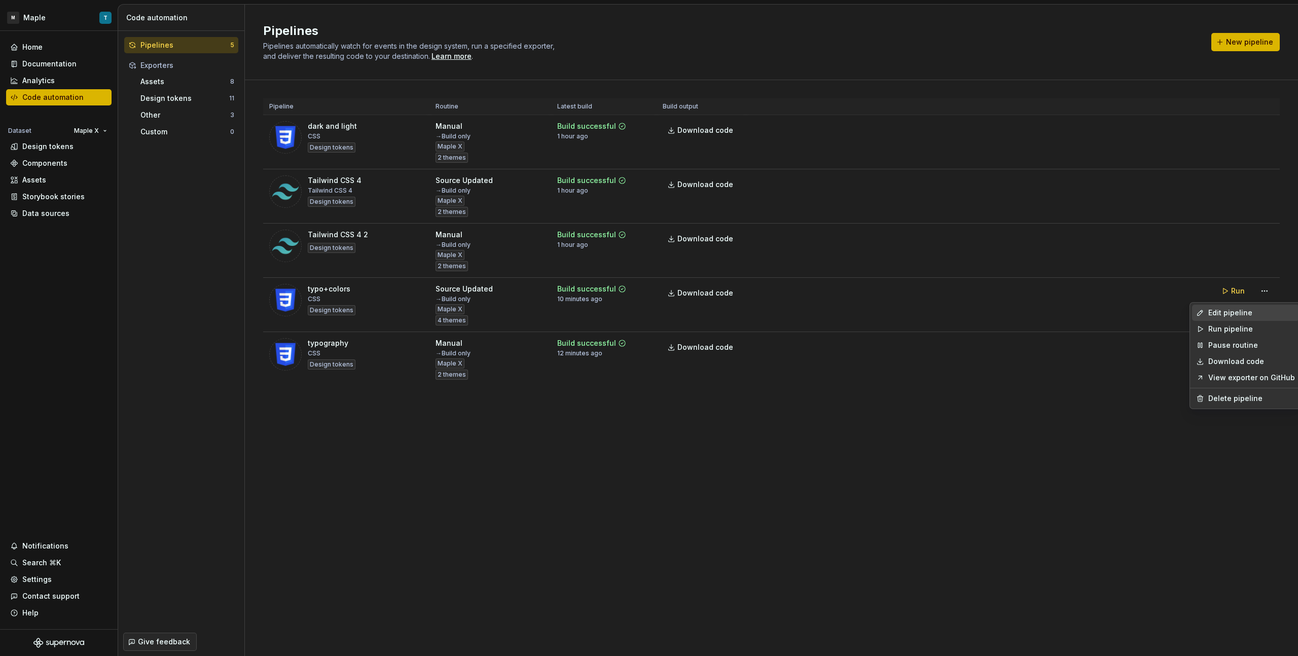
click at [766, 317] on div "Edit pipeline" at bounding box center [1252, 313] width 87 height 10
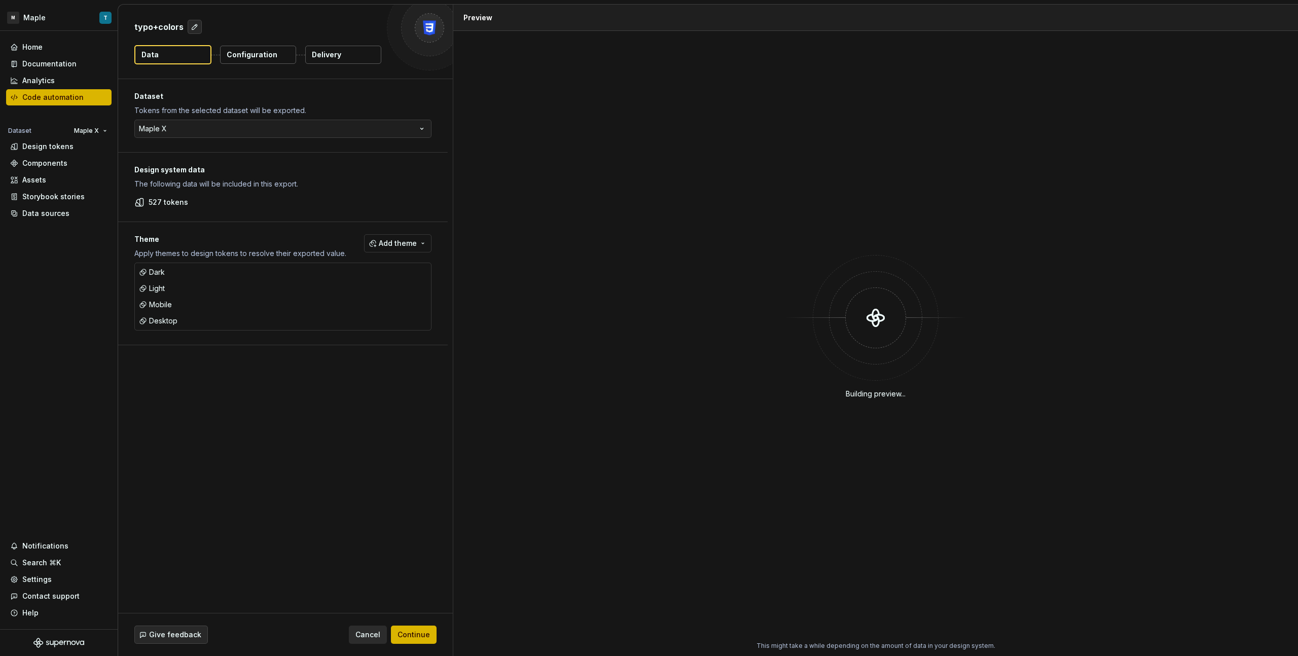
click at [264, 64] on div "typo+colors Data Configuration Delivery" at bounding box center [285, 42] width 335 height 74
click at [265, 61] on button "Configuration" at bounding box center [258, 55] width 76 height 18
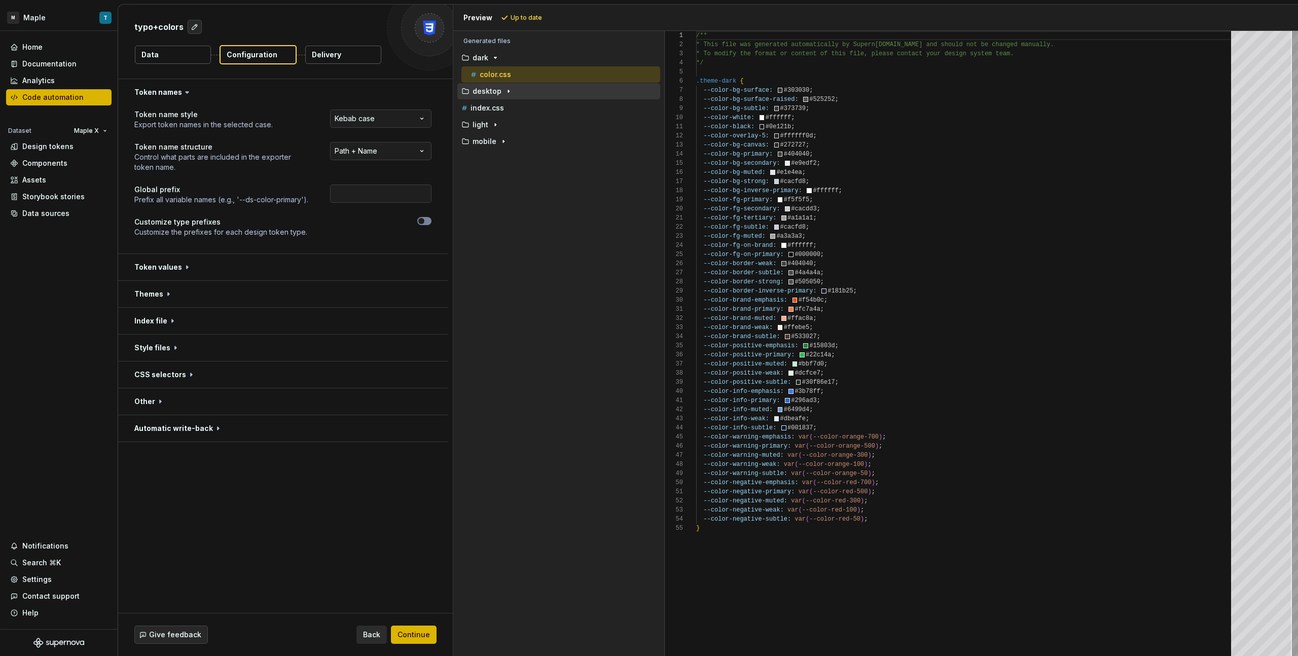
click at [507, 93] on icon "button" at bounding box center [509, 91] width 8 height 8
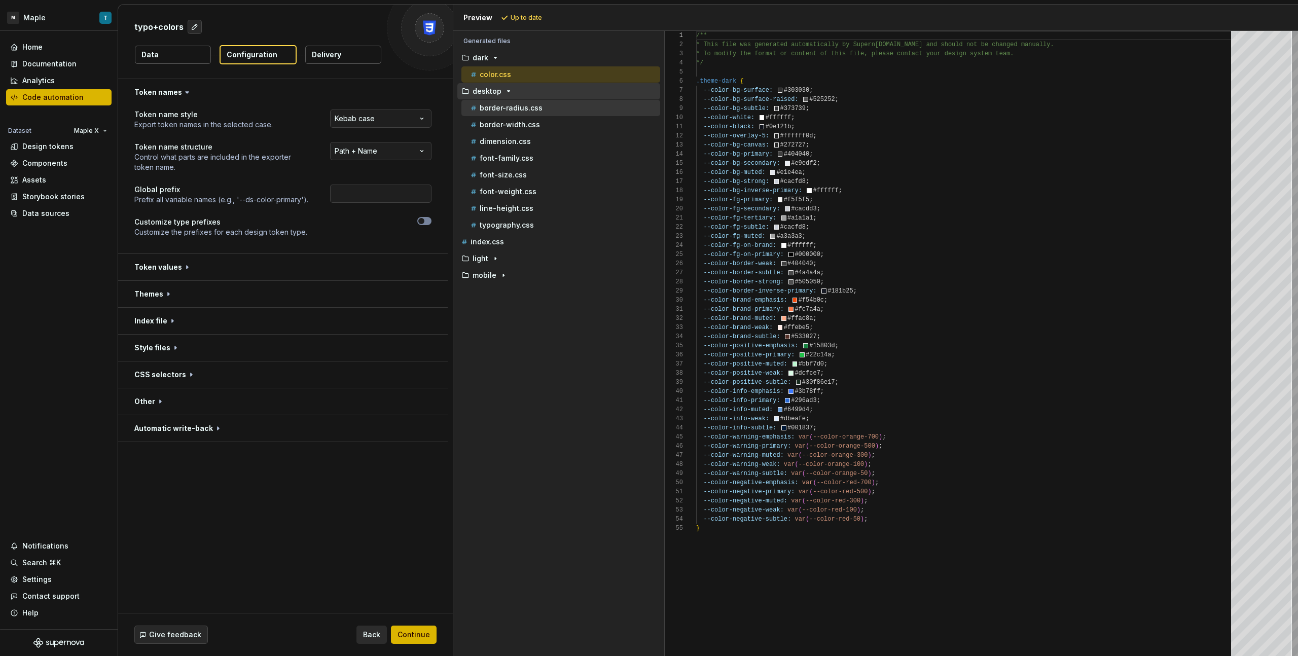
click at [526, 115] on div "border-radius.css" at bounding box center [561, 108] width 199 height 16
click at [531, 122] on p "border-width.css" at bounding box center [510, 125] width 60 height 8
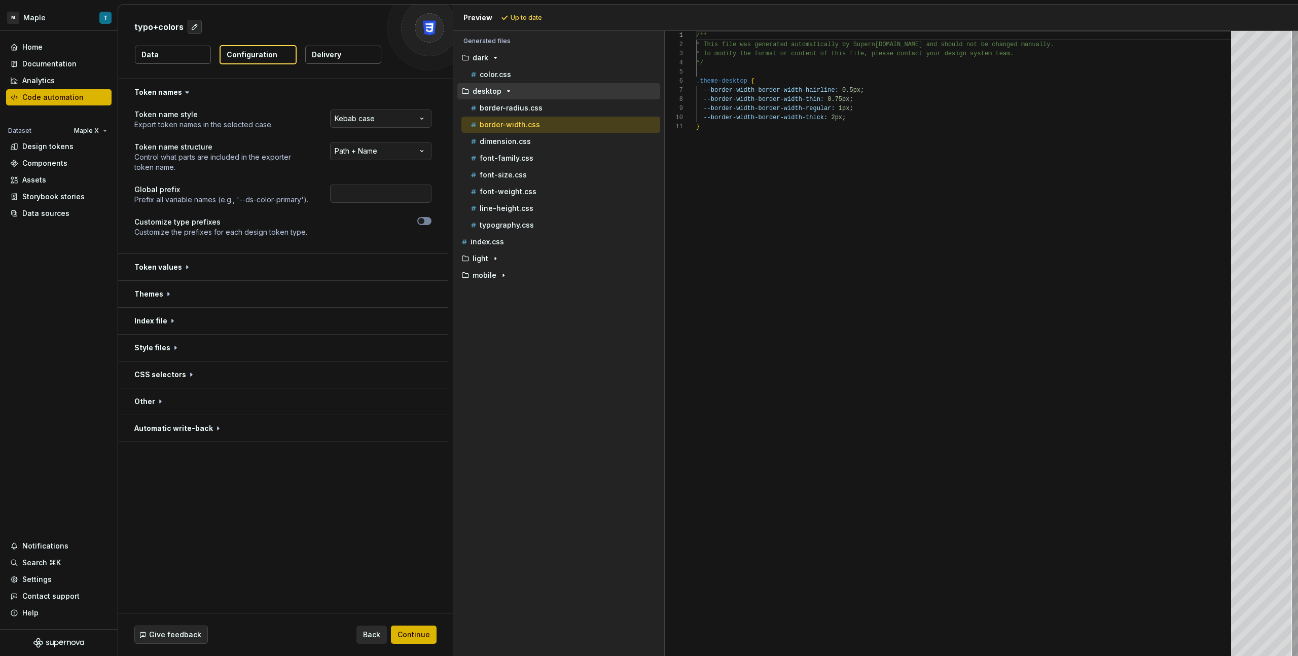
scroll to position [91, 0]
click at [532, 113] on button "border-radius.css" at bounding box center [561, 107] width 199 height 11
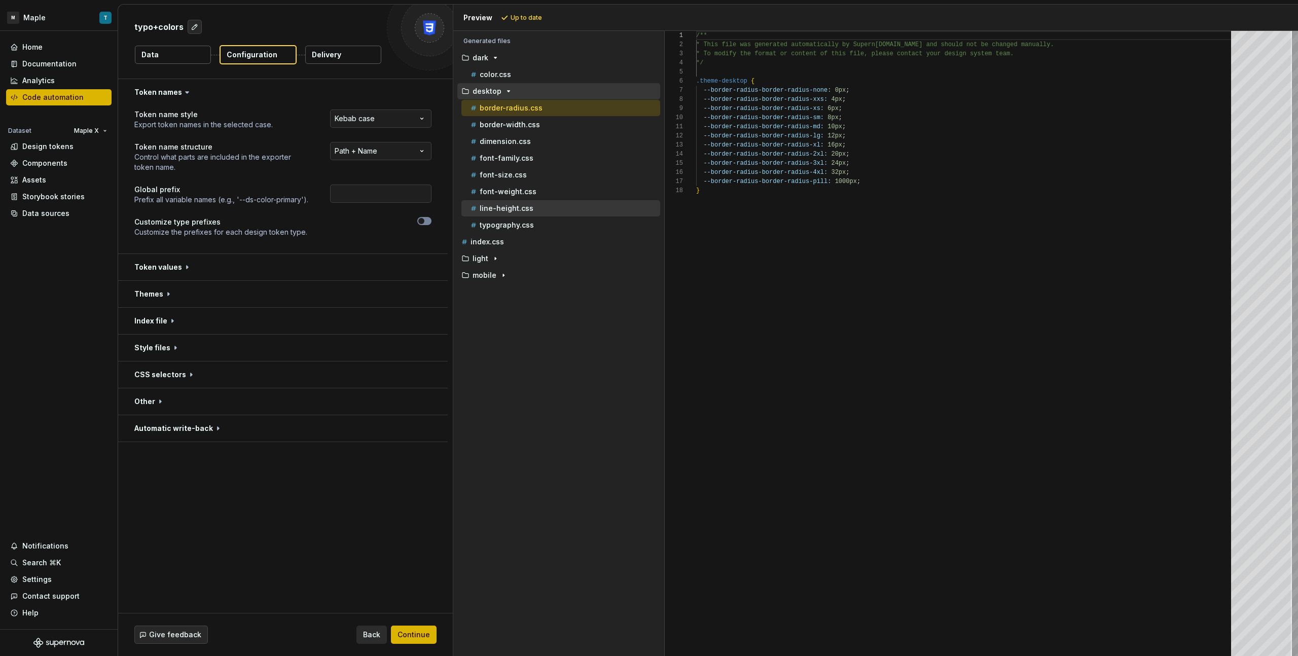
click at [555, 209] on div "line-height.css" at bounding box center [565, 208] width 192 height 10
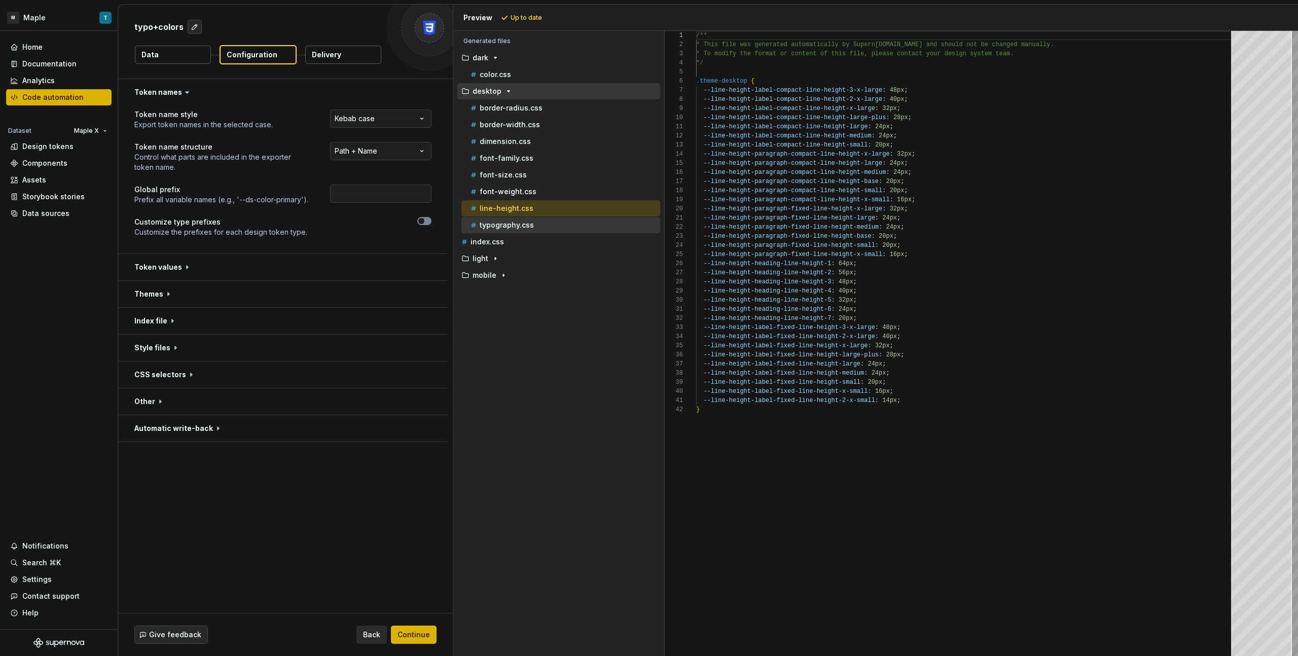
click at [553, 223] on div "typography.css" at bounding box center [565, 225] width 192 height 10
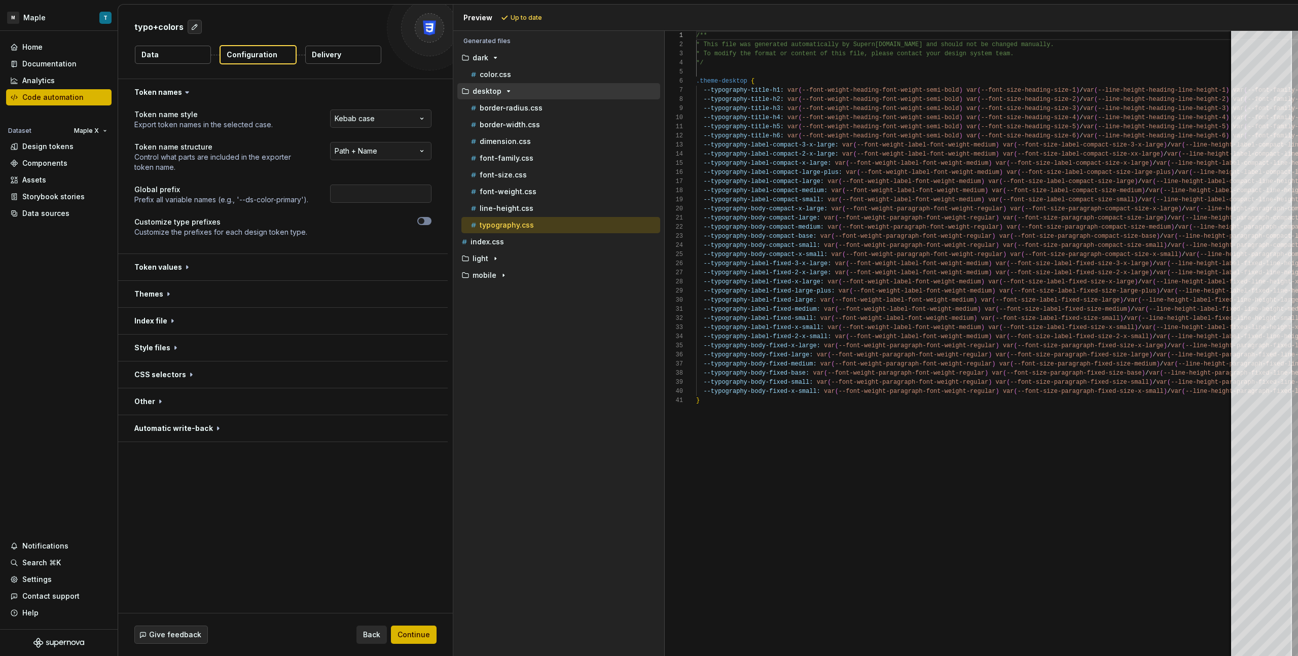
click at [553, 217] on div "typography.css" at bounding box center [561, 225] width 199 height 16
click at [550, 197] on button "font-weight.css" at bounding box center [561, 191] width 199 height 11
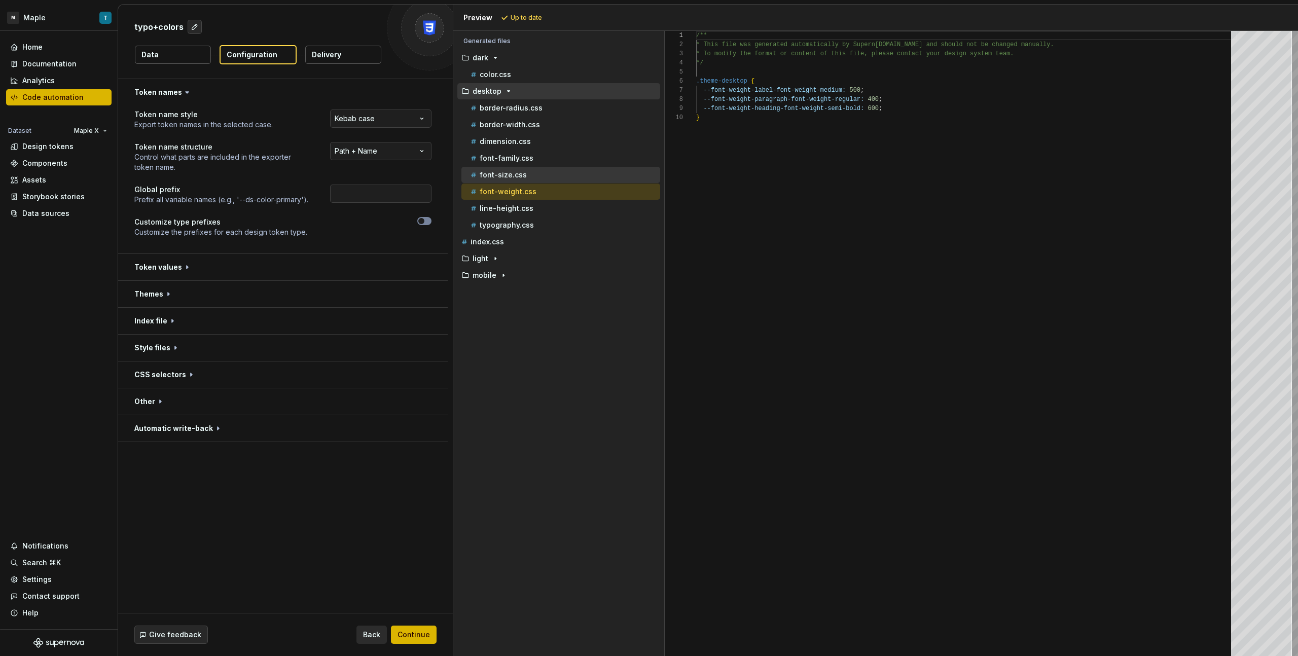
click at [542, 171] on div "font-size.css" at bounding box center [565, 175] width 192 height 10
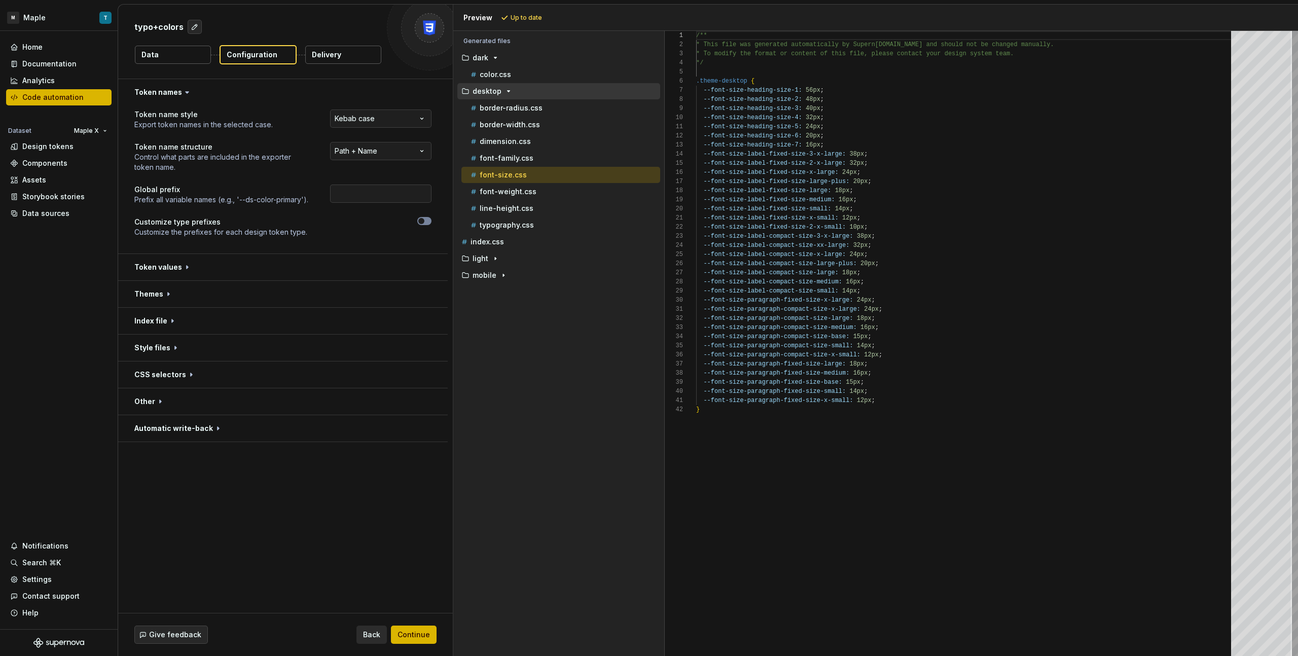
click at [523, 284] on div "Accessibility guide for tree . Navigate the tree with the arrow keys. Common tr…" at bounding box center [556, 166] width 207 height 238
click at [518, 257] on div "light" at bounding box center [560, 259] width 201 height 8
click at [522, 275] on div "color.css" at bounding box center [565, 275] width 192 height 10
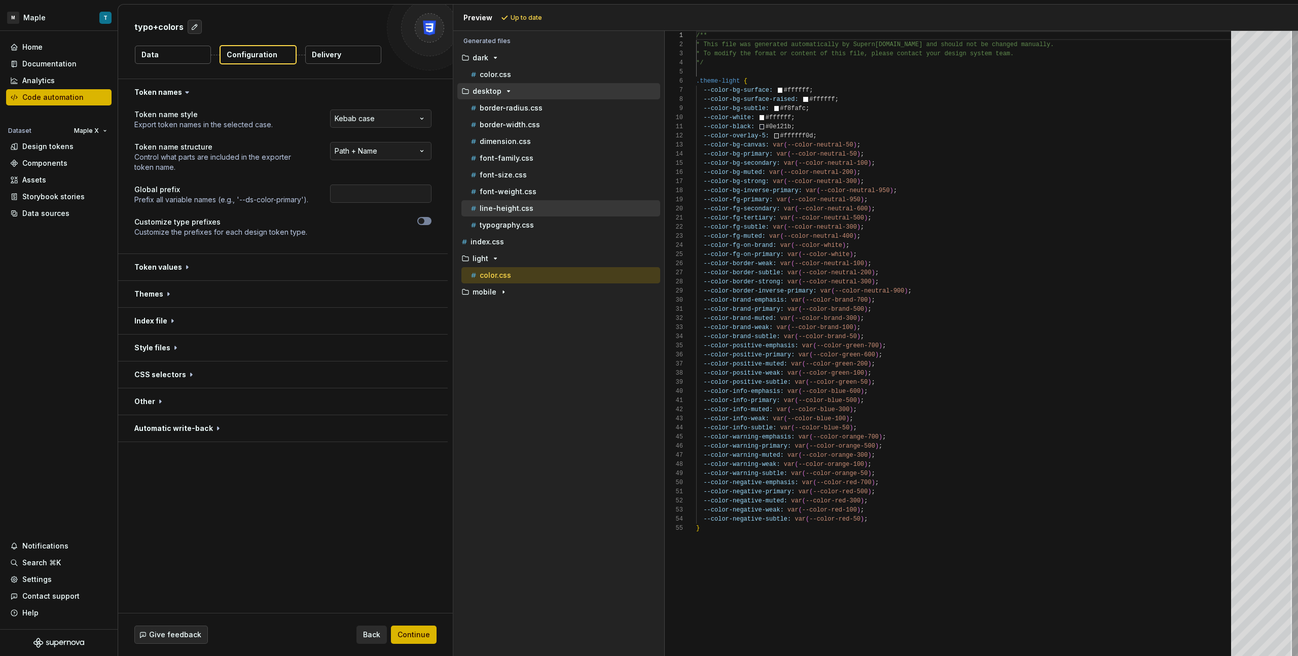
click at [509, 207] on p "line-height.css" at bounding box center [507, 208] width 54 height 8
type textarea "**********"
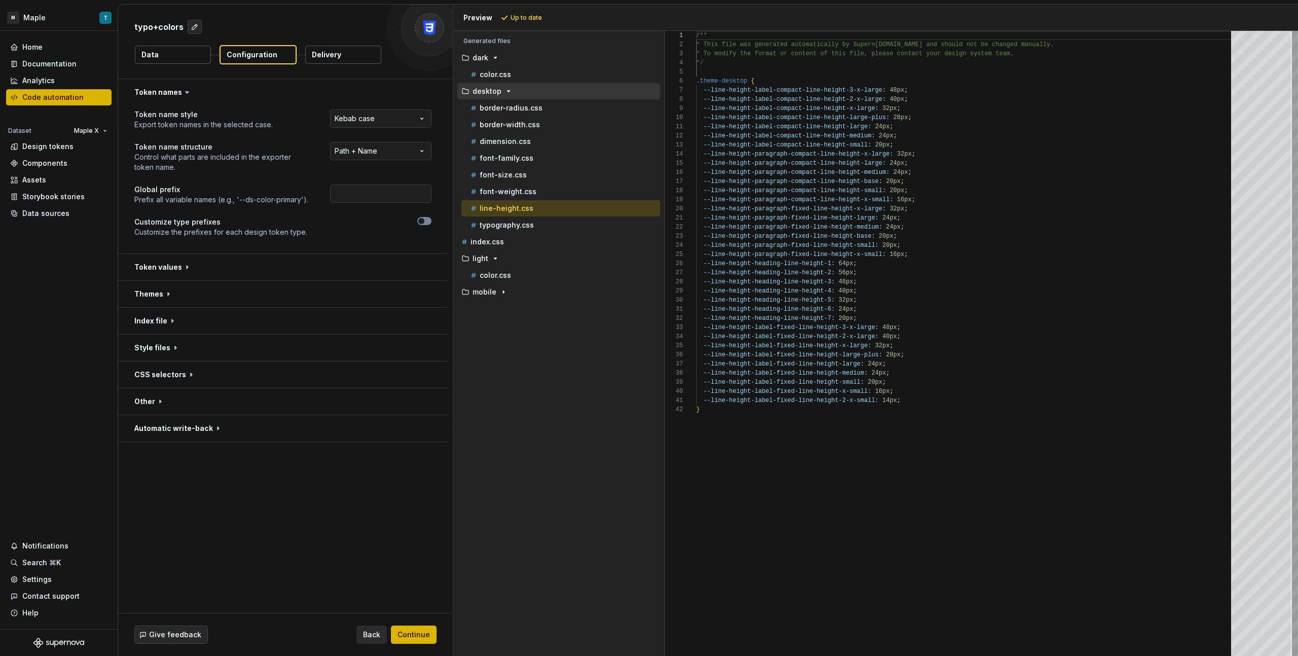
click at [433, 368] on div "Give feedback Back Continue" at bounding box center [285, 635] width 335 height 43
click at [431, 368] on button "Continue" at bounding box center [414, 635] width 46 height 18
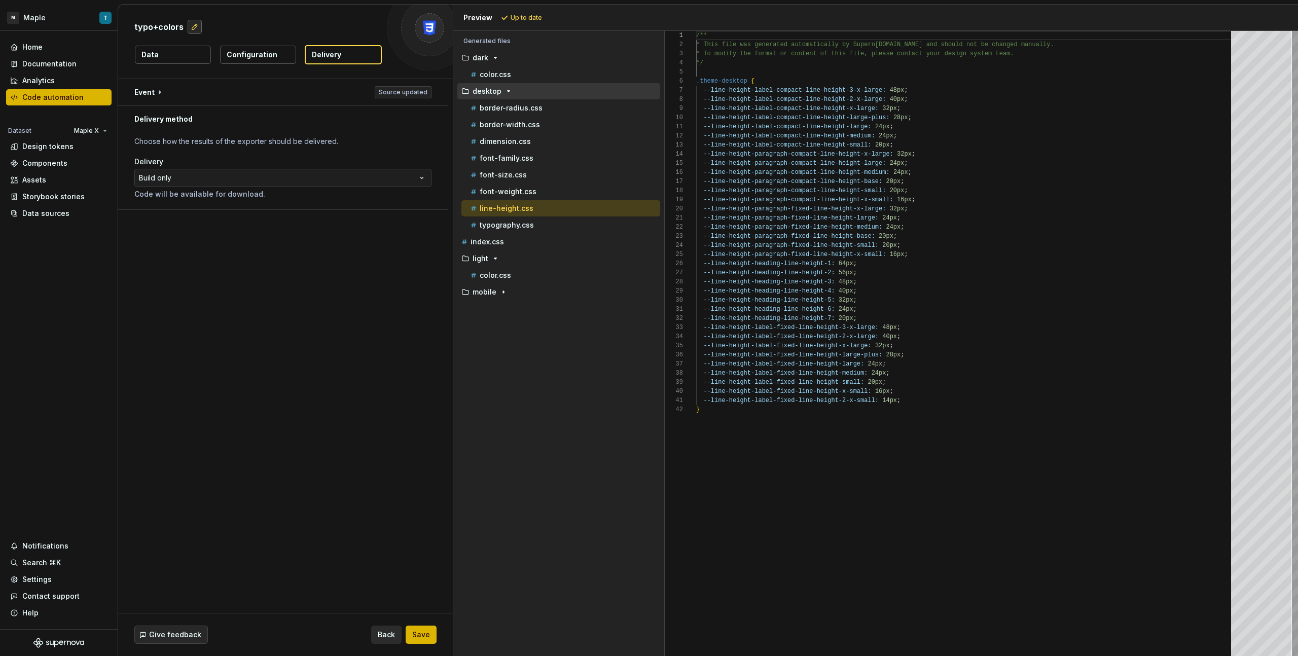
click at [194, 26] on button "button" at bounding box center [195, 27] width 14 height 14
type textarea "*"
type textarea "**"
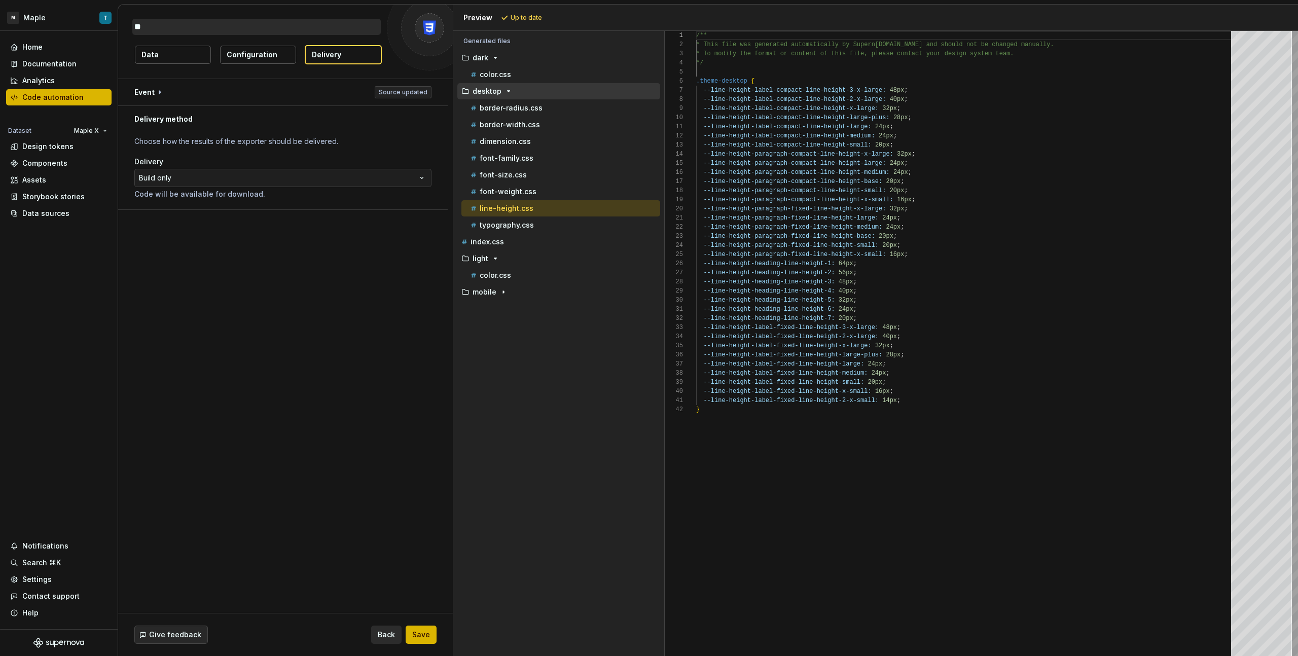
type textarea "*"
type textarea "***"
type textarea "*"
type textarea "****"
type textarea "*"
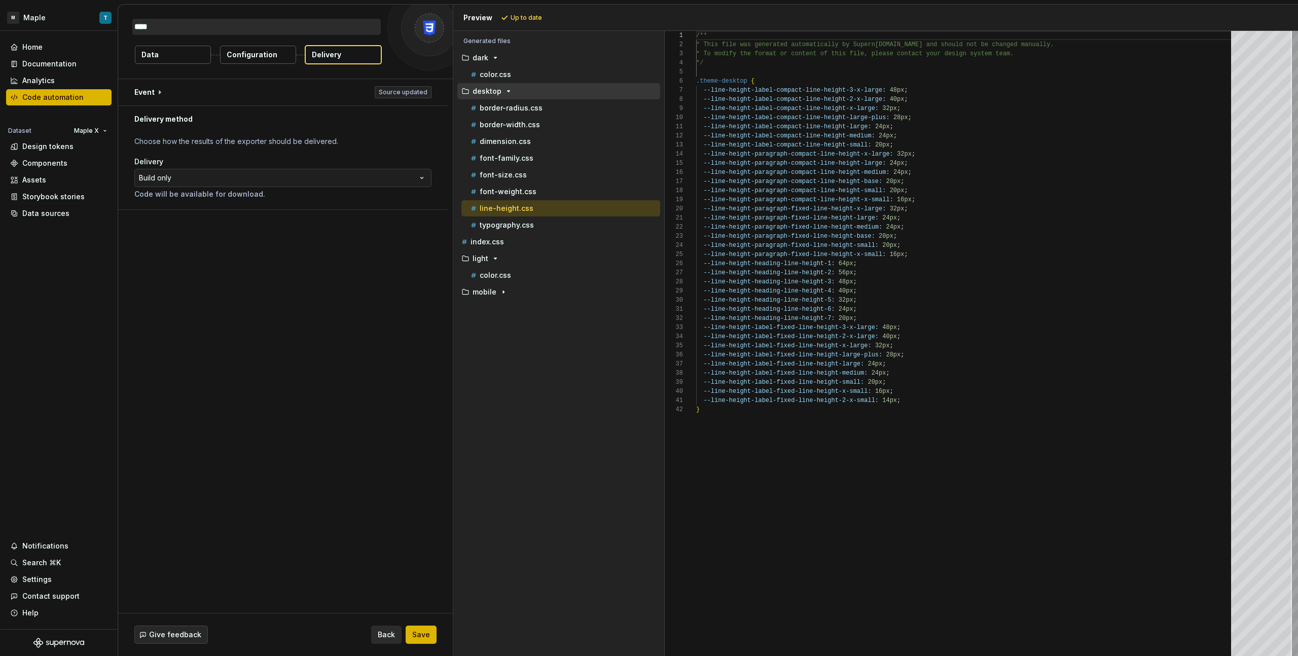
type textarea "*****"
type textarea "*"
type textarea "******"
type textarea "*"
type textarea "*******"
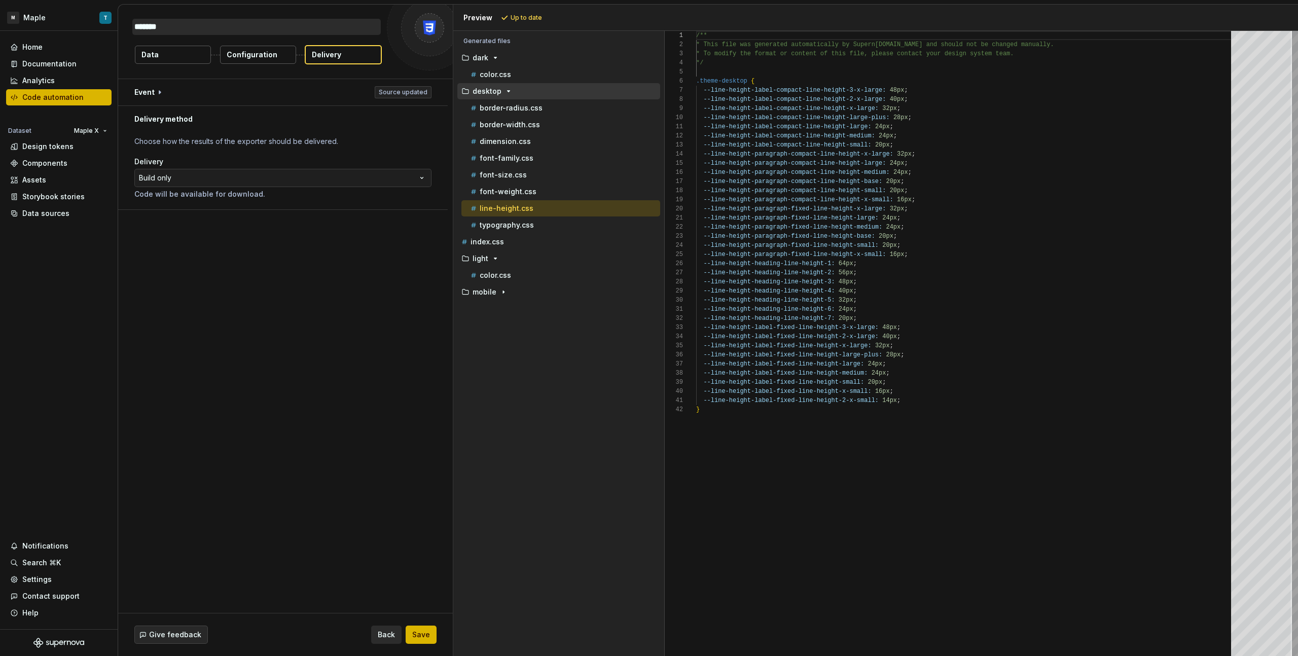
type textarea "*"
type textarea "********"
type textarea "*"
type textarea "*******"
type textarea "*"
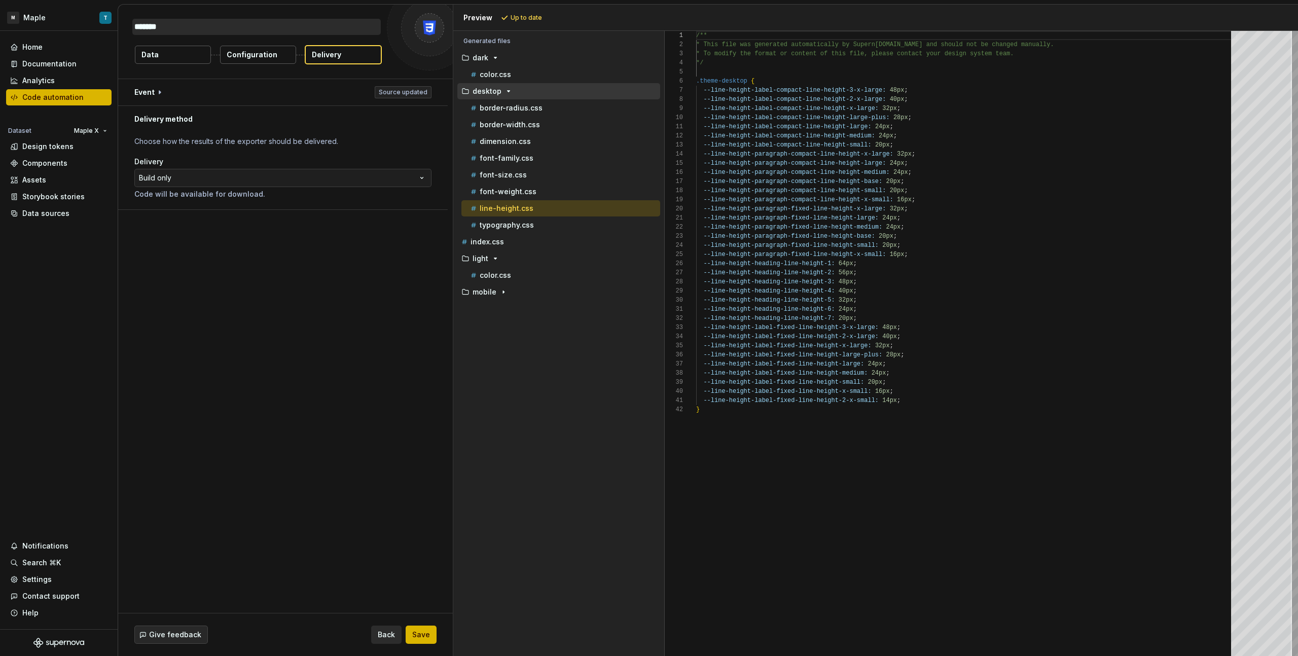
type textarea "******"
type textarea "*"
type textarea "*****"
type textarea "*"
type textarea "******"
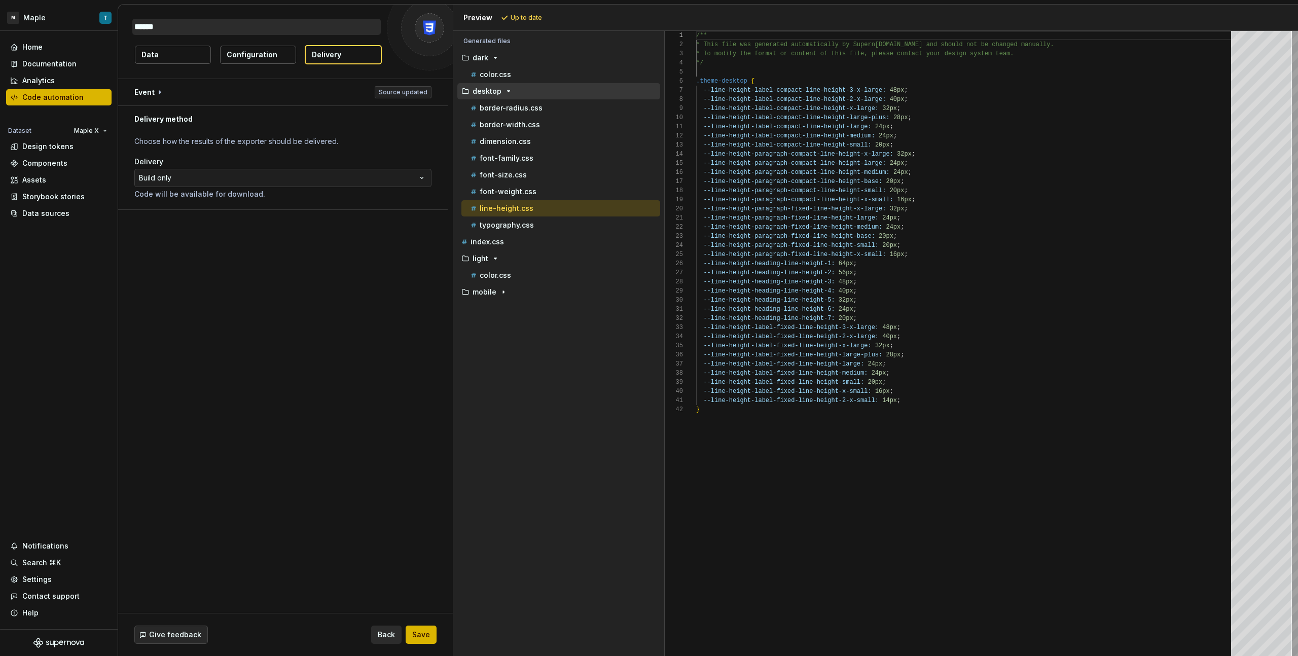
type textarea "*"
type textarea "*******"
type textarea "*"
type textarea "********"
type textarea "*"
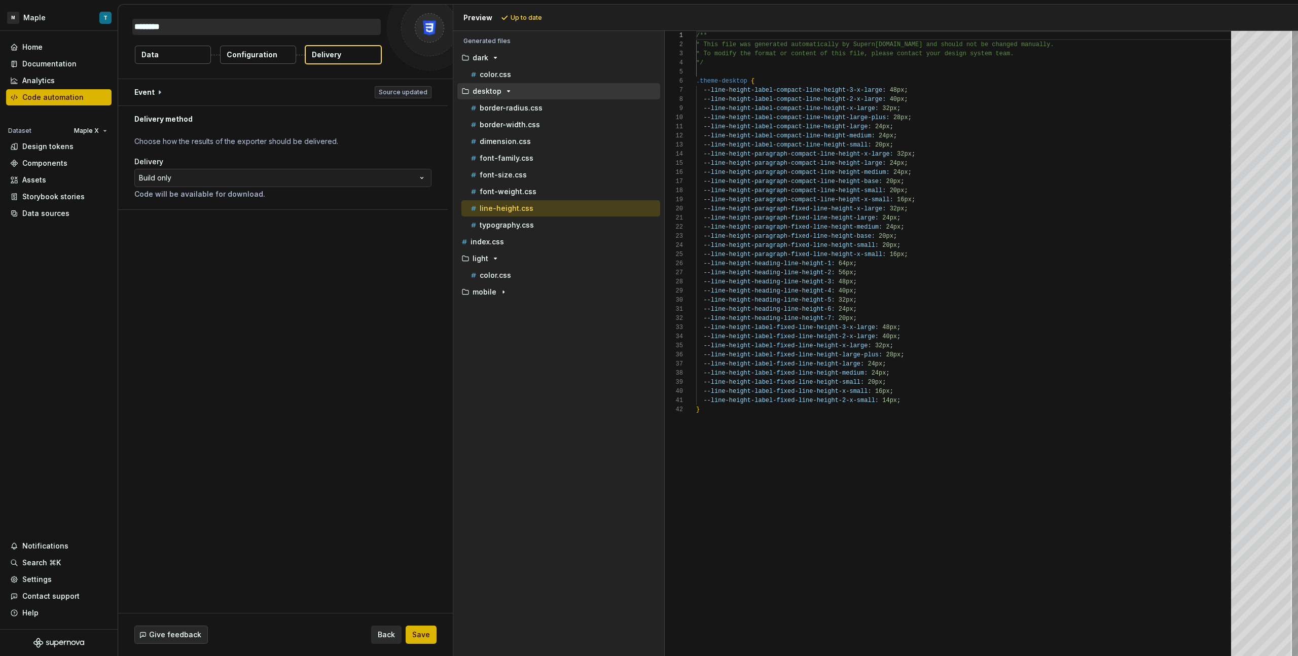
type textarea "*********"
type textarea "*"
type textarea "**********"
click at [424, 368] on button "Save" at bounding box center [421, 635] width 31 height 18
